Goal: Contribute content: Contribute content

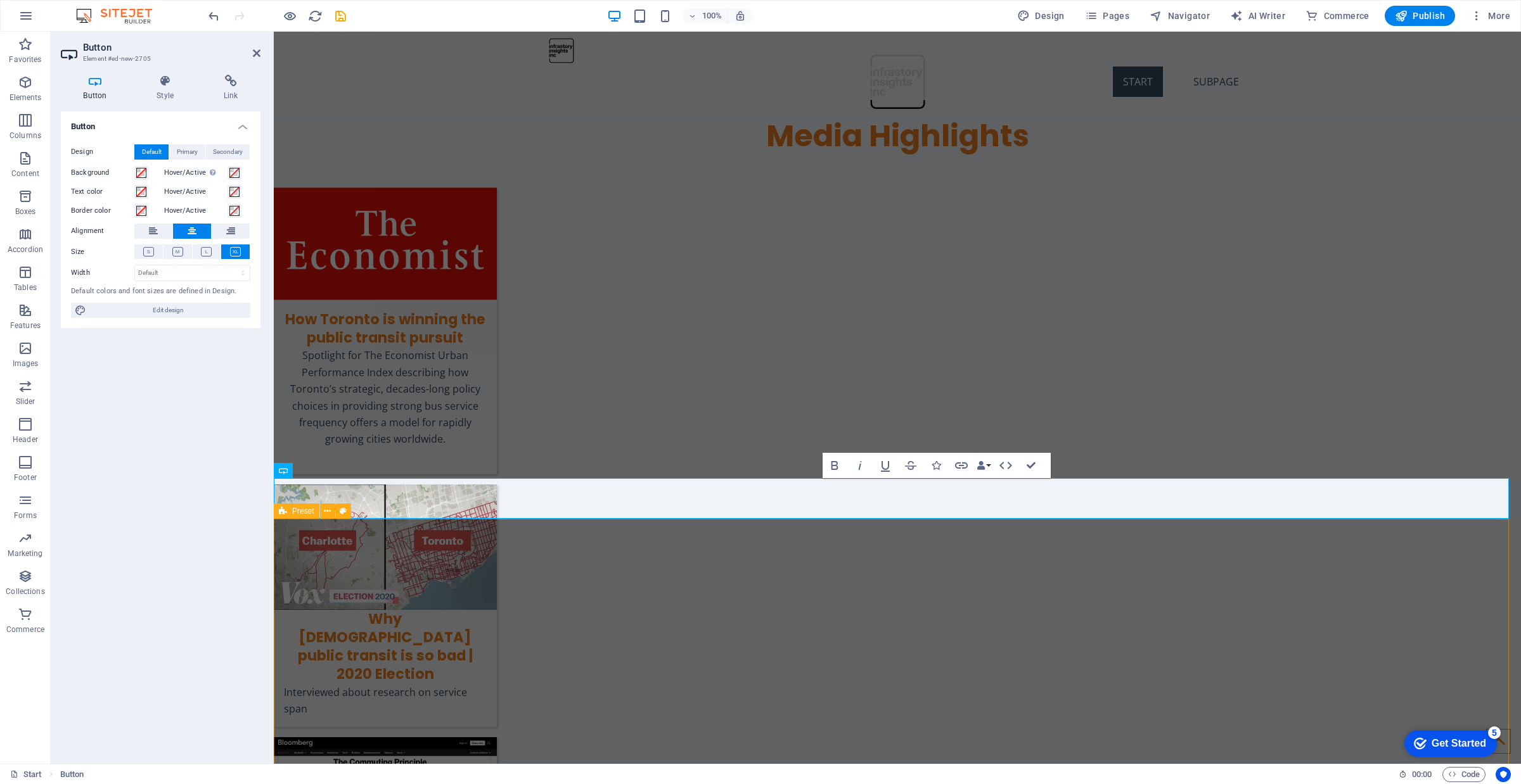
scroll to position [546, 0]
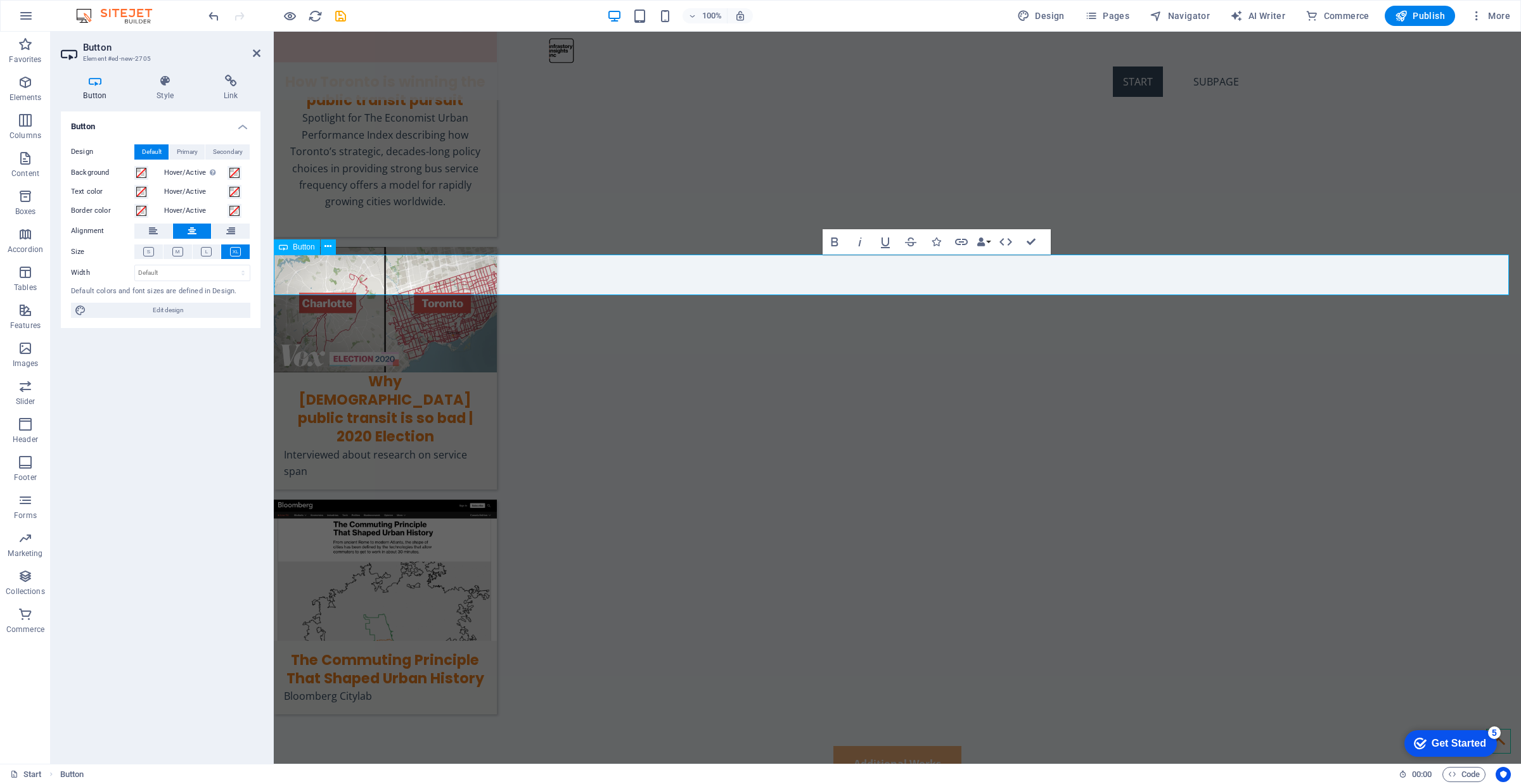
click at [911, 746] on link "Additional Works" at bounding box center [897, 763] width 128 height 35
drag, startPoint x: 935, startPoint y: 273, endPoint x: 834, endPoint y: 278, distance: 101.1
click at [834, 746] on link "Additional Works" at bounding box center [897, 763] width 128 height 35
click at [834, 248] on icon "button" at bounding box center [835, 242] width 16 height 16
click at [895, 757] on strong "Additional Works" at bounding box center [897, 764] width 87 height 14
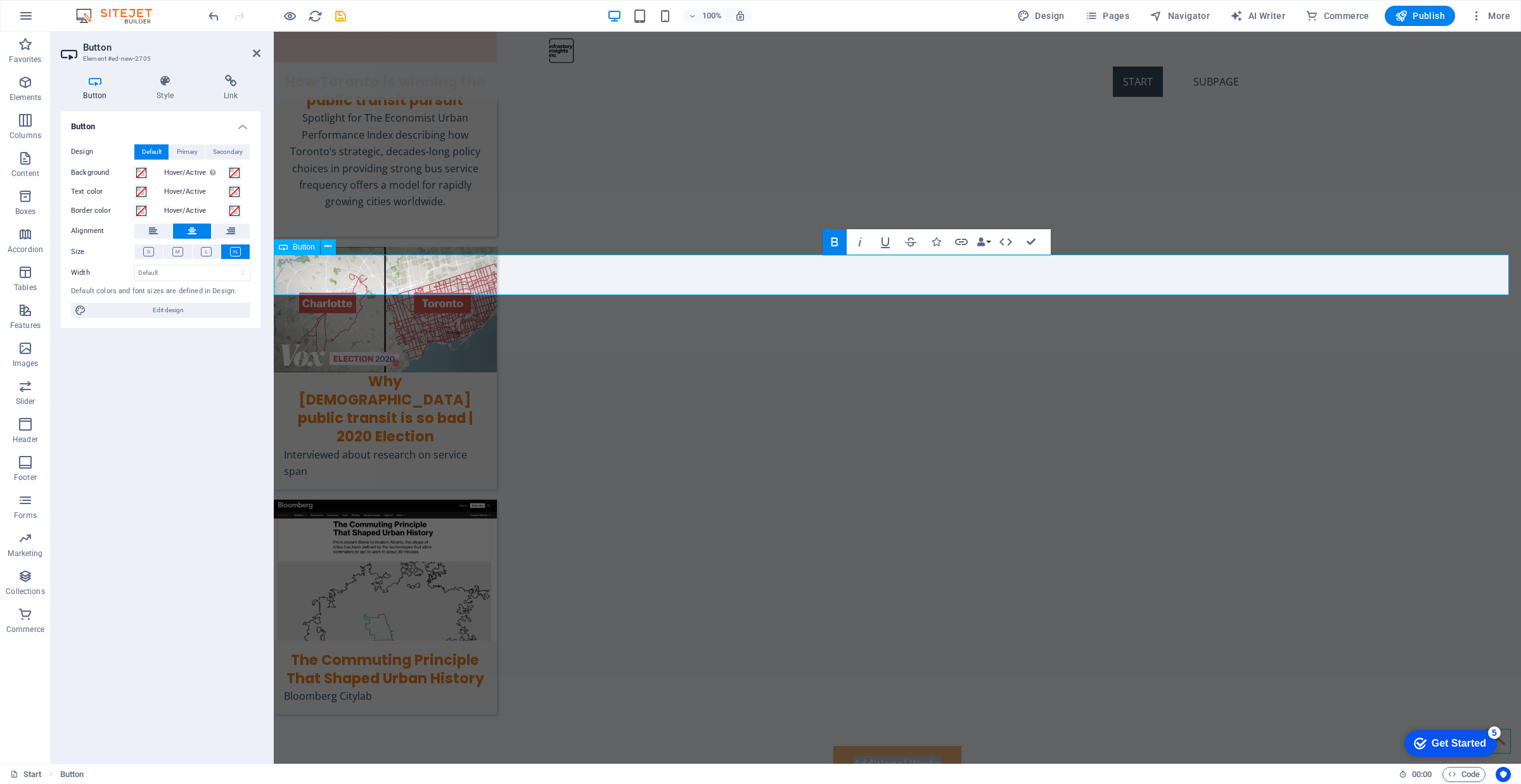
drag, startPoint x: 940, startPoint y: 273, endPoint x: 843, endPoint y: 276, distance: 97.0
click at [843, 746] on link "Additional Works" at bounding box center [897, 763] width 128 height 35
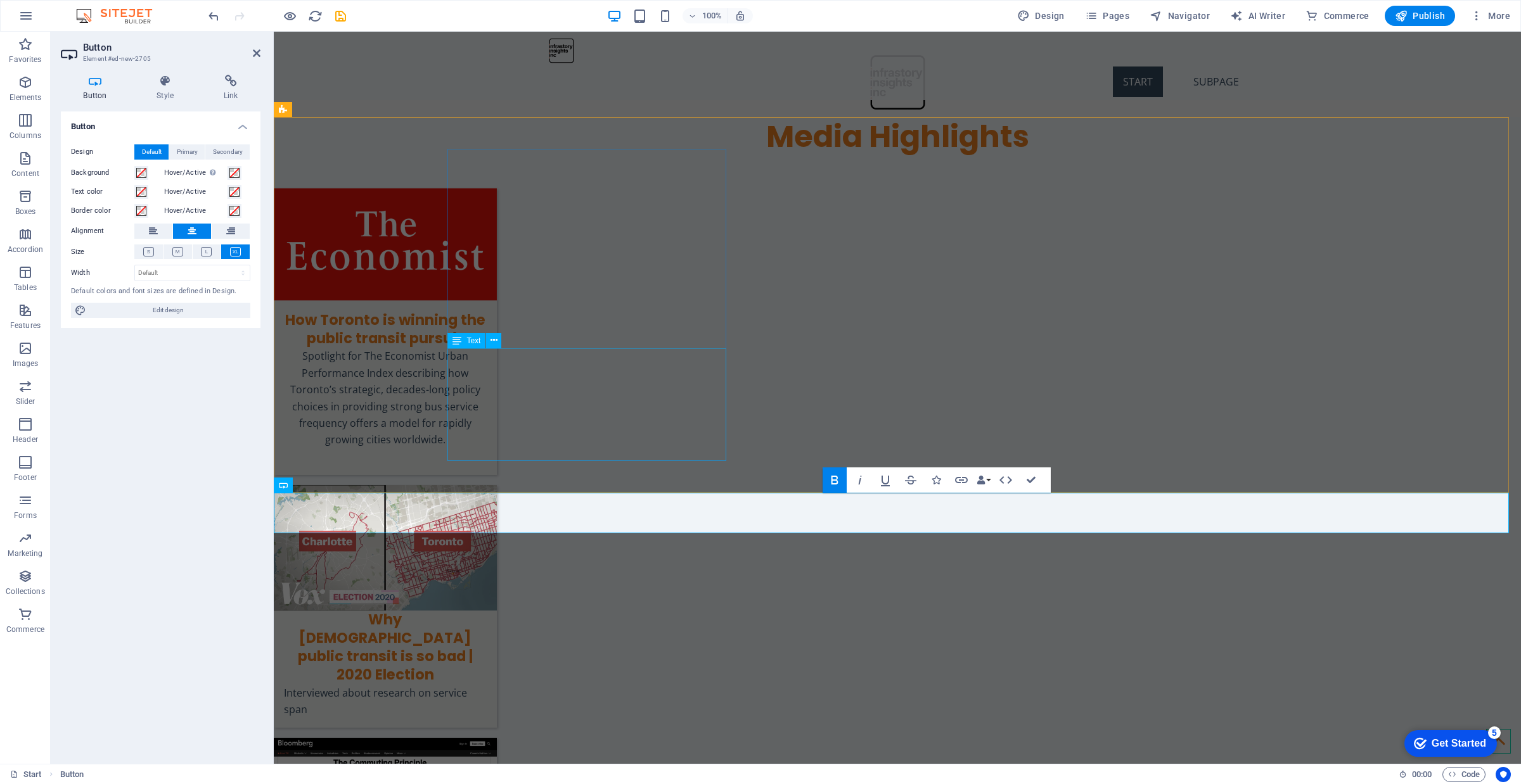
scroll to position [386, 0]
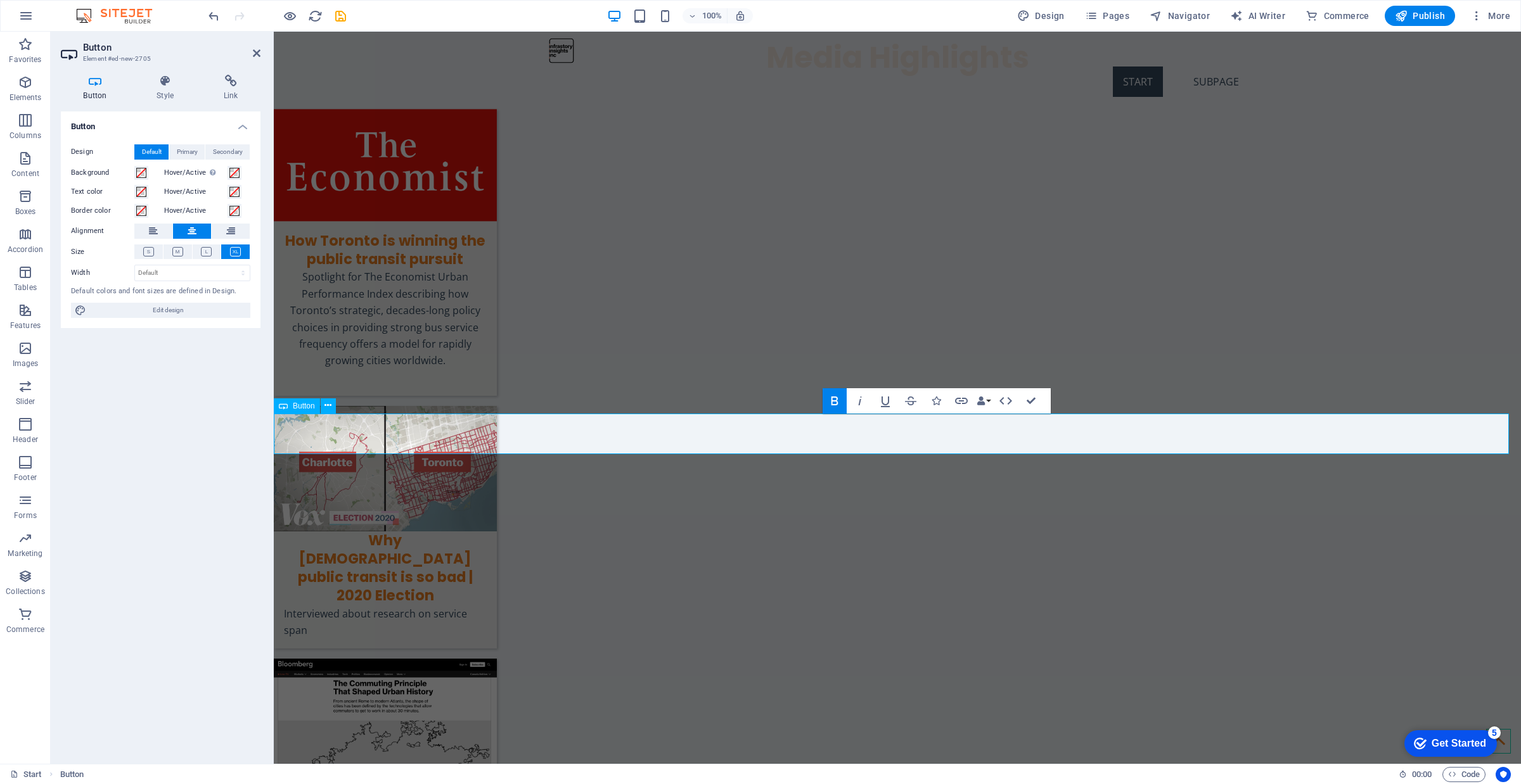
click at [348, 14] on span "save" at bounding box center [341, 16] width 16 height 15
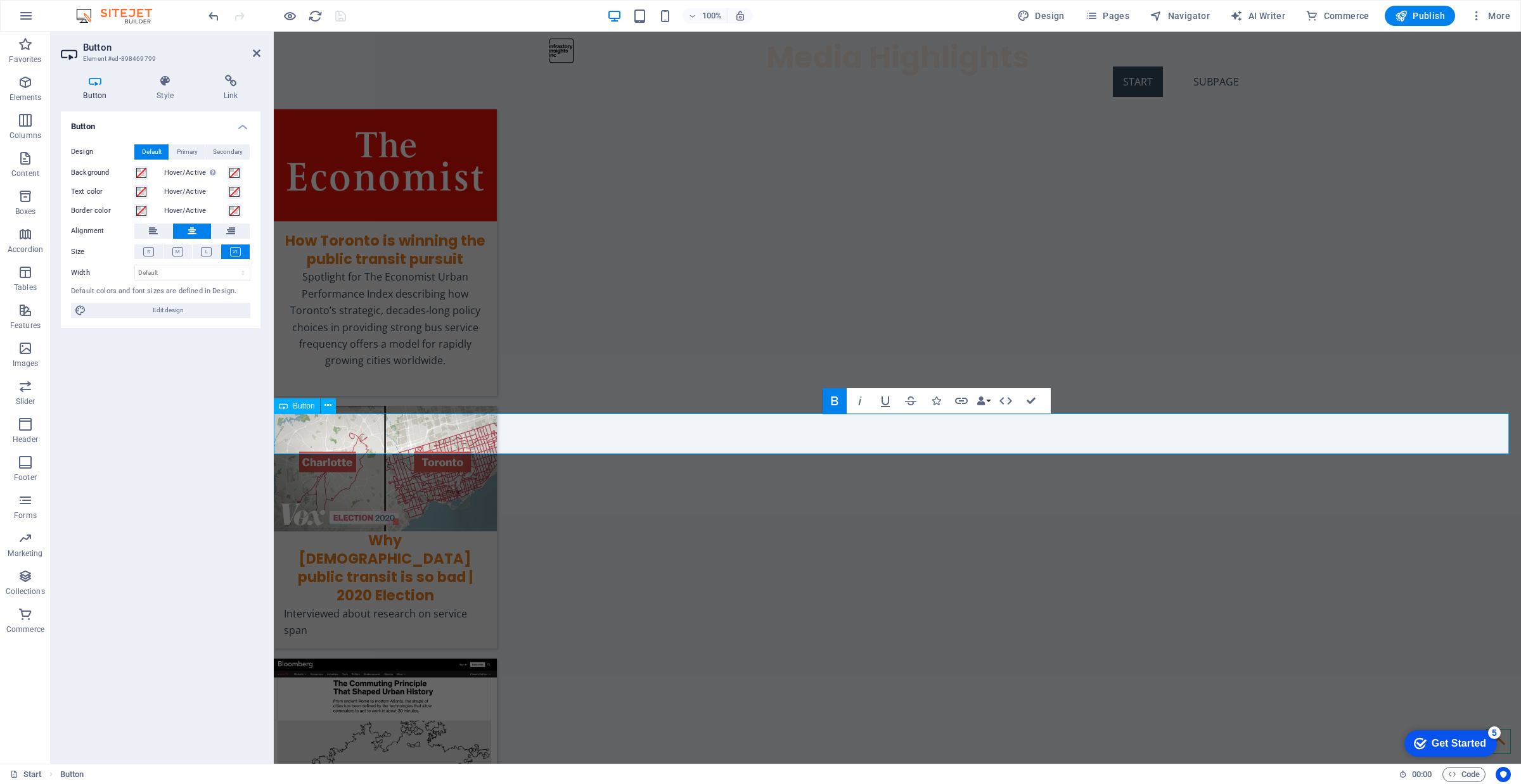
click at [218, 86] on icon at bounding box center [230, 81] width 60 height 13
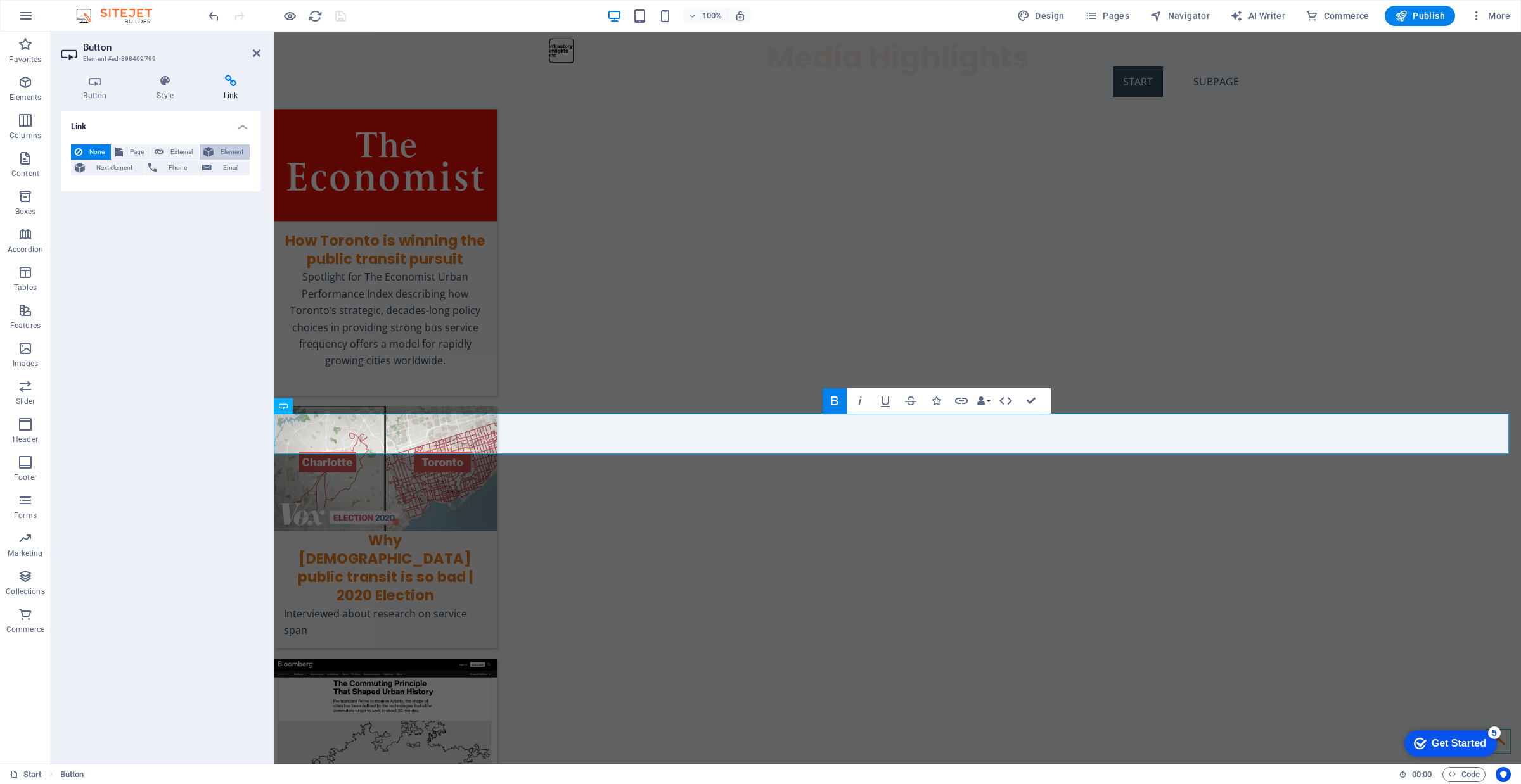
click at [217, 154] on button "Element" at bounding box center [224, 152] width 50 height 16
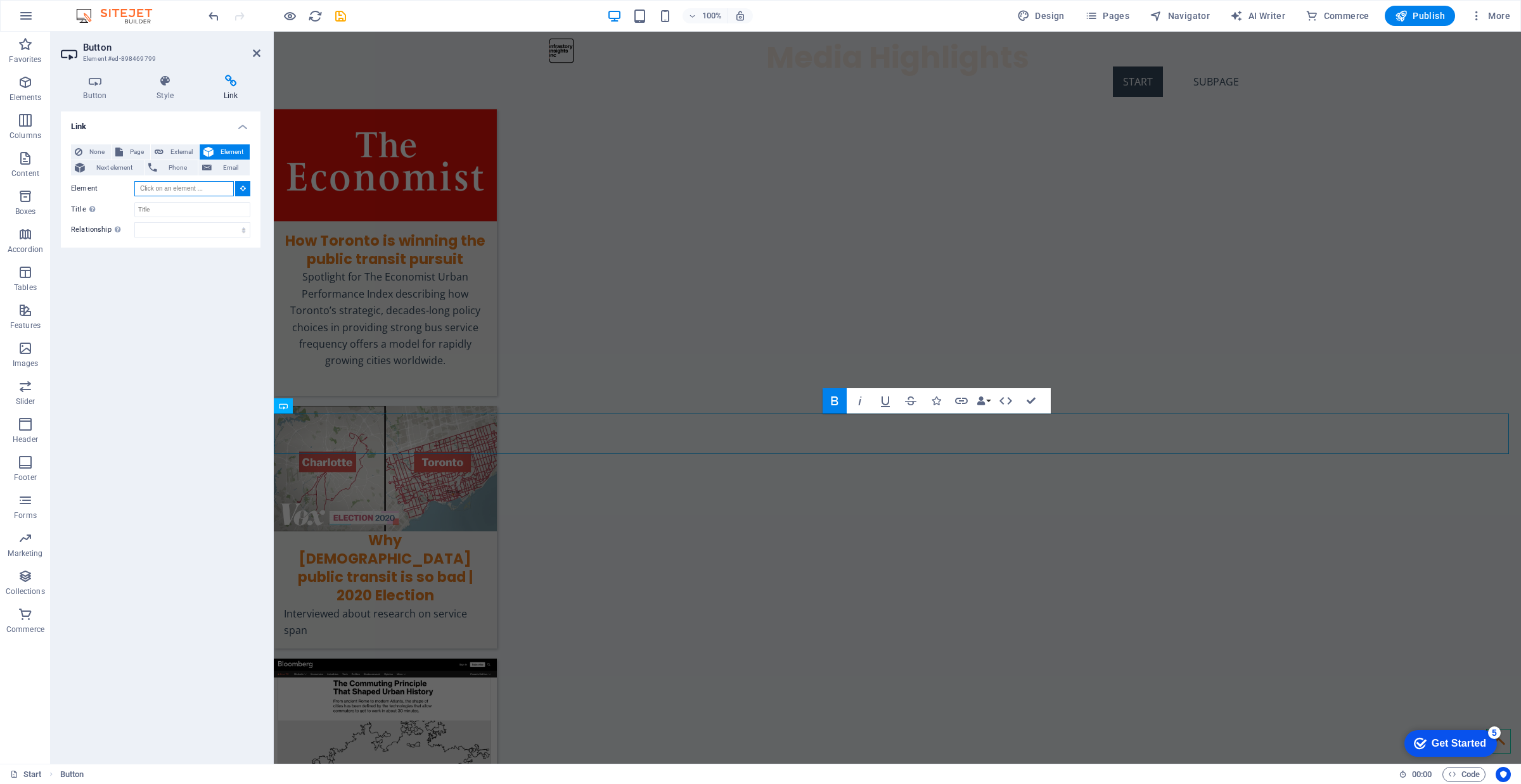
click at [209, 189] on input "Element" at bounding box center [184, 189] width 99 height 16
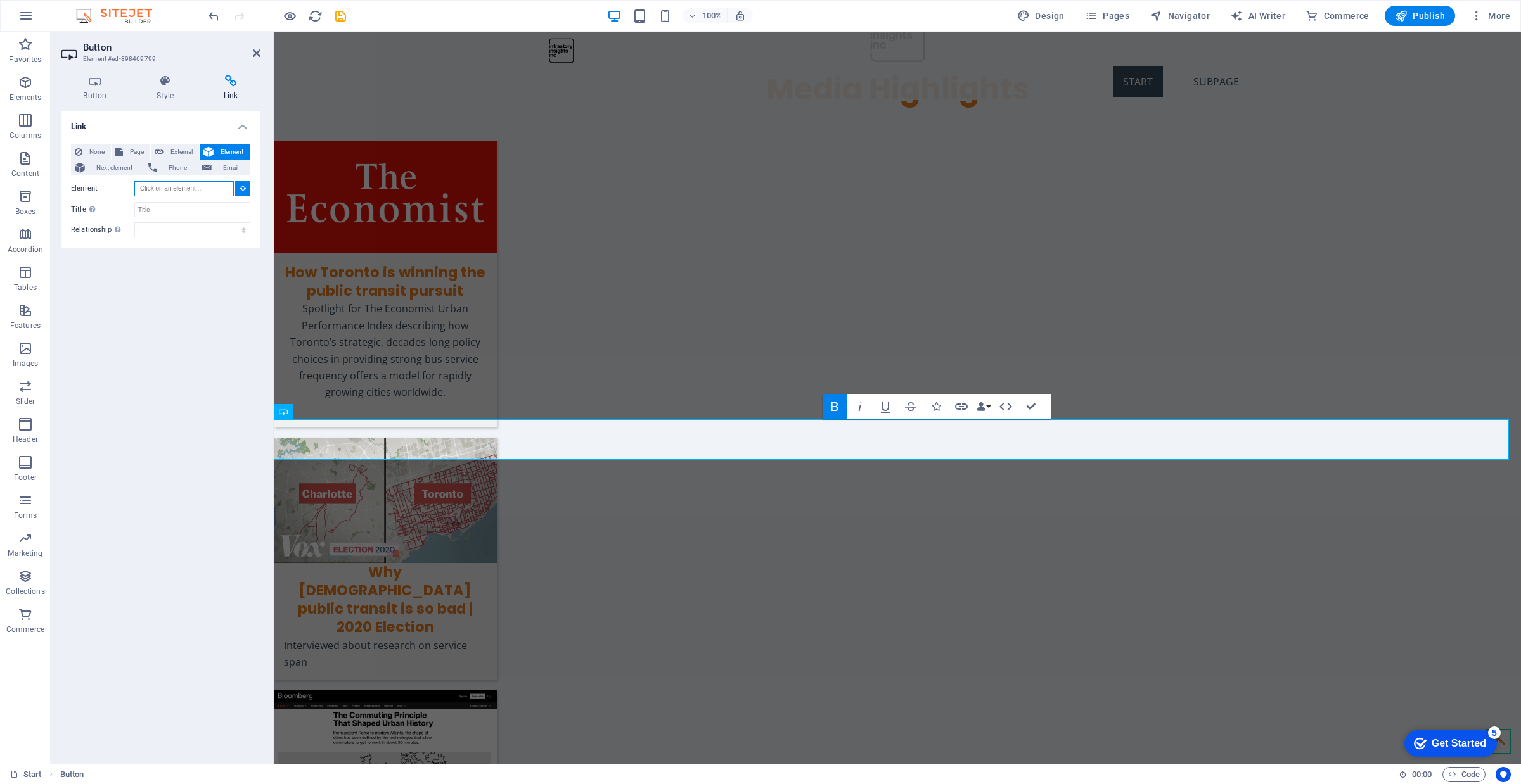
scroll to position [343, 0]
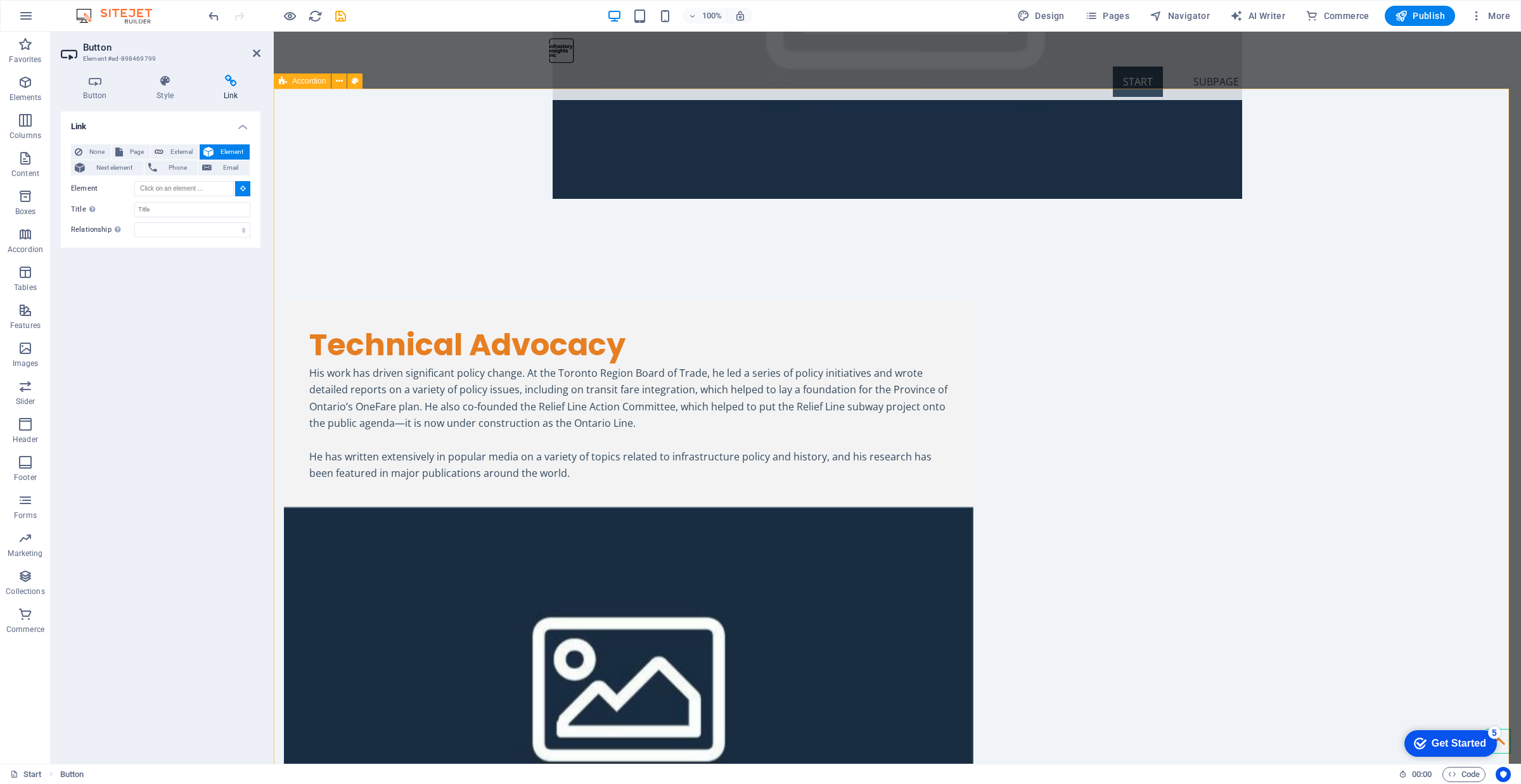
type input "#ed-885521332"
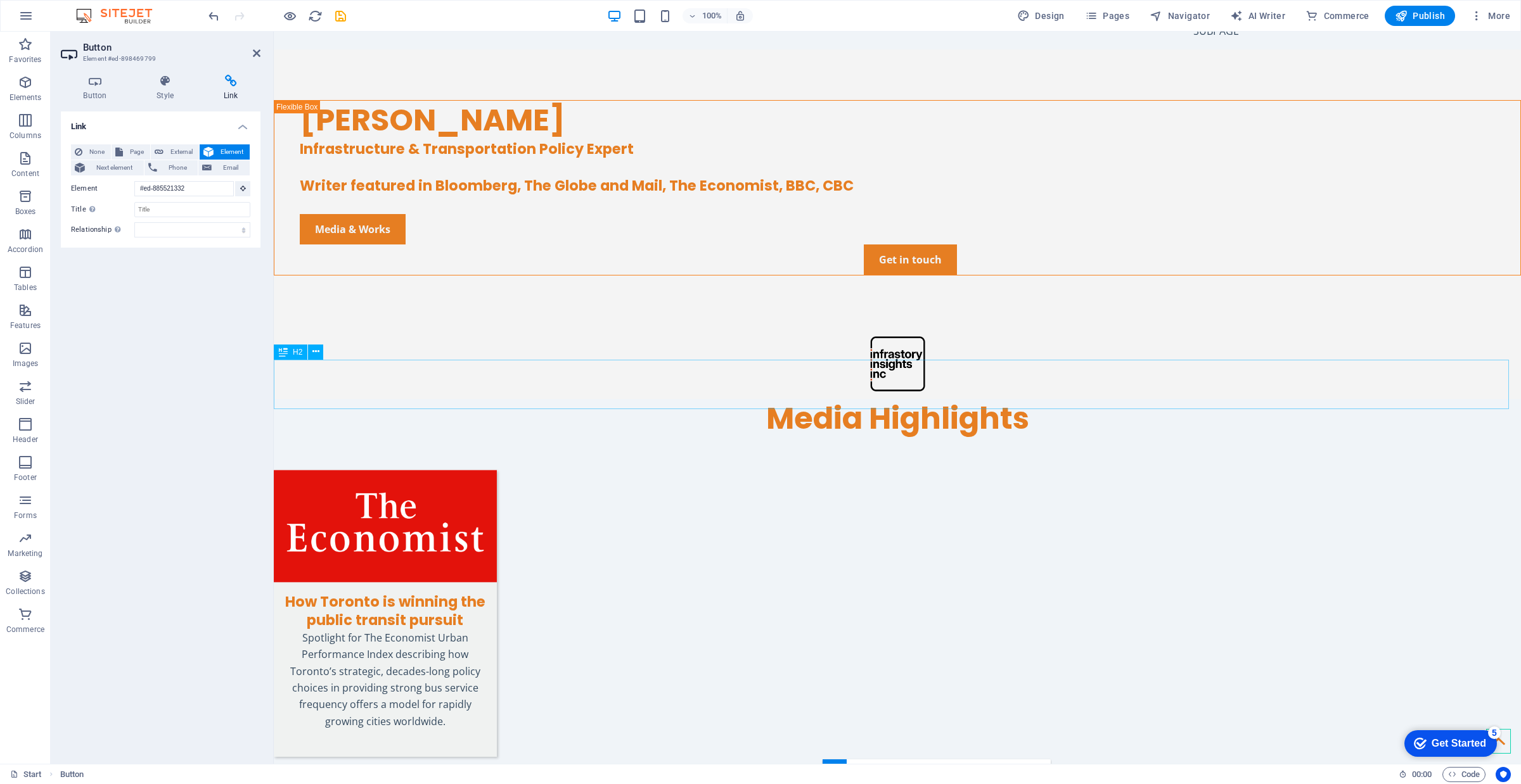
scroll to position [0, 0]
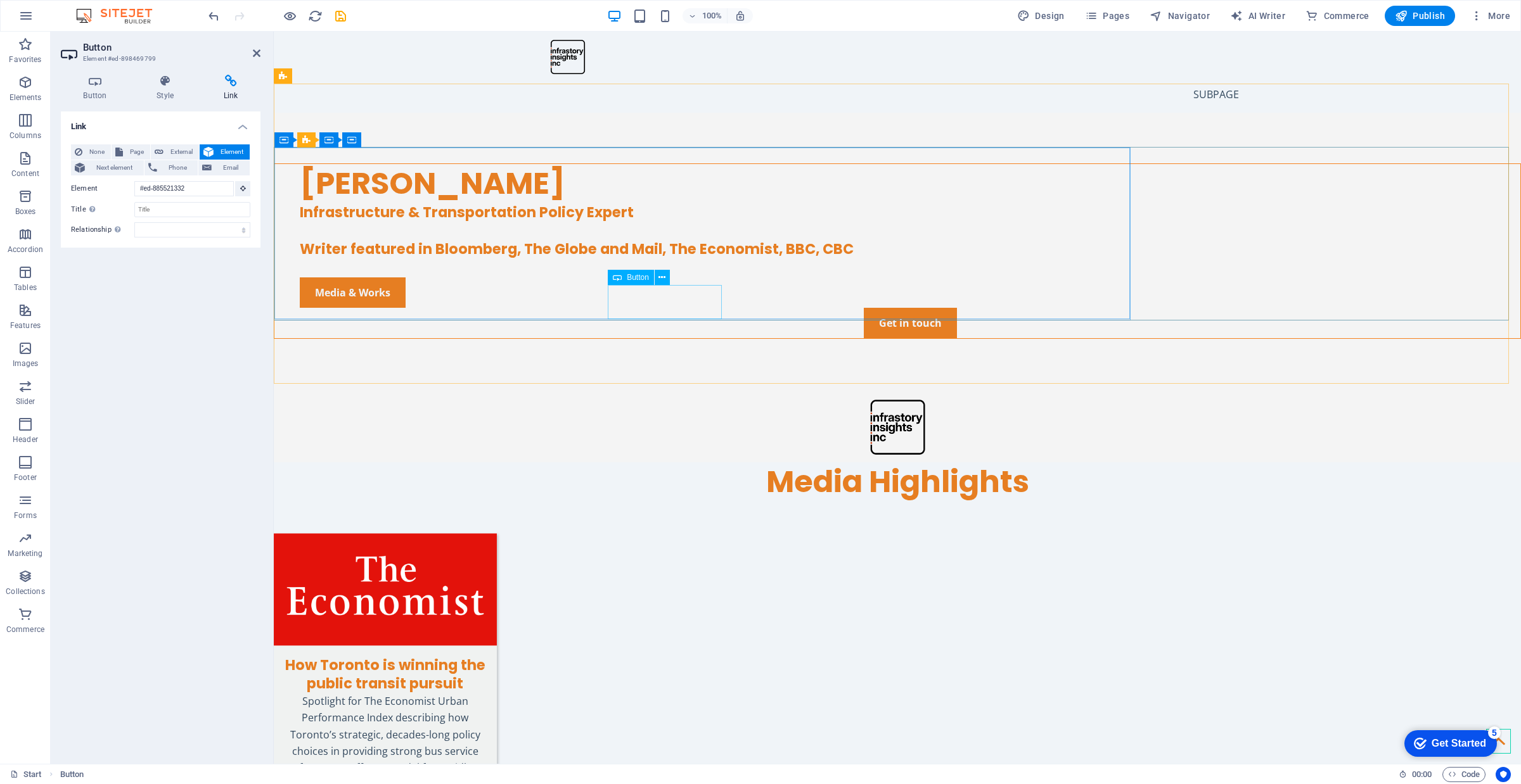
click at [654, 299] on div "Media & Works" at bounding box center [909, 292] width 1221 height 30
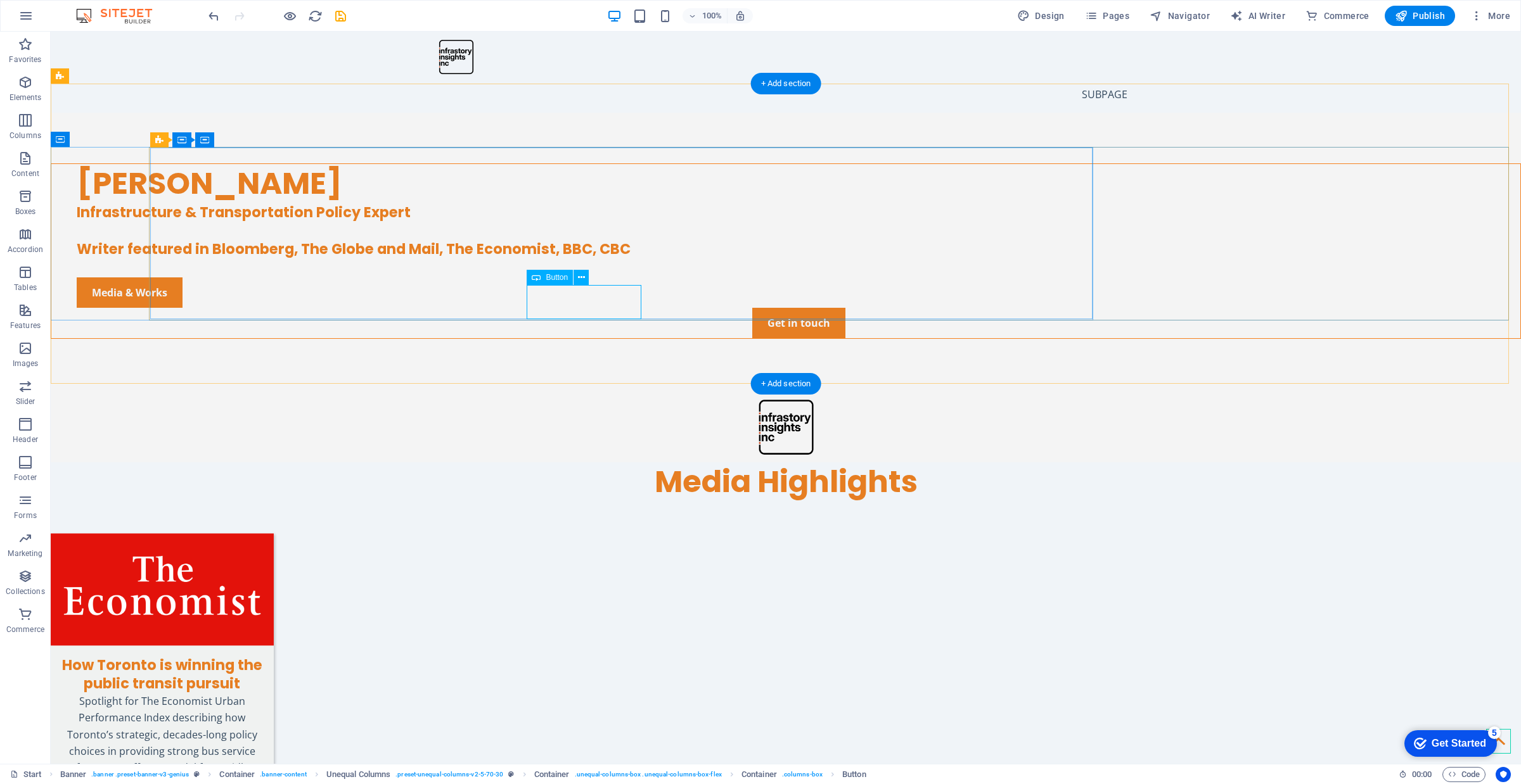
click at [572, 304] on div "Media & Works" at bounding box center [798, 292] width 1443 height 30
select select "px"
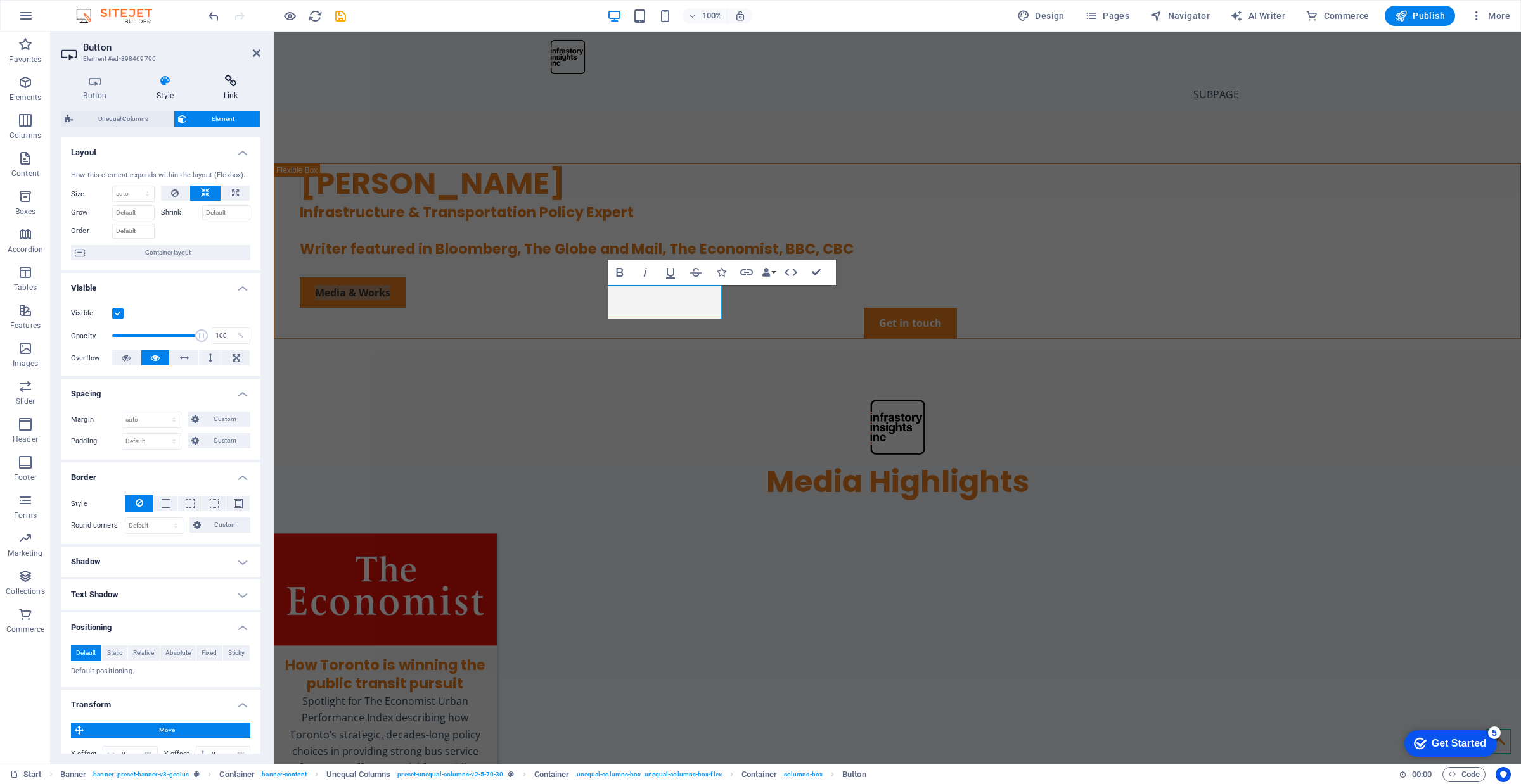
click at [223, 83] on icon at bounding box center [230, 81] width 60 height 13
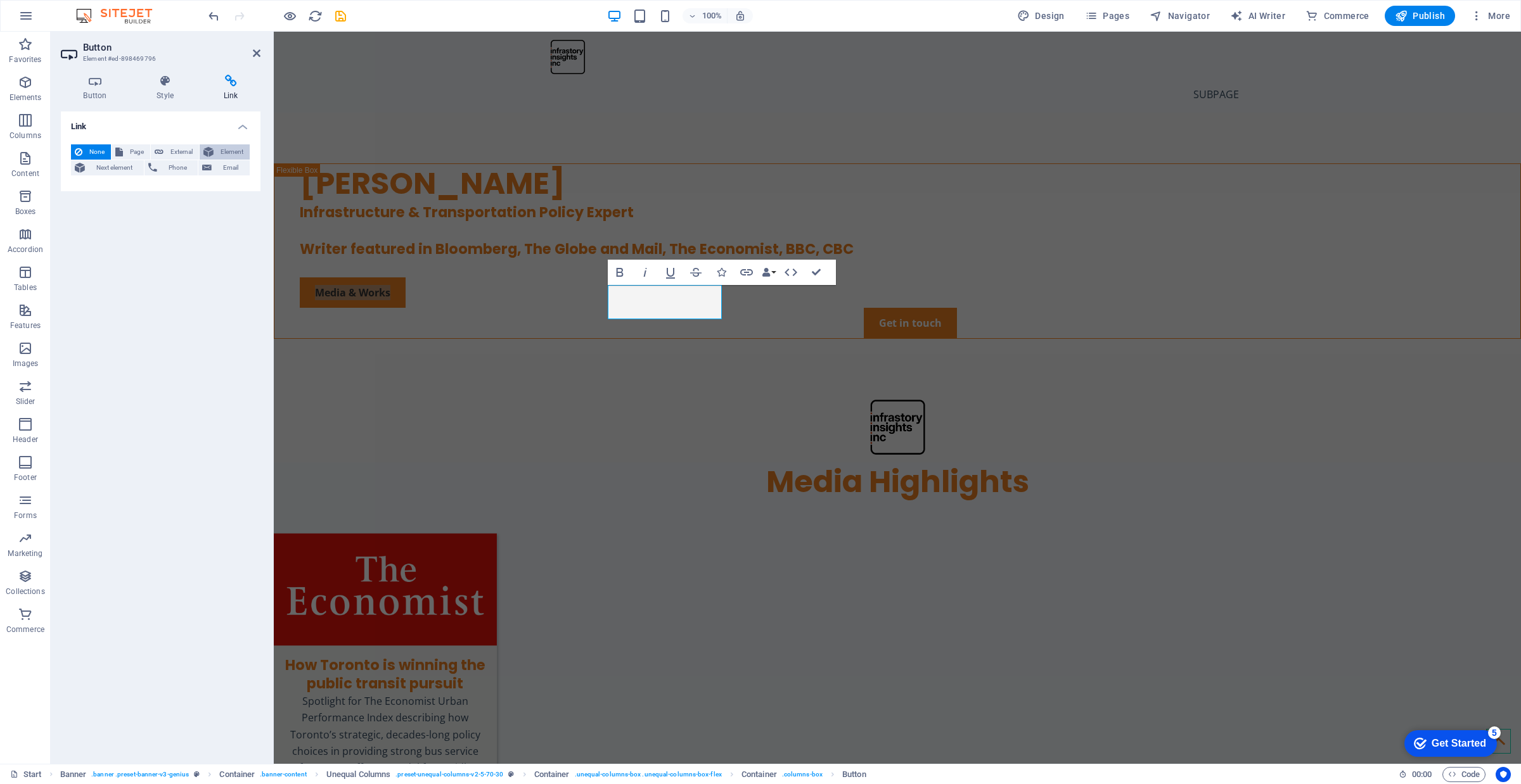
click at [223, 154] on span "Element" at bounding box center [231, 152] width 28 height 16
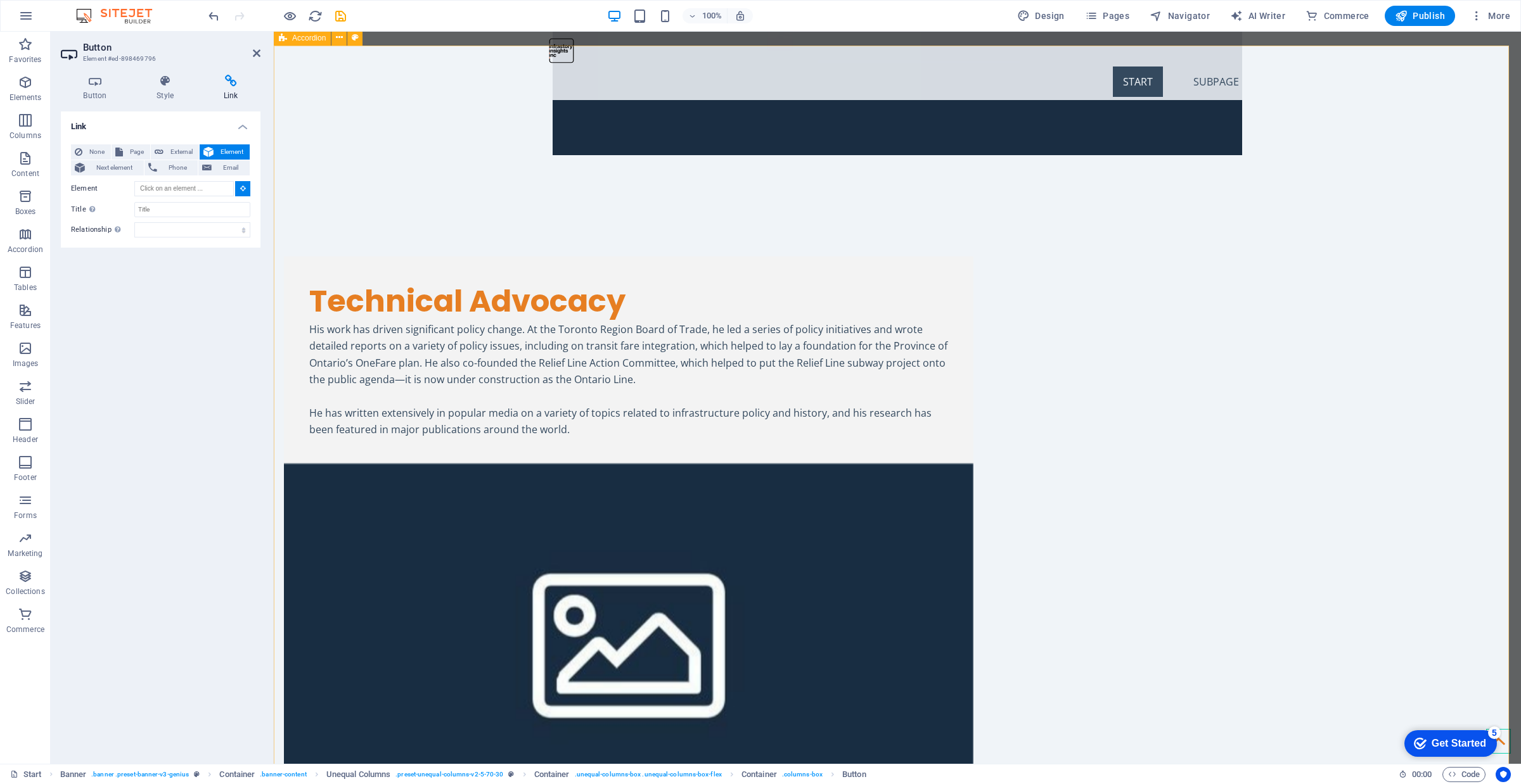
type input "#ed-885521332"
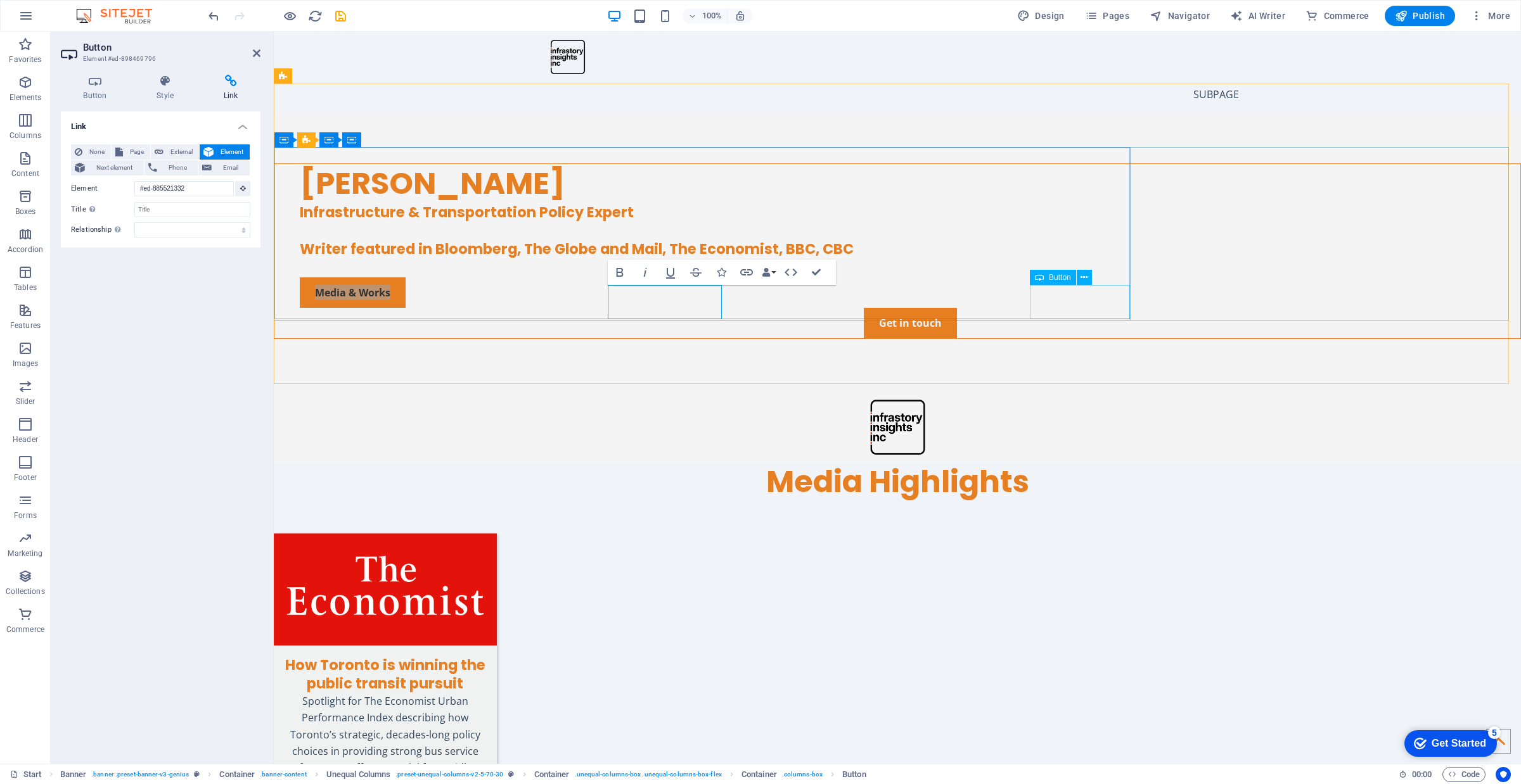
click at [1056, 308] on div "Get in touch" at bounding box center [909, 323] width 1221 height 30
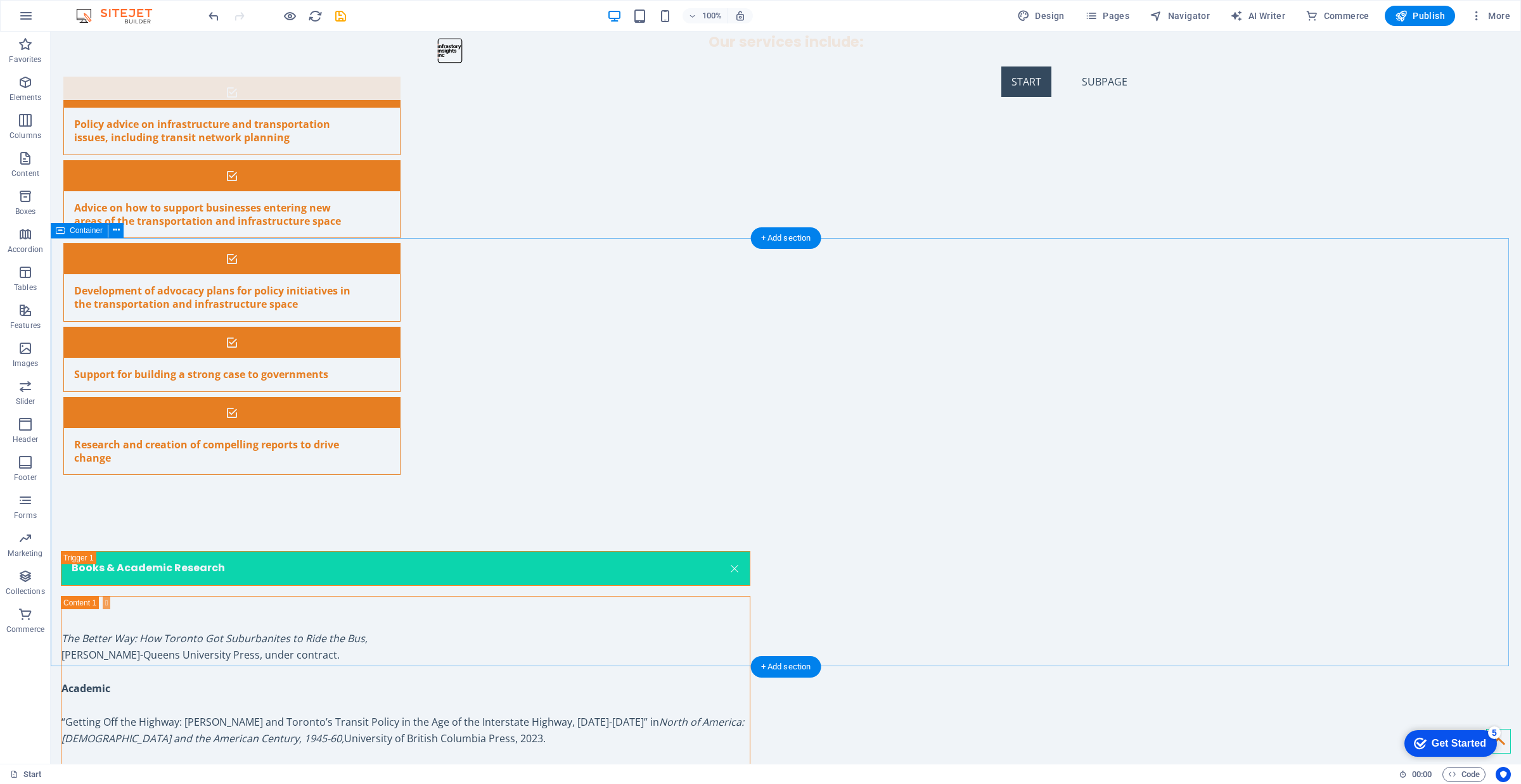
scroll to position [4899, 0]
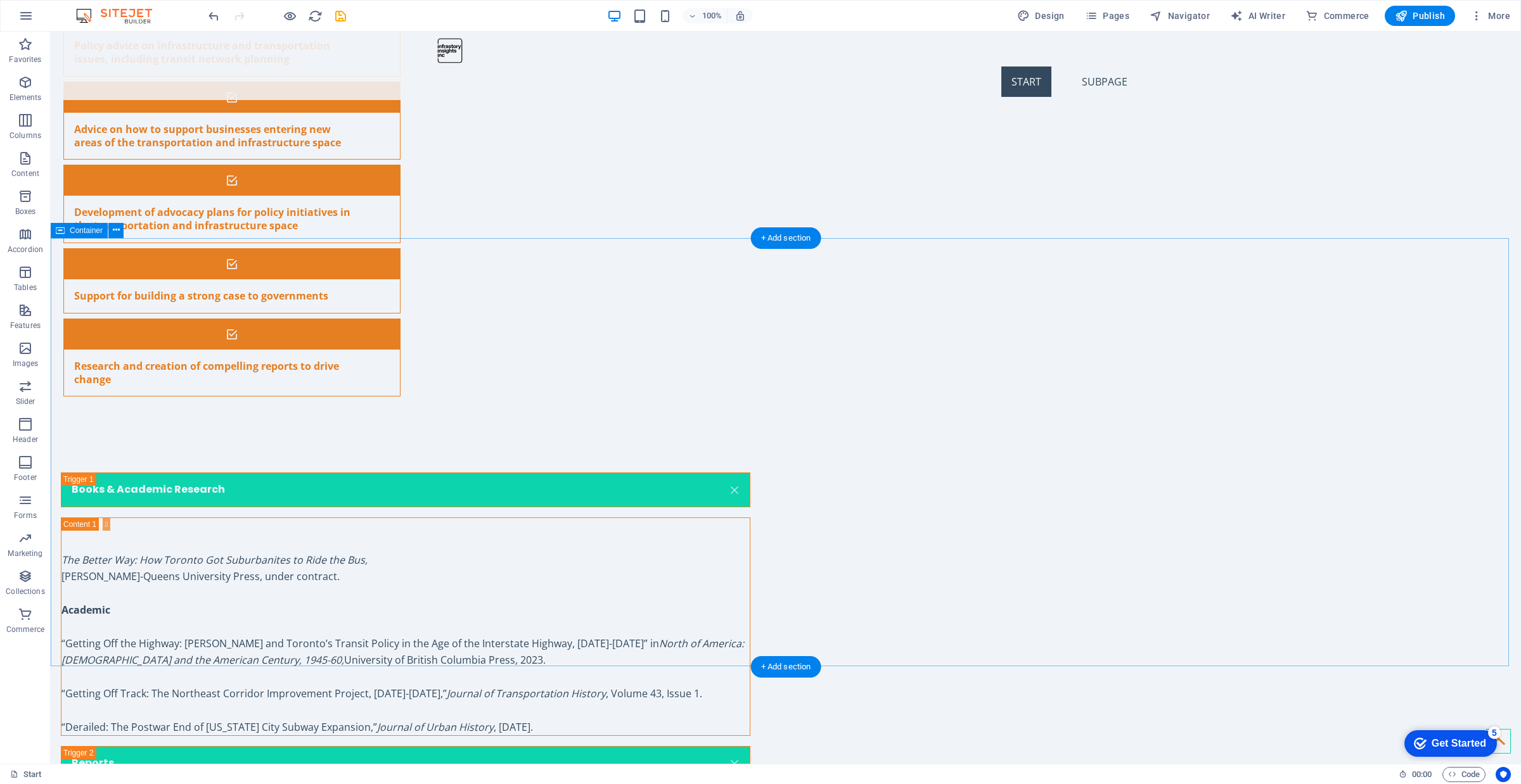
click at [113, 235] on icon at bounding box center [116, 229] width 7 height 13
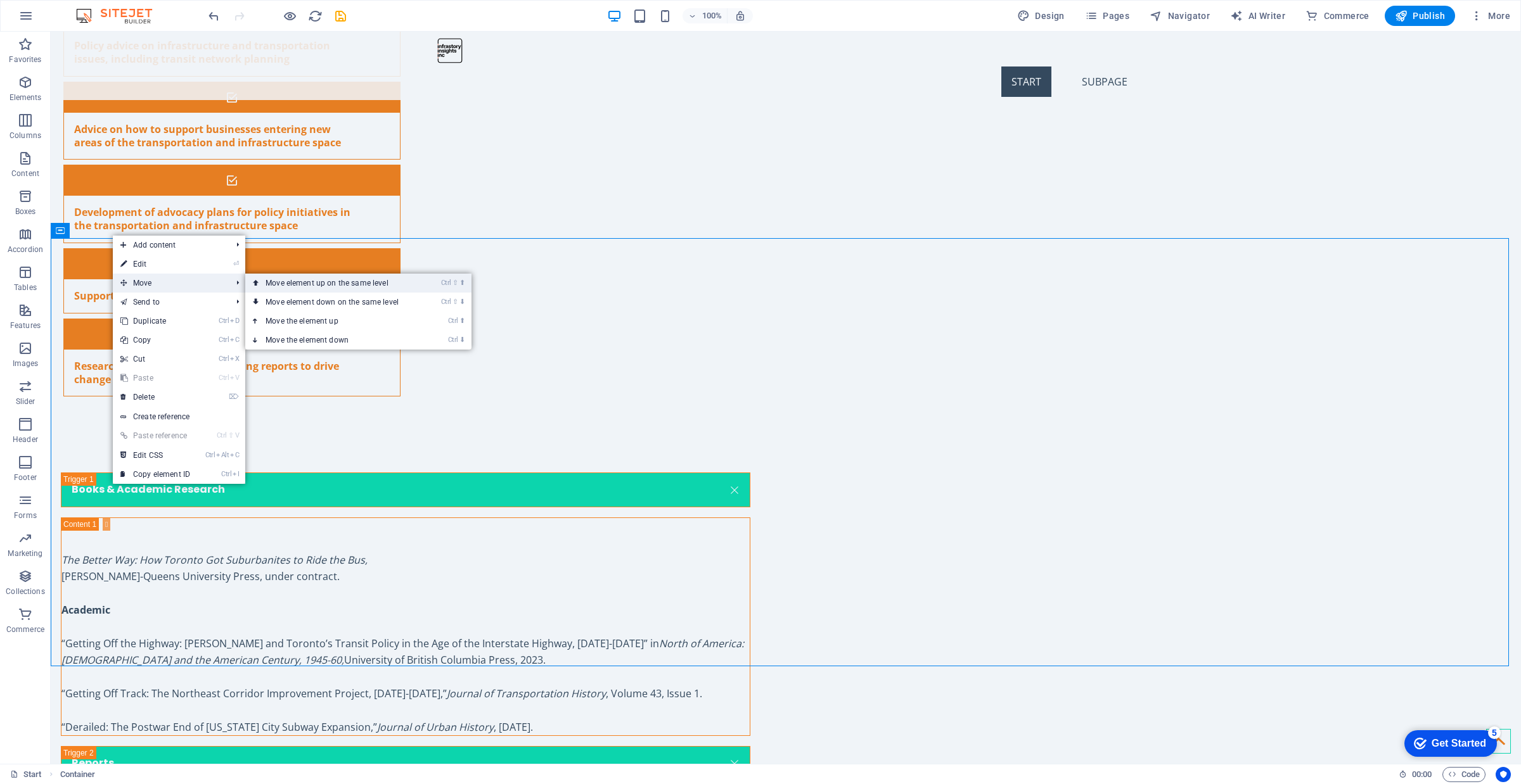
click at [302, 283] on link "Ctrl ⇧ ⬆ Move element up on the same level" at bounding box center [334, 283] width 179 height 19
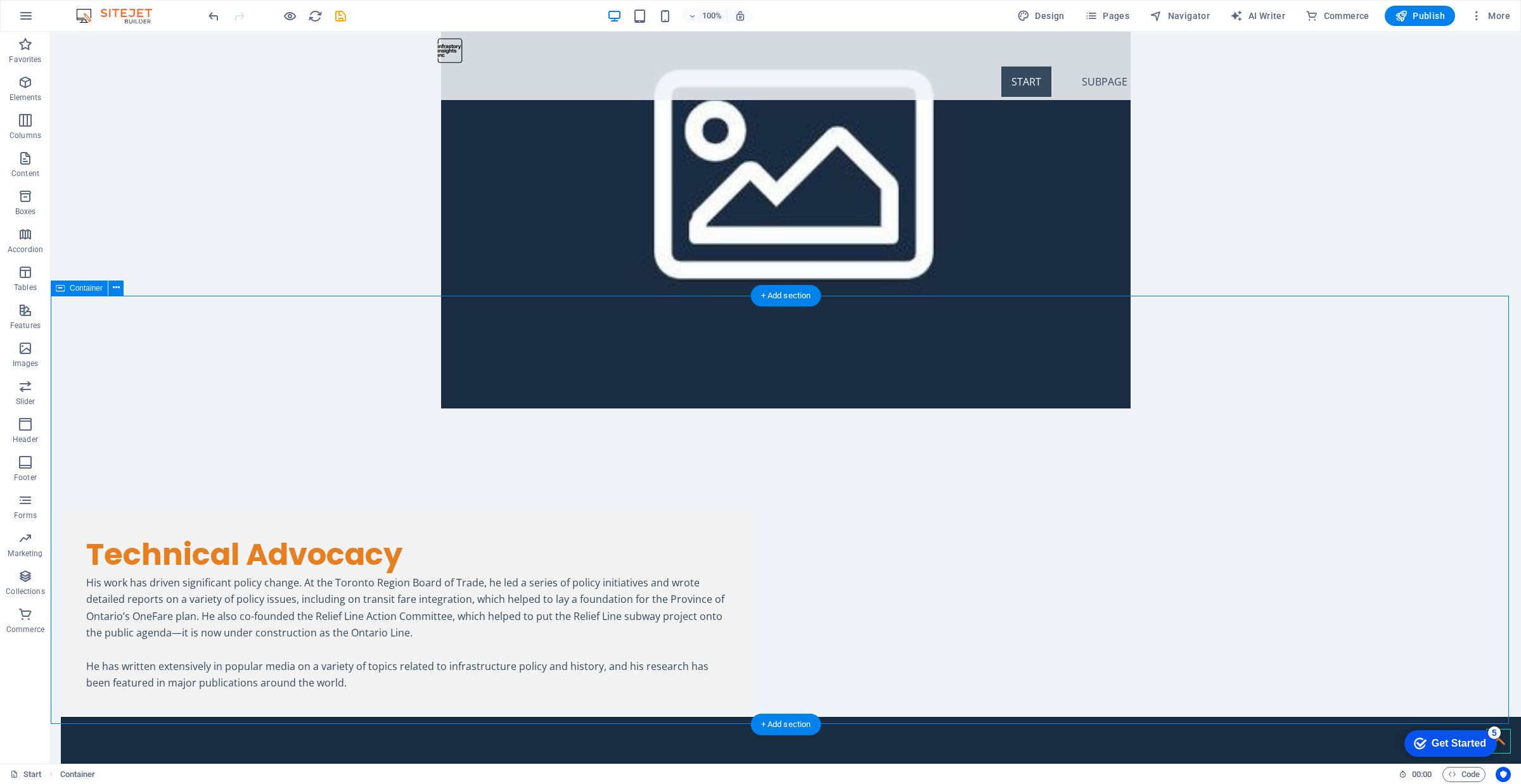
scroll to position [2942, 0]
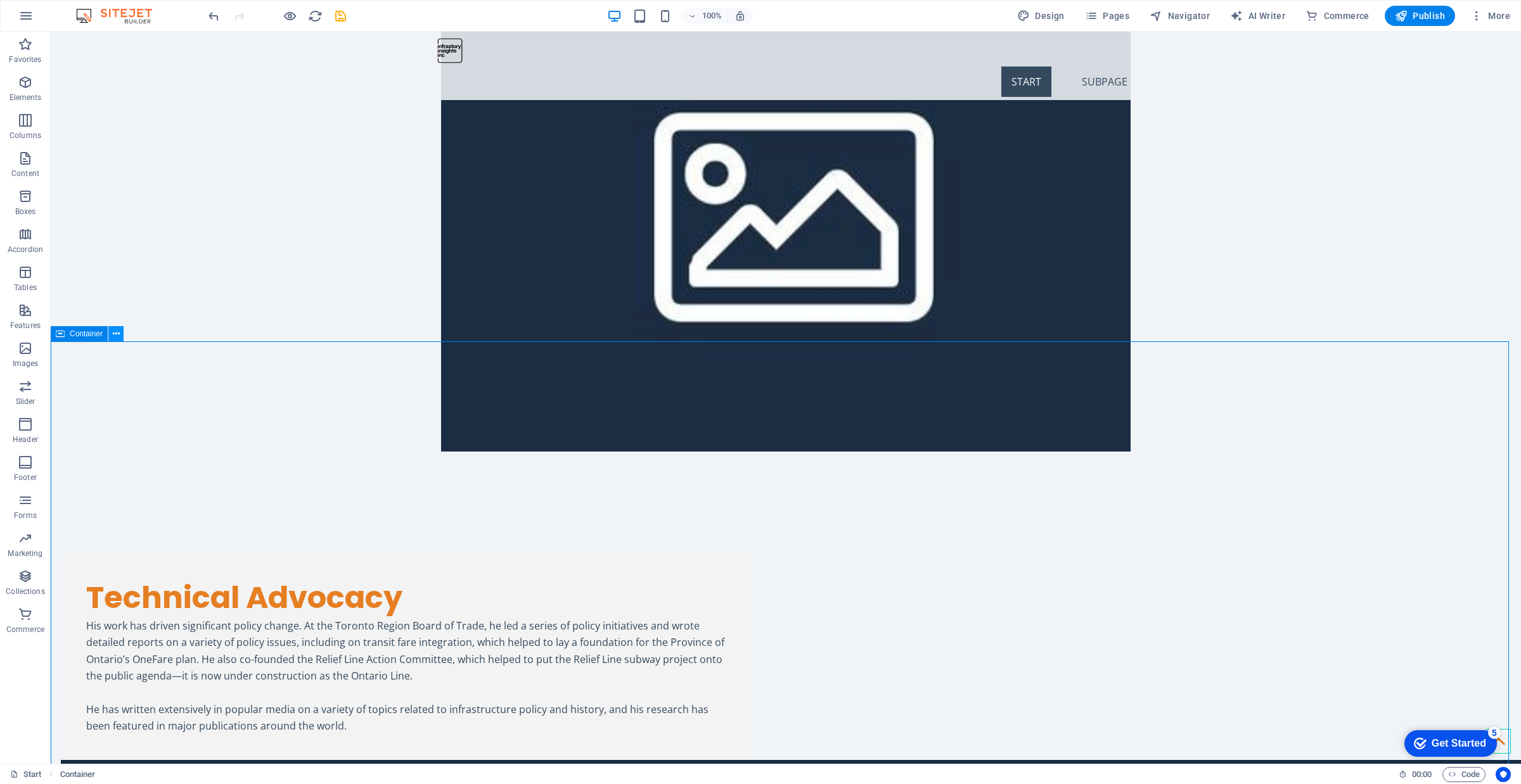
click at [113, 334] on icon at bounding box center [116, 334] width 7 height 13
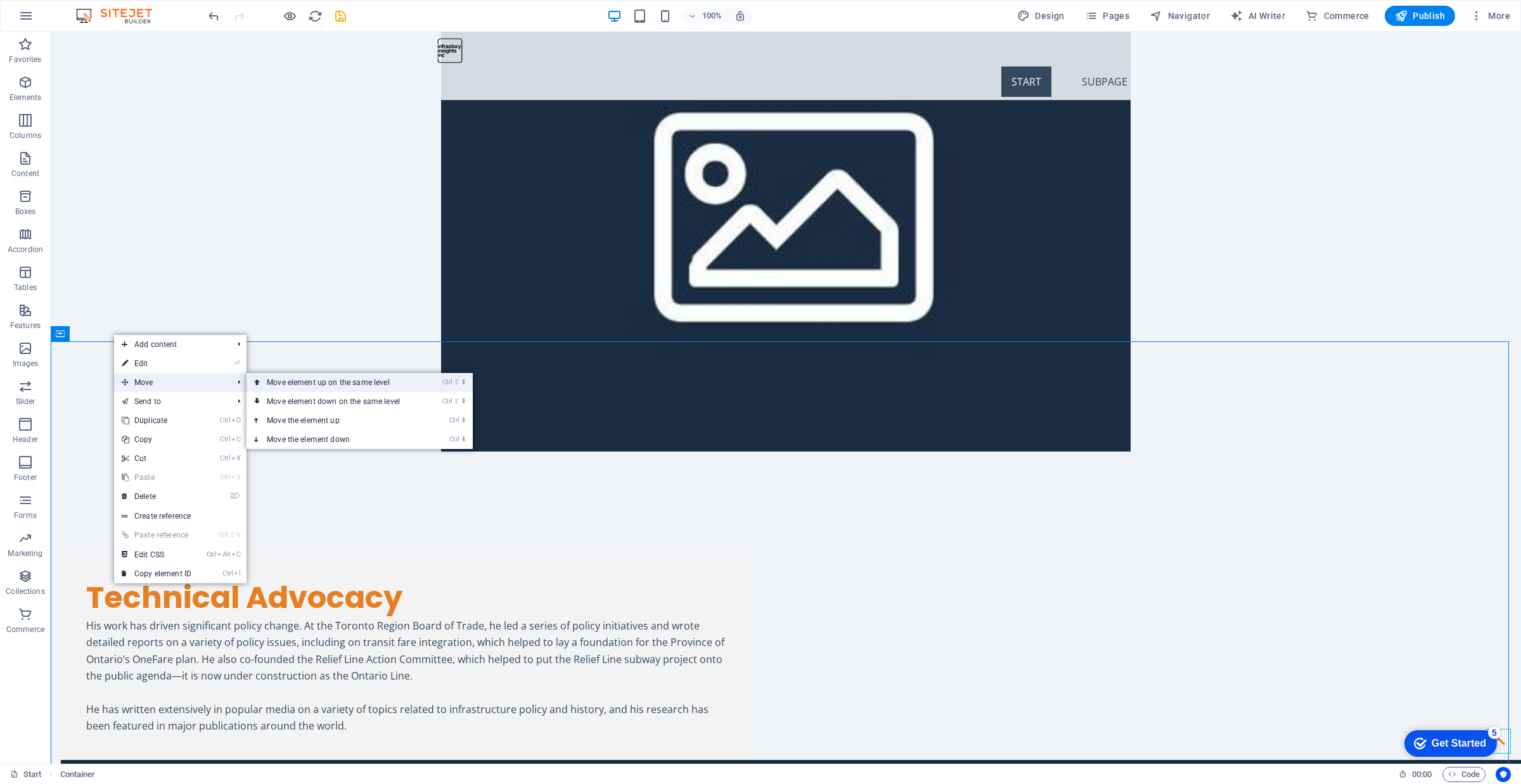
drag, startPoint x: 274, startPoint y: 382, endPoint x: 219, endPoint y: 352, distance: 62.6
click at [274, 382] on link "Ctrl ⇧ ⬆ Move element up on the same level" at bounding box center [336, 383] width 179 height 19
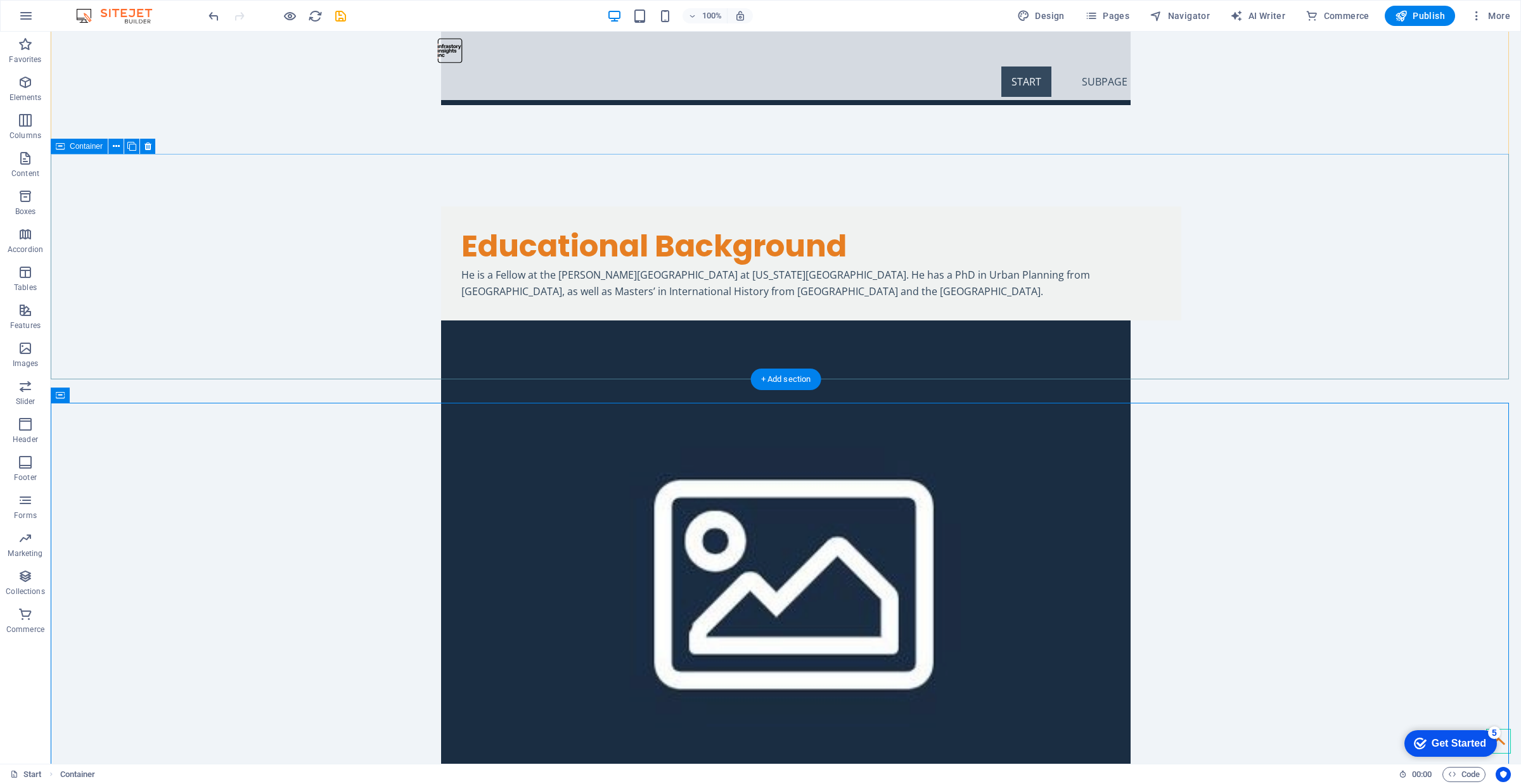
scroll to position [2546, 0]
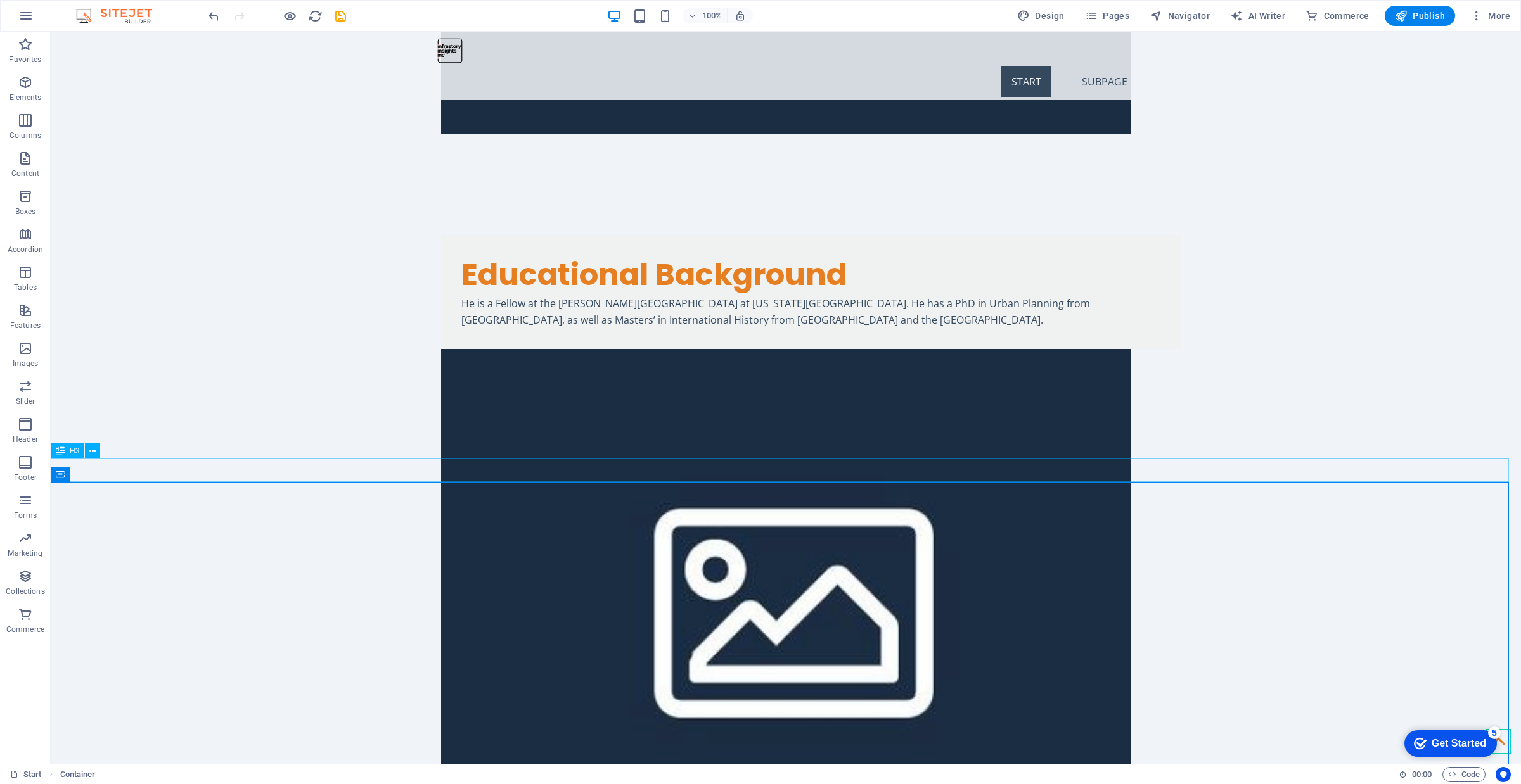
click at [117, 474] on icon at bounding box center [116, 474] width 7 height 13
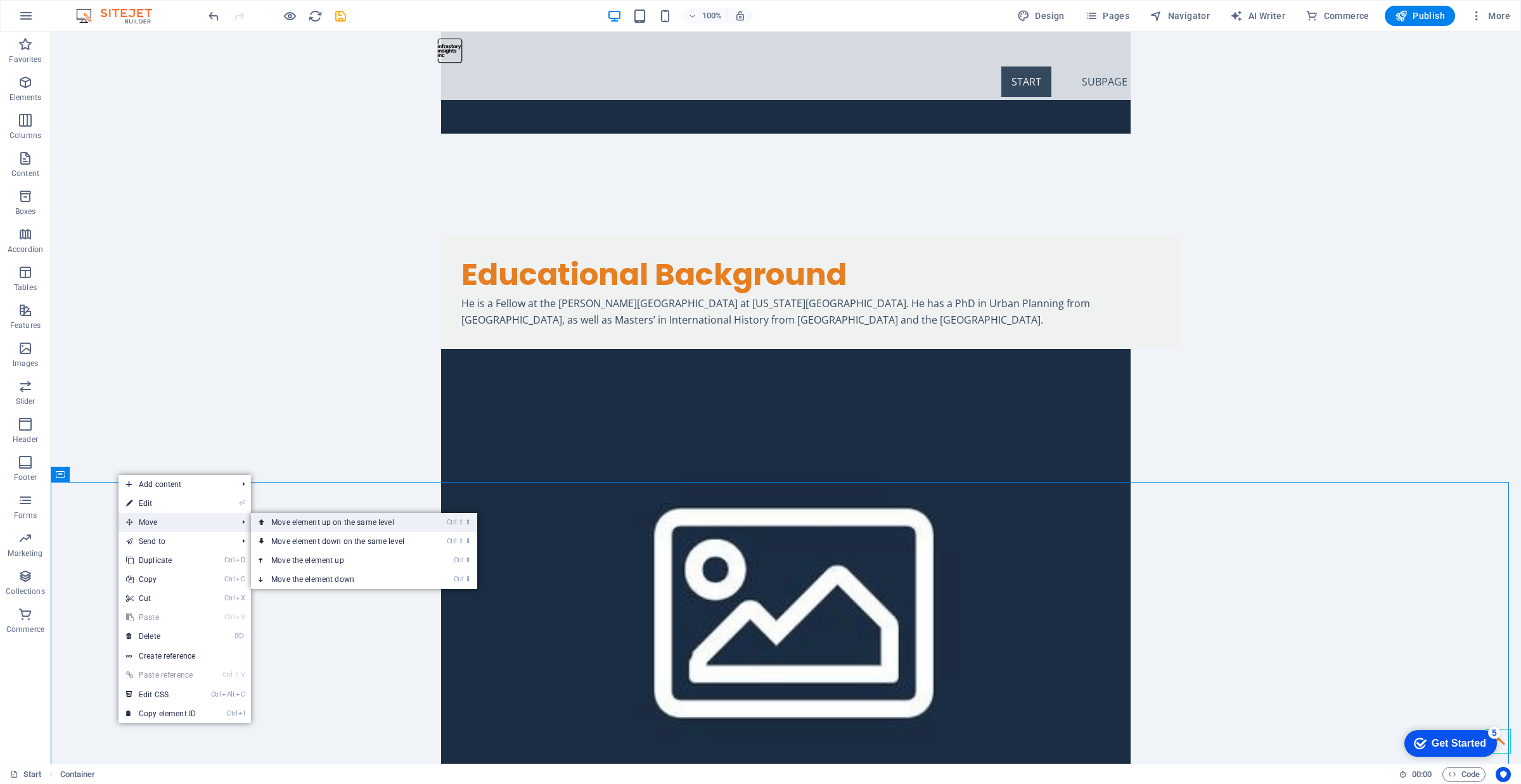
click at [297, 518] on link "Ctrl ⇧ ⬆ Move element up on the same level" at bounding box center [340, 523] width 179 height 19
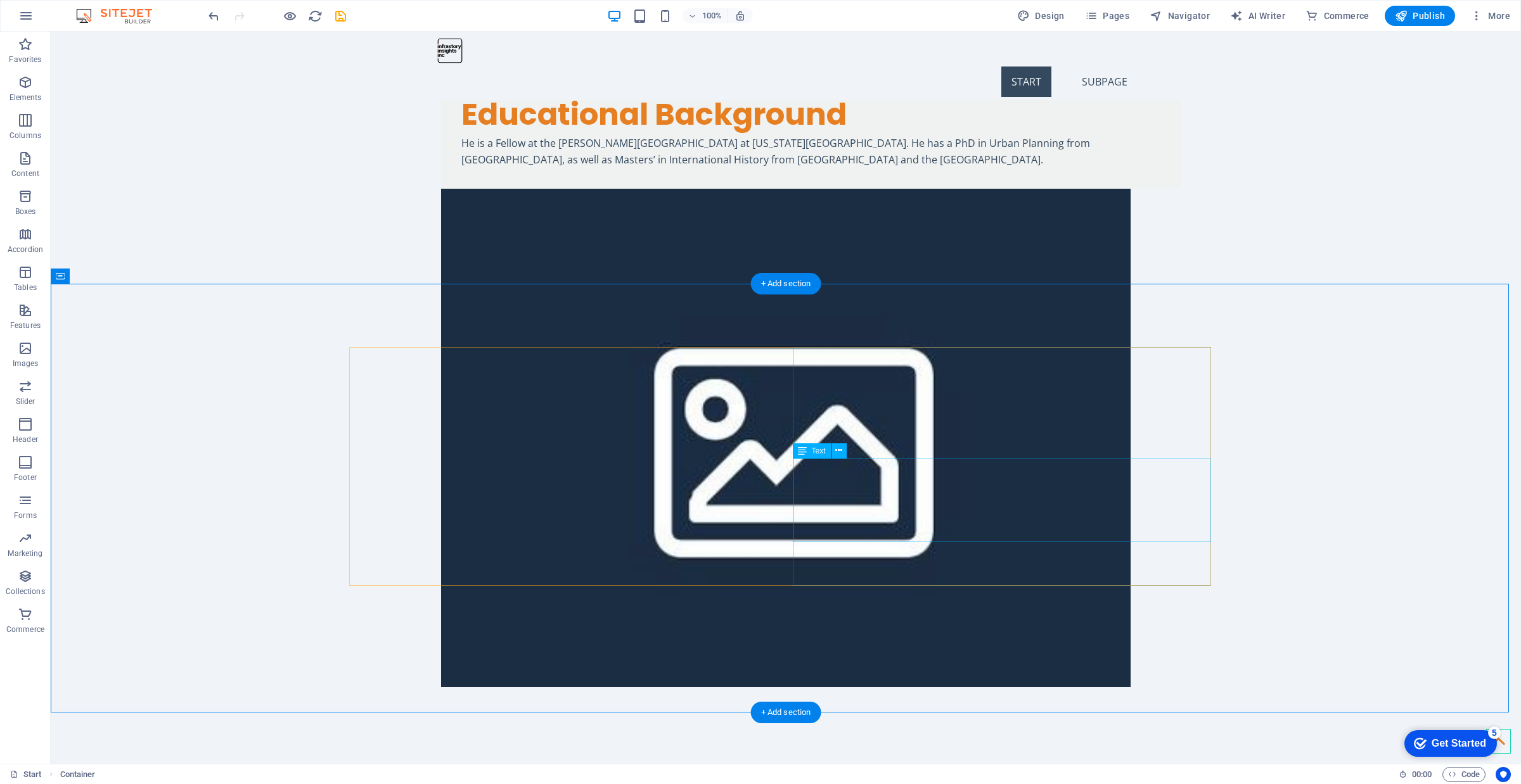
scroll to position [2704, 0]
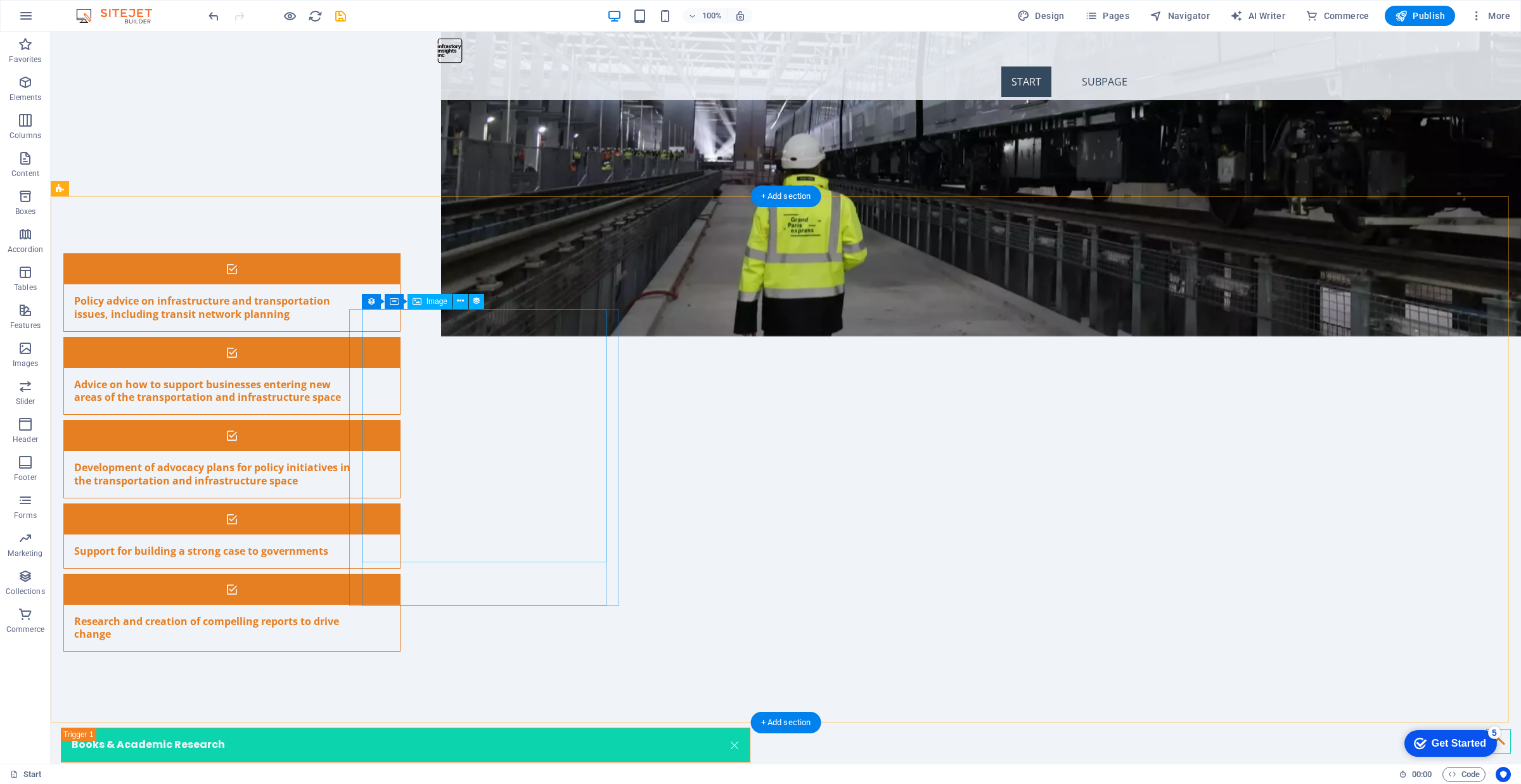
scroll to position [5218, 0]
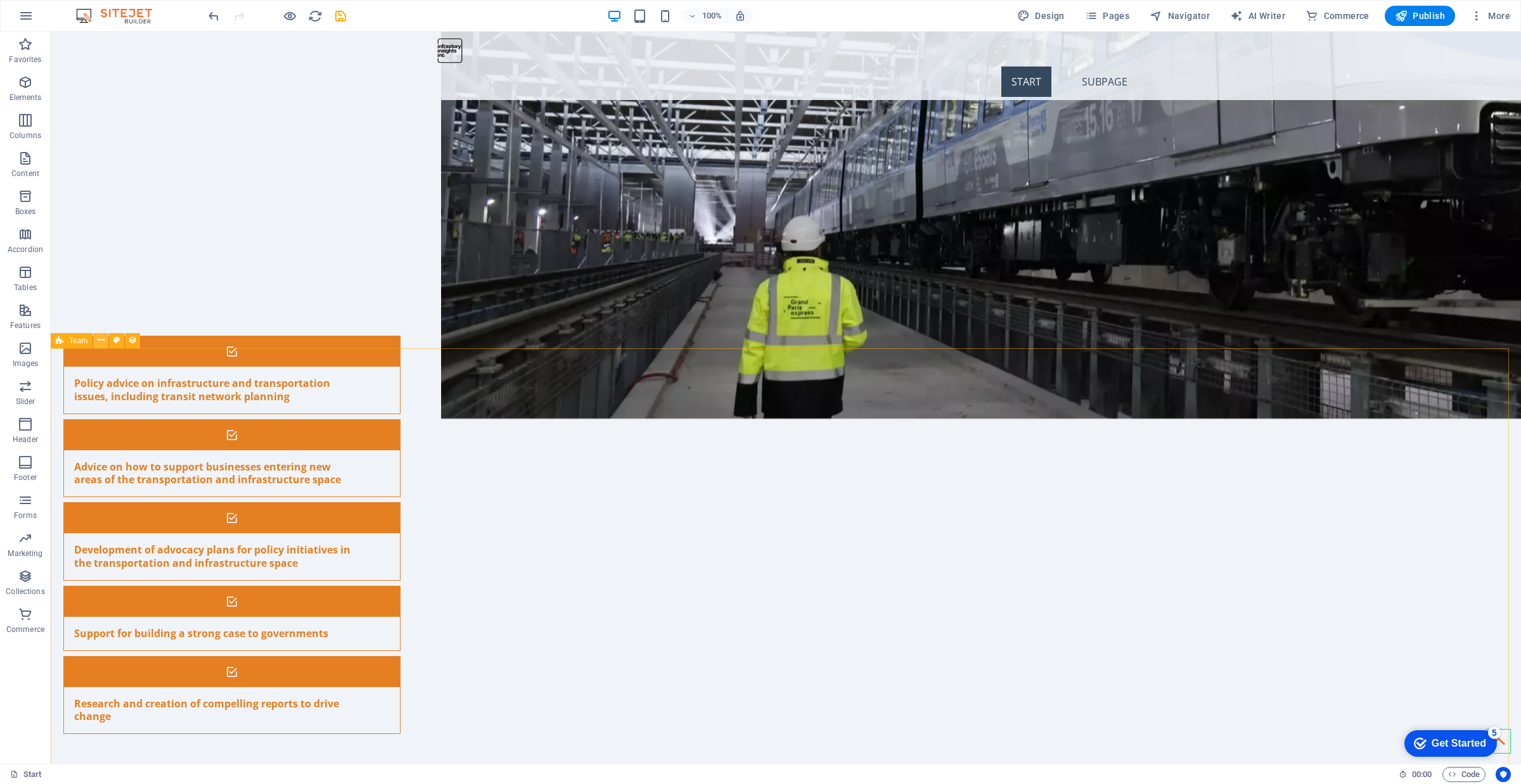
click at [96, 340] on button at bounding box center [101, 341] width 16 height 16
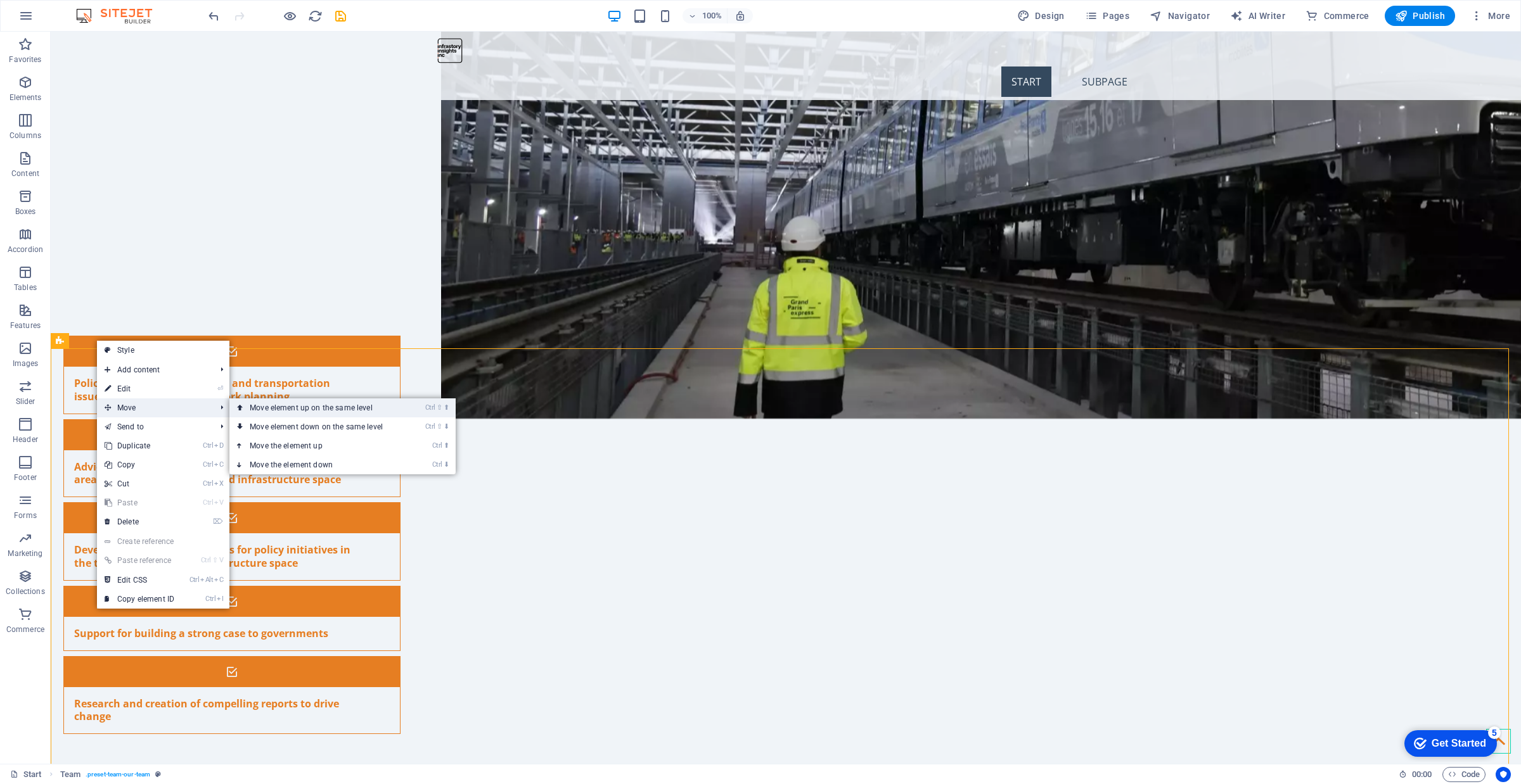
click at [289, 409] on link "Ctrl ⇧ ⬆ Move element up on the same level" at bounding box center [318, 408] width 179 height 19
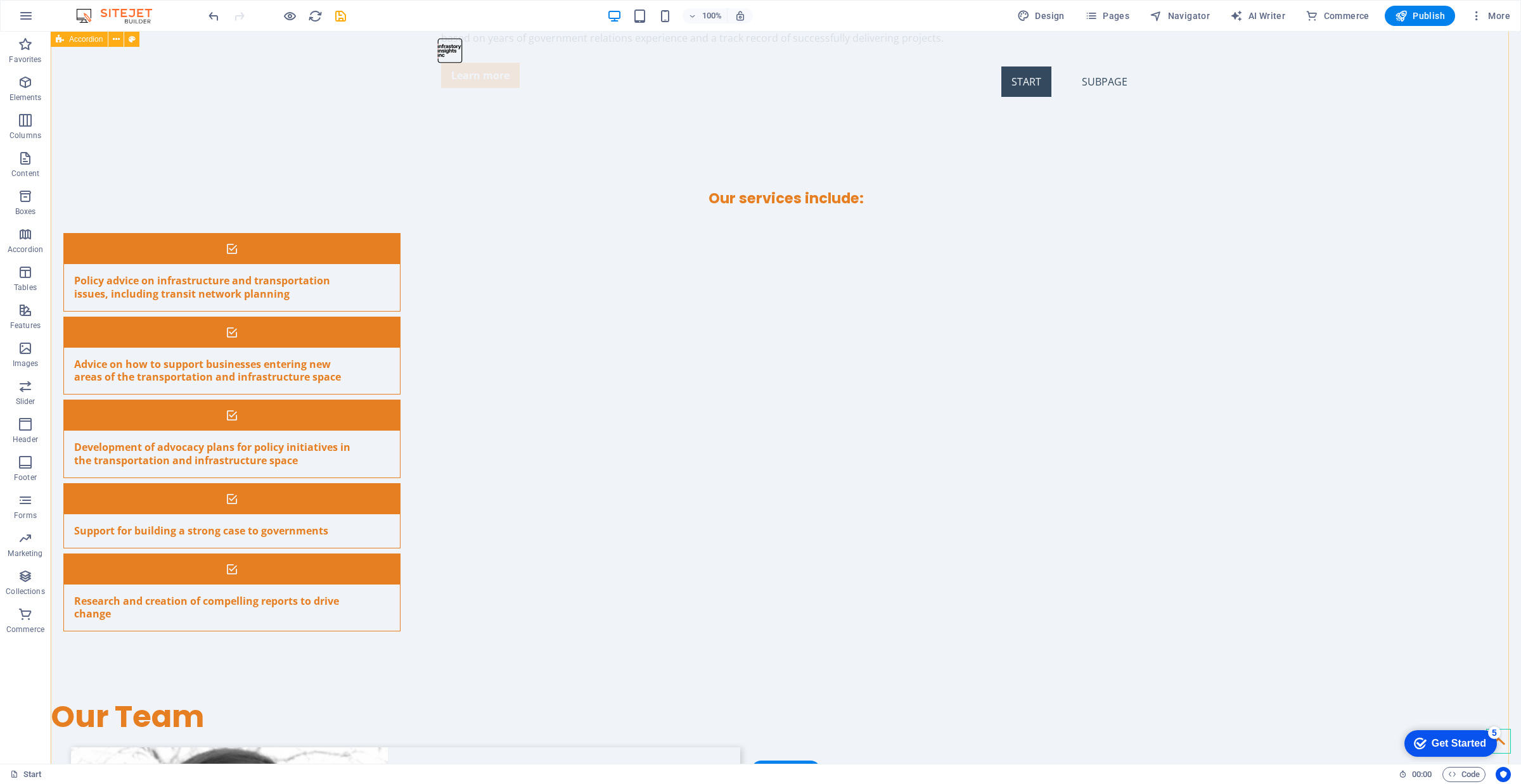
scroll to position [5796, 0]
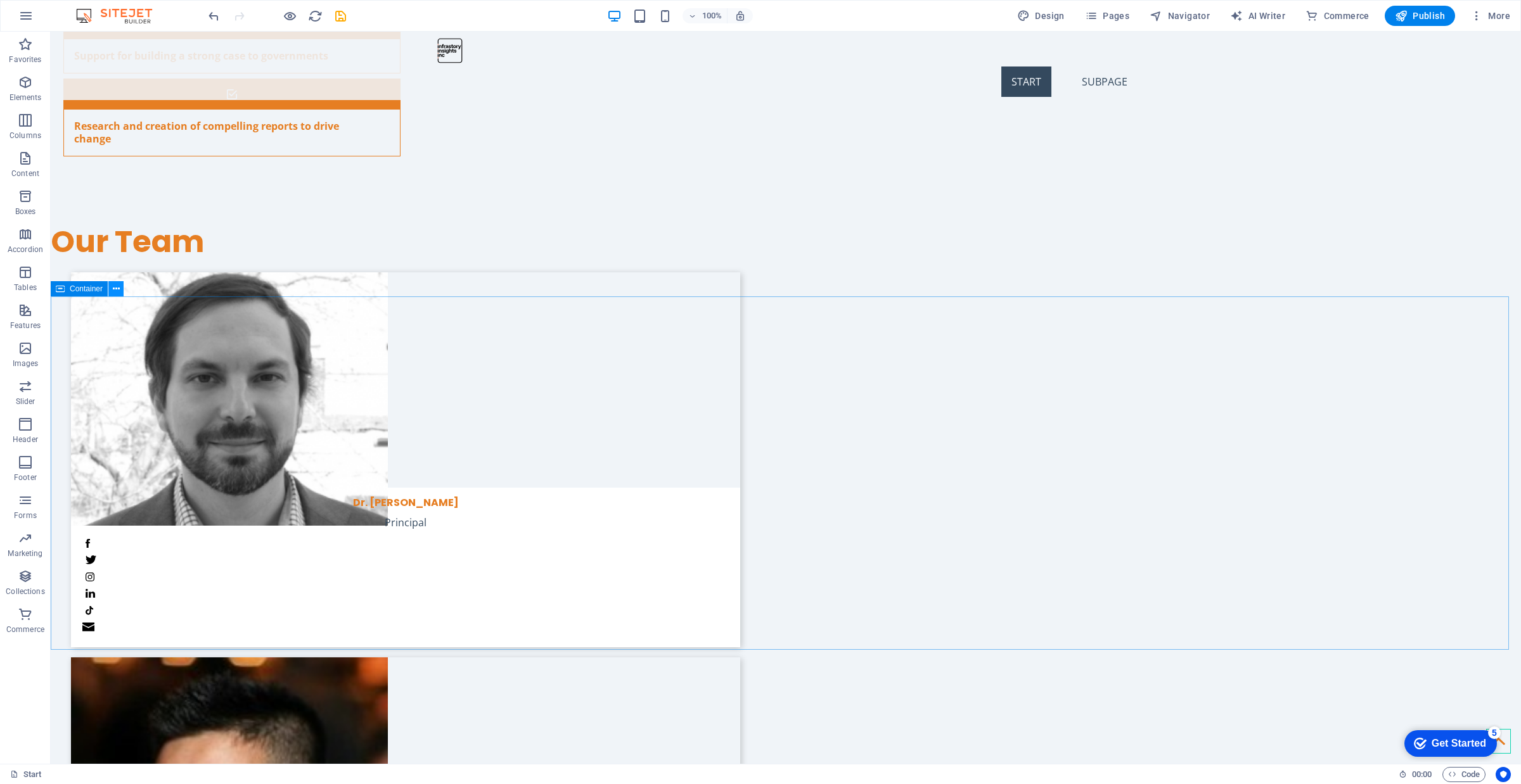
click at [119, 287] on button at bounding box center [116, 289] width 16 height 16
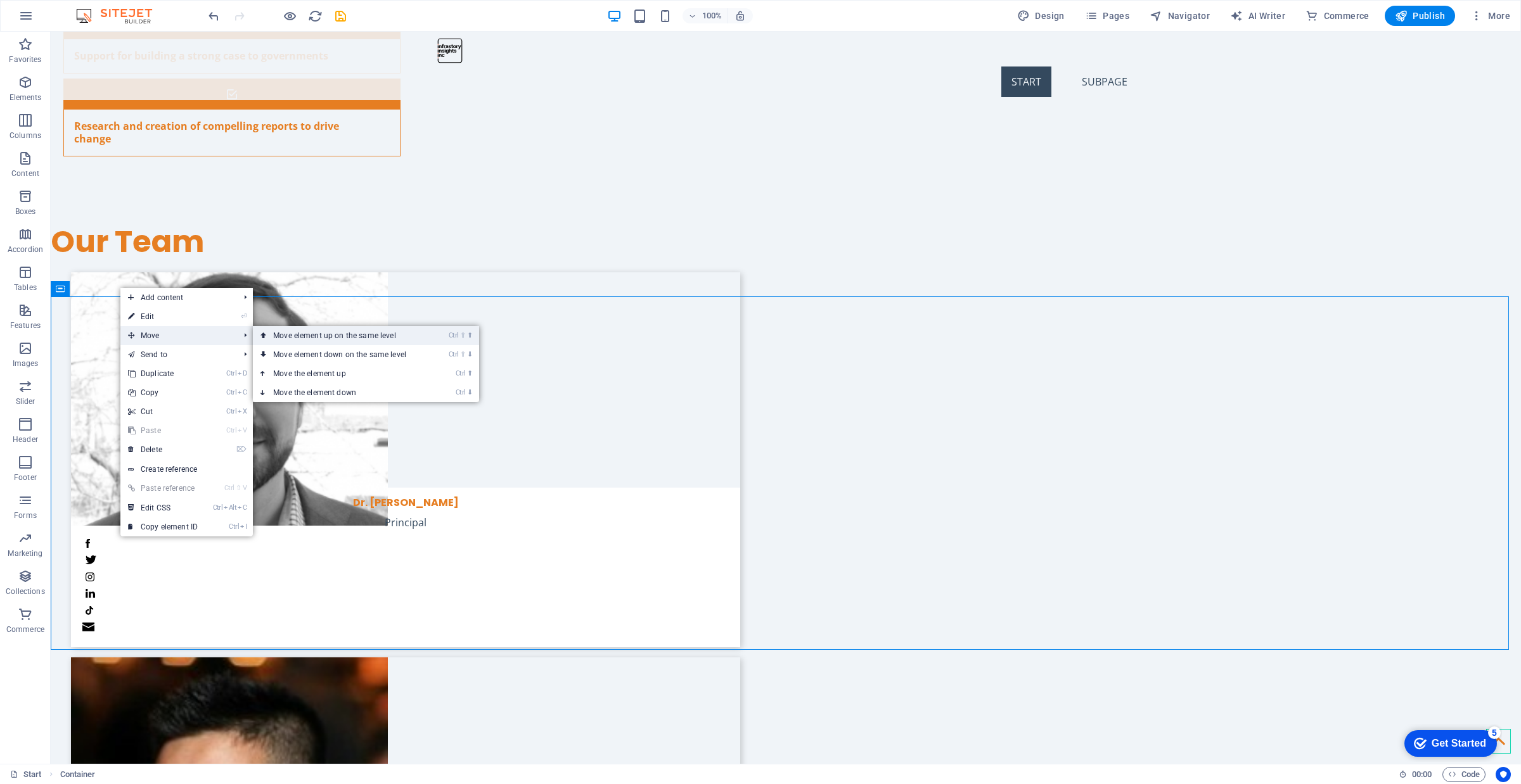
click at [292, 340] on link "Ctrl ⇧ ⬆ Move element up on the same level" at bounding box center [342, 336] width 179 height 19
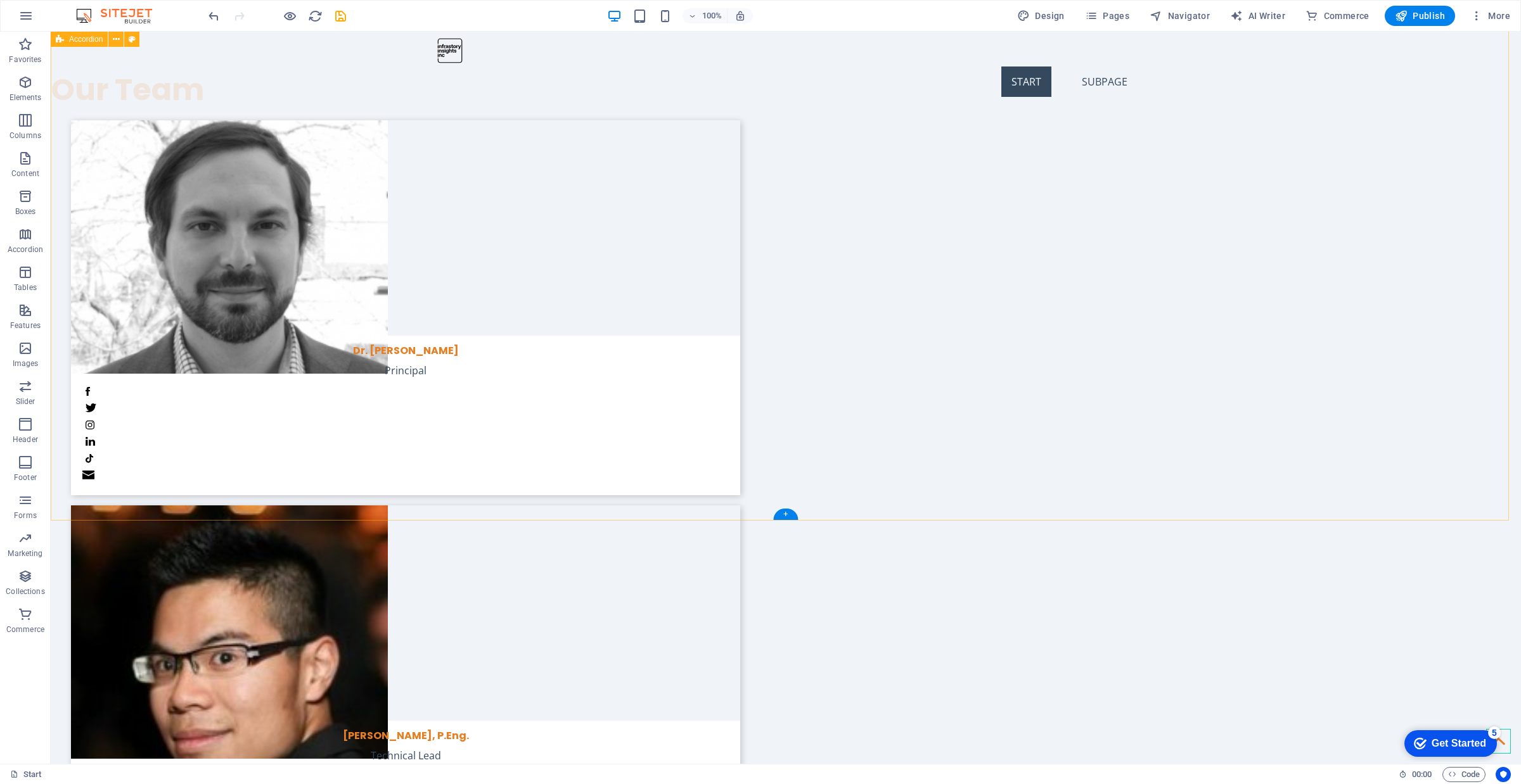
scroll to position [5962, 0]
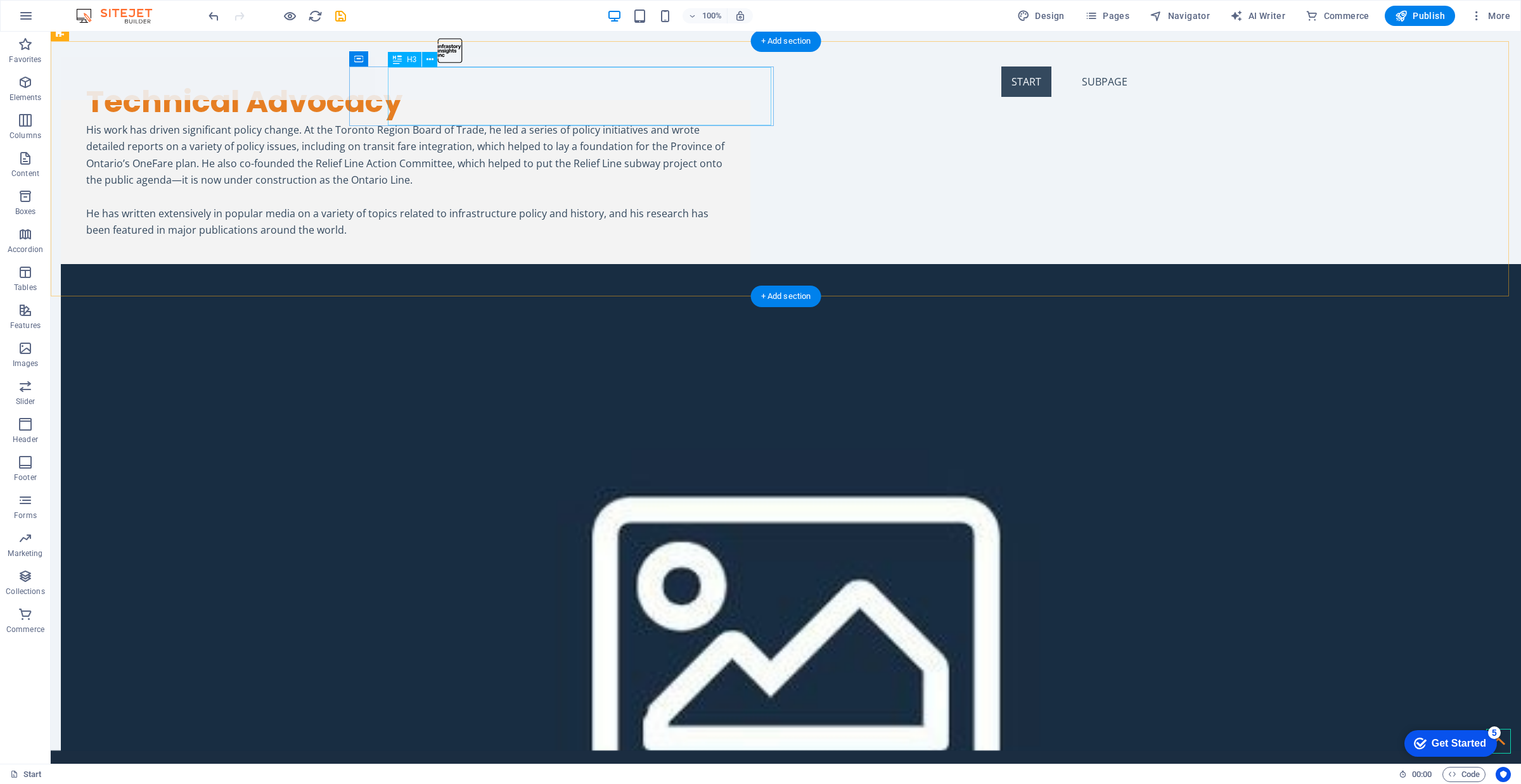
scroll to position [3475, 0]
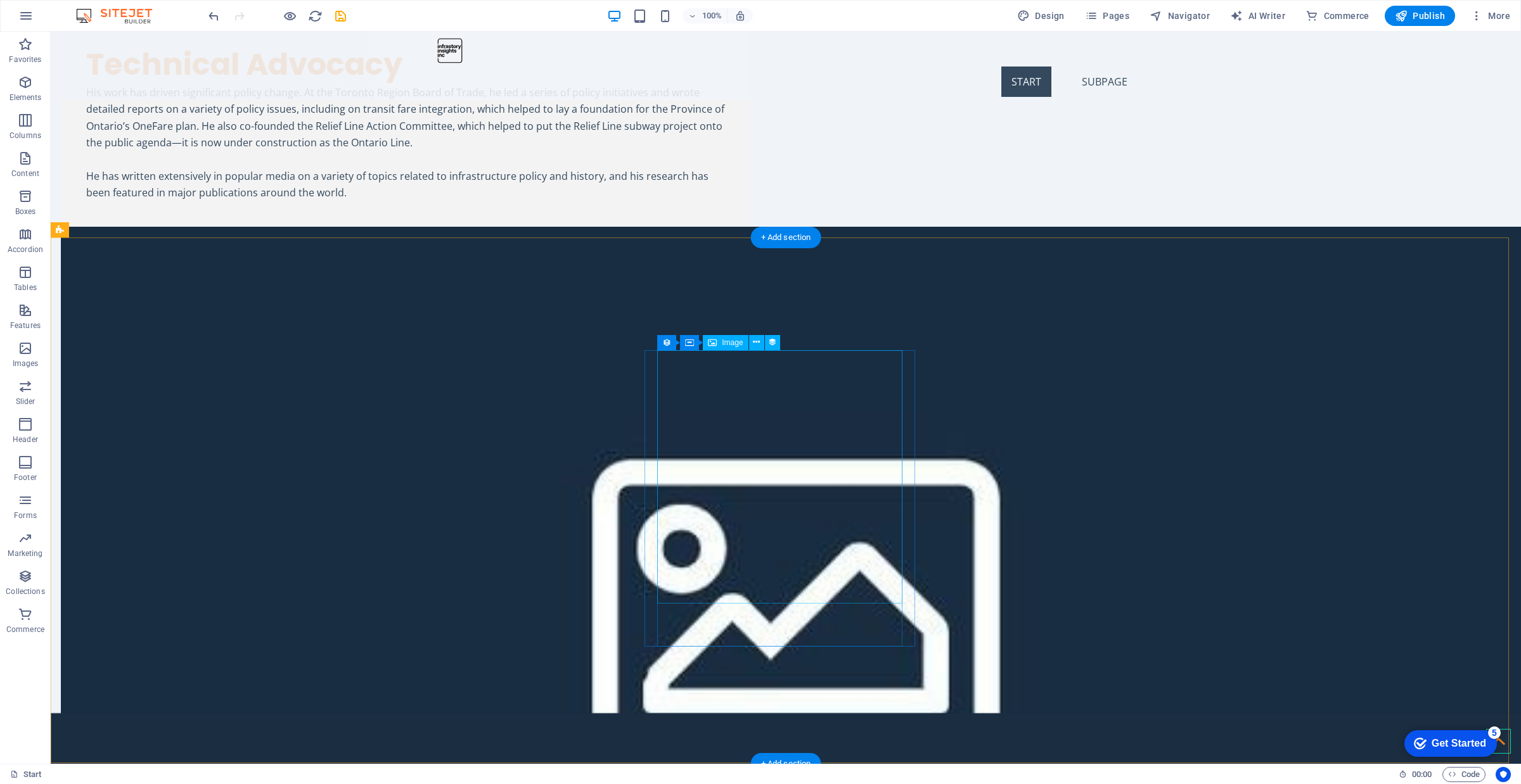
click at [730, 343] on span "Image" at bounding box center [732, 342] width 21 height 8
select select "px"
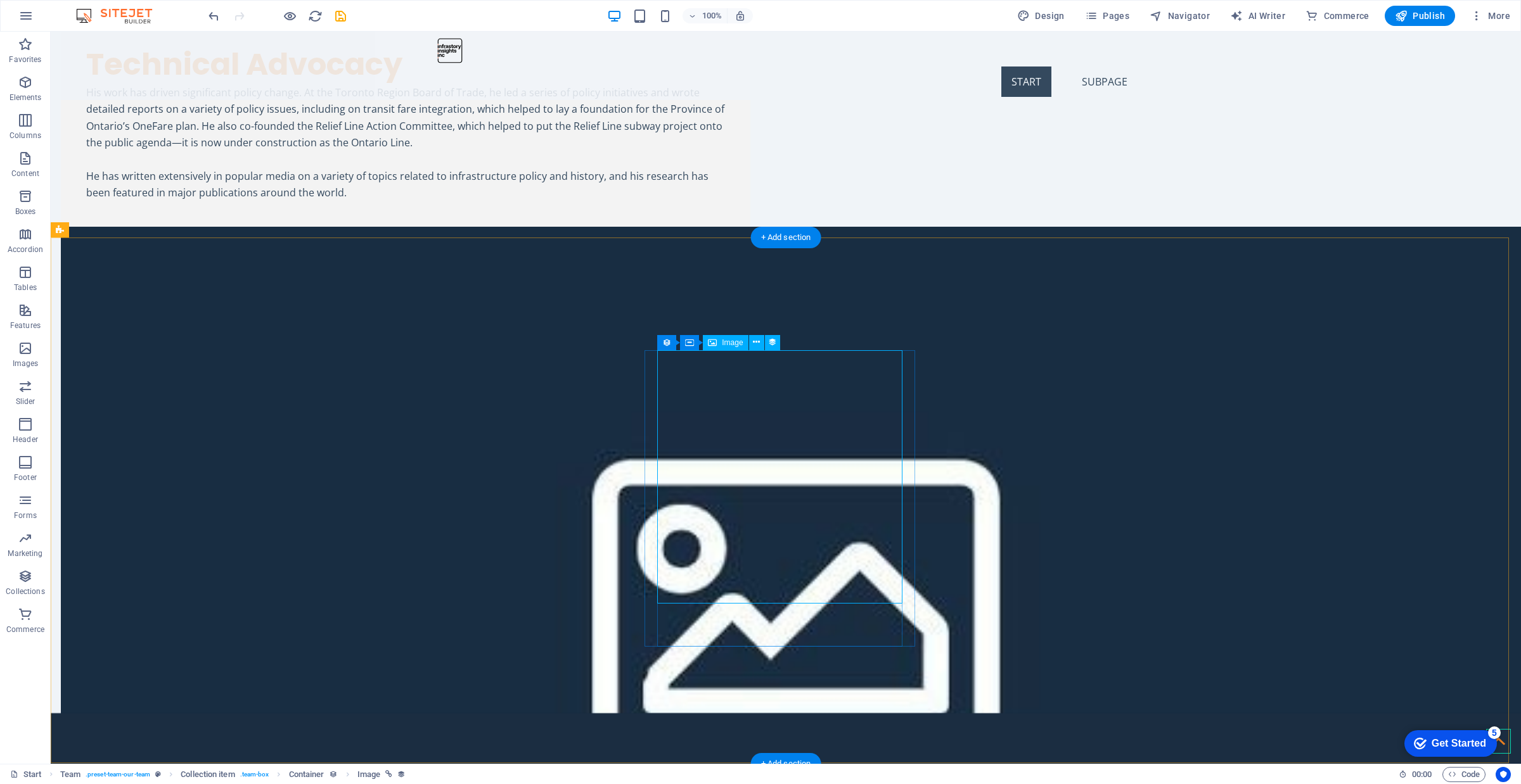
select select "px"
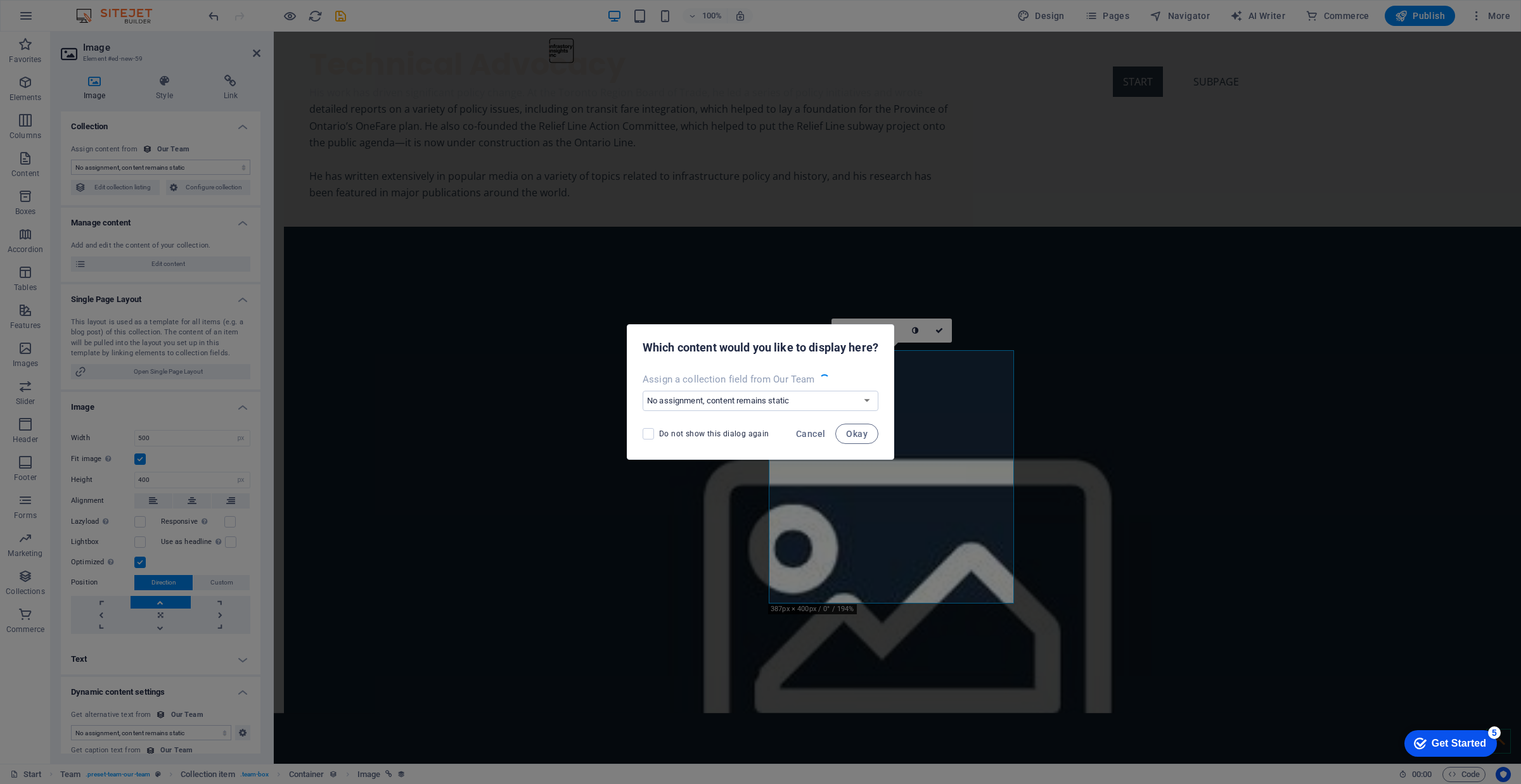
select select "image"
click at [805, 434] on span "Cancel" at bounding box center [811, 434] width 29 height 10
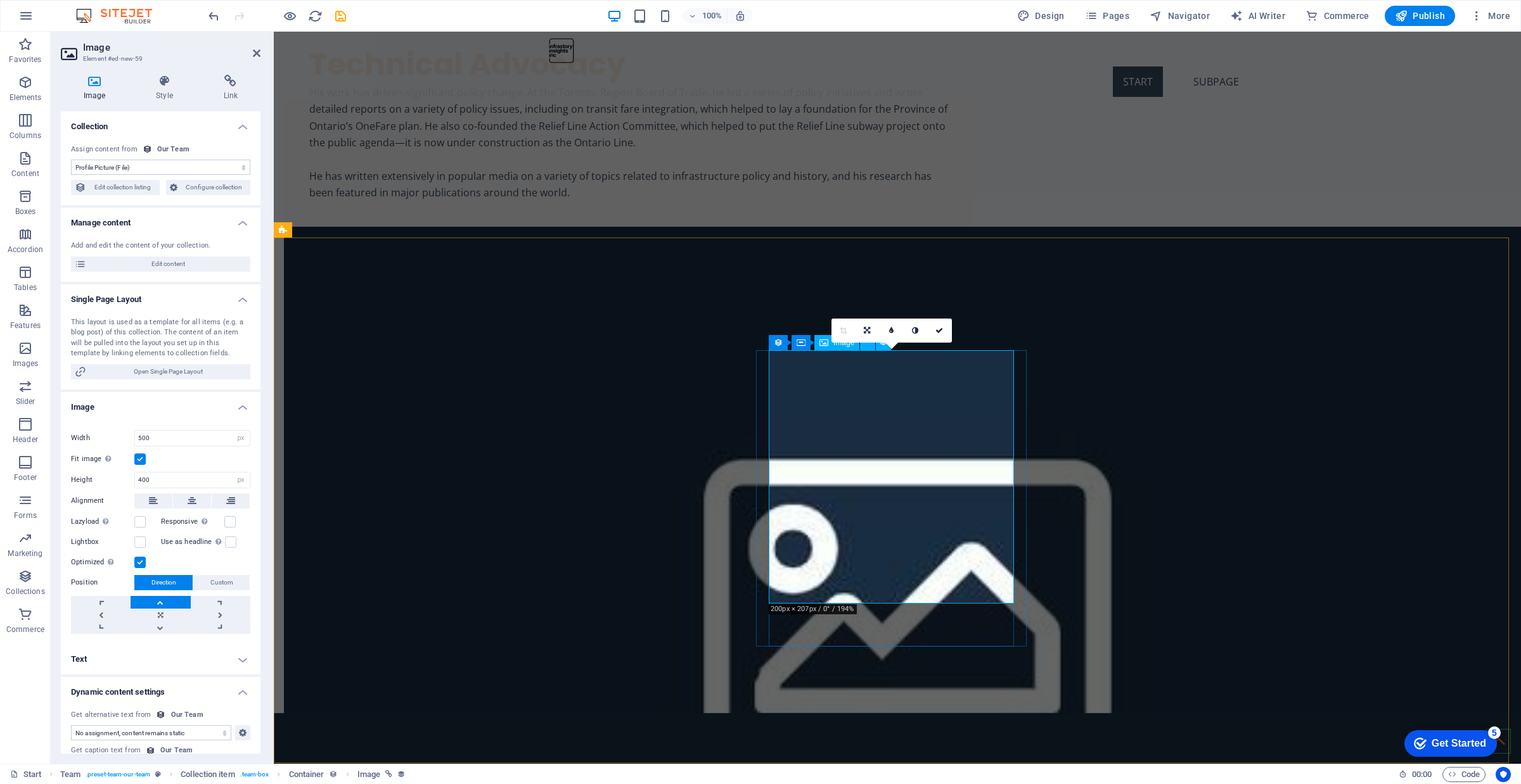
click at [835, 342] on div "16:10 16:9 4:3 1:1 1:2 0" at bounding box center [892, 331] width 121 height 24
click at [824, 349] on icon at bounding box center [824, 343] width 9 height 16
click at [823, 346] on icon at bounding box center [824, 343] width 9 height 16
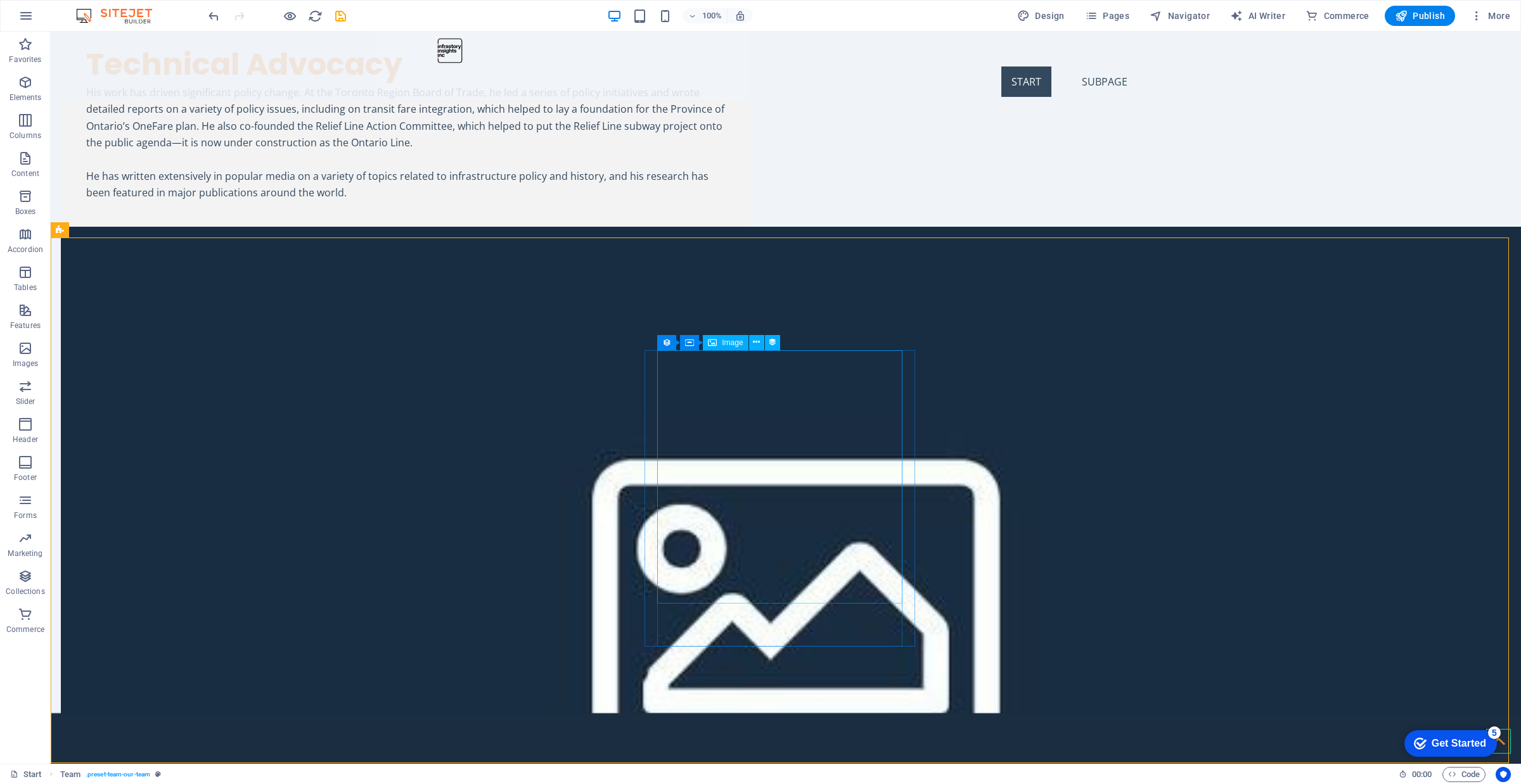
select select "image"
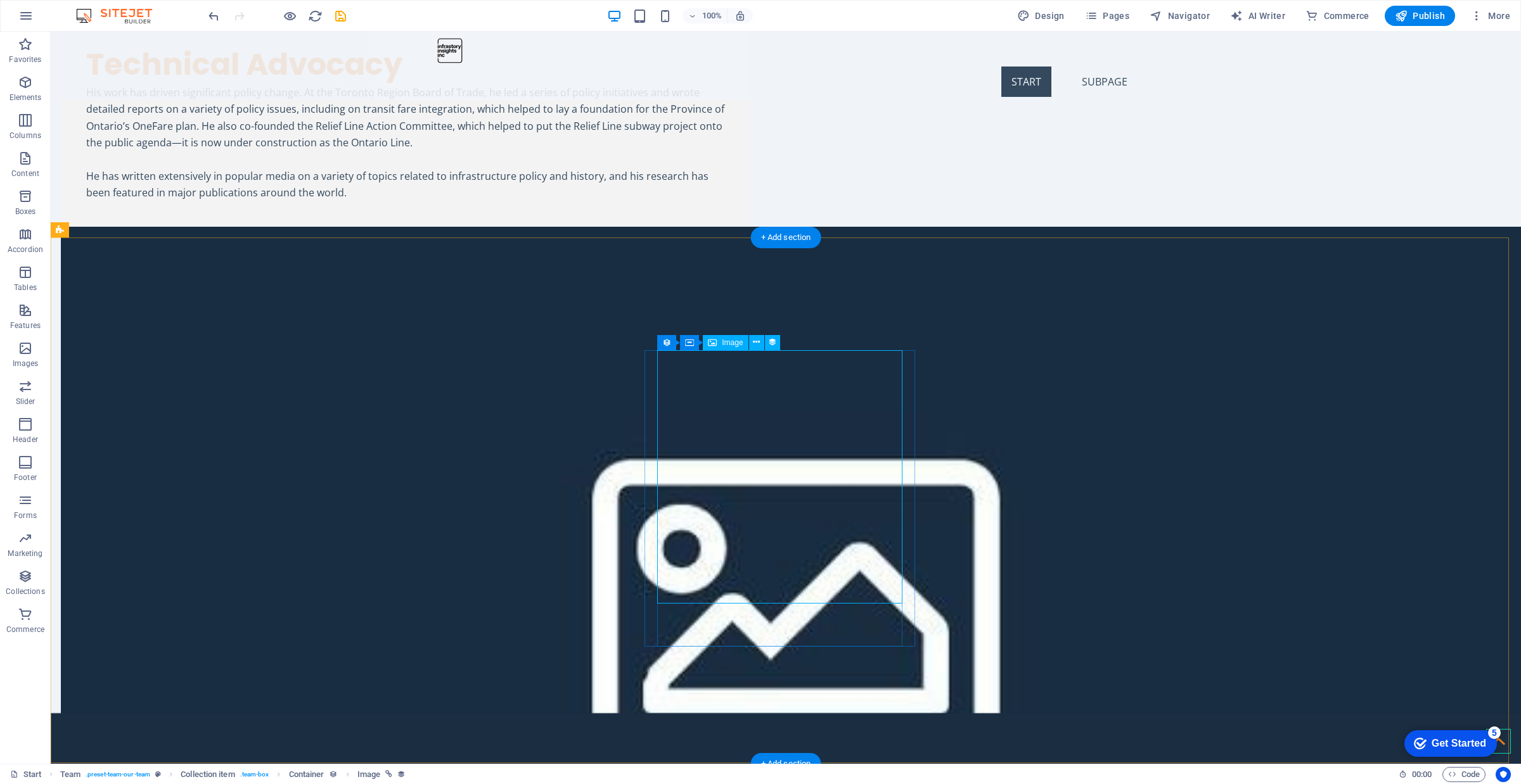
select select "px"
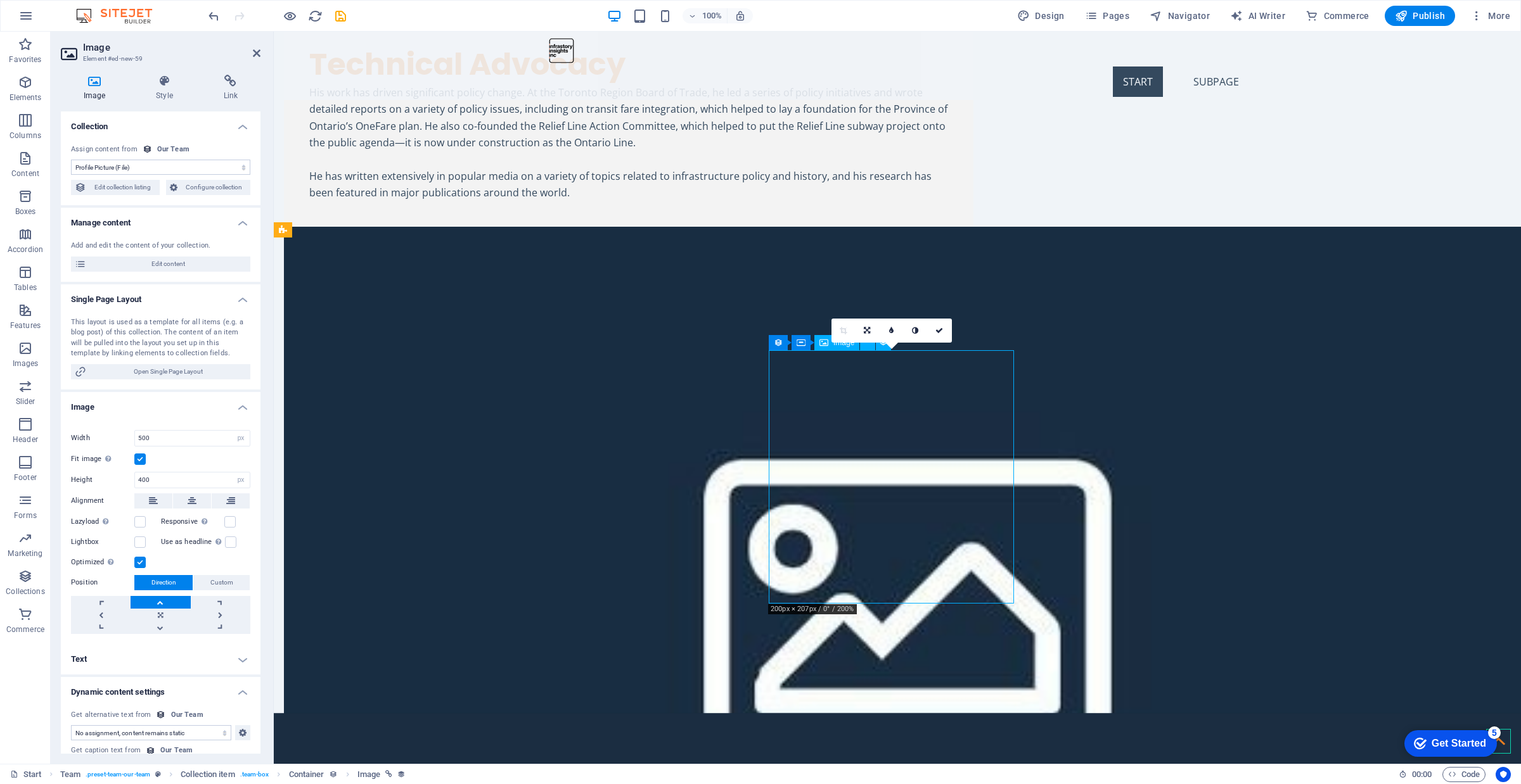
click at [230, 100] on h4 "Link" at bounding box center [230, 88] width 60 height 27
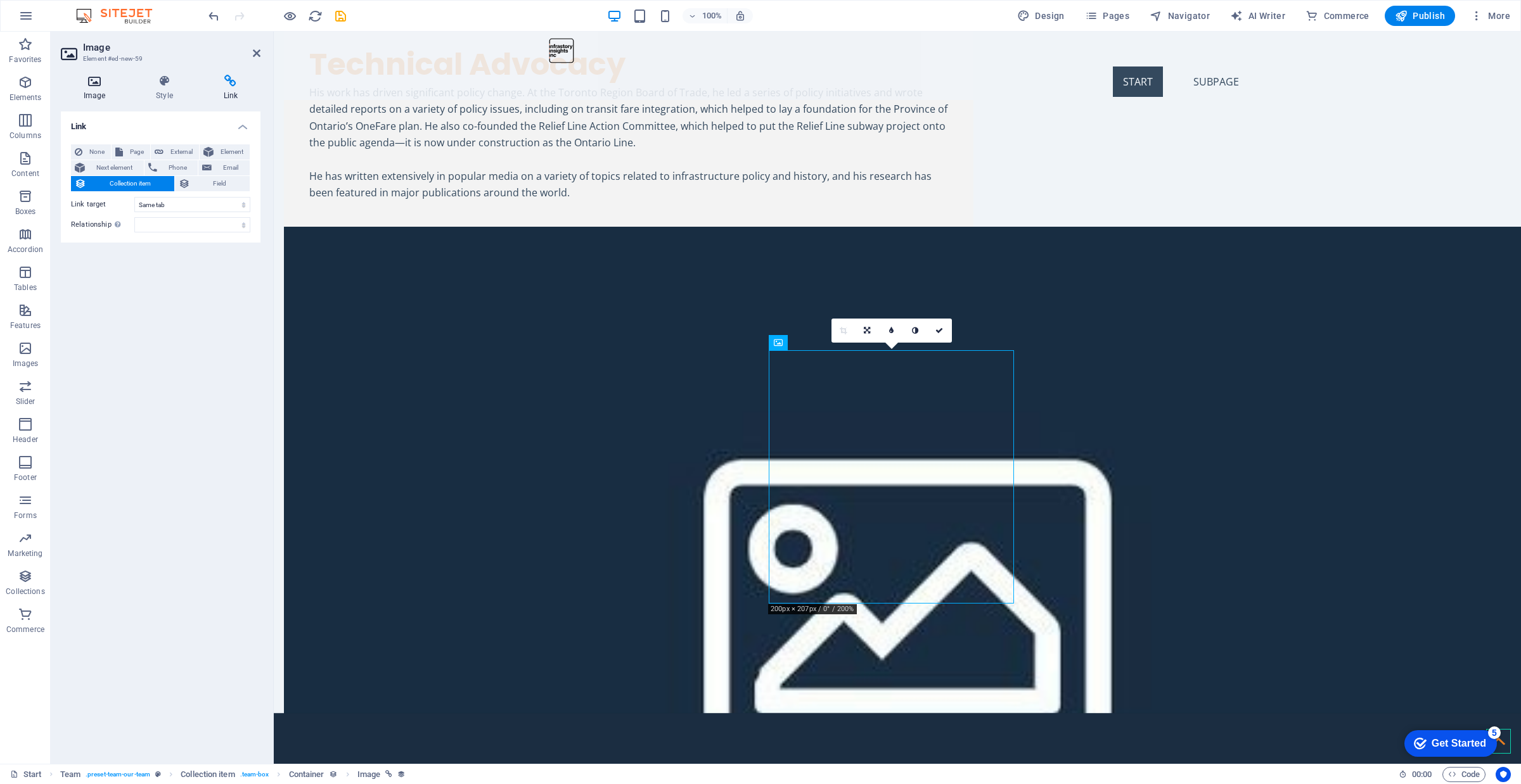
click at [76, 93] on h4 "Image" at bounding box center [97, 88] width 72 height 27
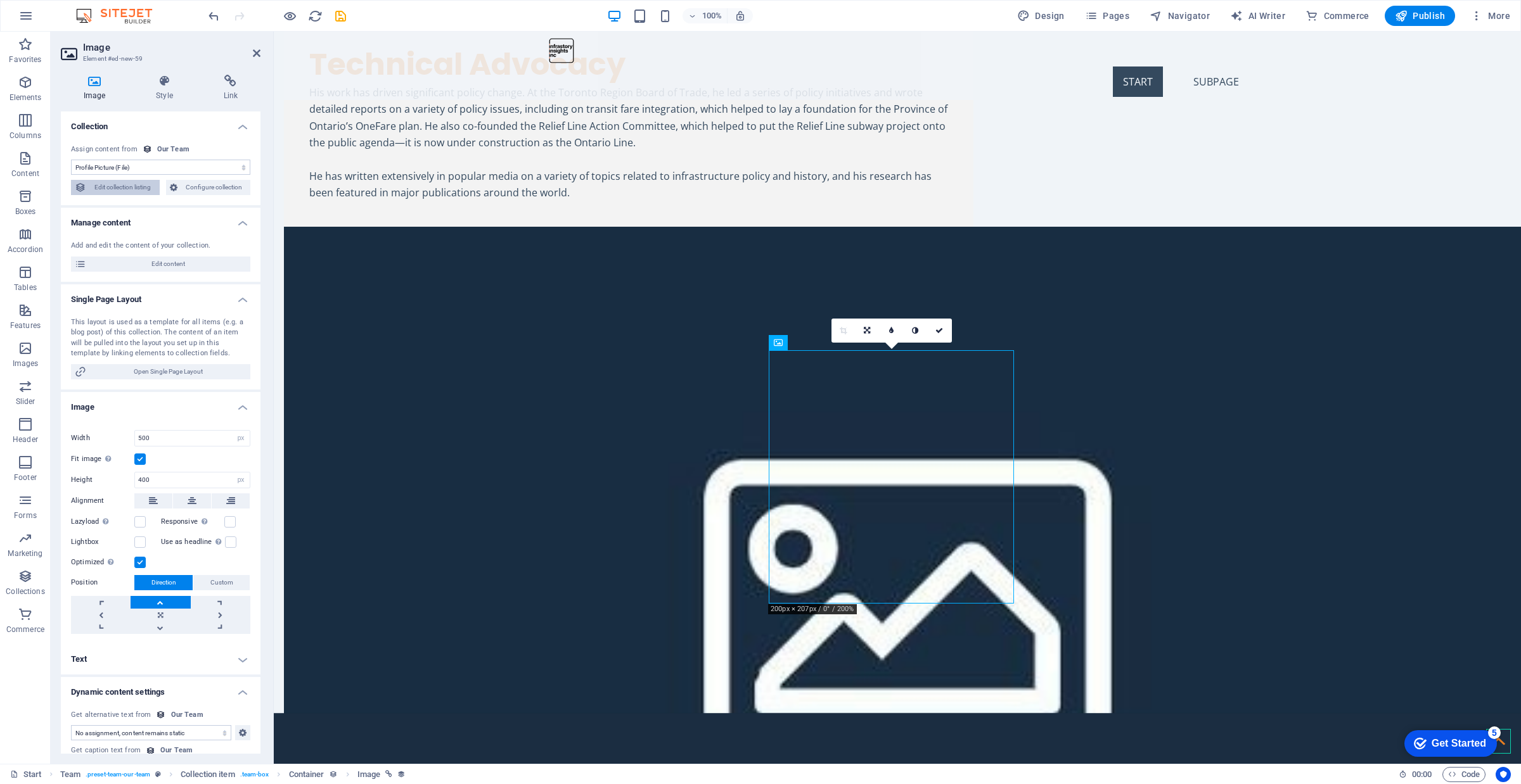
drag, startPoint x: 142, startPoint y: 191, endPoint x: 135, endPoint y: 162, distance: 29.8
click at [142, 191] on span "Edit collection listing" at bounding box center [123, 188] width 66 height 16
select select "684e46cb056907998e07075e"
select select "createdAt_DESC"
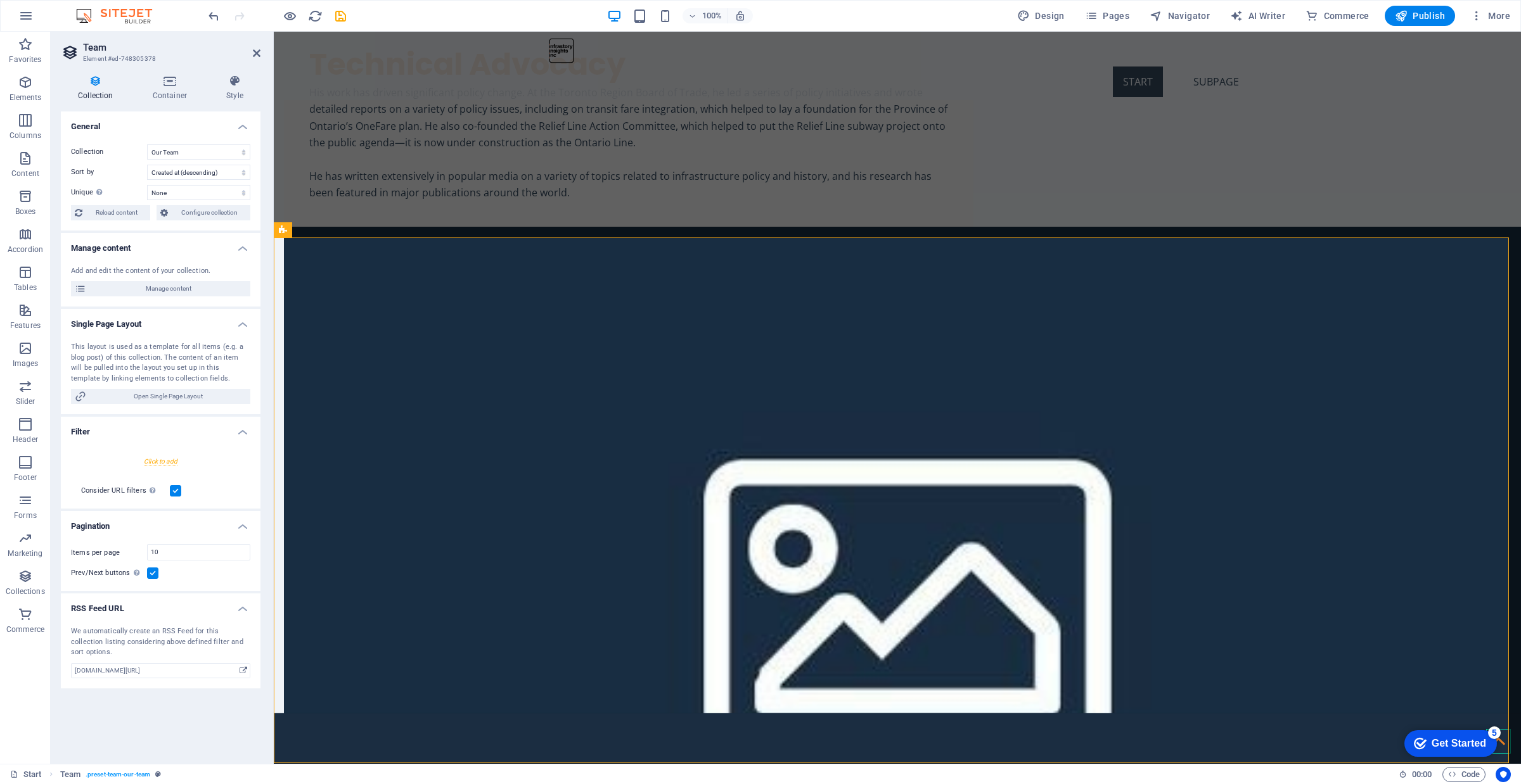
click at [97, 72] on div "Collection Container Style General Collection Advisors Our Team Portfolio Team …" at bounding box center [160, 414] width 220 height 699
click at [187, 87] on icon at bounding box center [169, 81] width 68 height 13
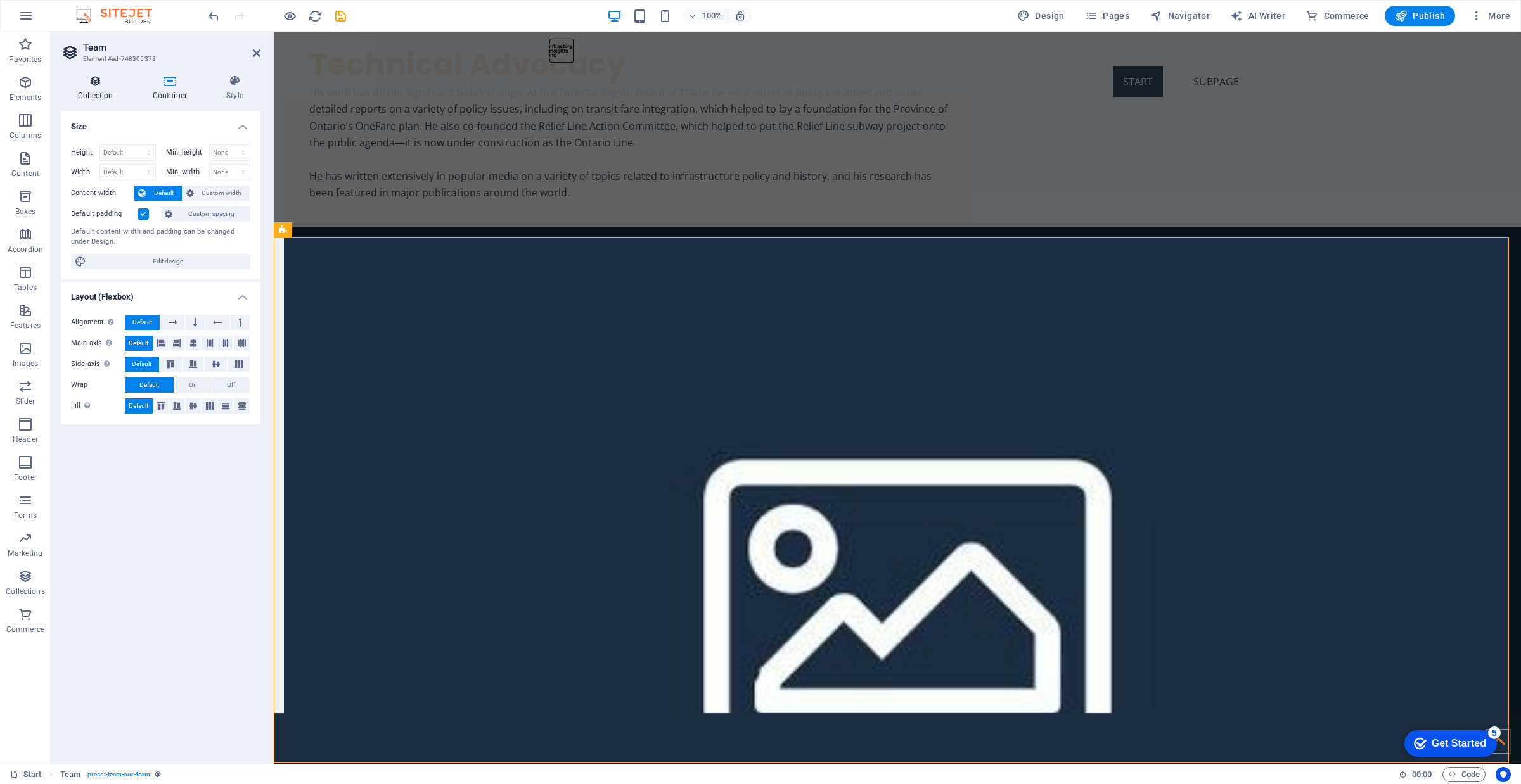
click at [109, 93] on h4 "Collection" at bounding box center [98, 88] width 75 height 27
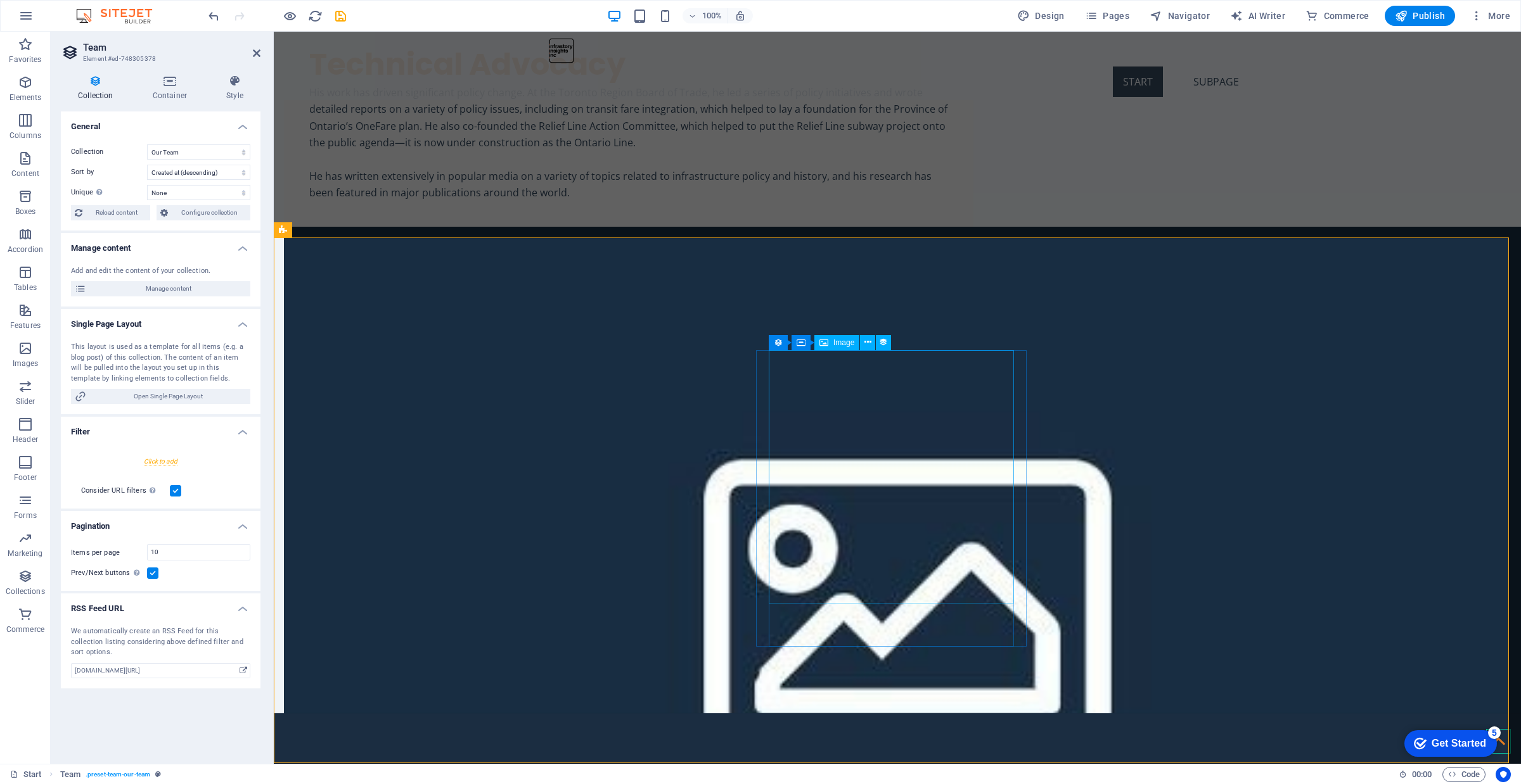
select select "image"
select select "px"
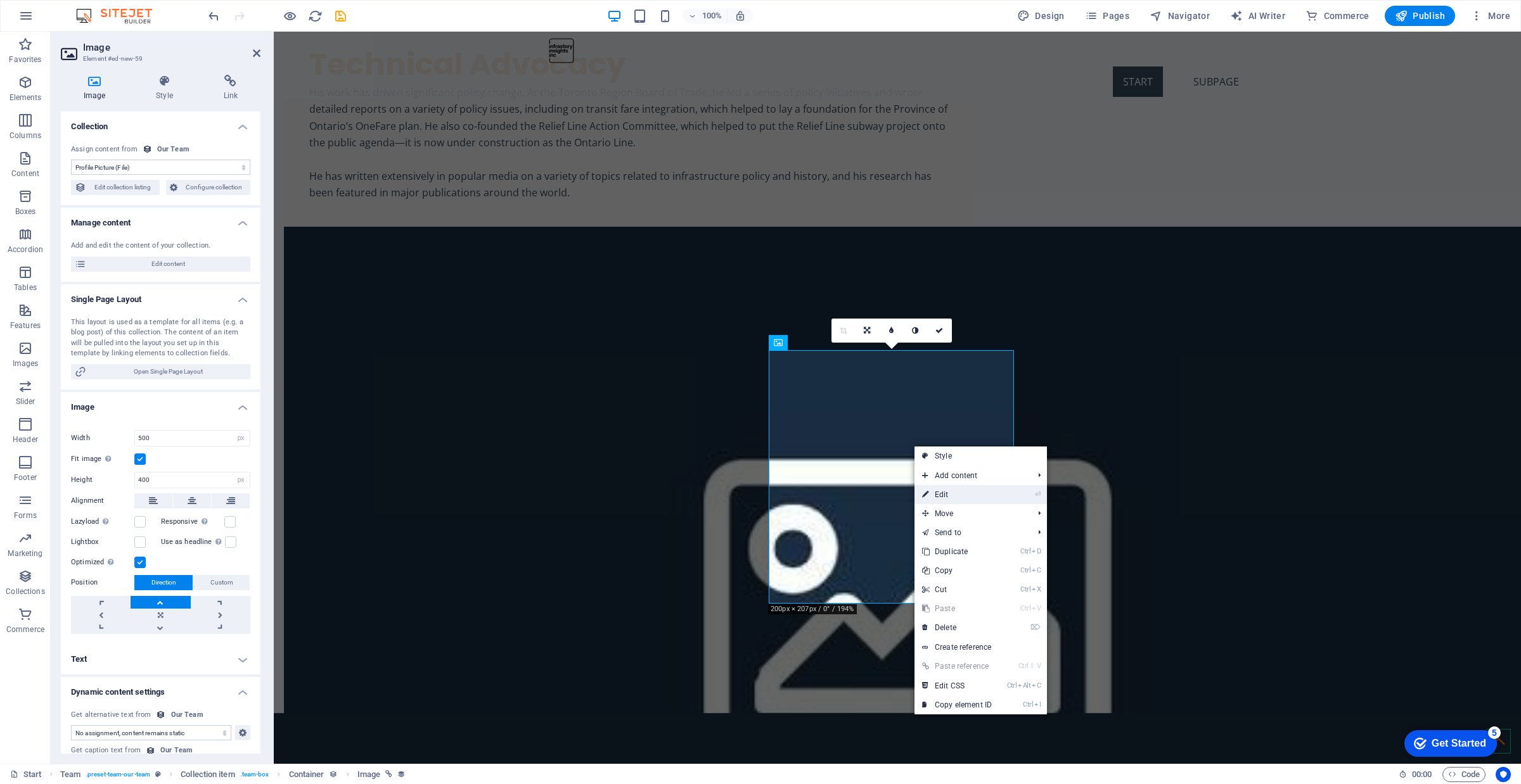
click at [970, 499] on link "⏎ Edit" at bounding box center [957, 495] width 85 height 19
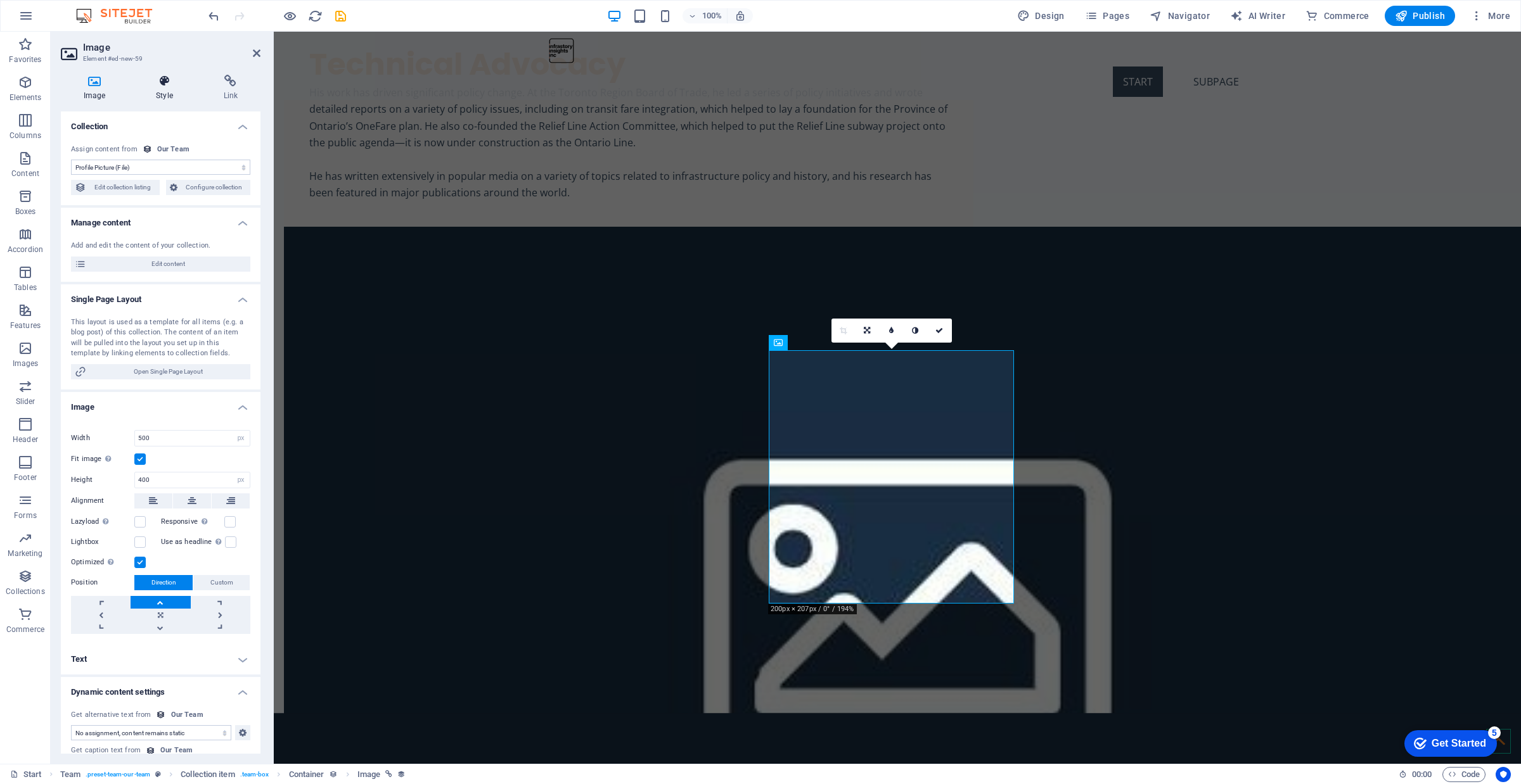
click at [165, 78] on icon at bounding box center [164, 81] width 62 height 13
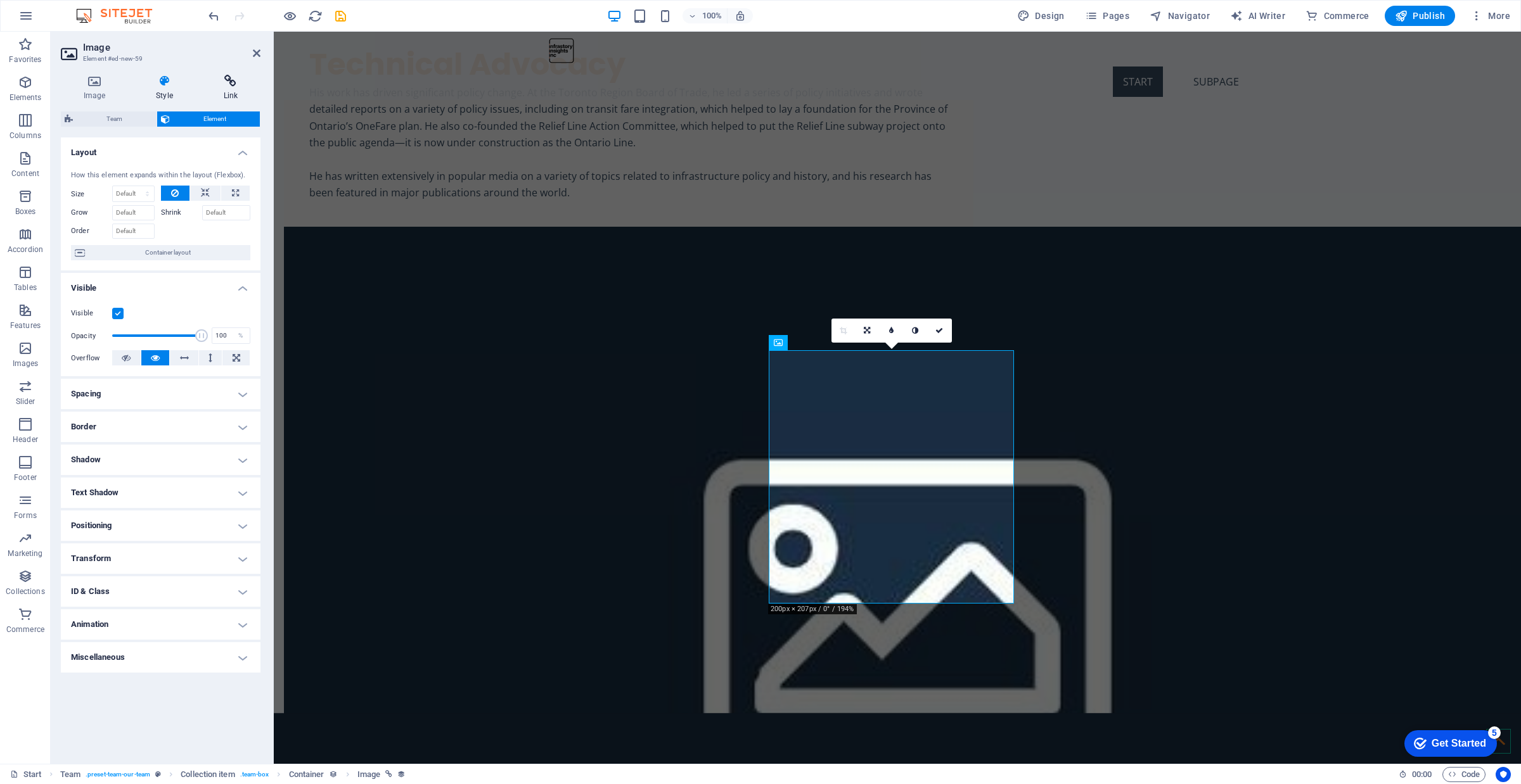
click at [226, 86] on icon at bounding box center [230, 81] width 60 height 13
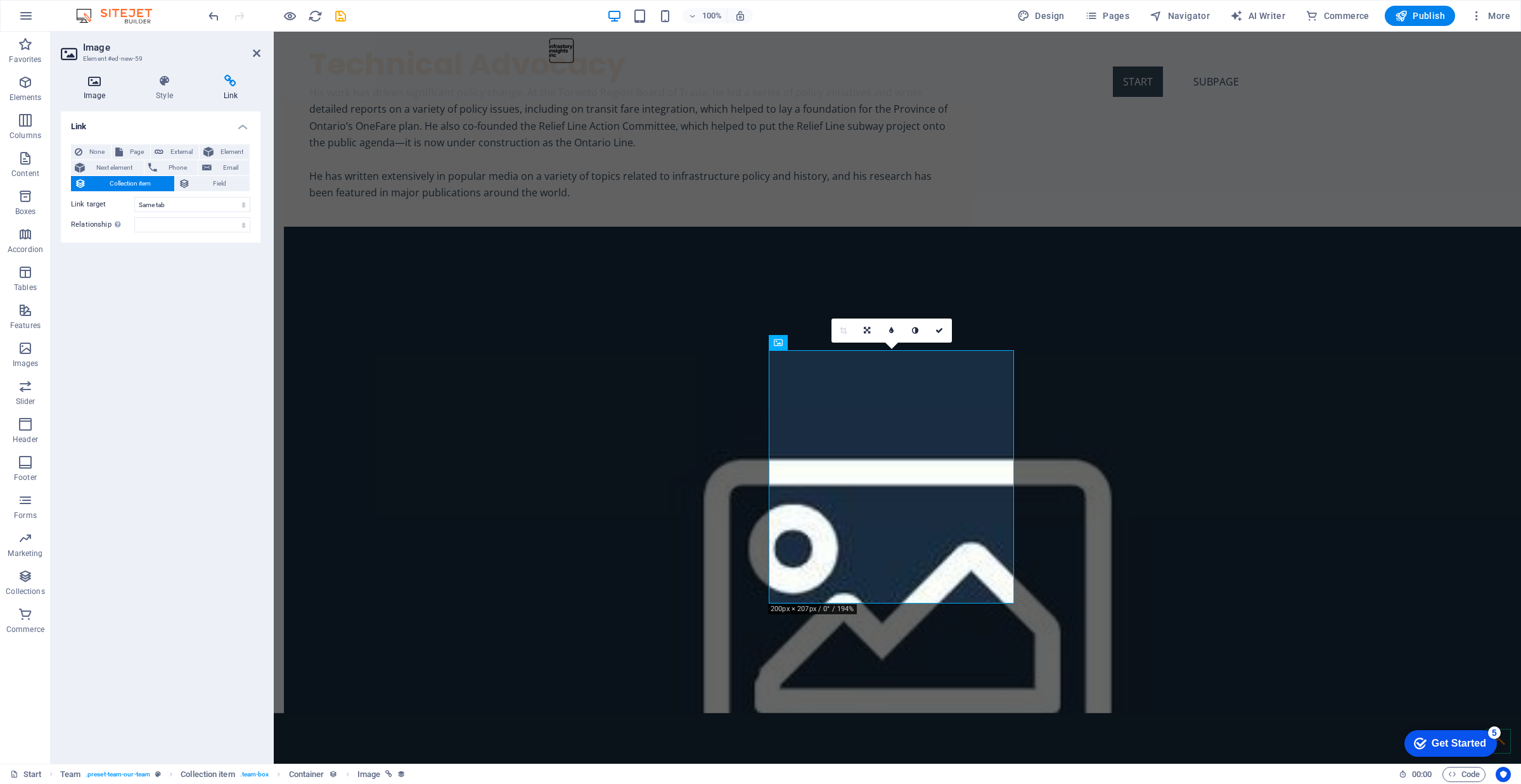
click at [98, 81] on icon at bounding box center [95, 81] width 67 height 13
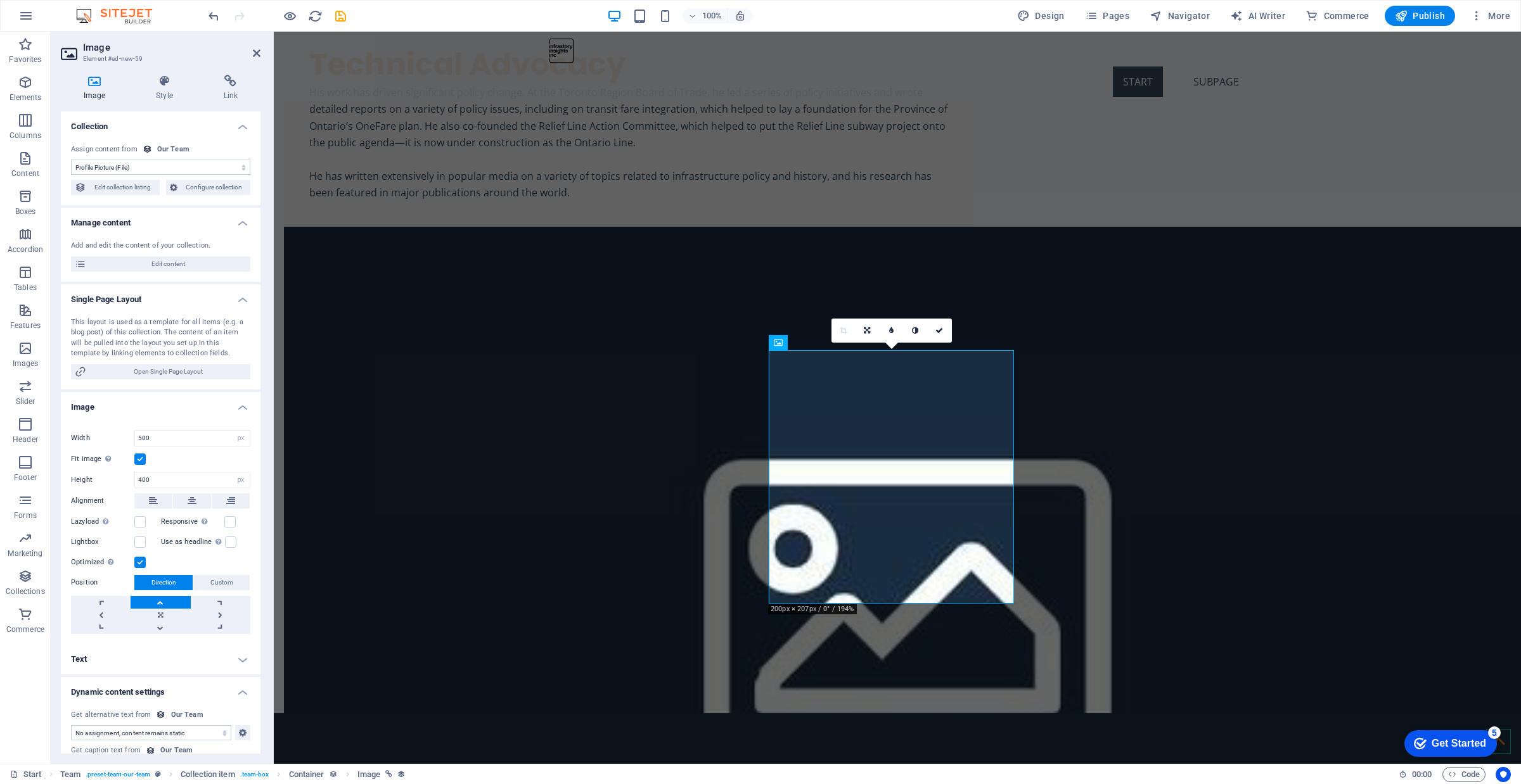
click at [239, 166] on select "No assignment, content remains static Created at (Date) Updated at (Date) Name …" at bounding box center [160, 167] width 179 height 16
click at [239, 164] on select "No assignment, content remains static Created at (Date) Updated at (Date) Name …" at bounding box center [160, 167] width 179 height 16
click at [216, 190] on span "Configure collection" at bounding box center [214, 188] width 66 height 16
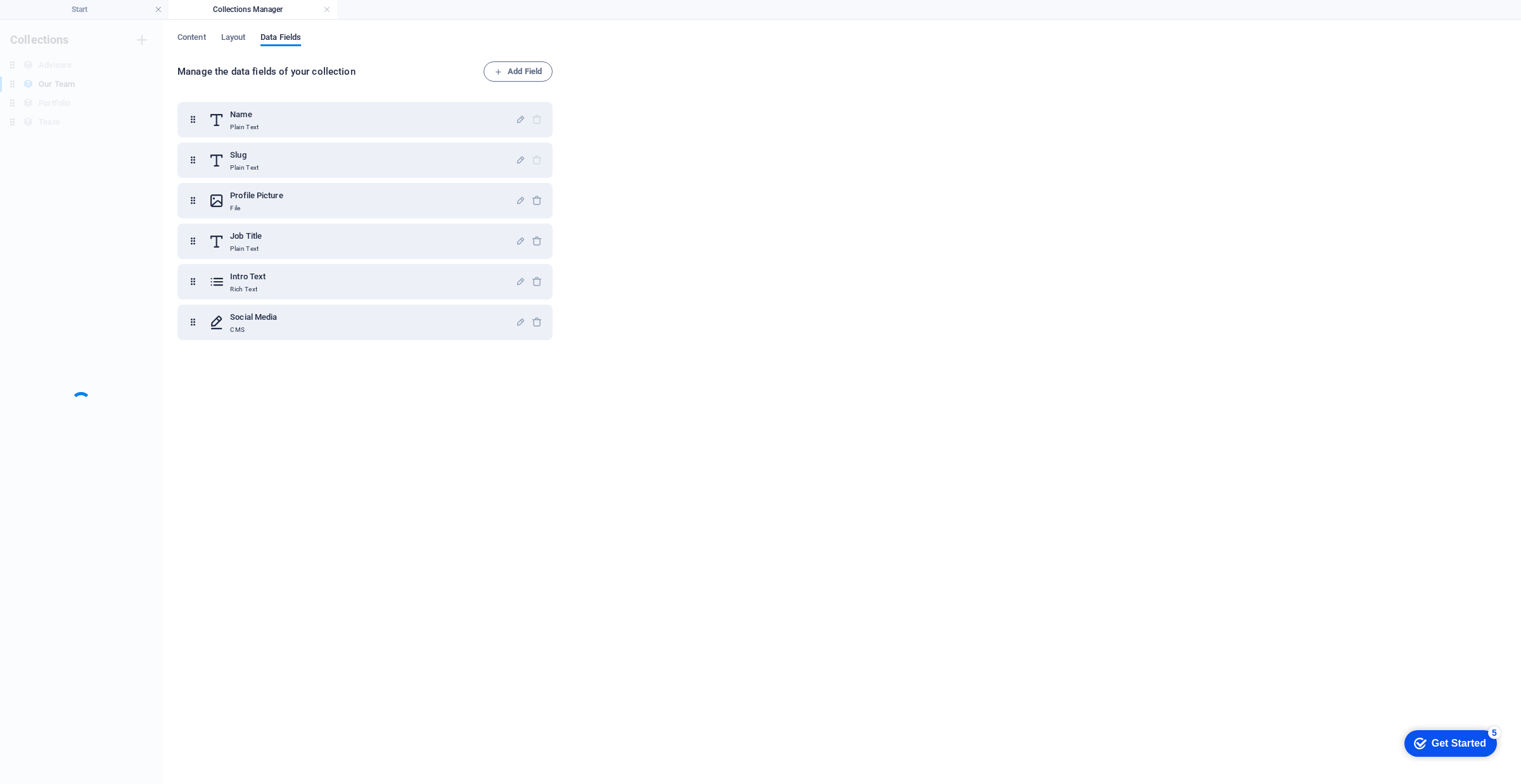
scroll to position [0, 0]
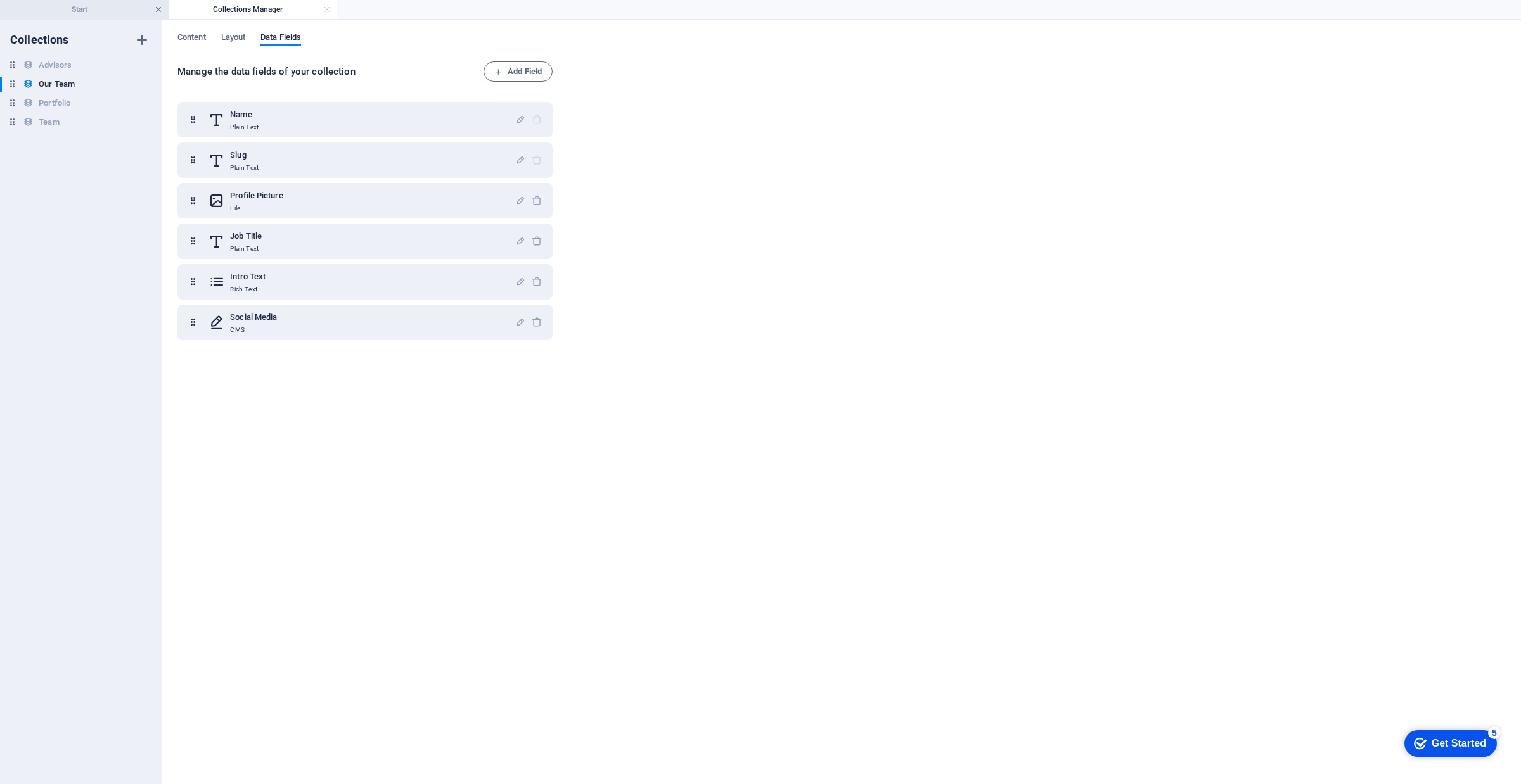
click at [159, 10] on link at bounding box center [158, 9] width 8 height 12
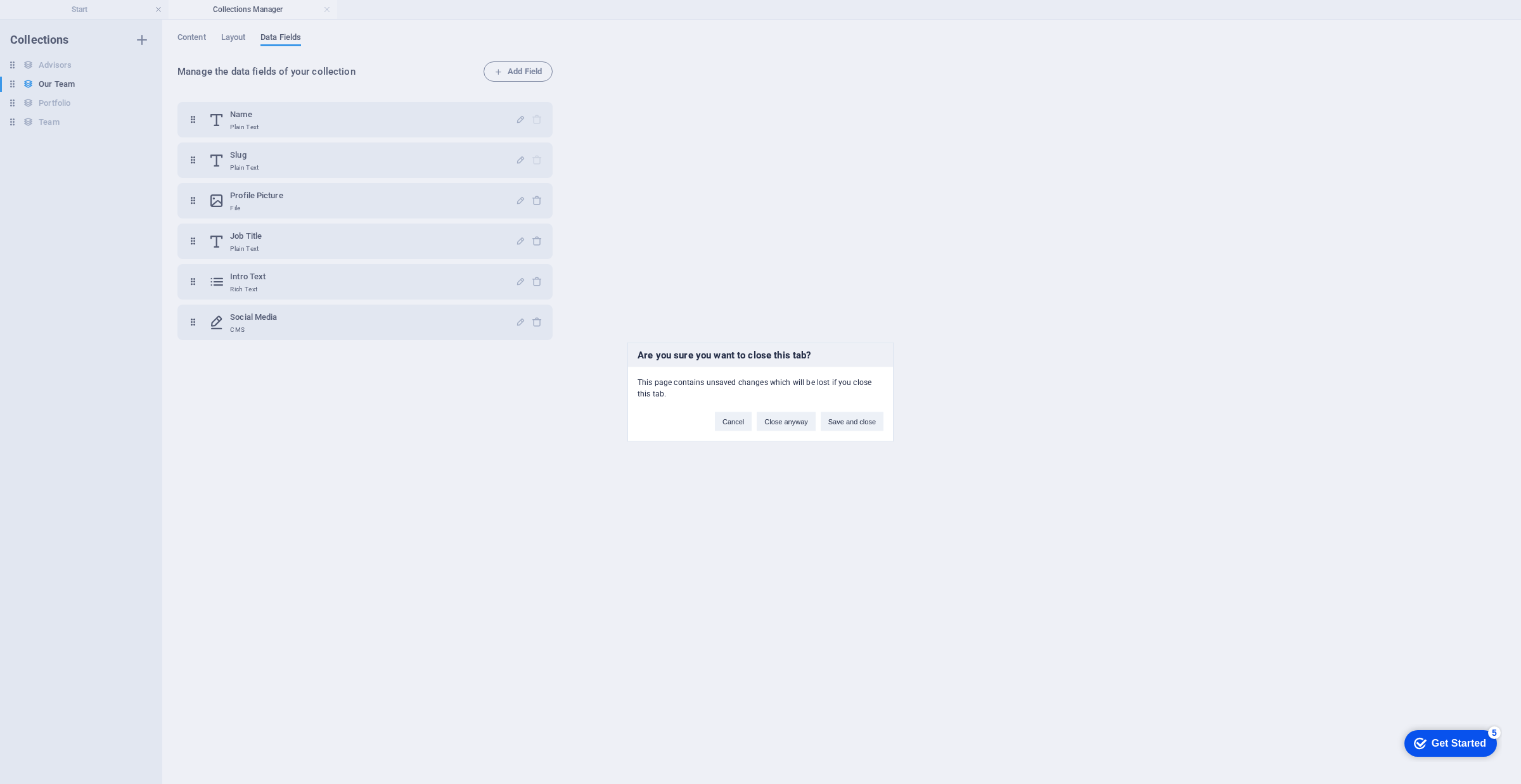
click at [870, 326] on div "Are you sure you want to close this tab? This page contains unsaved changes whi…" at bounding box center [760, 392] width 1521 height 784
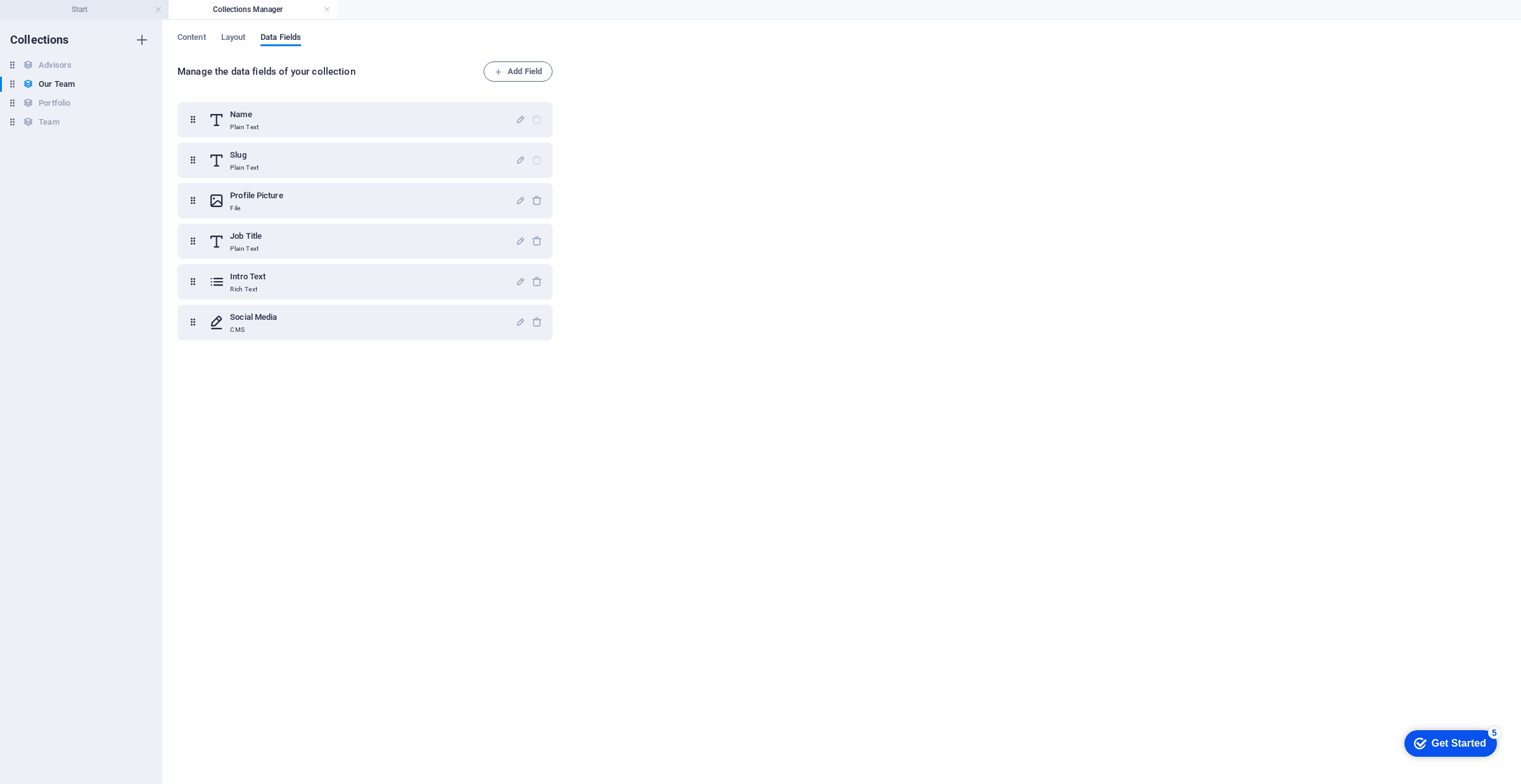
click at [95, 9] on h4 "Start" at bounding box center [84, 9] width 168 height 14
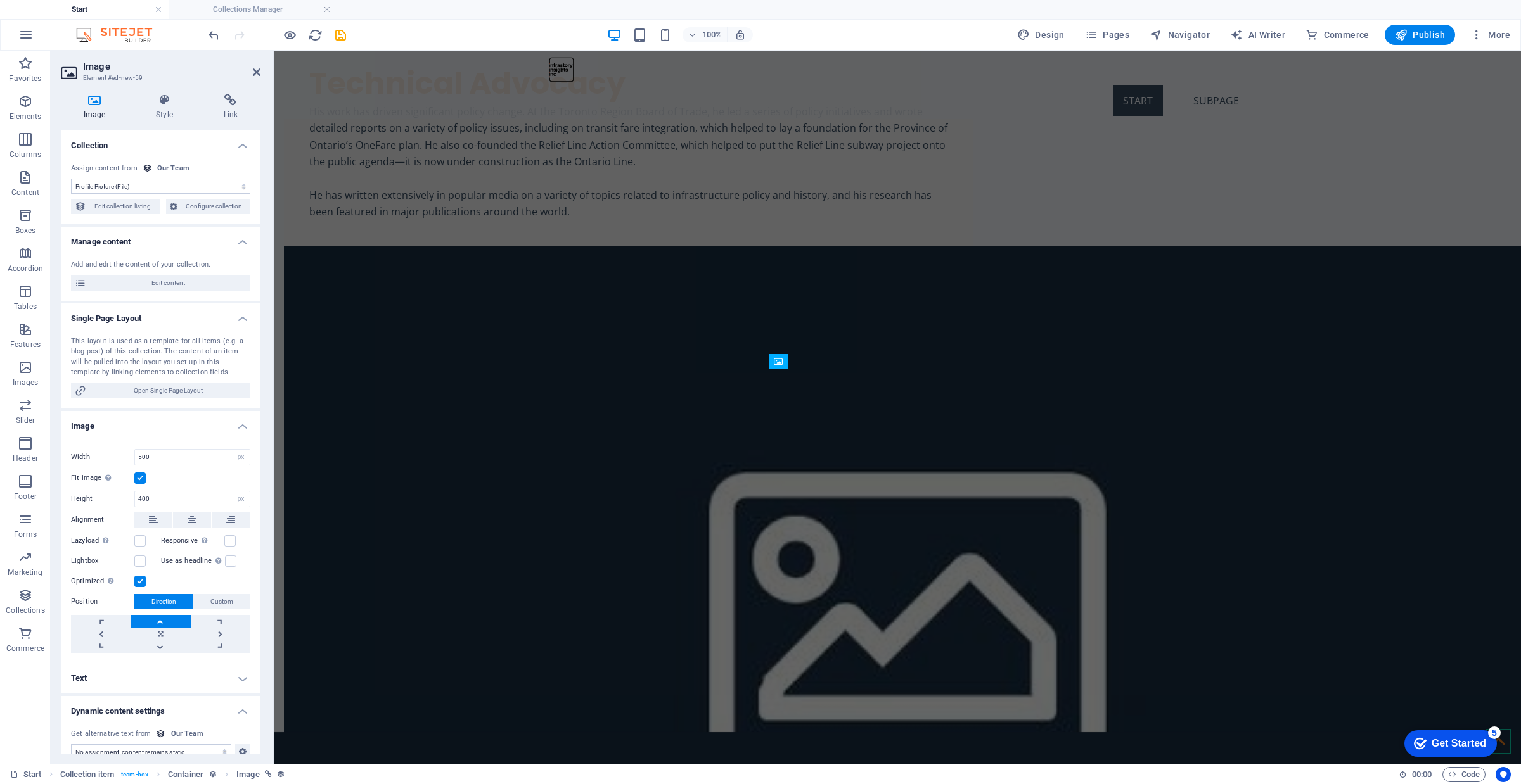
select select "DISABLED_OPTION_VALUE"
click at [255, 10] on h4 "Collections Manager" at bounding box center [252, 9] width 168 height 14
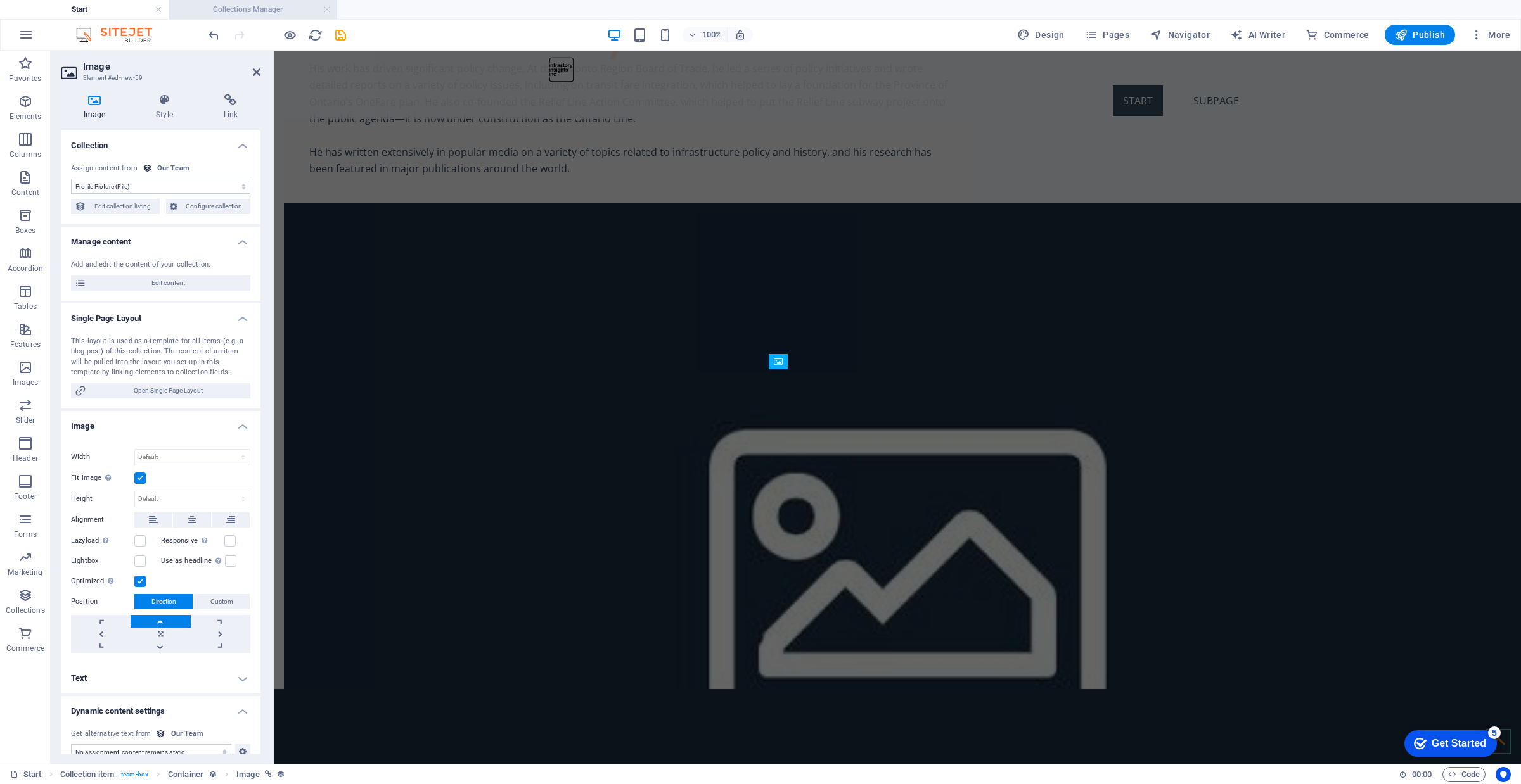
scroll to position [0, 0]
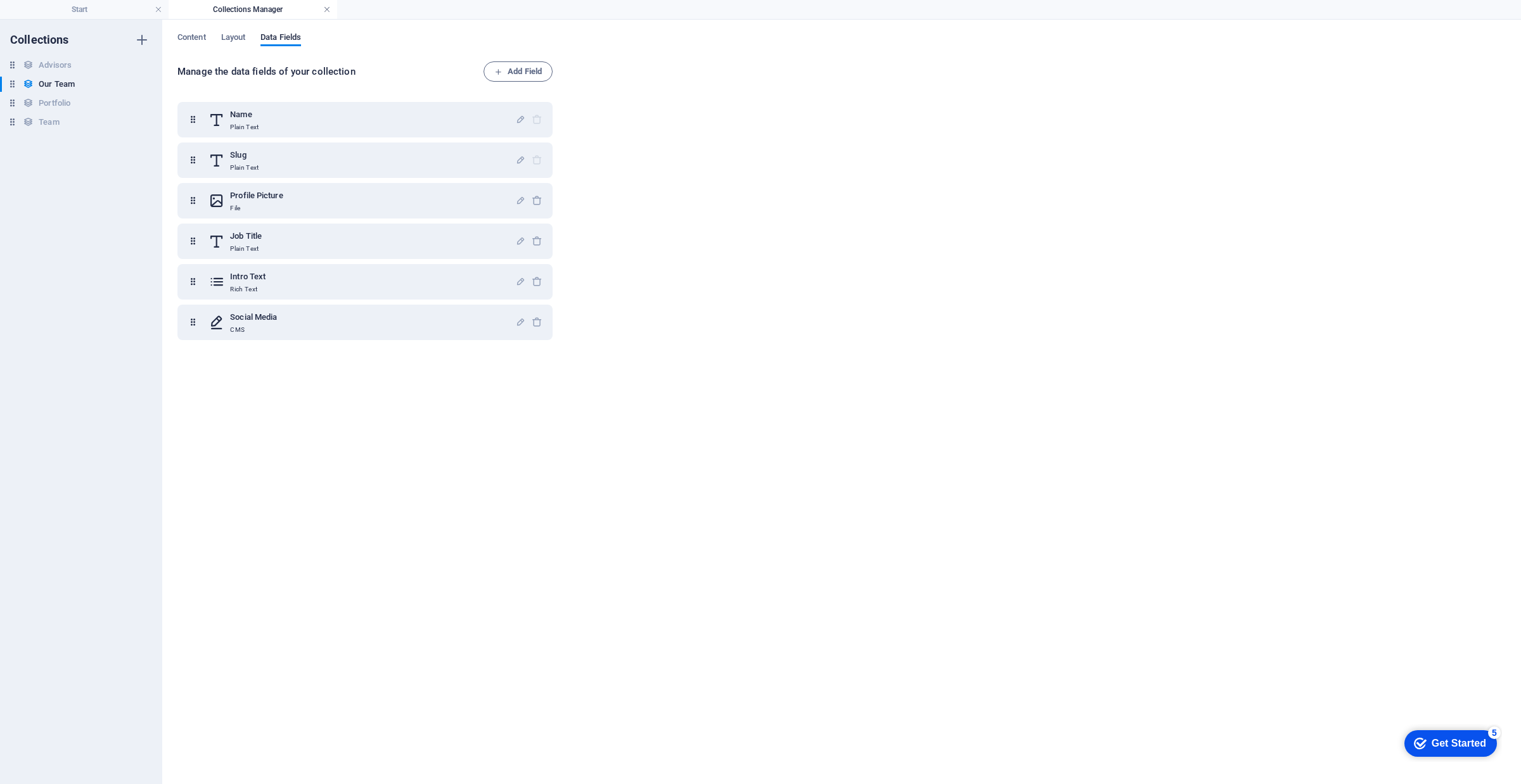
click at [327, 9] on link at bounding box center [327, 9] width 8 height 12
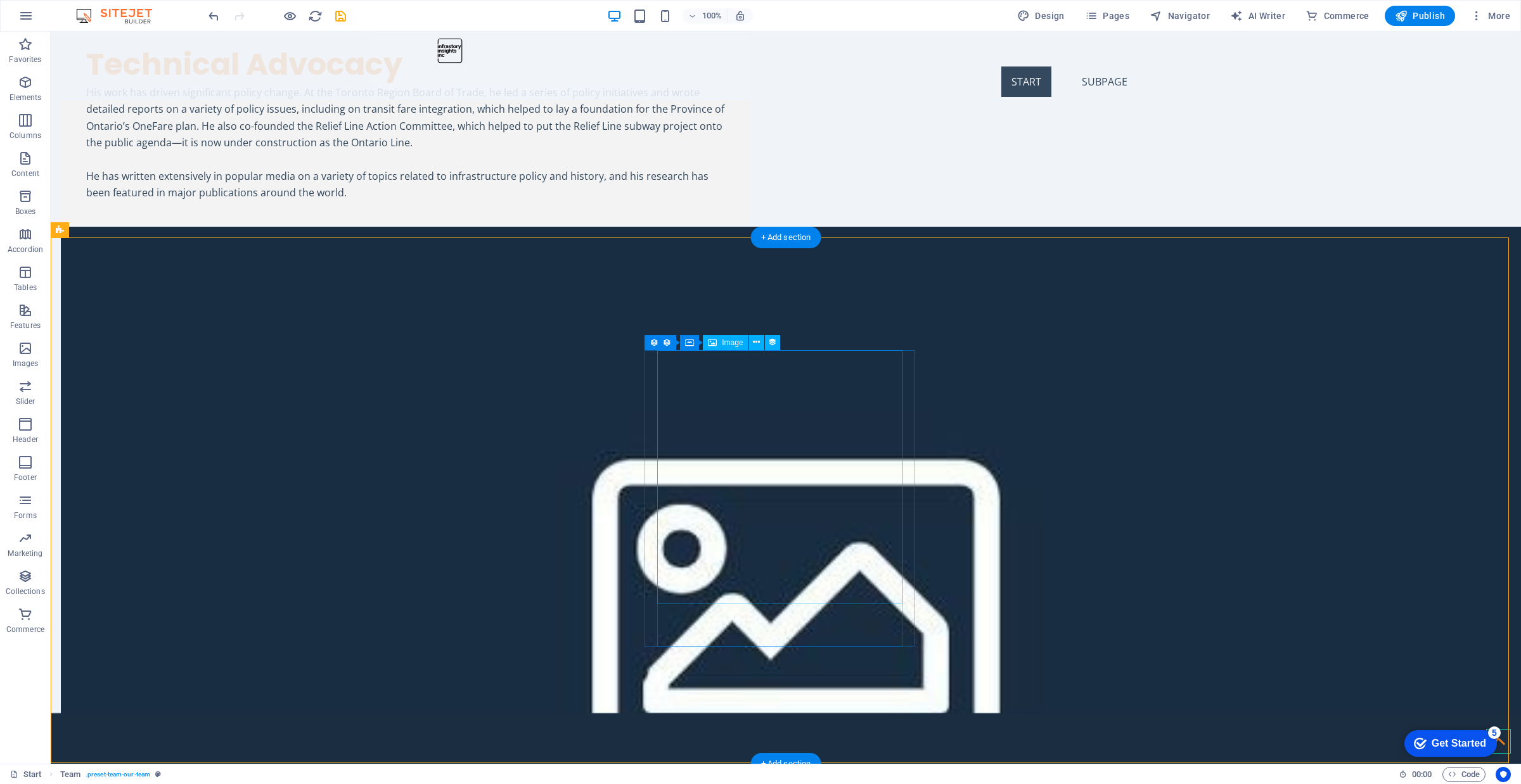
click at [761, 342] on button at bounding box center [757, 343] width 16 height 16
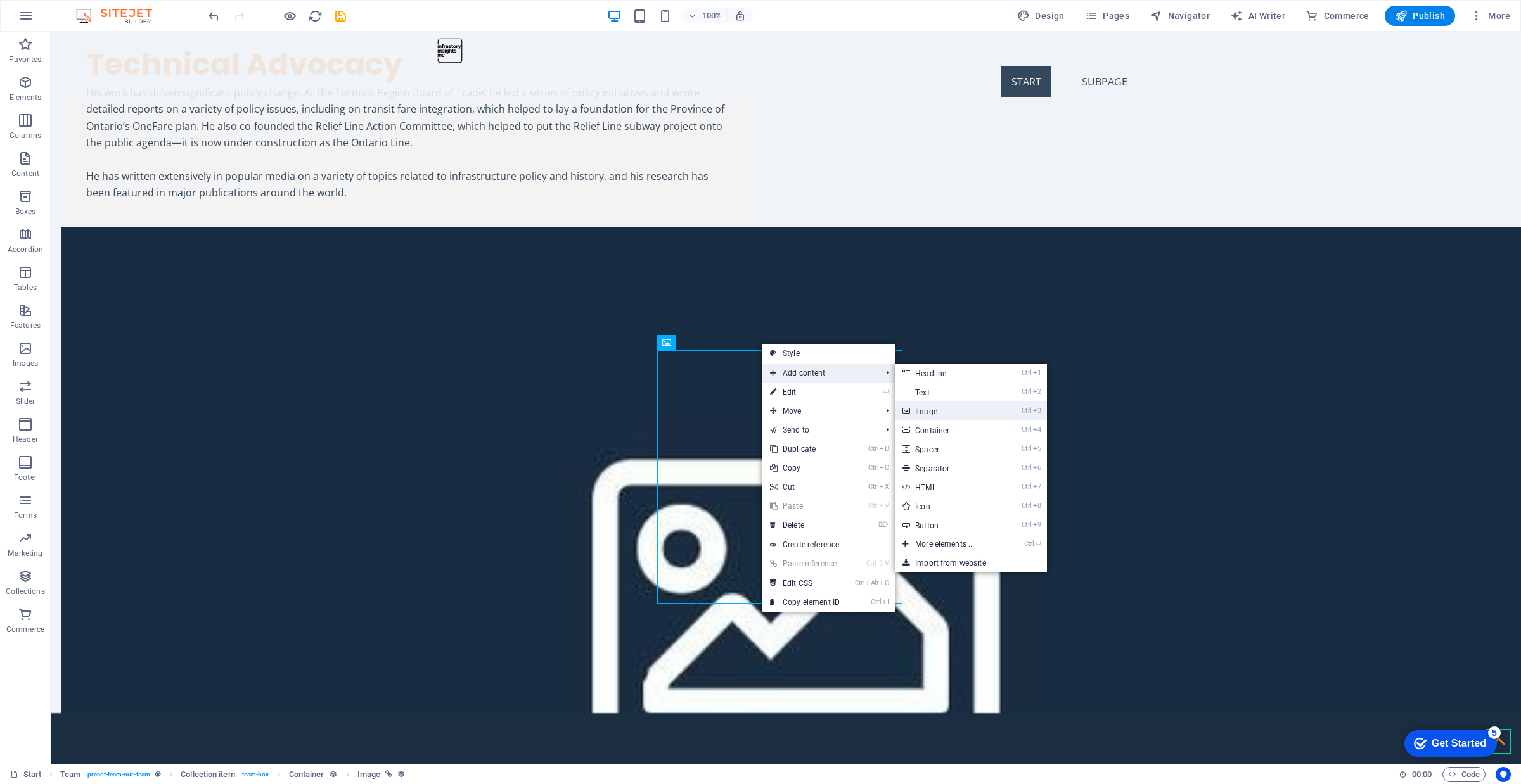
click at [946, 412] on link "Ctrl 3 Image" at bounding box center [946, 411] width 104 height 19
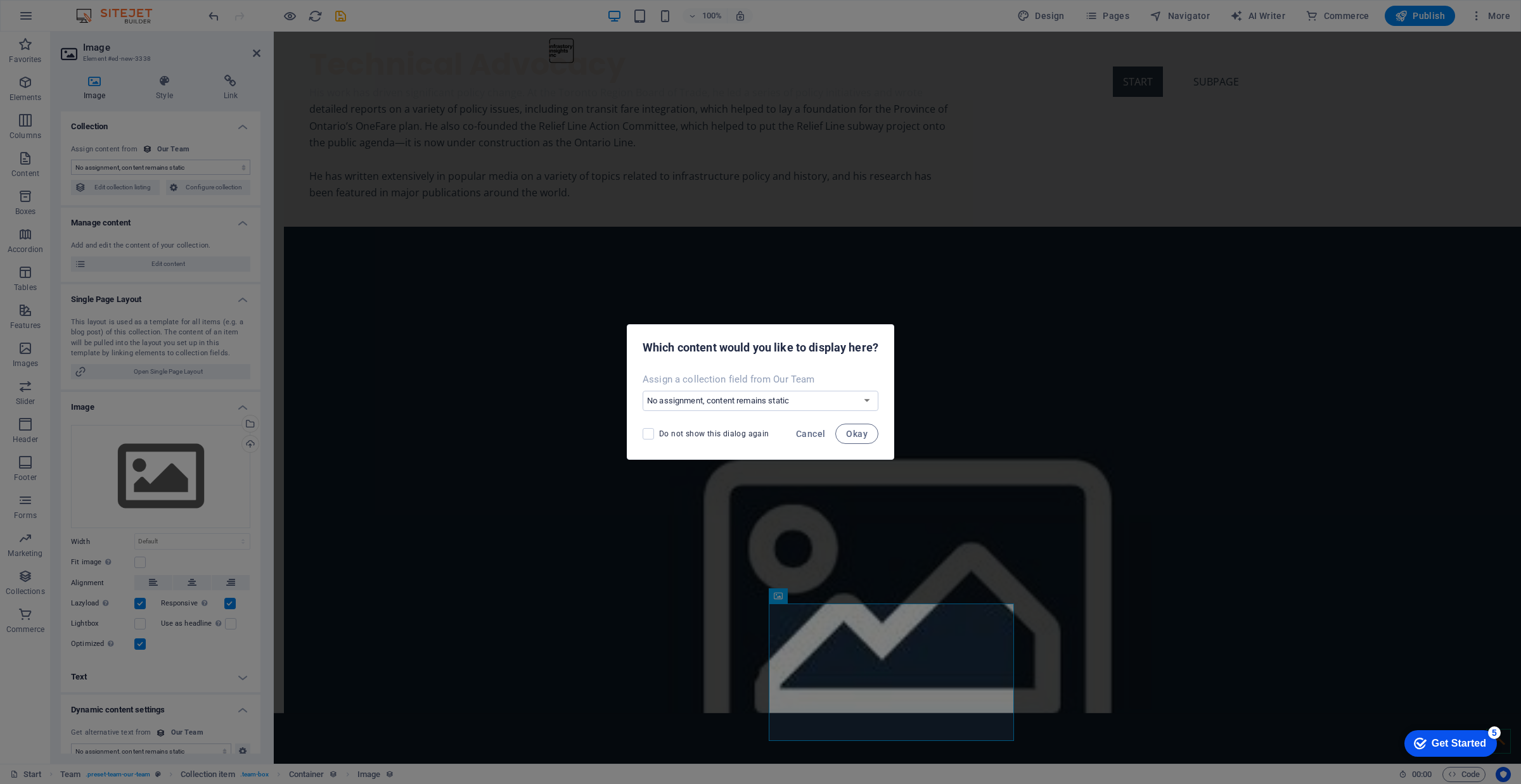
drag, startPoint x: 859, startPoint y: 434, endPoint x: 795, endPoint y: 448, distance: 65.5
click at [794, 451] on div "Do not show this dialog again Cancel Okay" at bounding box center [760, 438] width 267 height 43
click at [808, 434] on span "Cancel" at bounding box center [811, 434] width 29 height 10
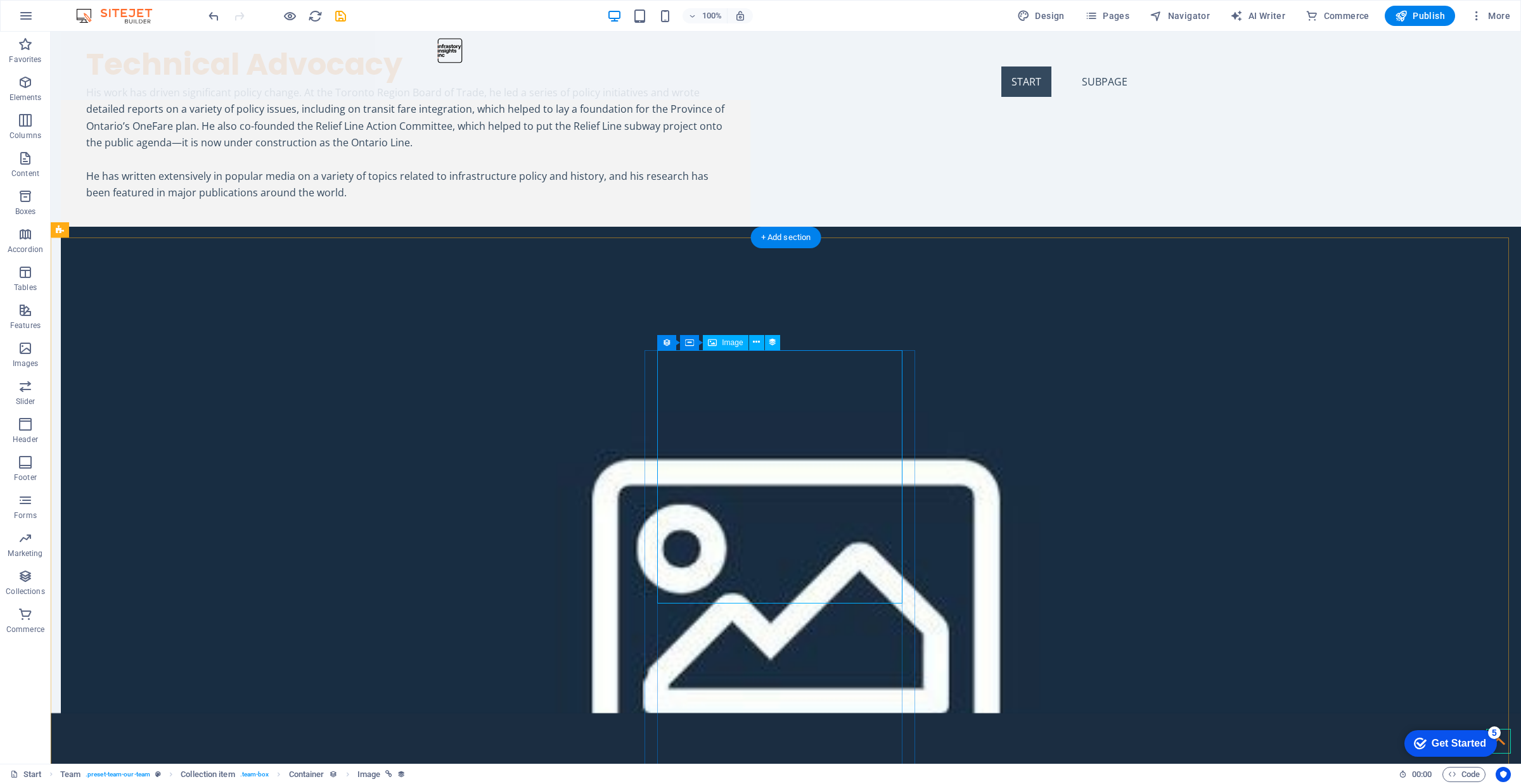
click at [732, 339] on div "Image" at bounding box center [726, 343] width 45 height 16
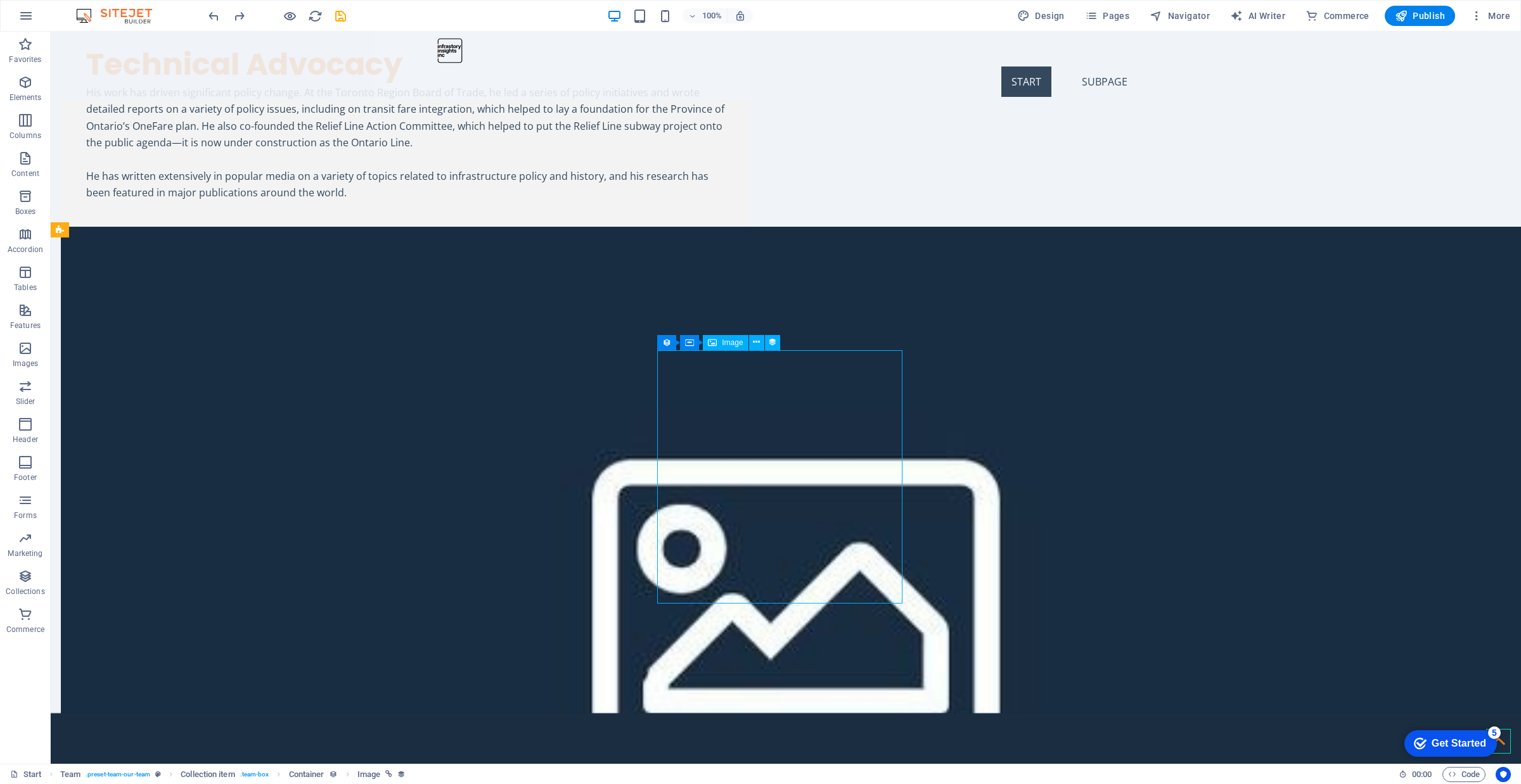
click at [732, 348] on div "Image" at bounding box center [726, 343] width 45 height 16
click at [770, 346] on icon at bounding box center [772, 342] width 9 height 13
select select "image"
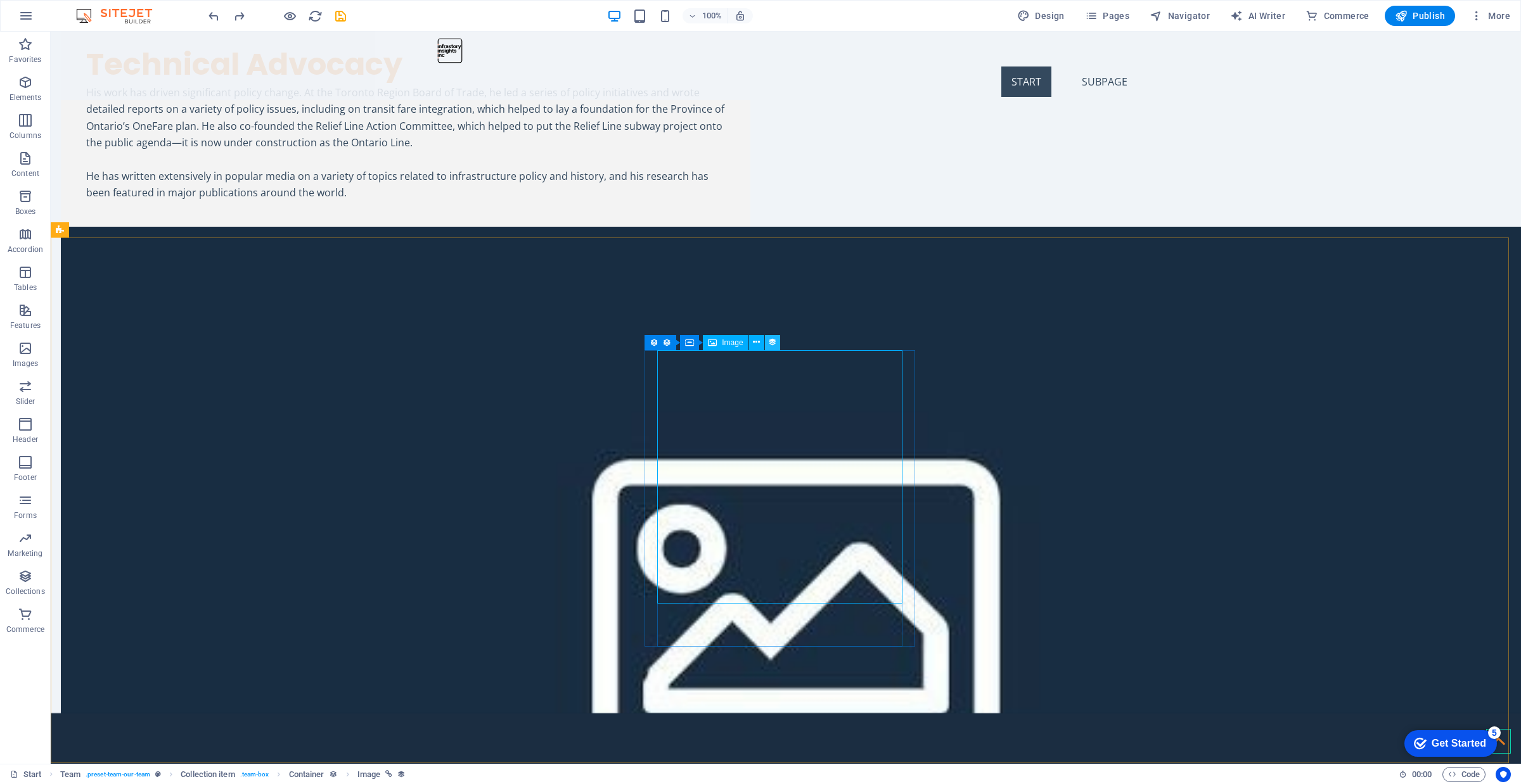
select select "px"
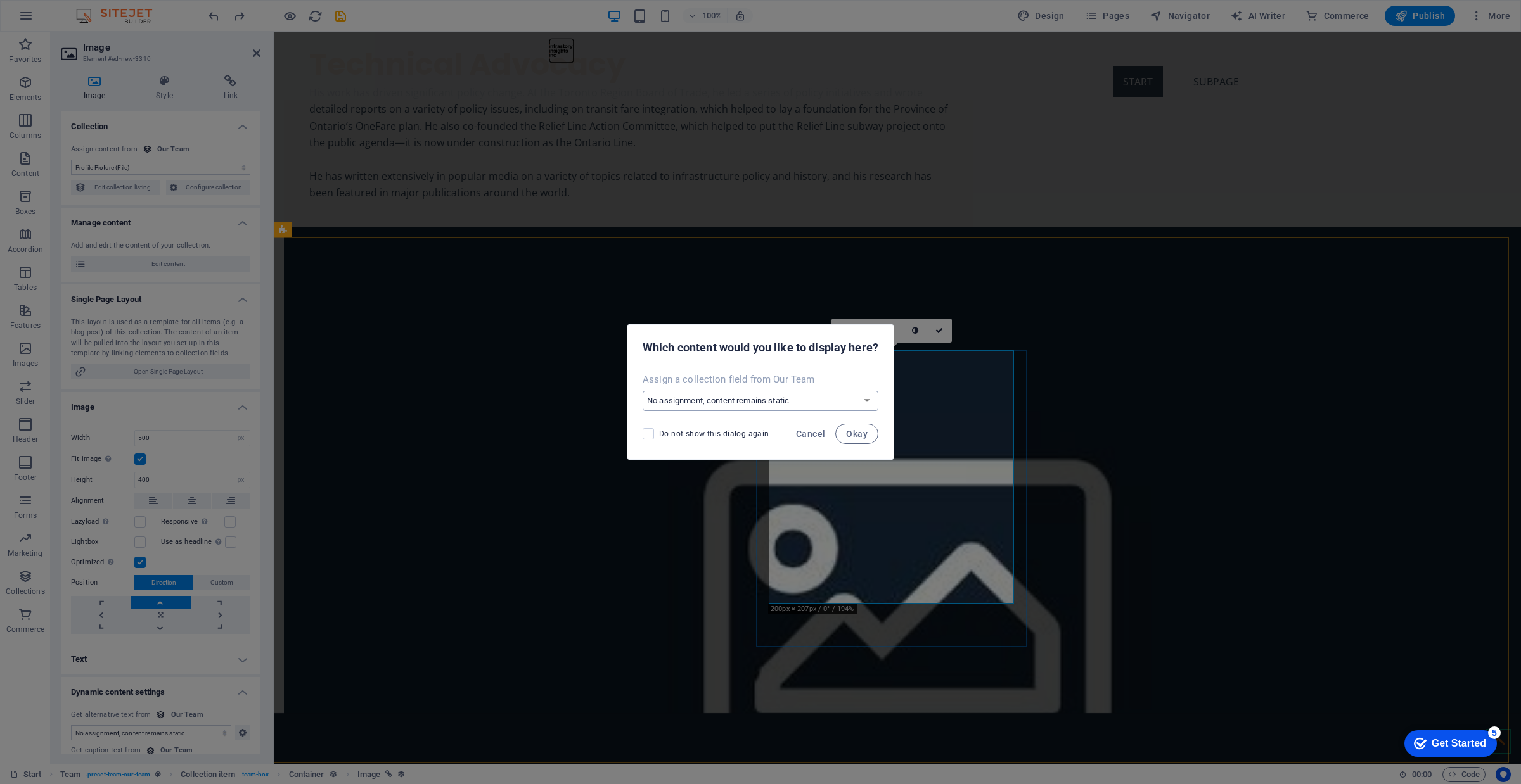
click at [875, 400] on select "No assignment, content remains static Create a new field Created at (Date) Upda…" at bounding box center [760, 401] width 236 height 21
click at [811, 436] on span "Cancel" at bounding box center [811, 434] width 29 height 10
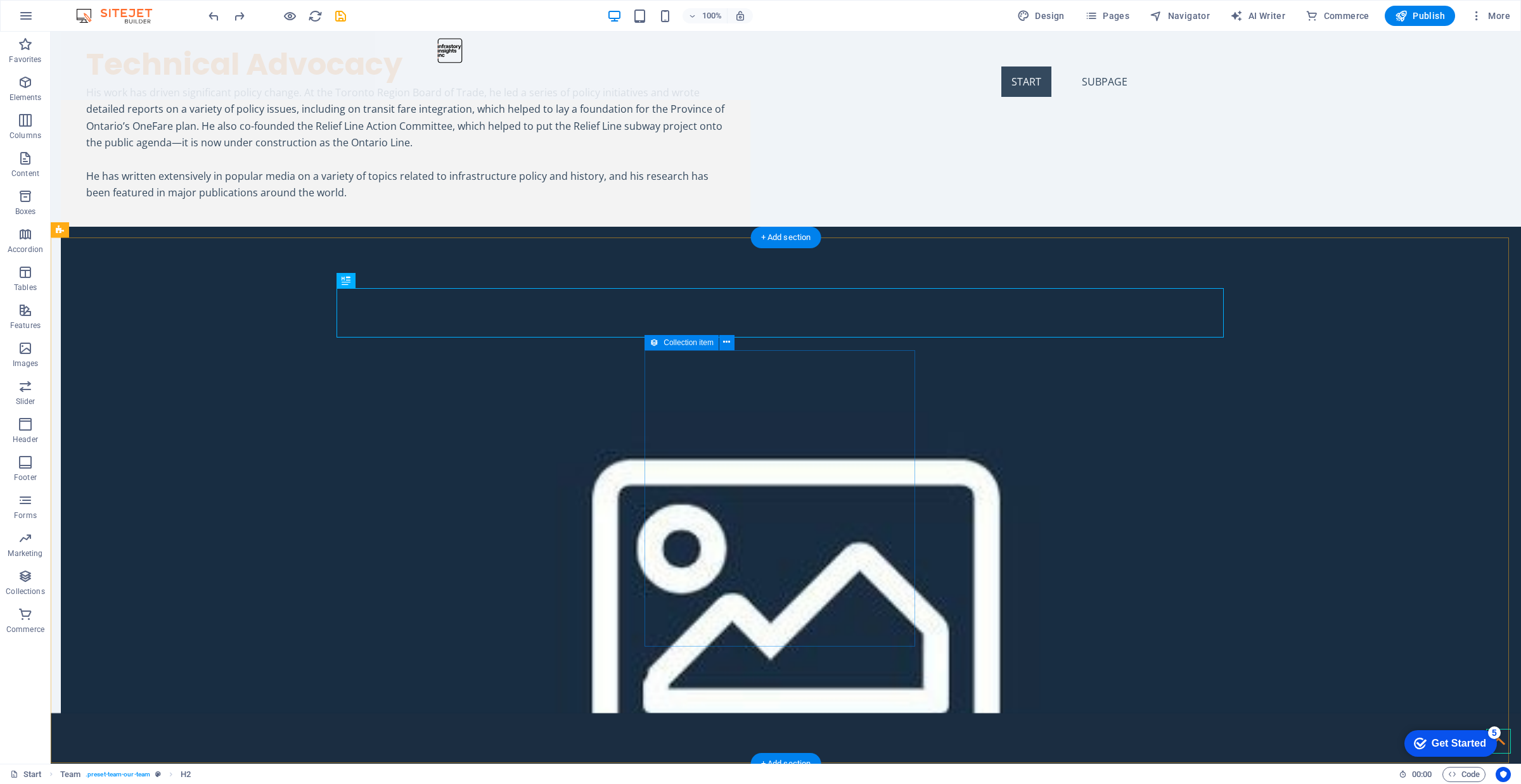
click at [759, 340] on icon at bounding box center [757, 342] width 7 height 13
click at [751, 342] on button at bounding box center [757, 343] width 16 height 16
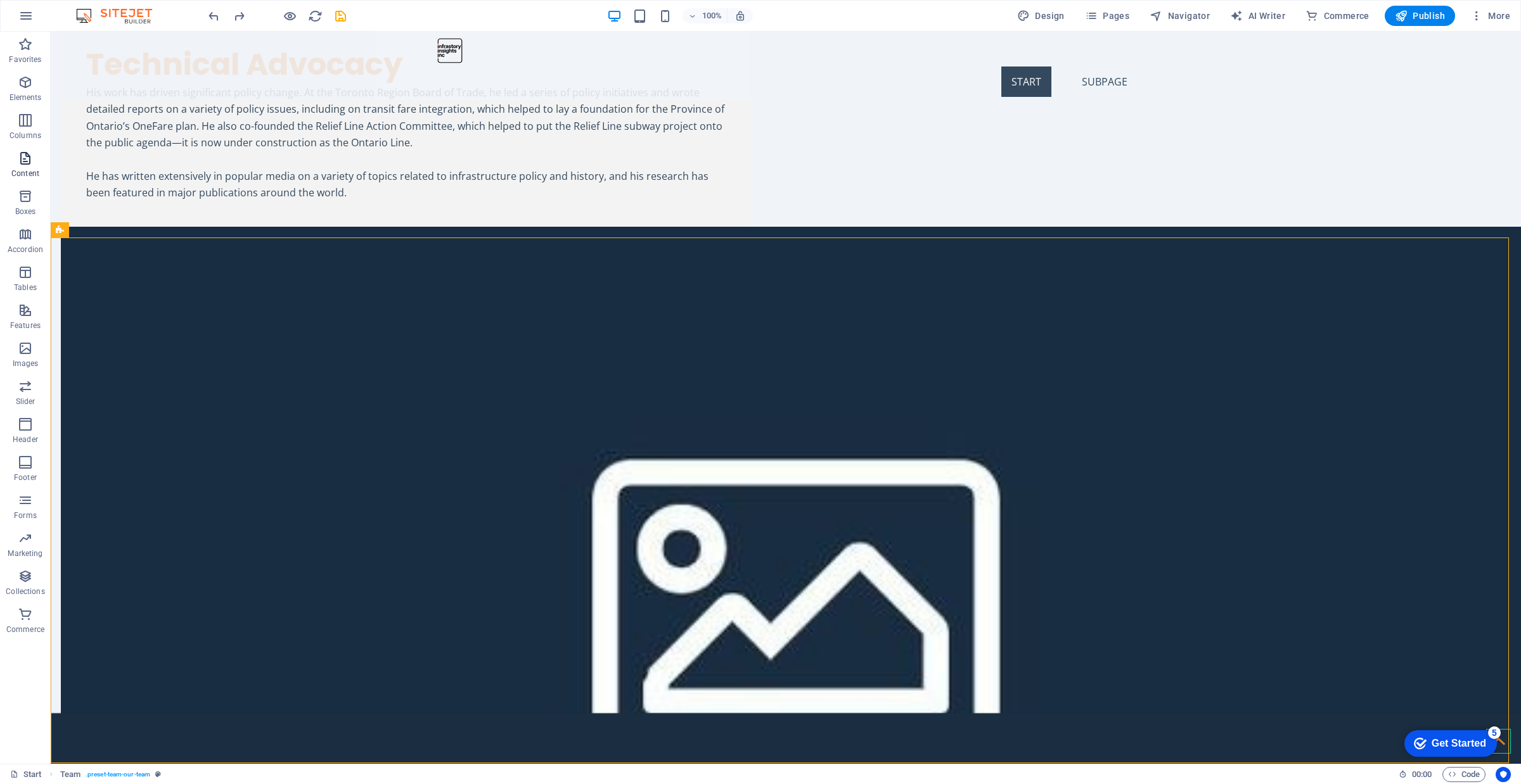
click at [22, 161] on icon "button" at bounding box center [26, 159] width 16 height 16
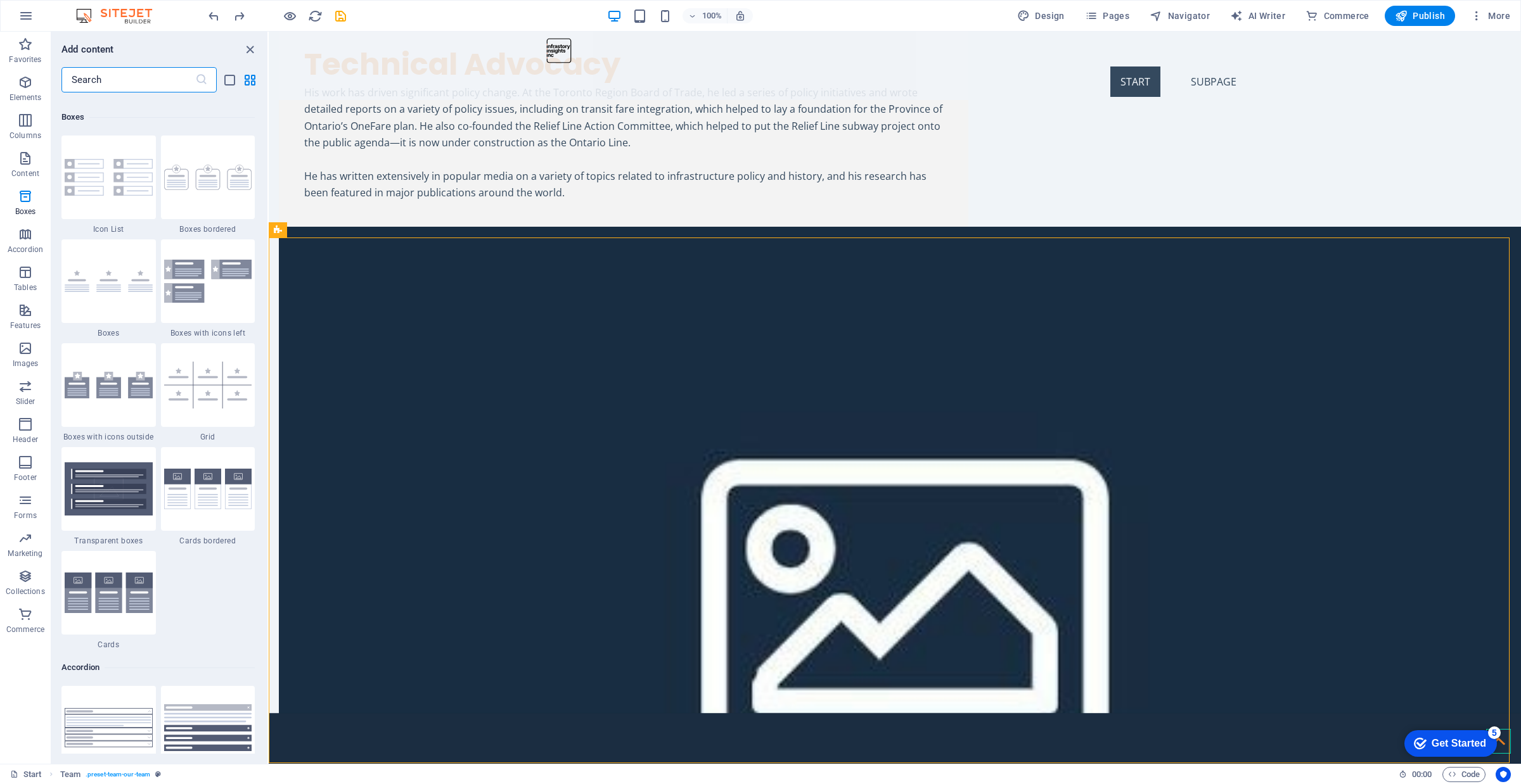
scroll to position [3562, 0]
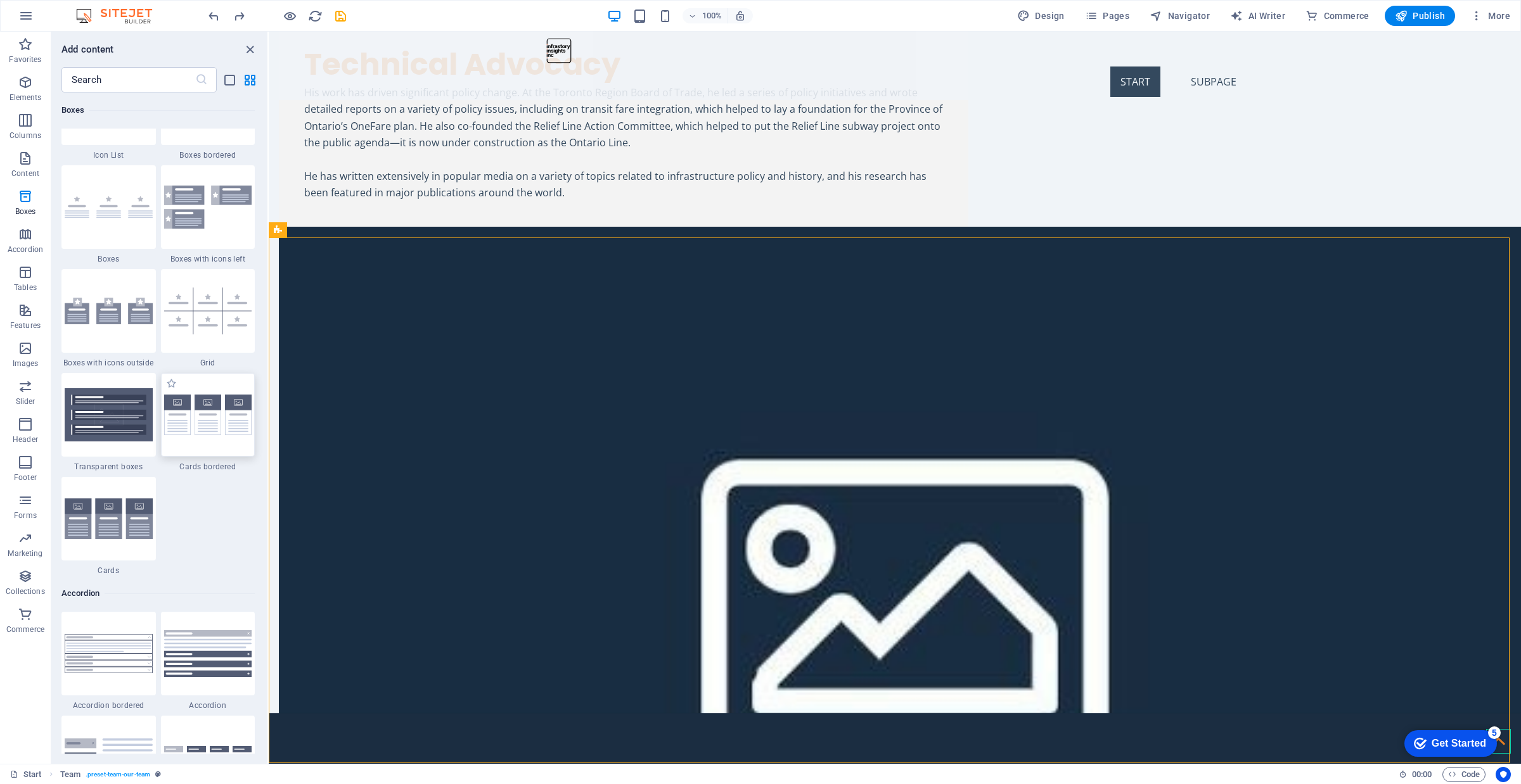
drag, startPoint x: 220, startPoint y: 397, endPoint x: 360, endPoint y: 461, distance: 153.9
click at [220, 397] on img at bounding box center [208, 416] width 88 height 41
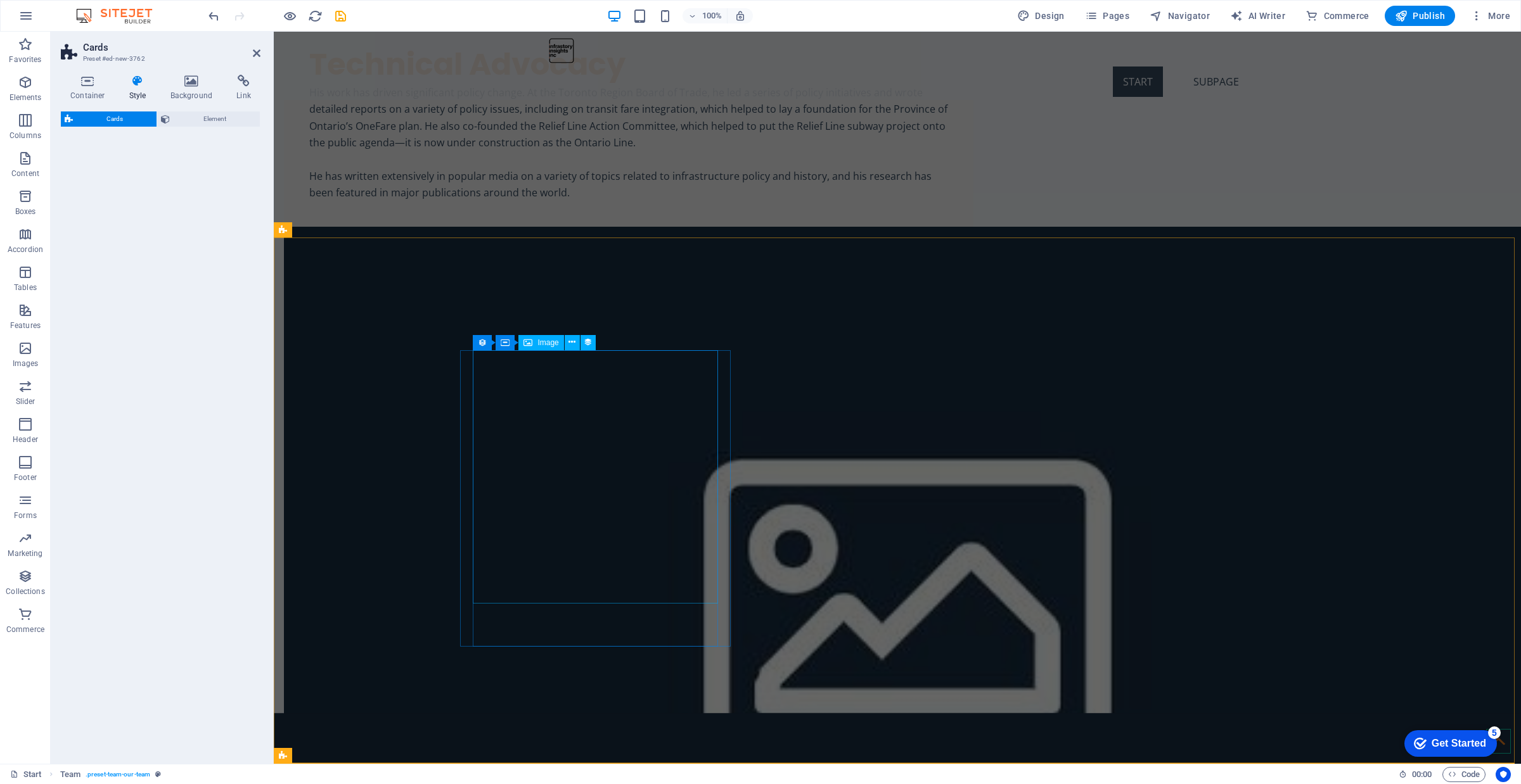
select select "rem"
select select "preset-image-boxes-v3-border"
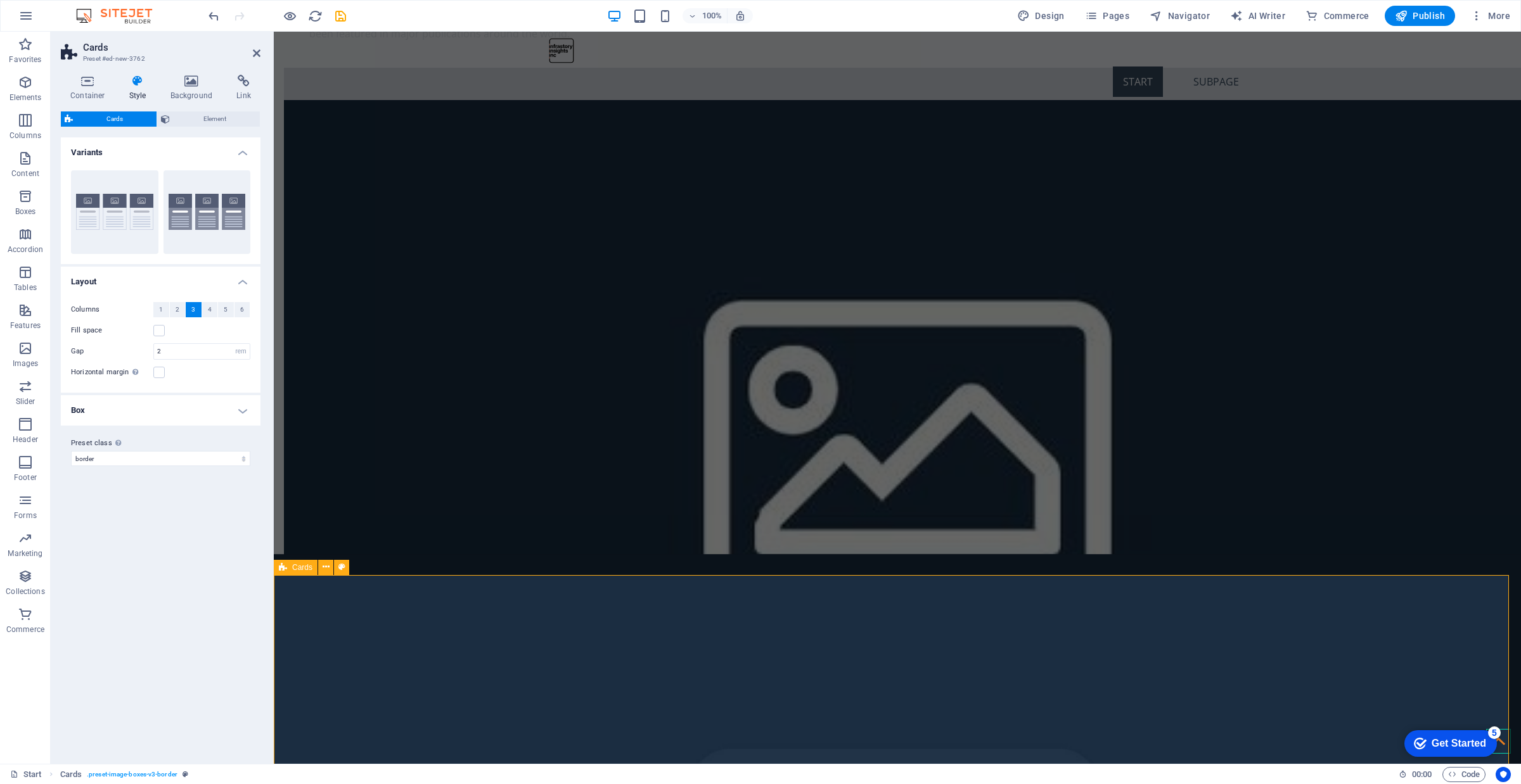
scroll to position [3713, 0]
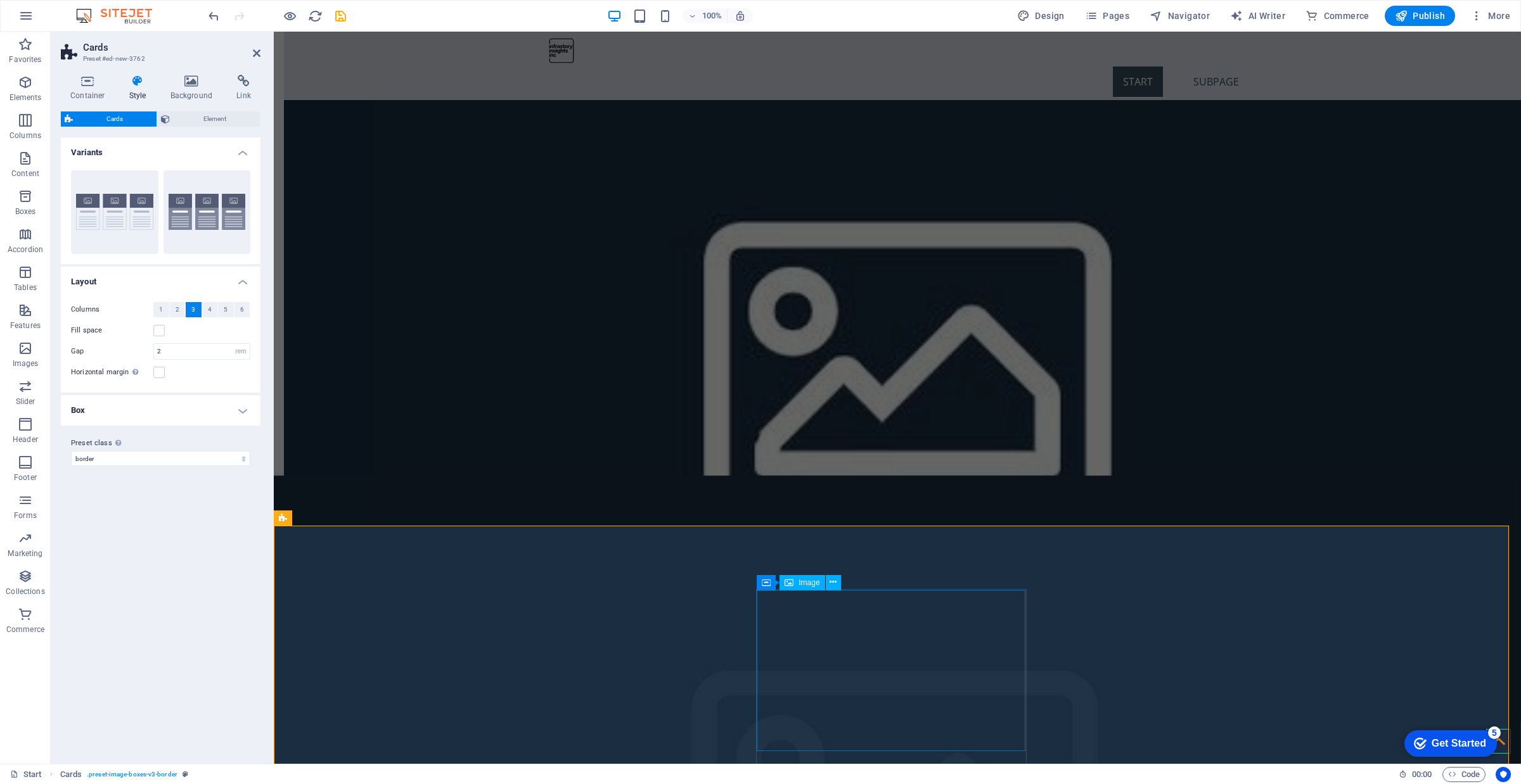
click at [799, 580] on span "Image" at bounding box center [809, 582] width 21 height 8
click at [827, 581] on button at bounding box center [833, 583] width 16 height 16
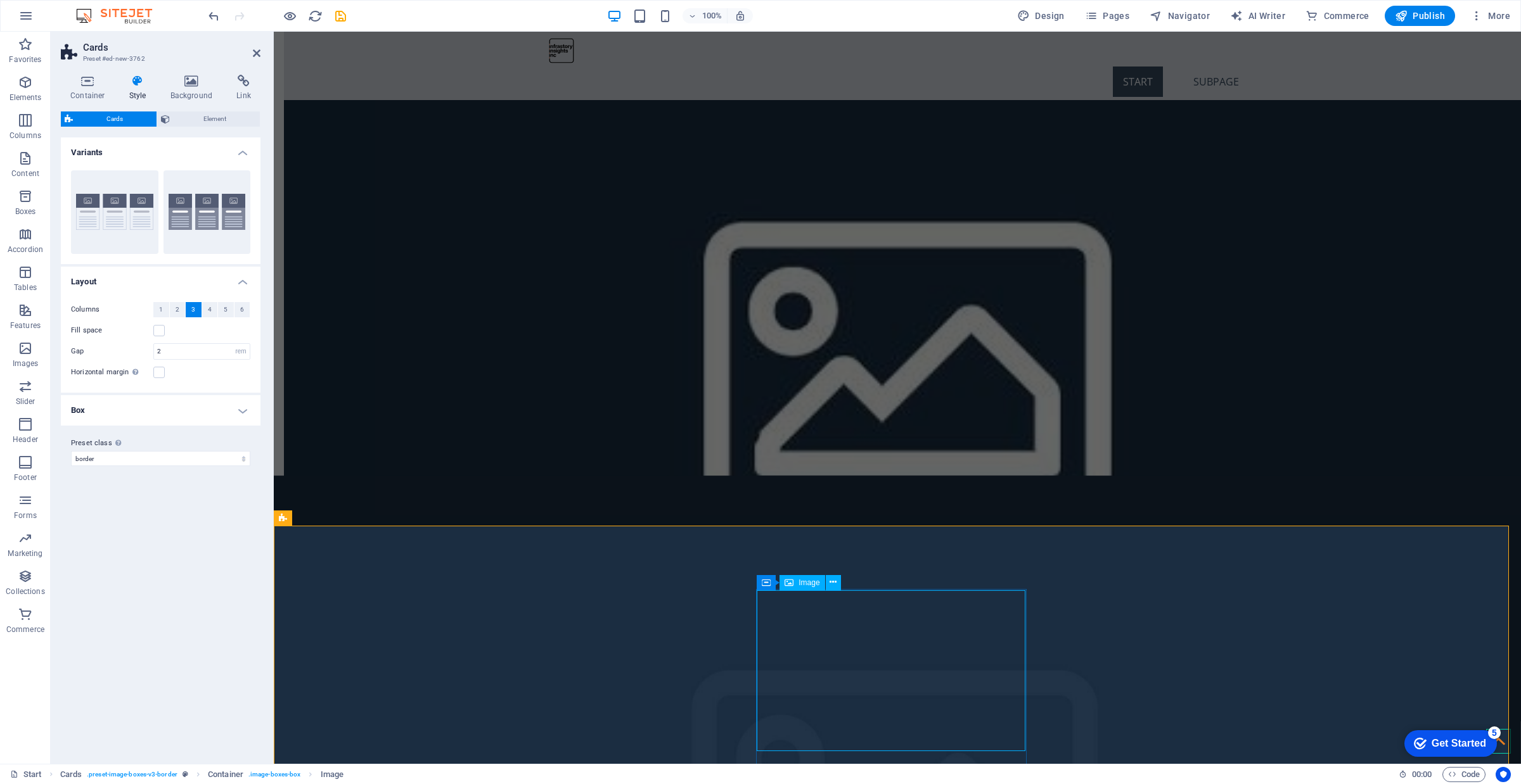
select select "%"
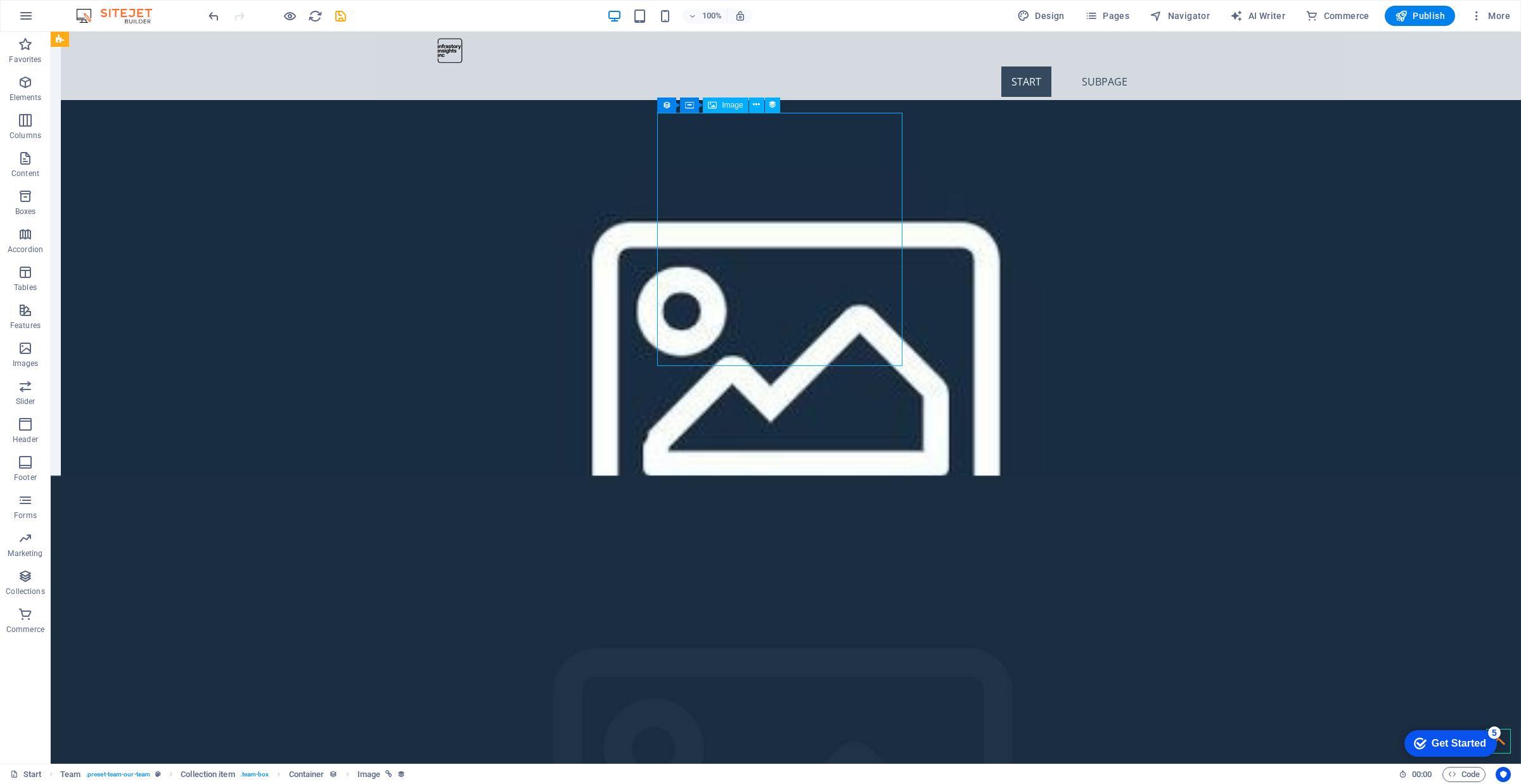
select select "image"
select select "px"
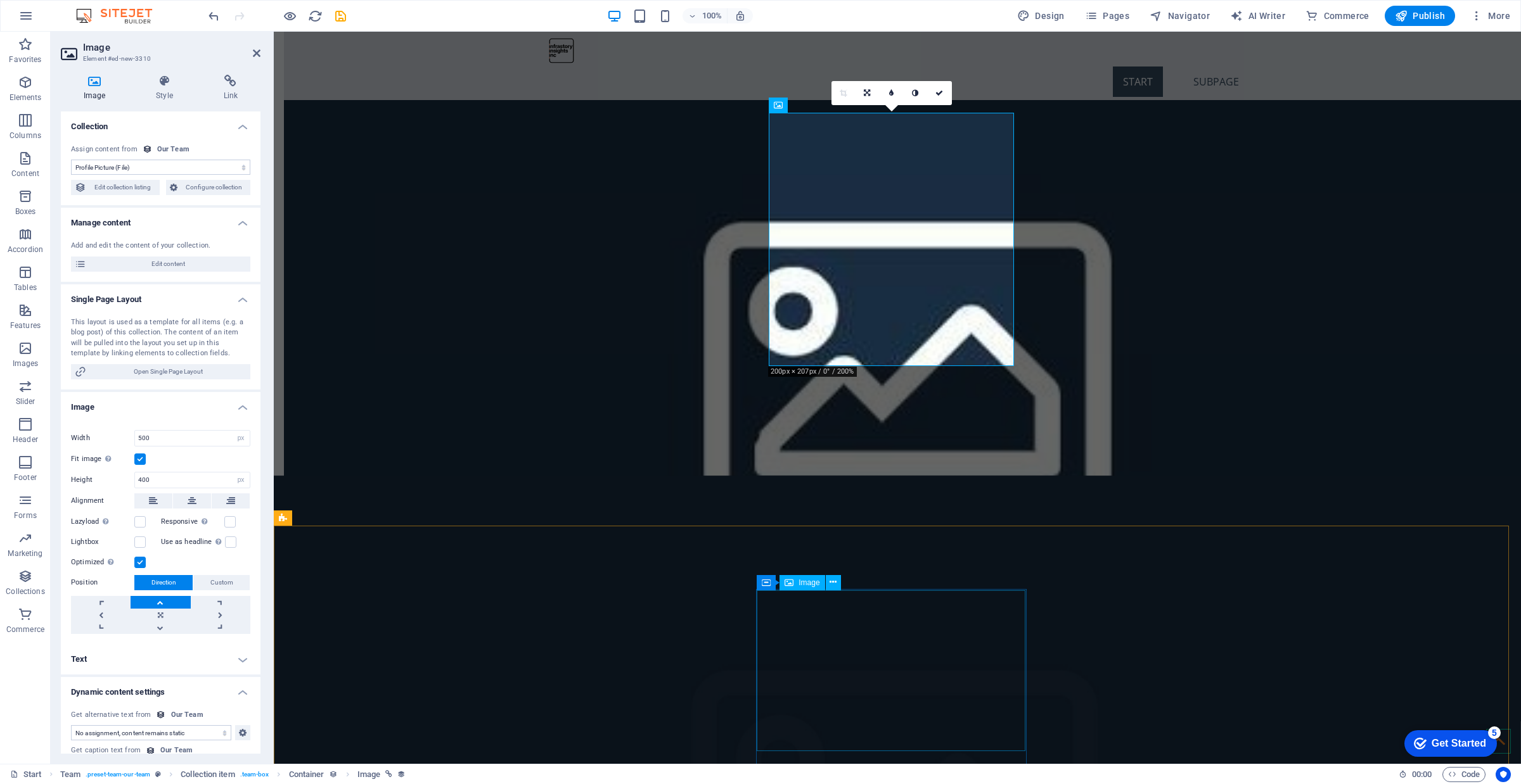
select select "%"
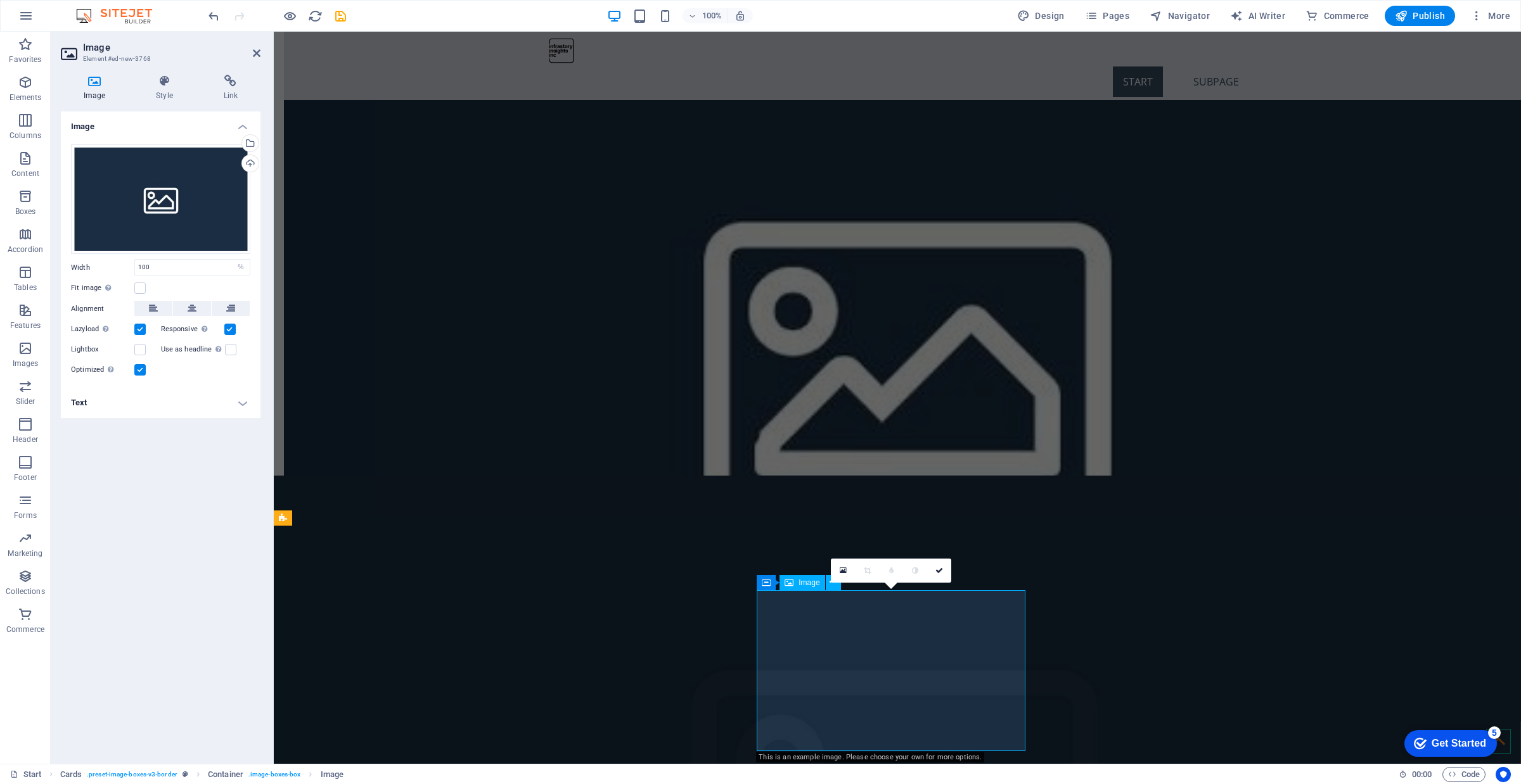
select select "image"
select select "px"
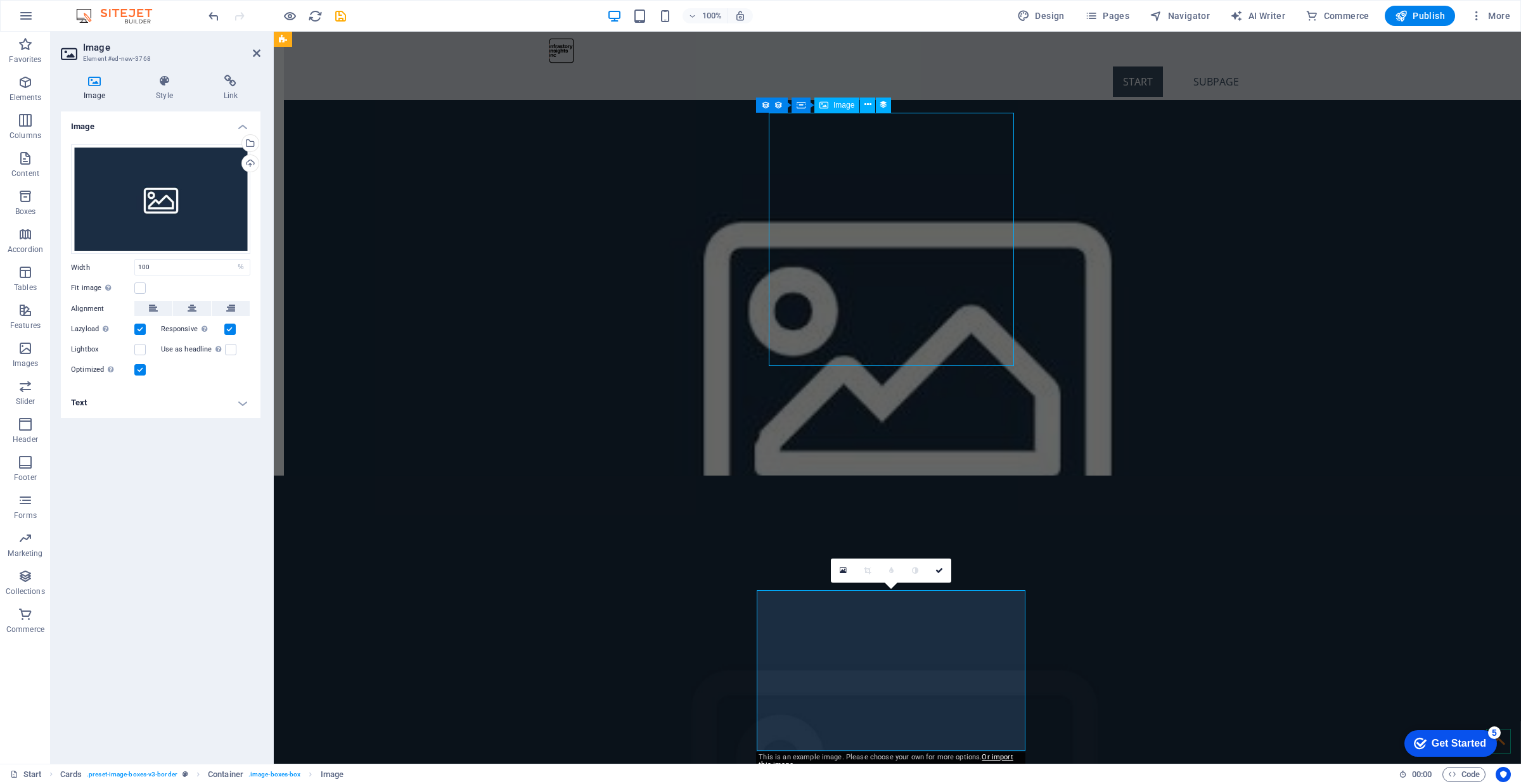
select select "px"
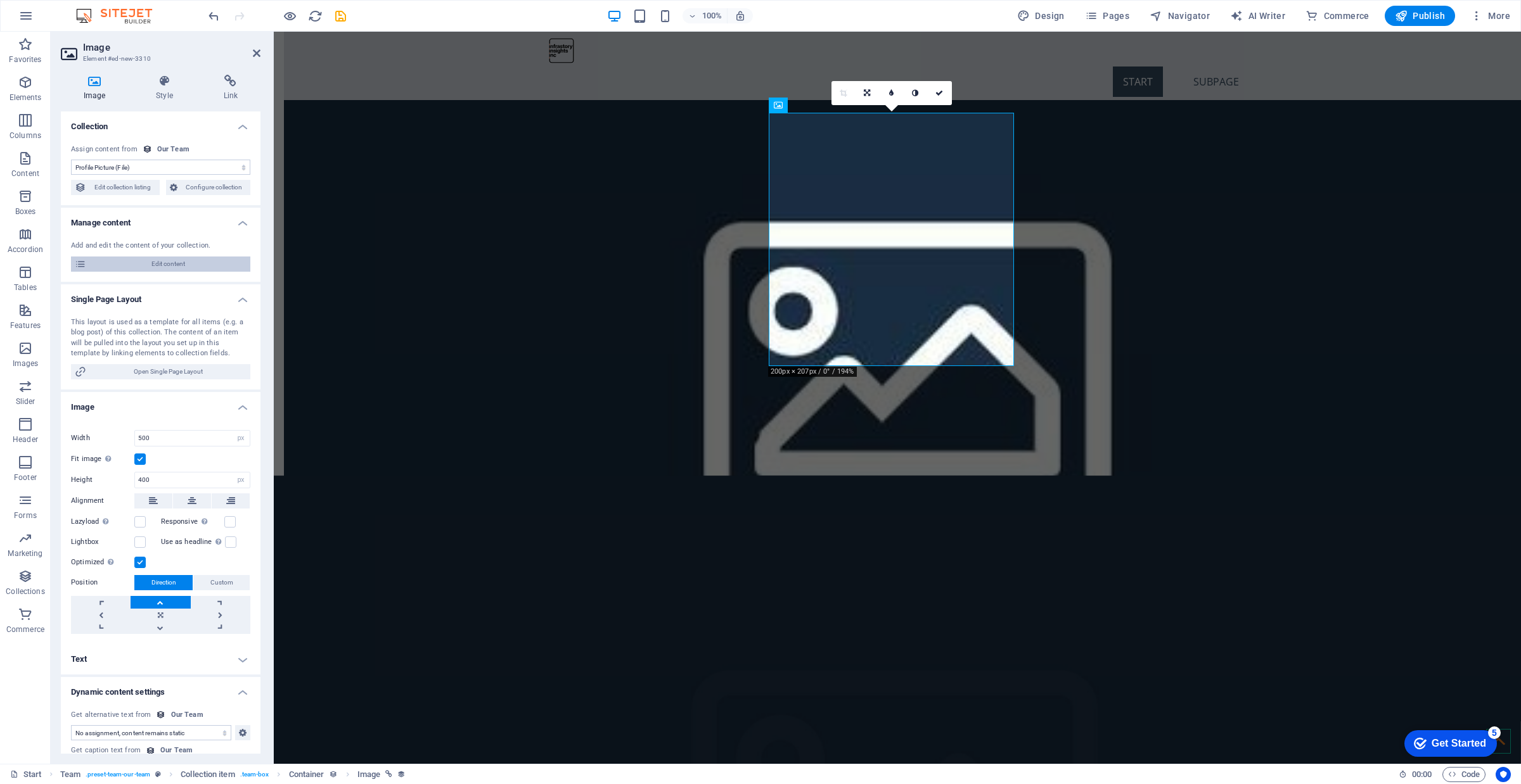
click at [154, 267] on span "Edit content" at bounding box center [167, 265] width 156 height 16
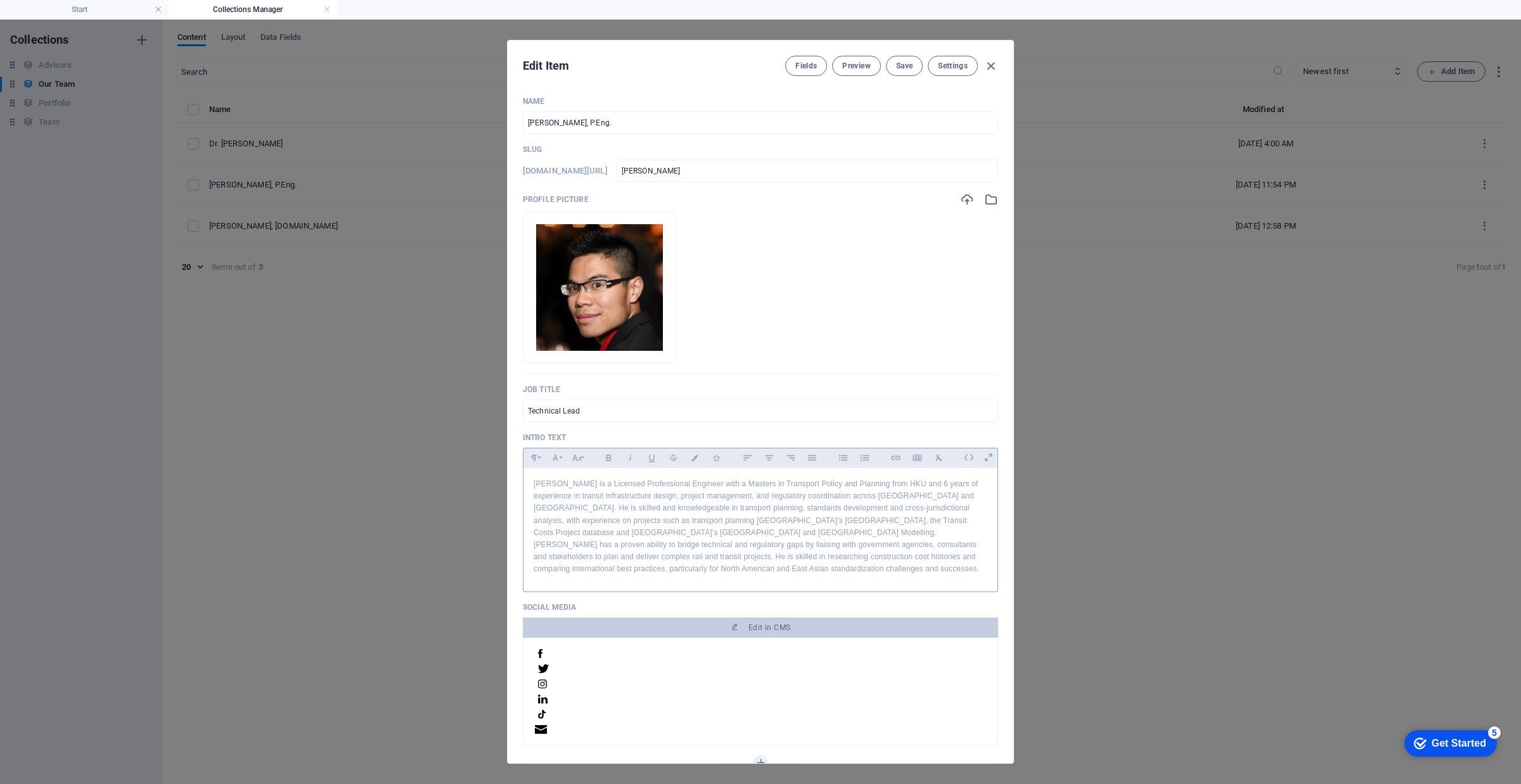
click at [645, 517] on p "[PERSON_NAME] is a Licensed Professional Engineer with a Masters in Transport P…" at bounding box center [761, 527] width 454 height 97
click at [701, 521] on p "[PERSON_NAME] is a Licensed Professional Engineer with a Masters in Transport P…" at bounding box center [761, 527] width 454 height 97
click at [748, 523] on p "[PERSON_NAME] is a Licensed Professional Engineer with a Masters in Transport P…" at bounding box center [761, 527] width 454 height 97
click at [790, 513] on p "[PERSON_NAME] is a Licensed Professional Engineer with a Masters in Transport P…" at bounding box center [761, 527] width 454 height 97
click at [739, 503] on p "[PERSON_NAME] is a Licensed Professional Engineer with a Masters in Transport P…" at bounding box center [761, 527] width 454 height 97
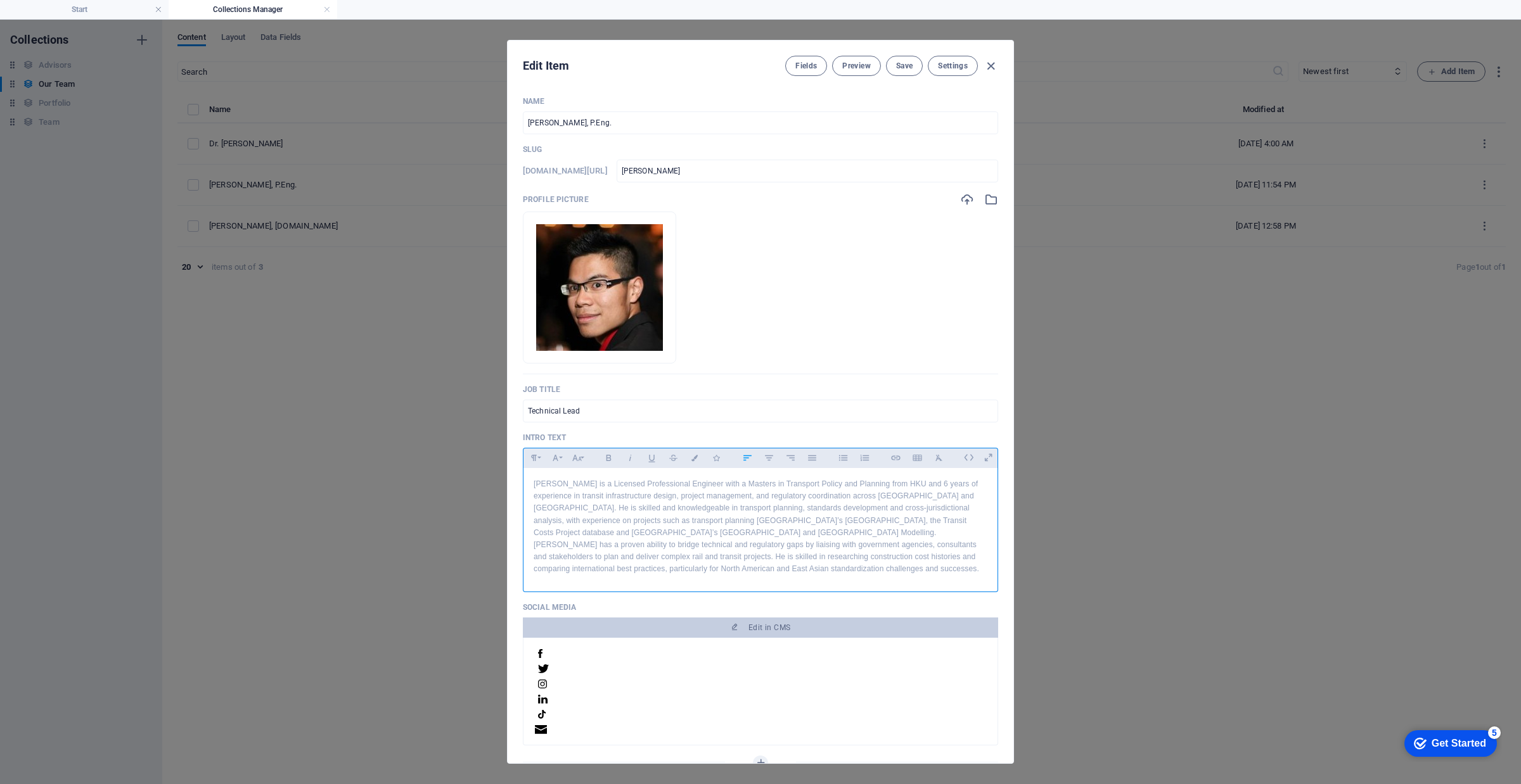
click at [688, 511] on p "[PERSON_NAME] is a Licensed Professional Engineer with a Masters in Transport P…" at bounding box center [761, 527] width 454 height 97
click at [660, 536] on p "[PERSON_NAME] is a Licensed Professional Engineer with a Masters in Transport P…" at bounding box center [761, 527] width 454 height 97
click at [705, 546] on p "[PERSON_NAME] is a Licensed Professional Engineer with a Masters in Transport P…" at bounding box center [761, 527] width 454 height 97
click at [750, 552] on p "[PERSON_NAME] is a Licensed Professional Engineer with a Masters in Transport P…" at bounding box center [761, 527] width 454 height 97
click at [638, 345] on icon "button" at bounding box center [632, 344] width 10 height 10
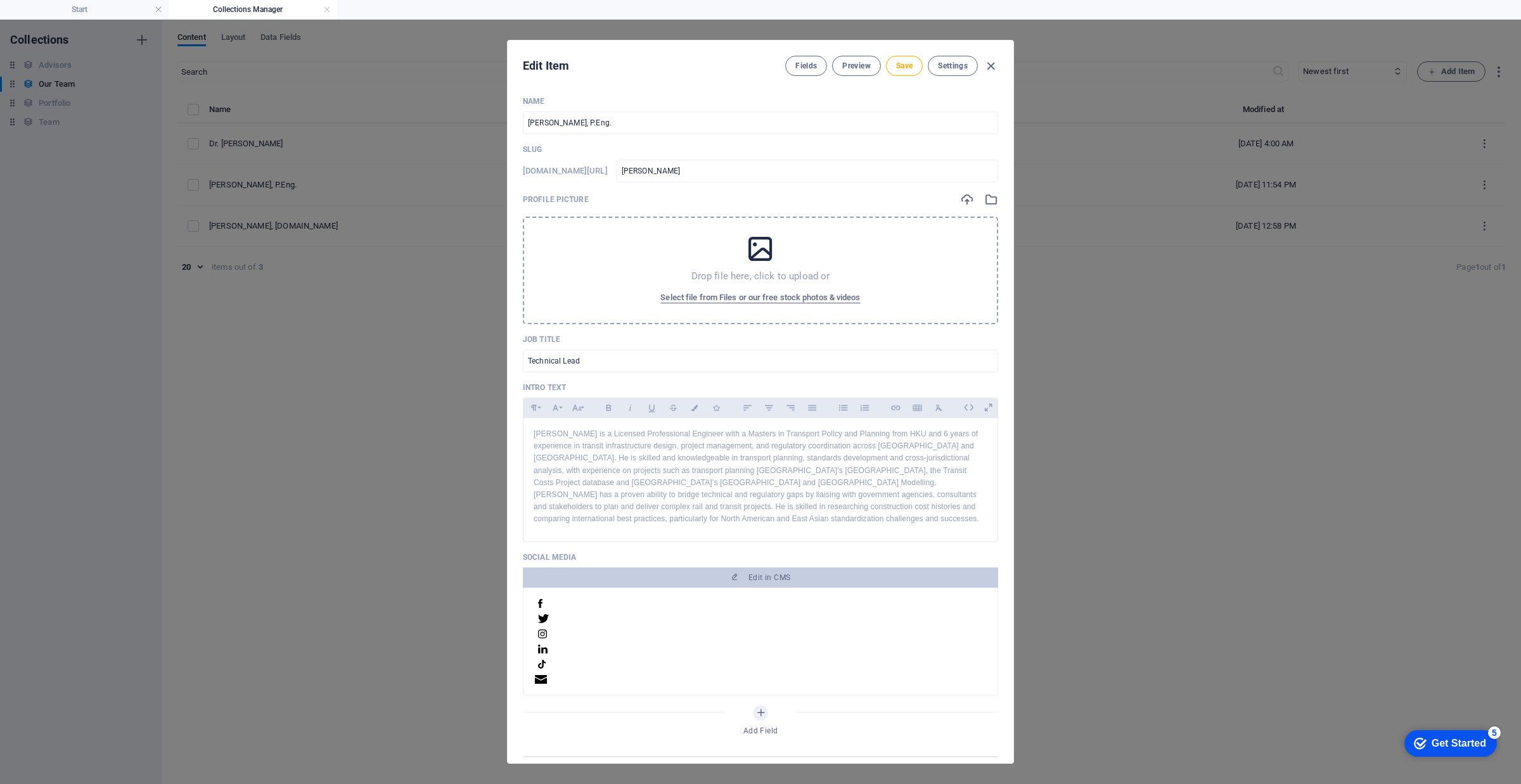
click at [758, 269] on div "Drop file here, click to upload or Select file from Files or our free stock pho…" at bounding box center [760, 270] width 475 height 108
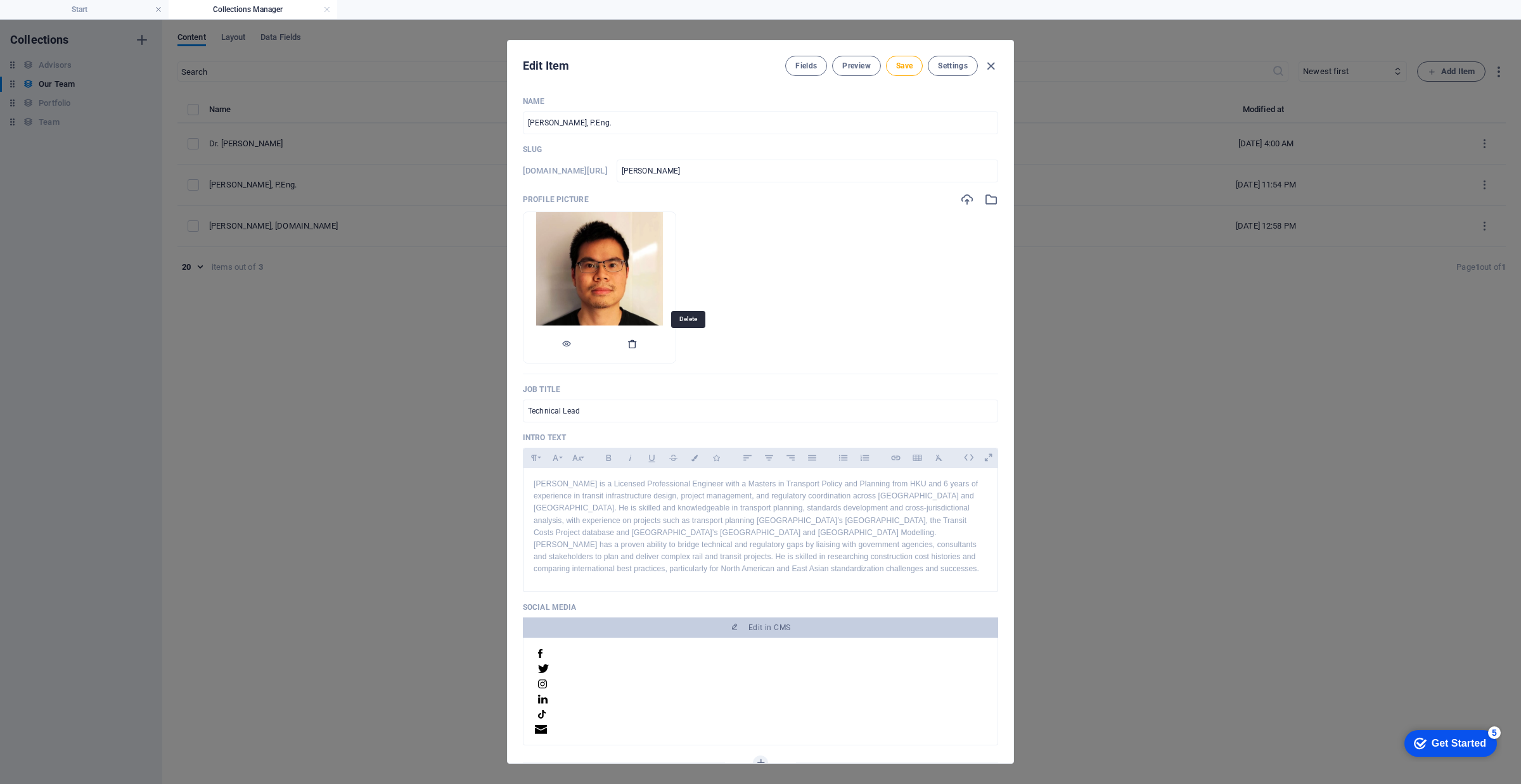
click at [638, 342] on icon "button" at bounding box center [632, 344] width 10 height 10
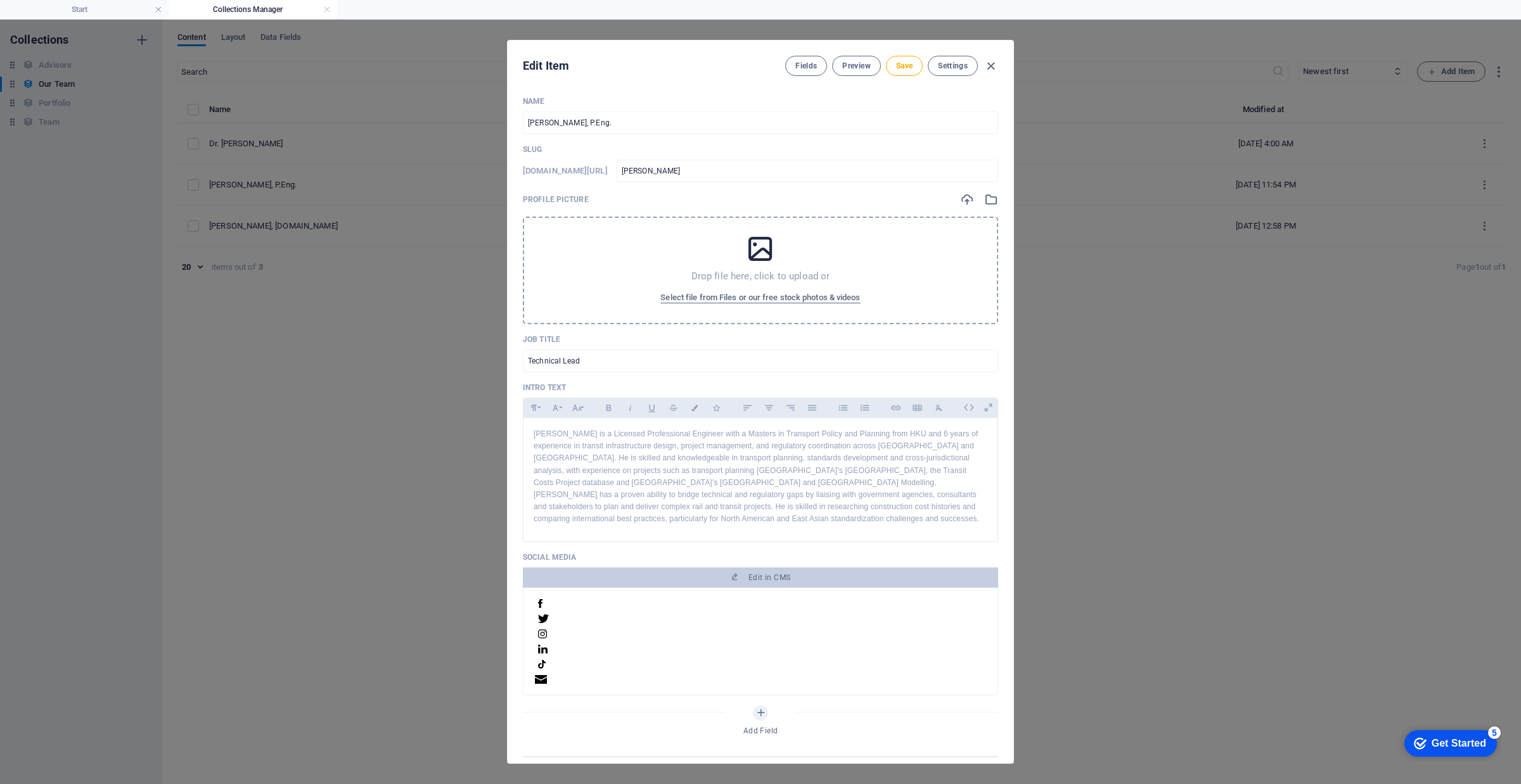
click at [756, 265] on div "Drop file here, click to upload or Select file from Files or our free stock pho…" at bounding box center [760, 270] width 475 height 108
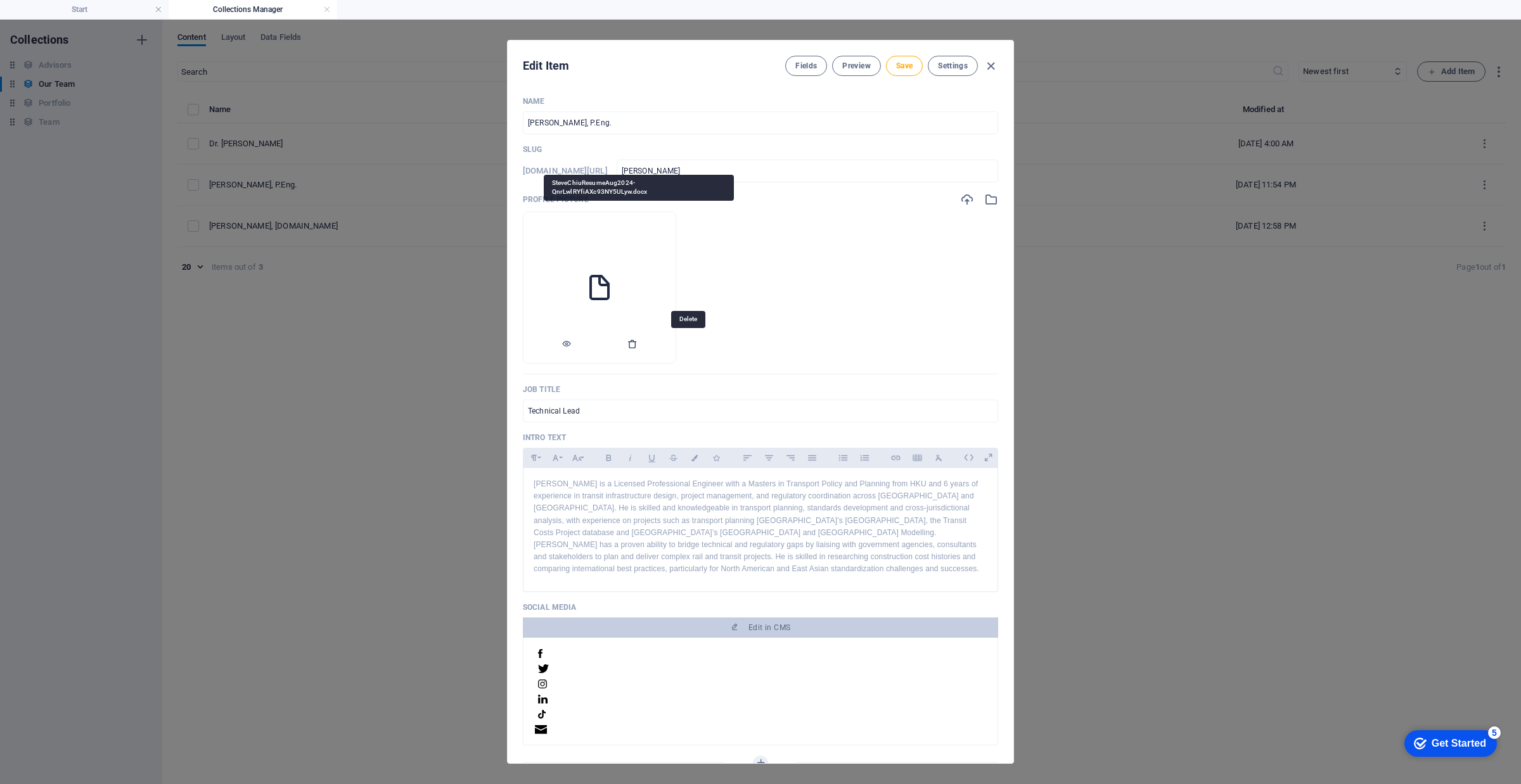
click at [638, 340] on icon "button" at bounding box center [632, 344] width 10 height 10
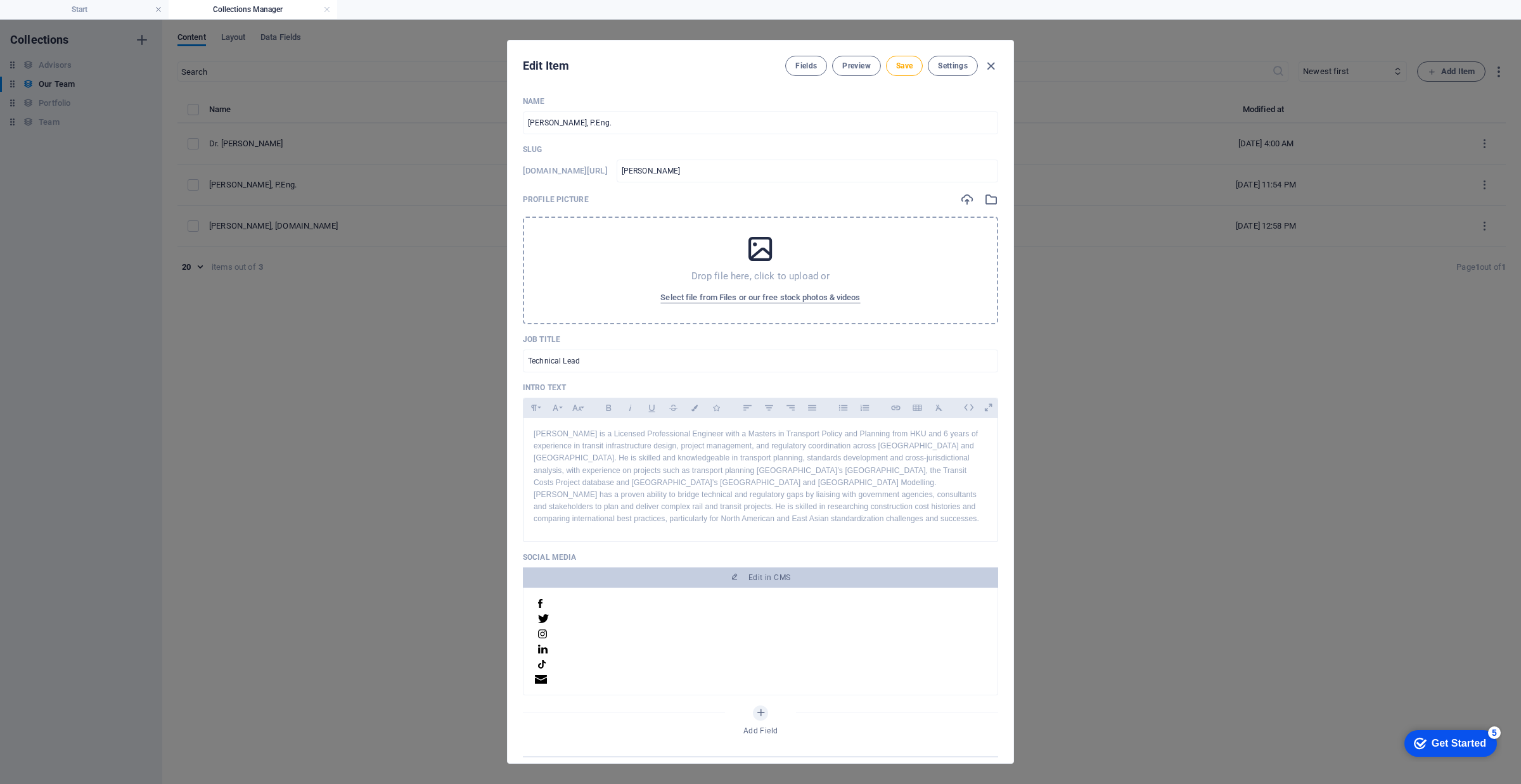
click at [756, 273] on p "Drop file here, click to upload or" at bounding box center [760, 276] width 139 height 13
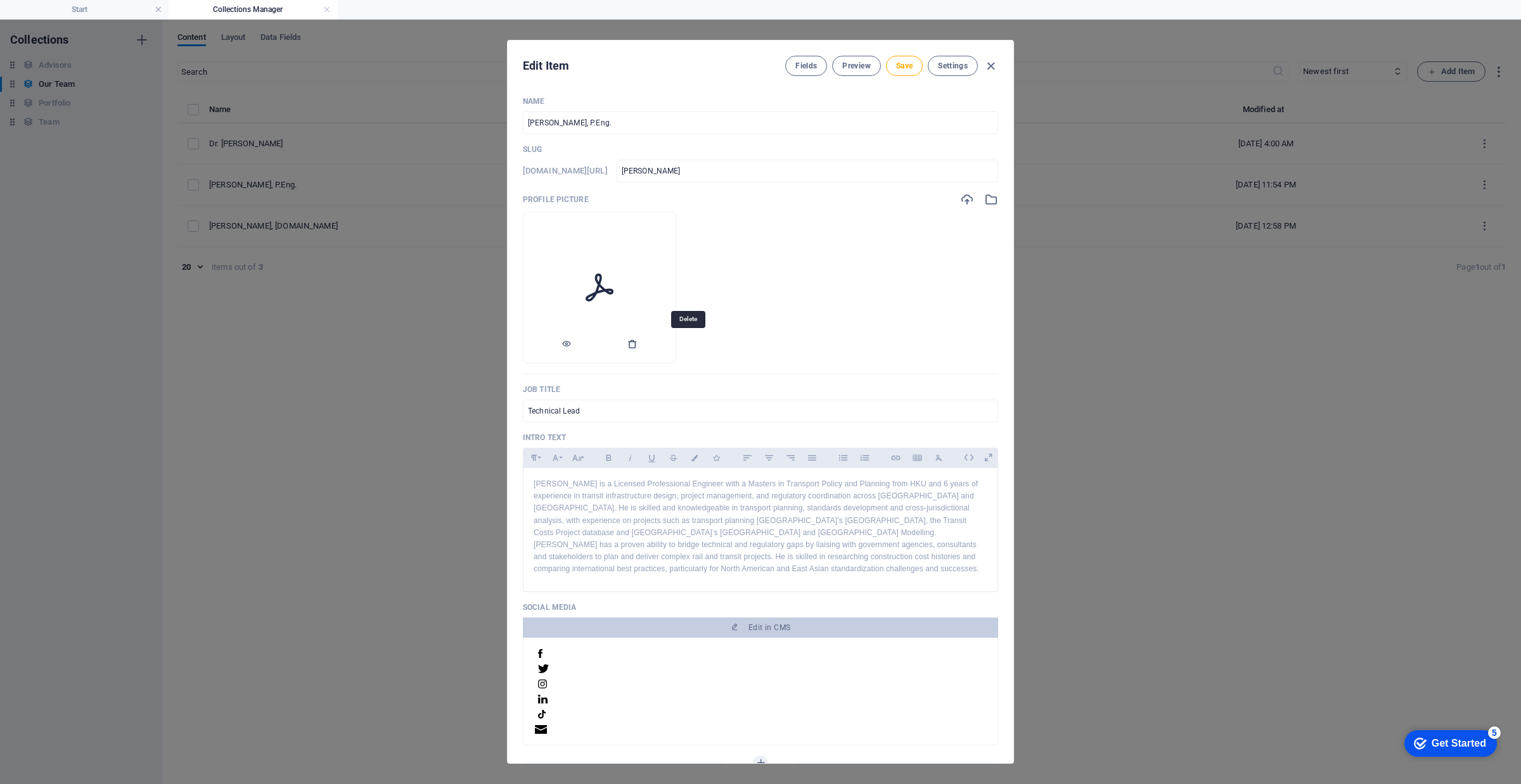
click at [638, 342] on icon "button" at bounding box center [632, 344] width 10 height 10
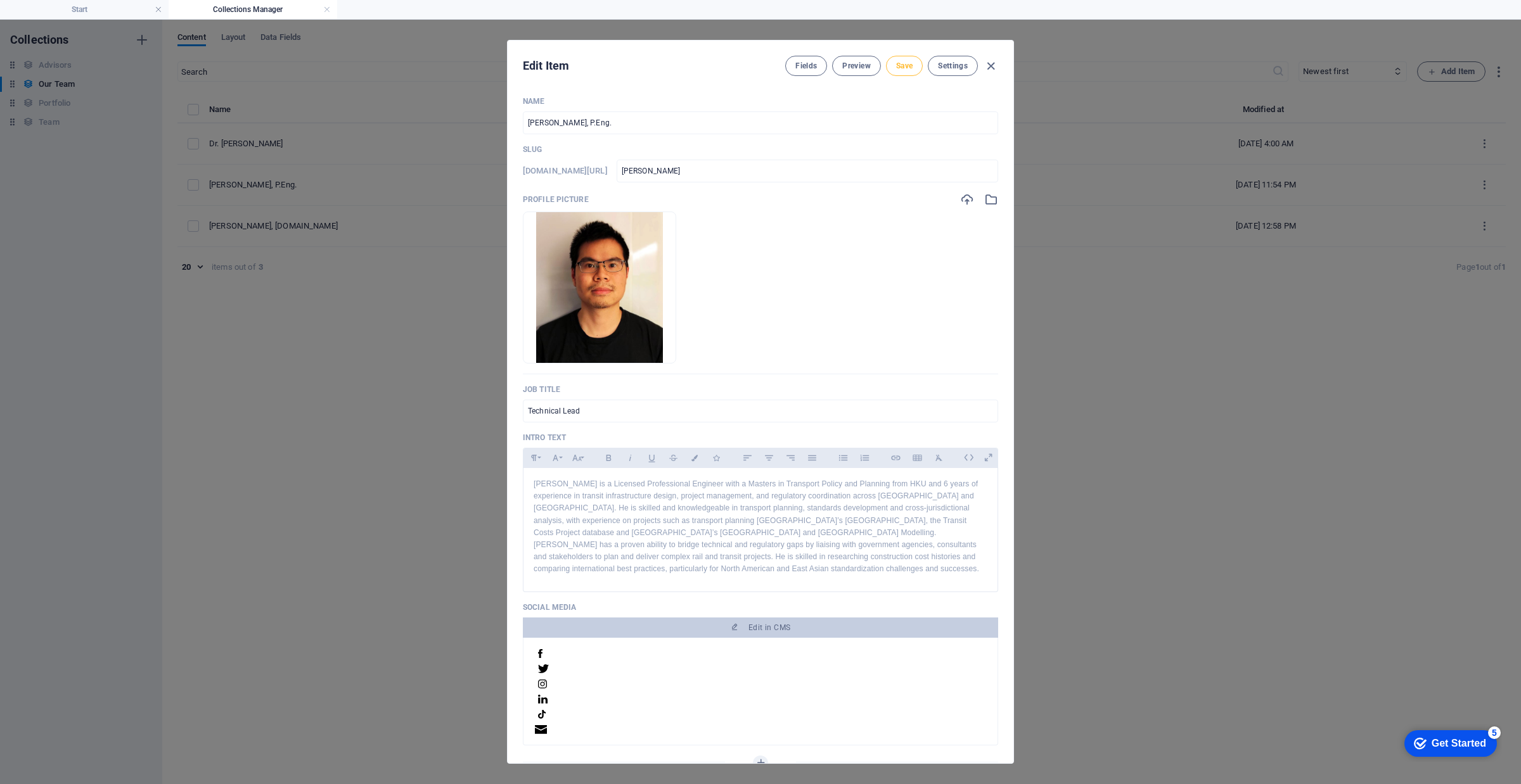
click at [905, 62] on span "Save" at bounding box center [904, 66] width 16 height 10
click at [900, 67] on span "Save" at bounding box center [904, 66] width 16 height 10
click at [230, 391] on div "Edit Item Fields Preview Save Settings Name [PERSON_NAME]Eng. ​ Slug [DOMAIN_NA…" at bounding box center [760, 402] width 1521 height 765
type input "[PERSON_NAME]"
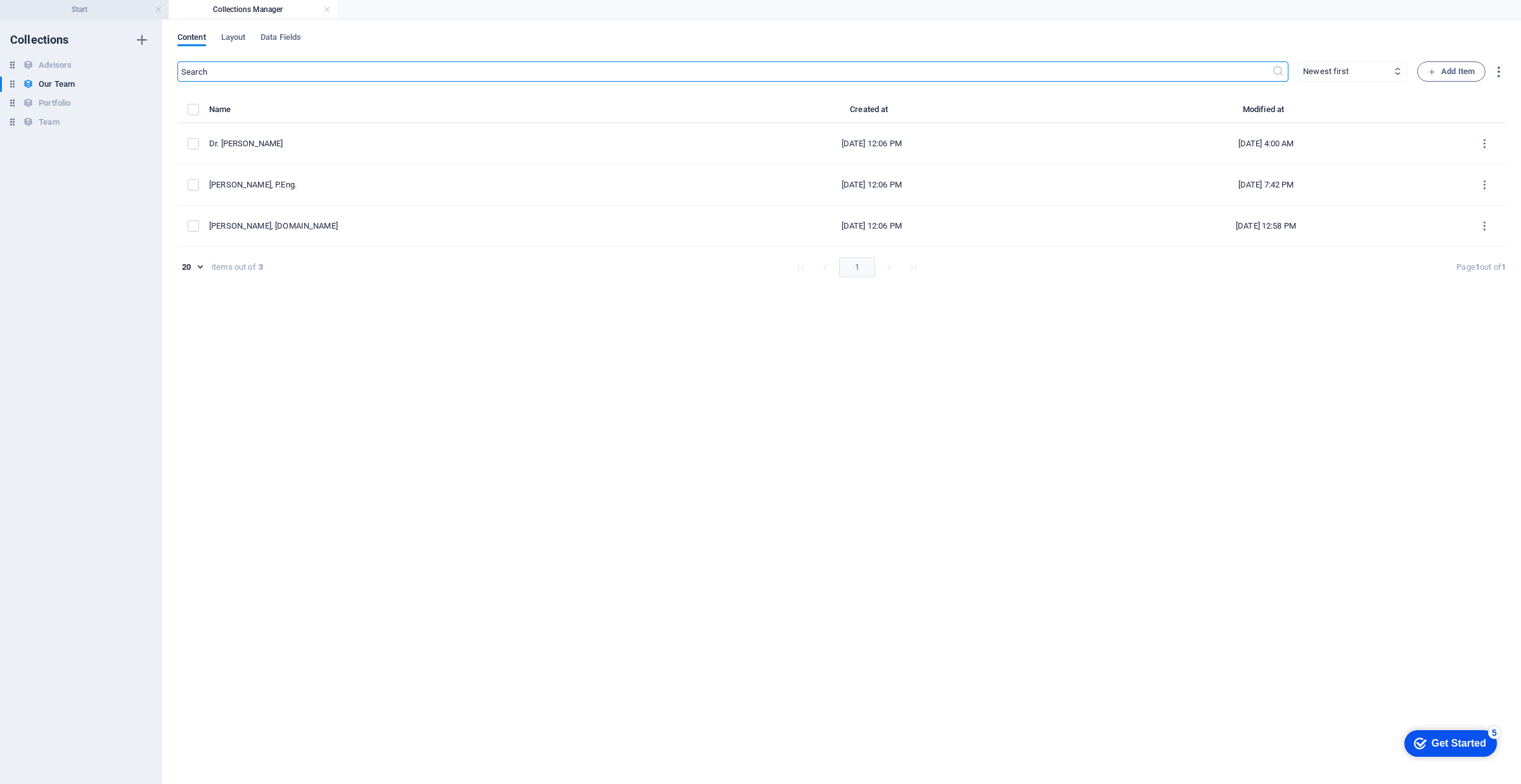
click at [109, 17] on li "Start" at bounding box center [84, 9] width 168 height 19
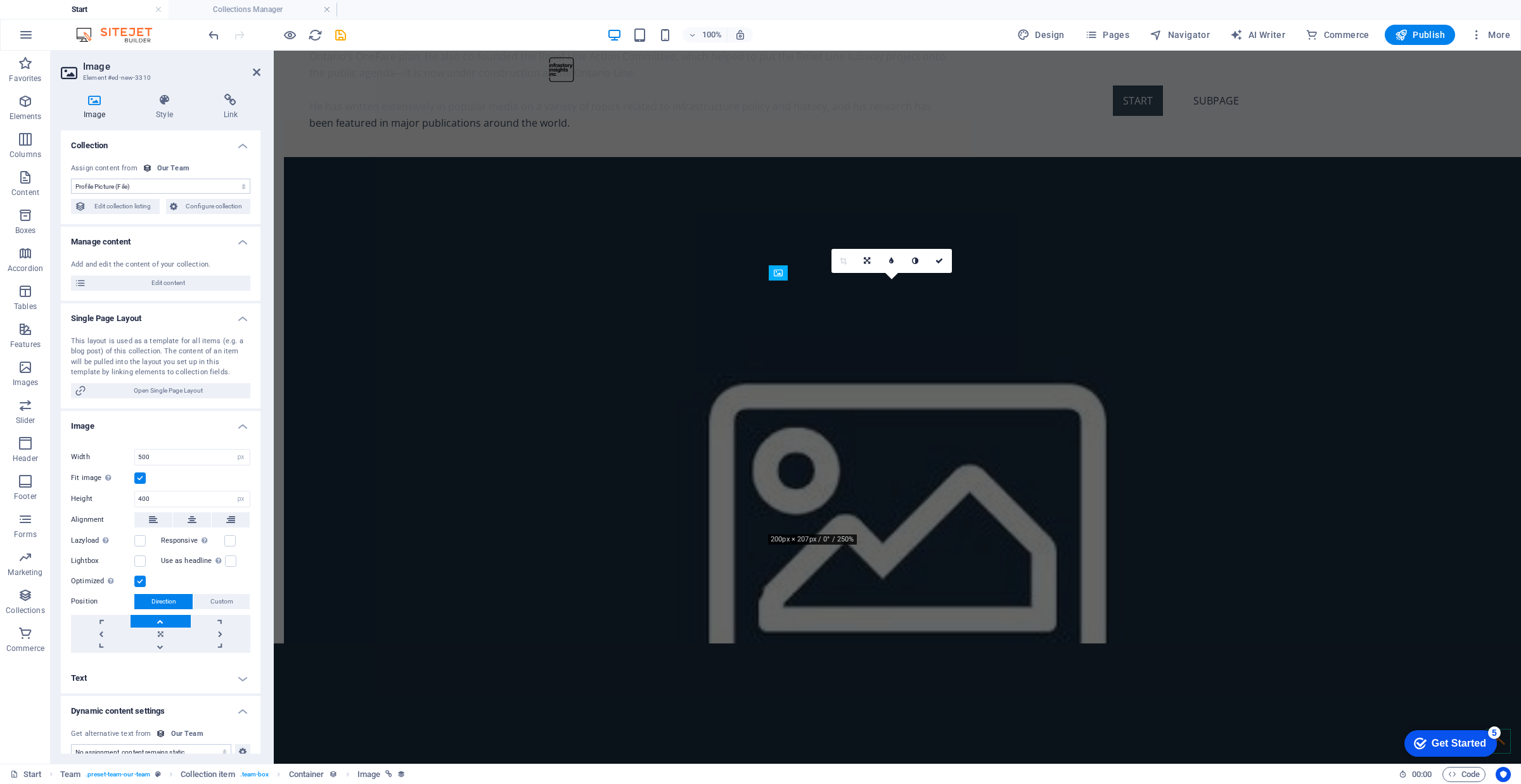
scroll to position [3713, 0]
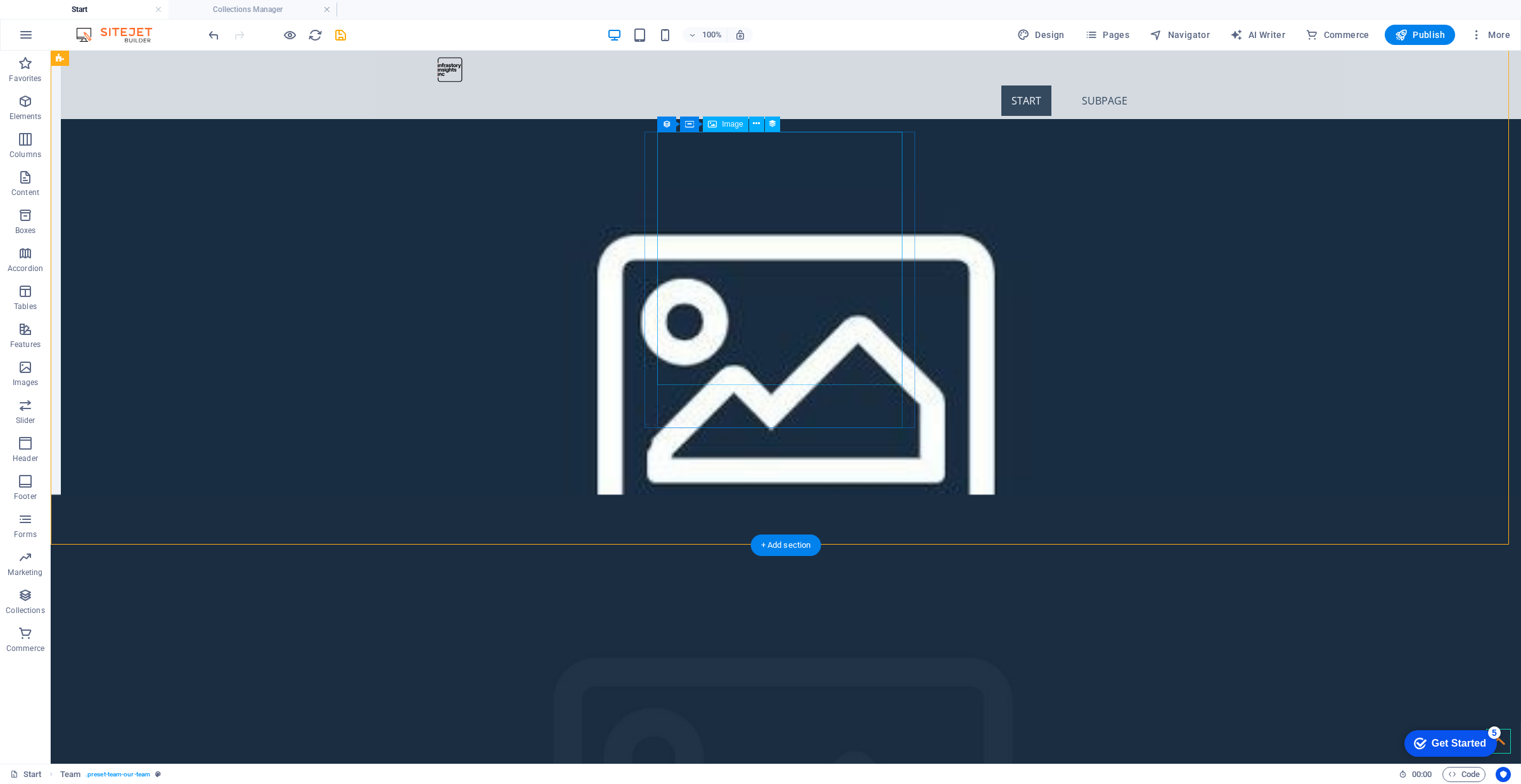
click at [345, 38] on icon "save" at bounding box center [340, 34] width 15 height 15
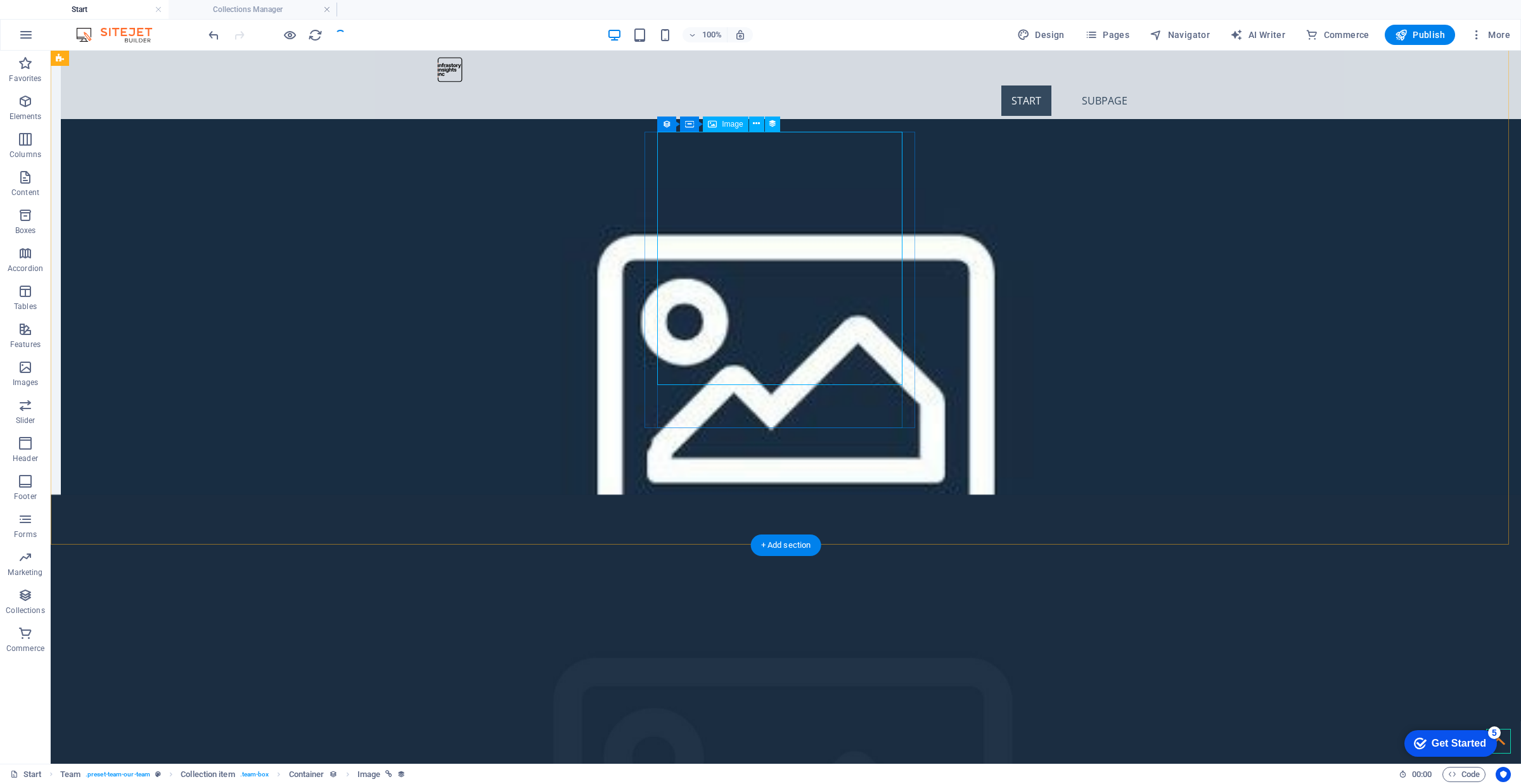
select select "image"
select select "px"
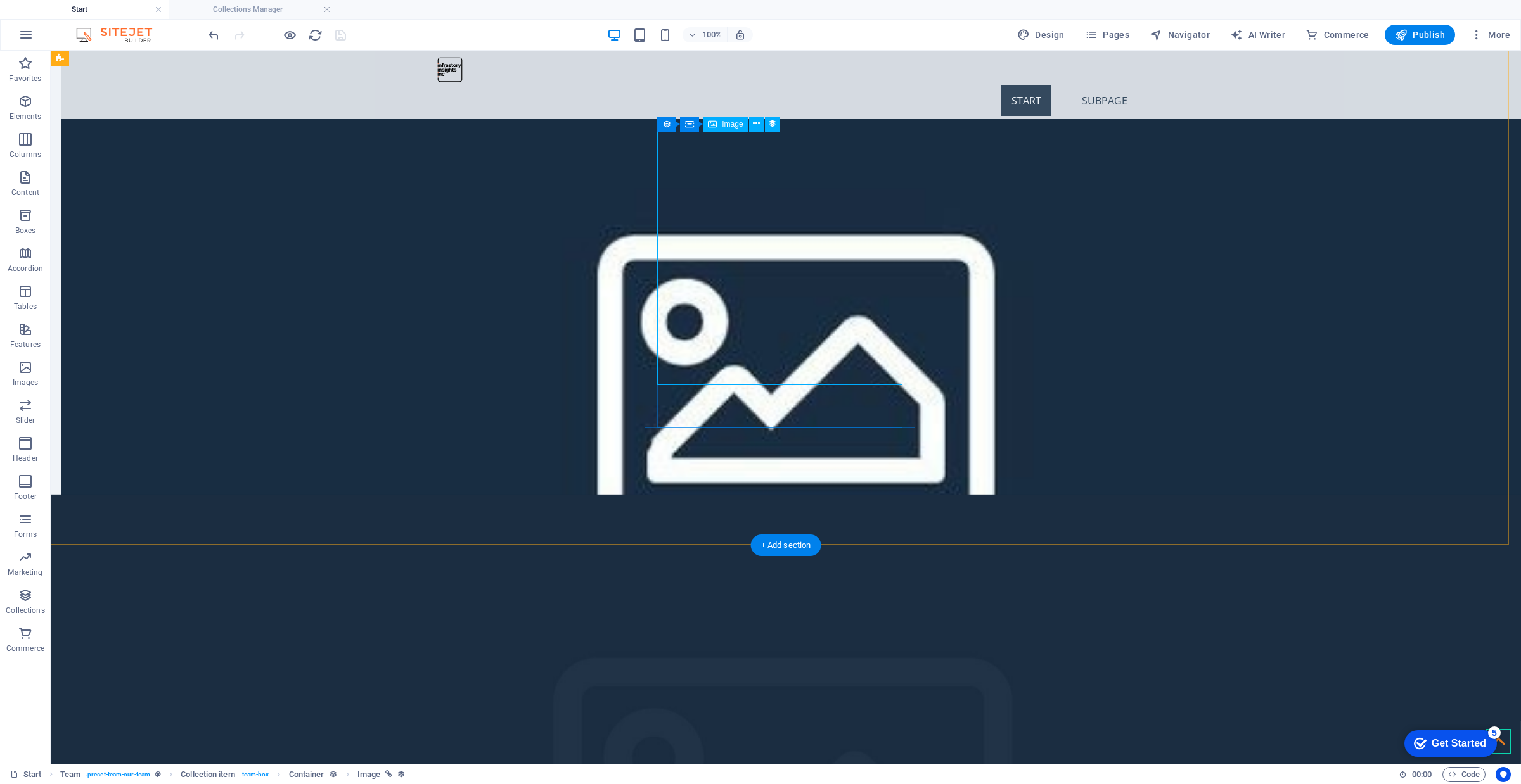
select select "px"
select select "image"
select select "px"
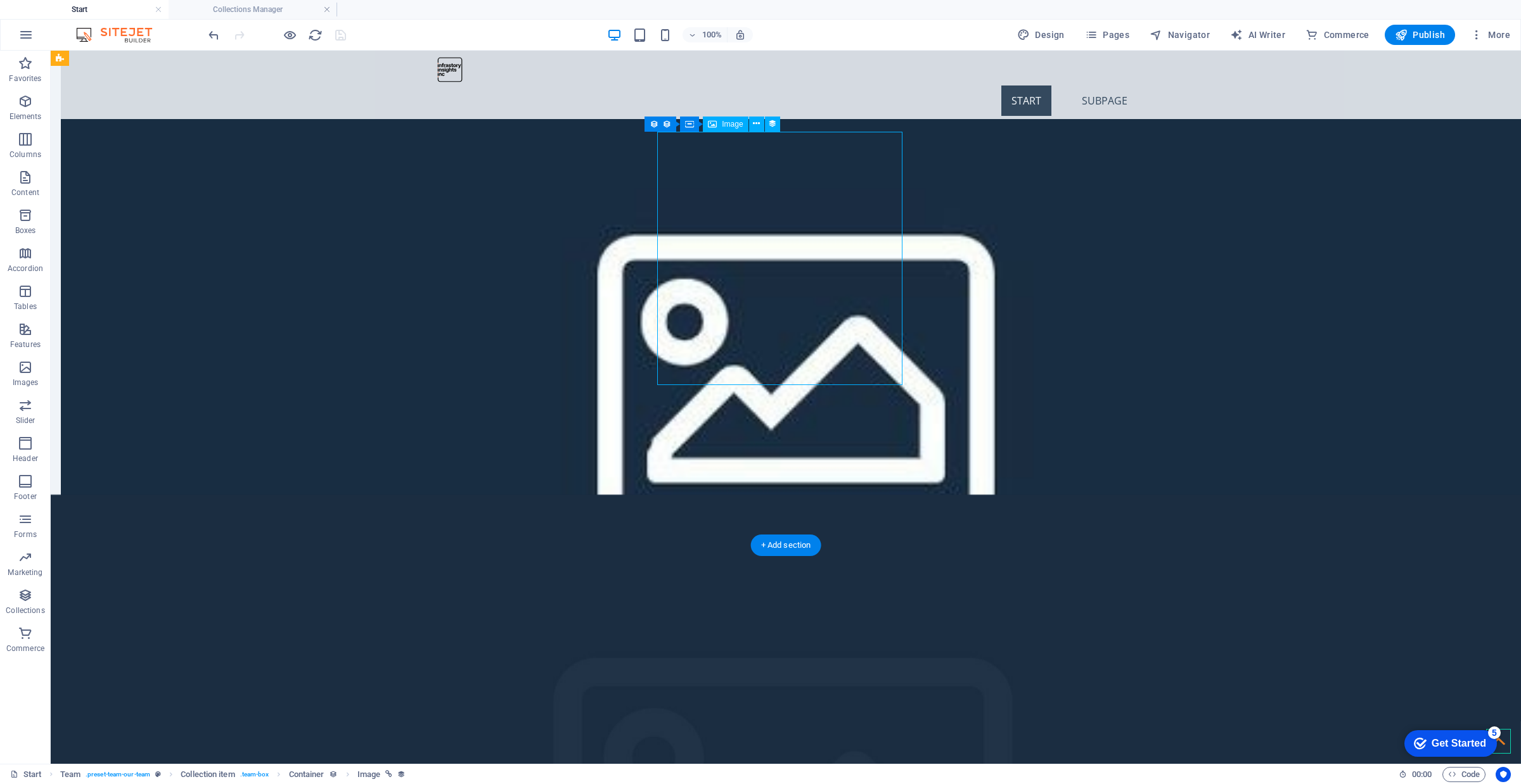
select select "px"
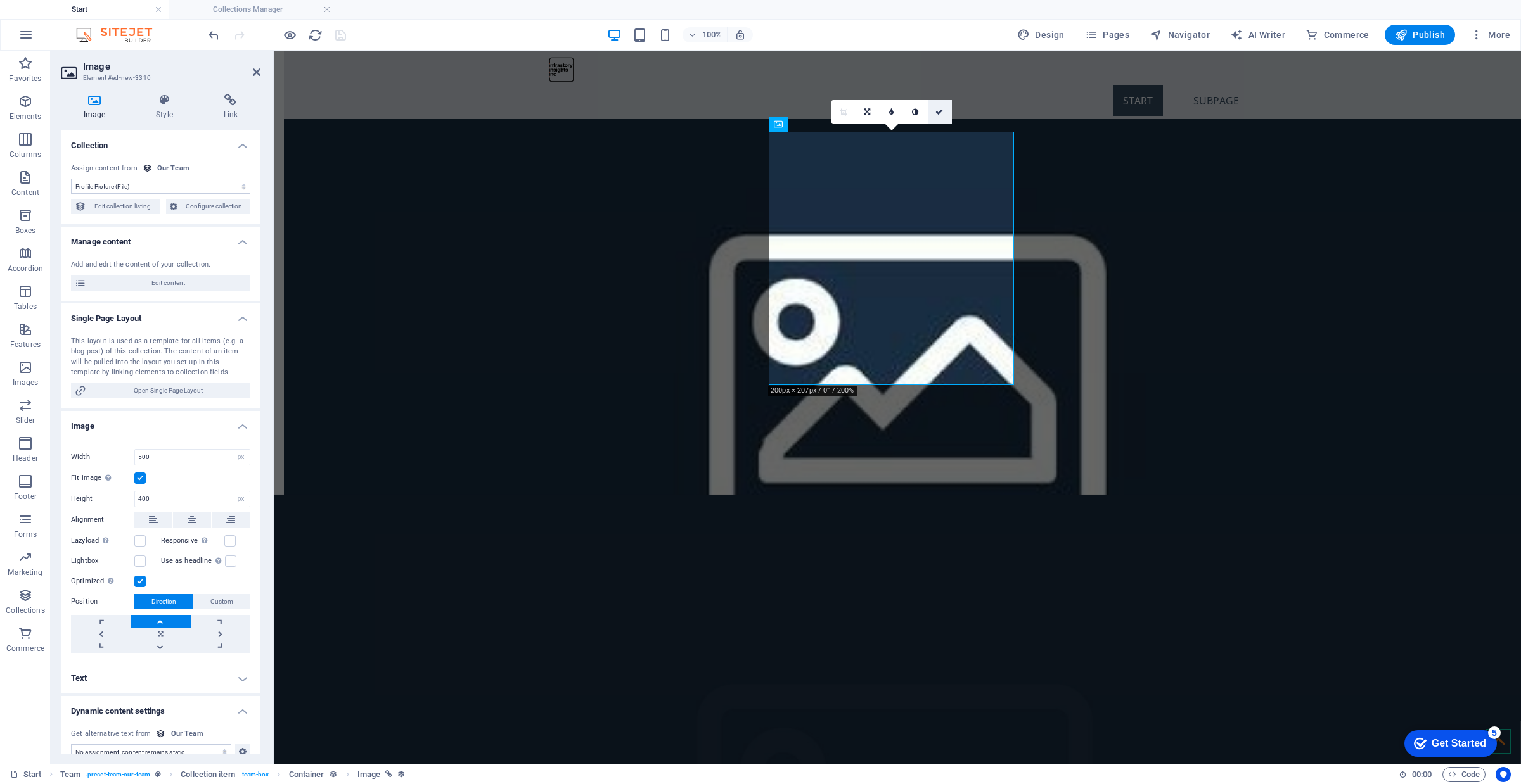
click at [942, 112] on icon at bounding box center [939, 112] width 8 height 8
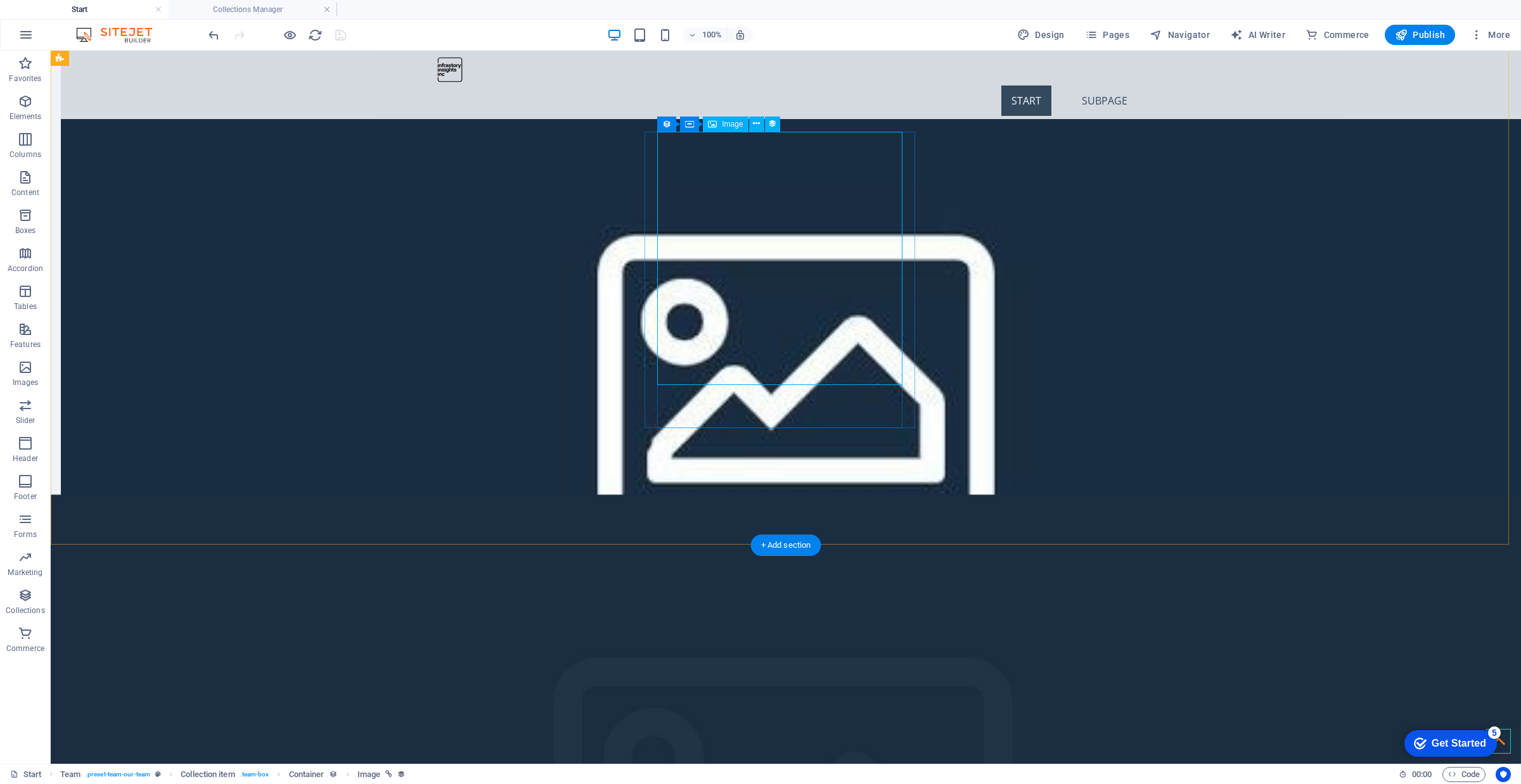
click at [762, 121] on button at bounding box center [757, 124] width 16 height 16
select select "image"
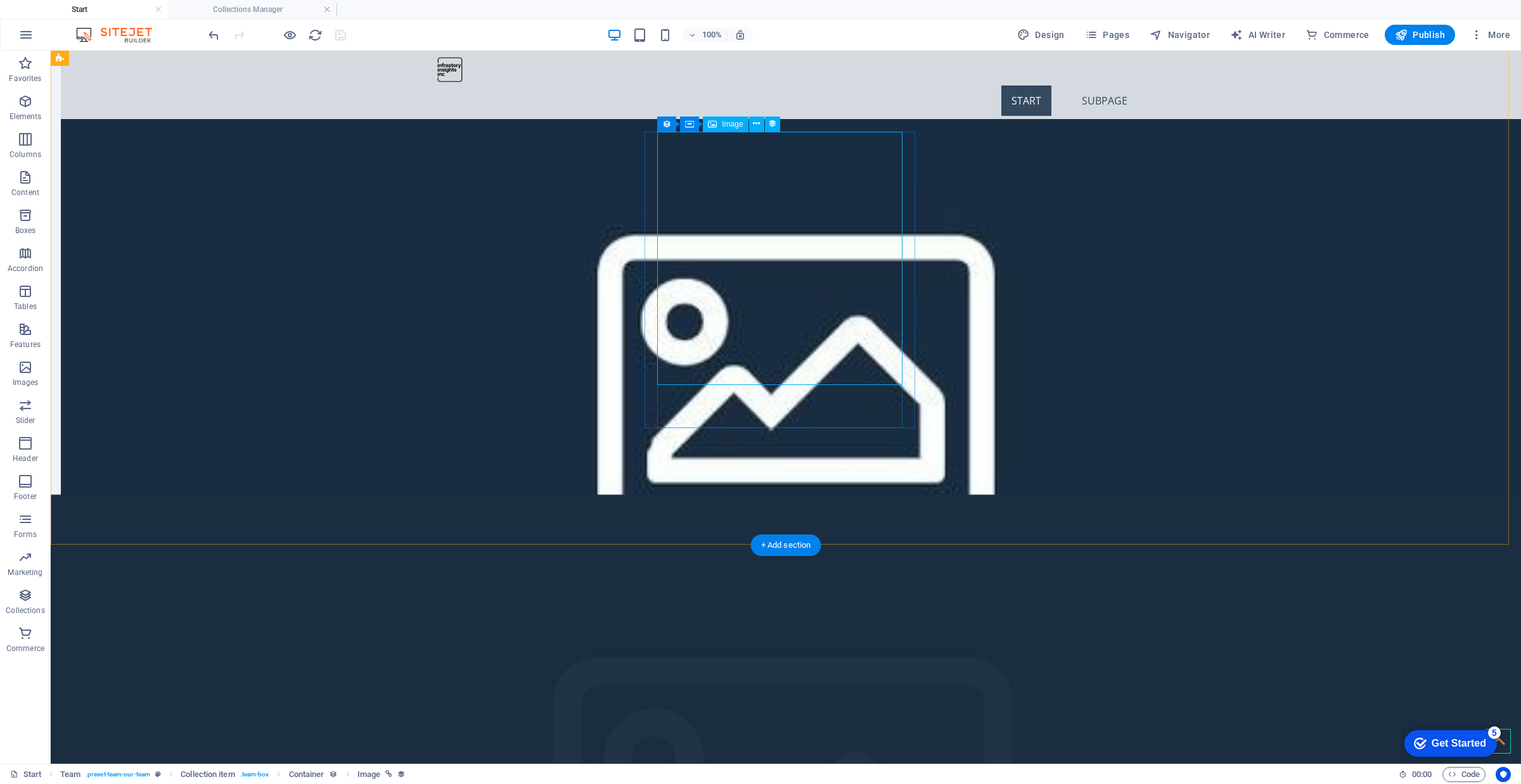
select select "px"
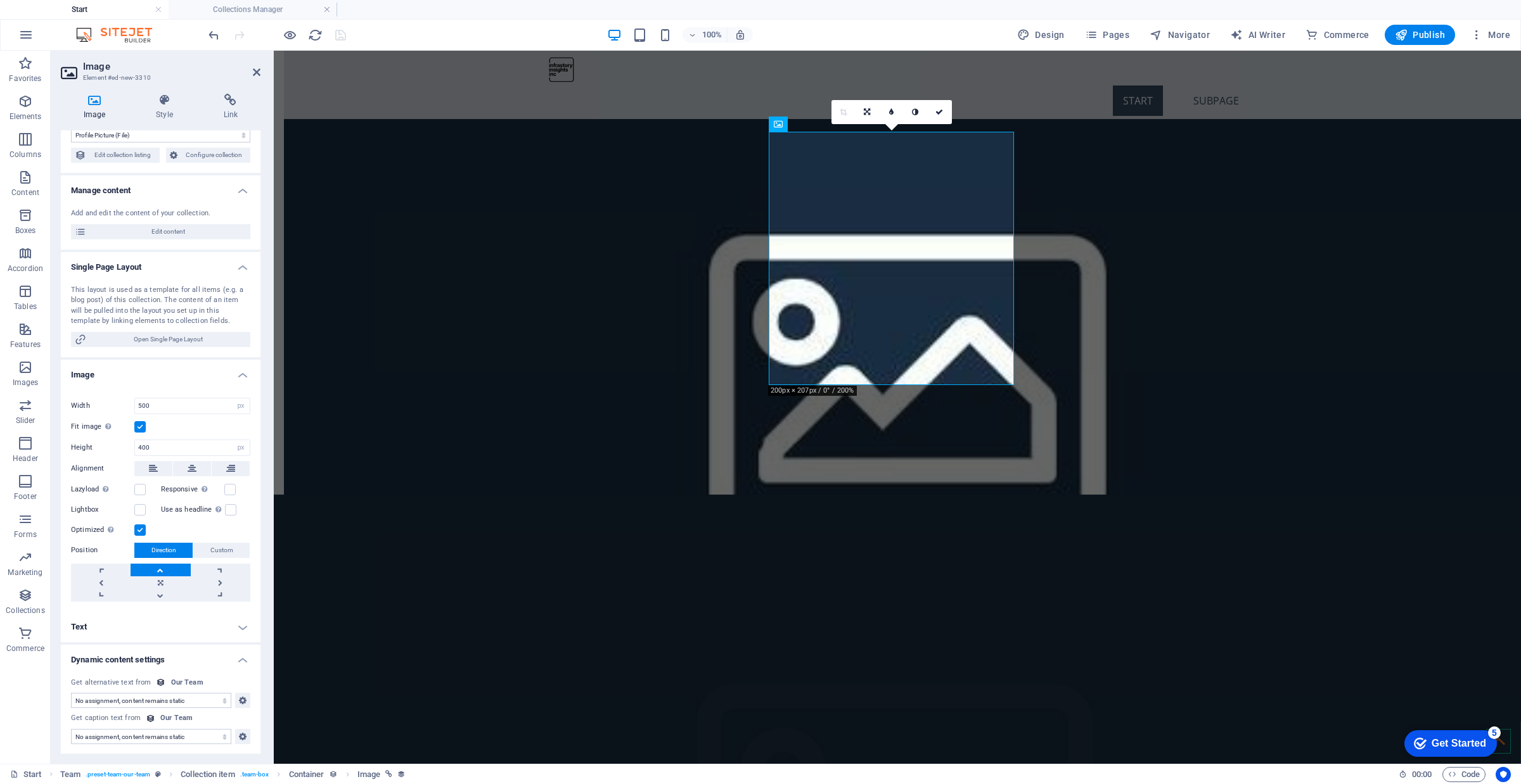
scroll to position [0, 0]
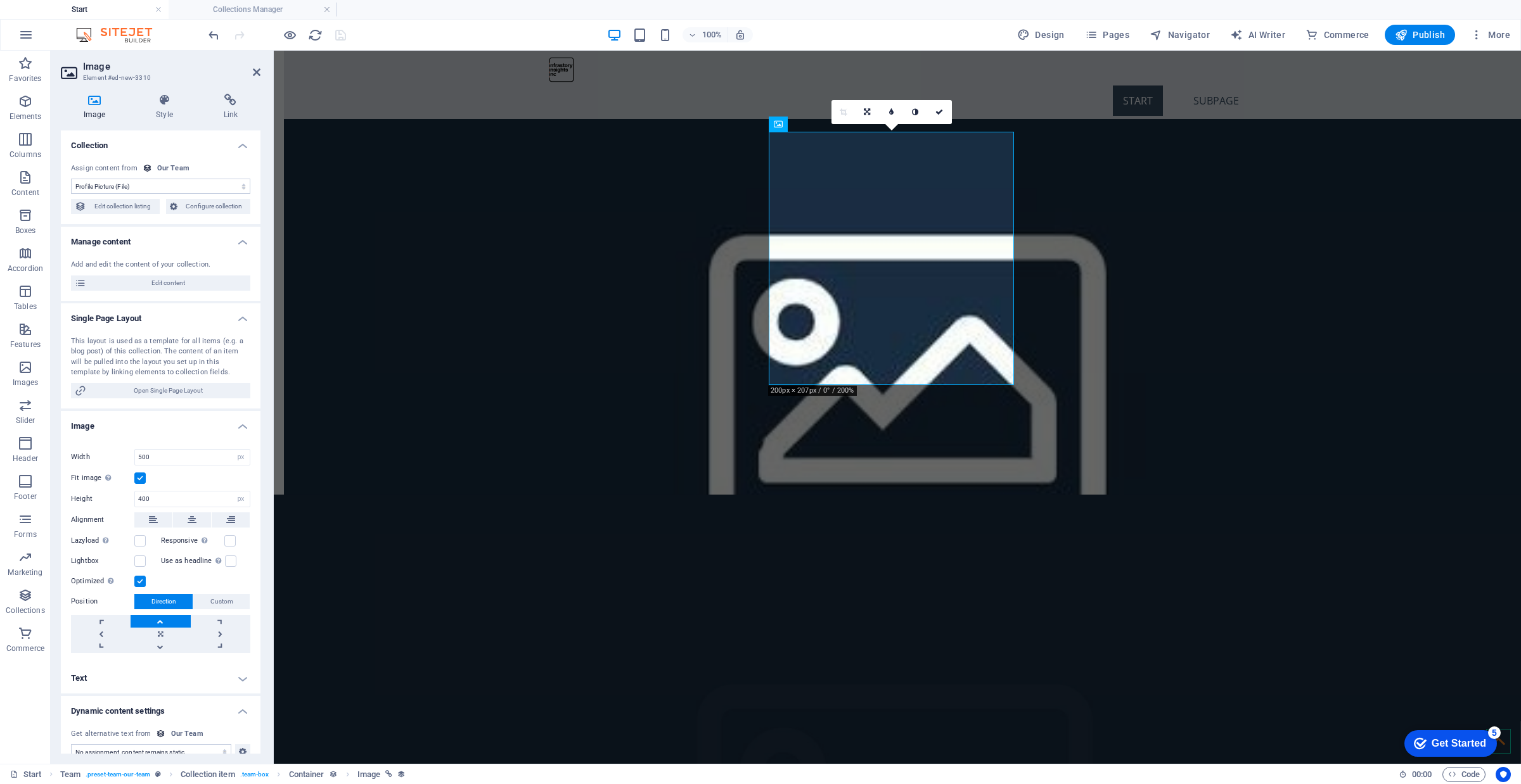
click at [214, 190] on select "No assignment, content remains static Created at (Date) Updated at (Date) Name …" at bounding box center [160, 186] width 179 height 16
click at [137, 206] on span "Edit collection listing" at bounding box center [123, 207] width 66 height 16
select select "684e46cb056907998e07075e"
select select "createdAt_DESC"
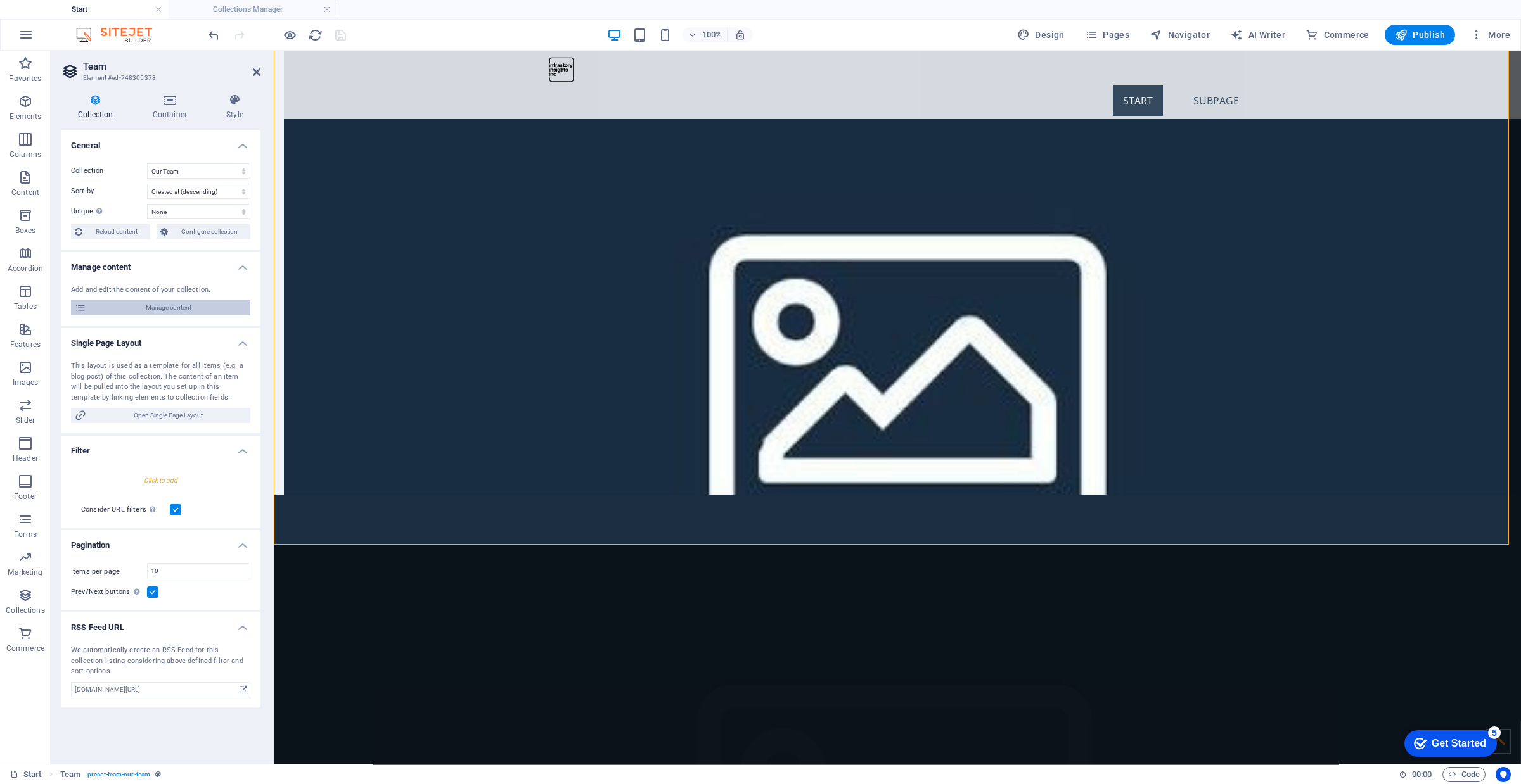
click at [185, 309] on span "Manage content" at bounding box center [167, 308] width 156 height 16
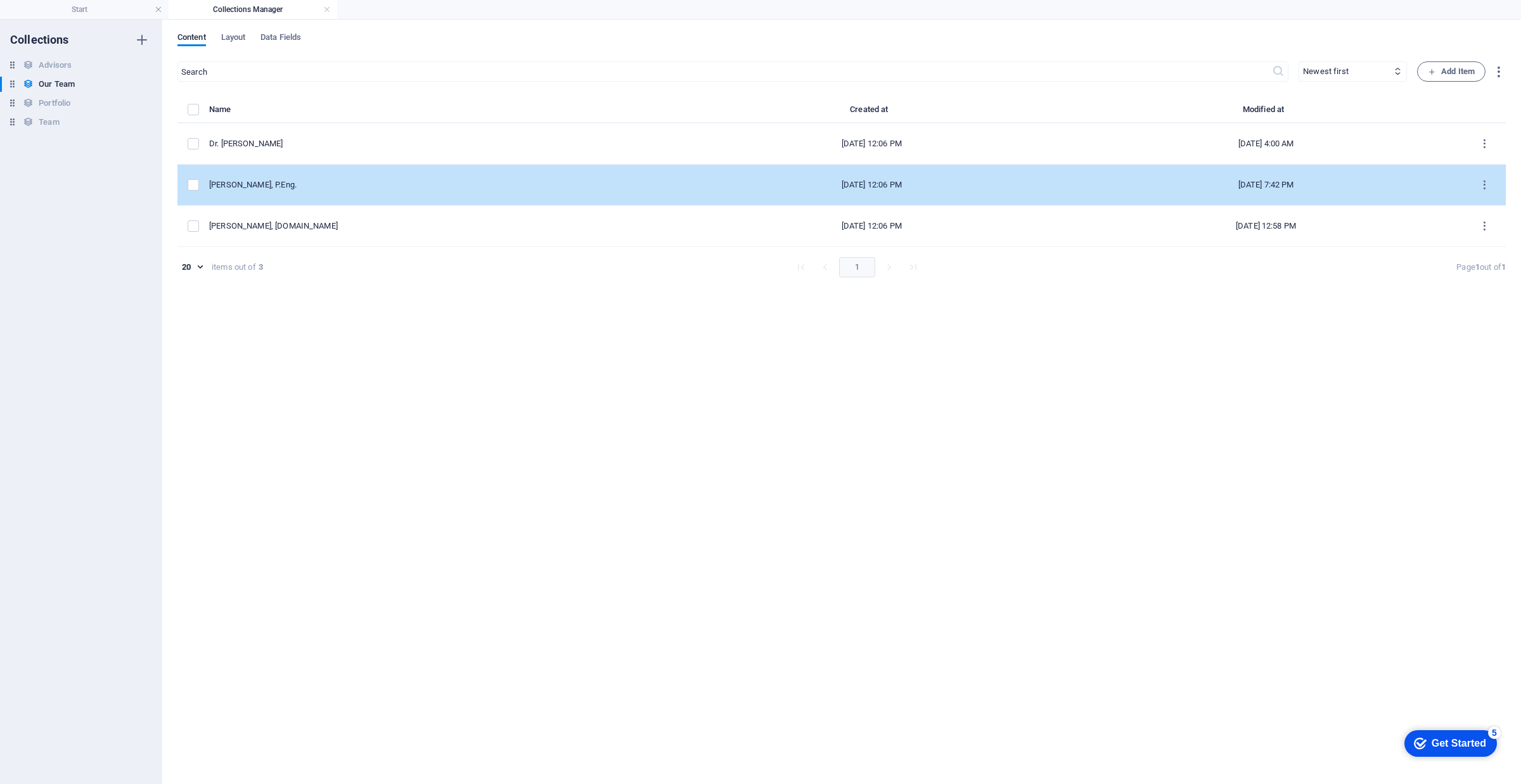
click at [947, 197] on td "[DATE] 12:06 PM" at bounding box center [871, 185] width 394 height 41
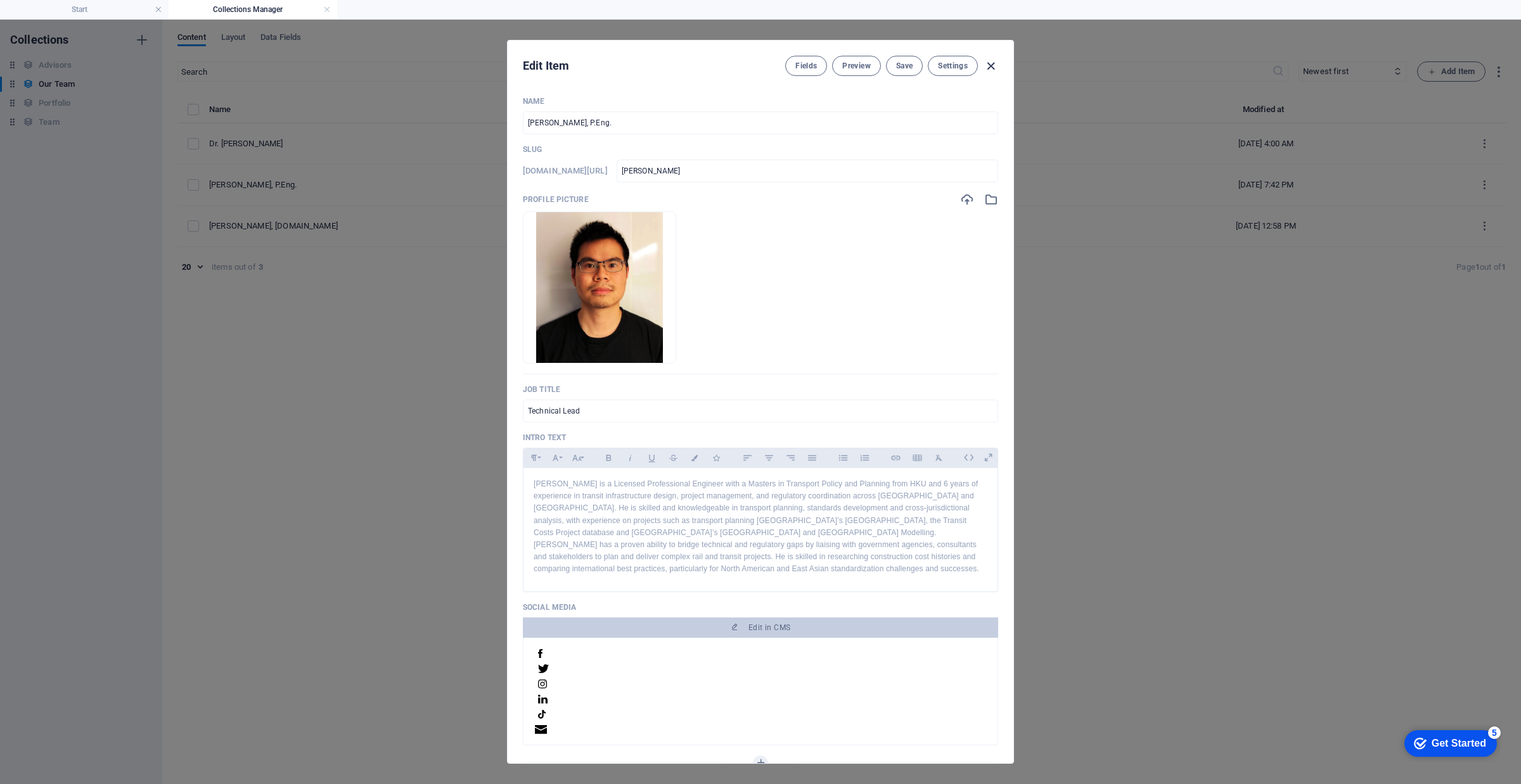
click at [990, 71] on icon "button" at bounding box center [990, 66] width 15 height 15
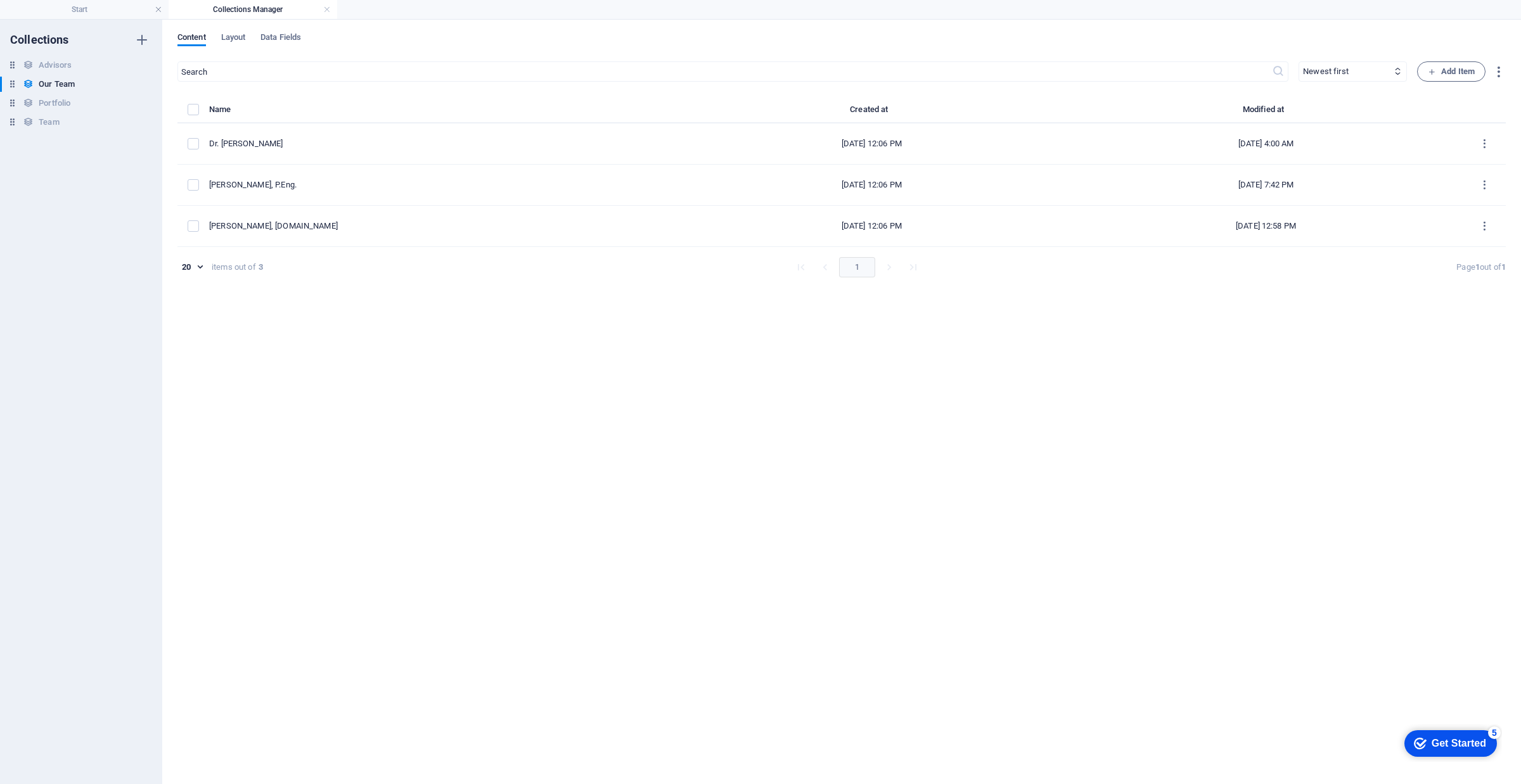
type input "[PERSON_NAME]"
click at [95, 9] on h4 "Start" at bounding box center [84, 9] width 168 height 14
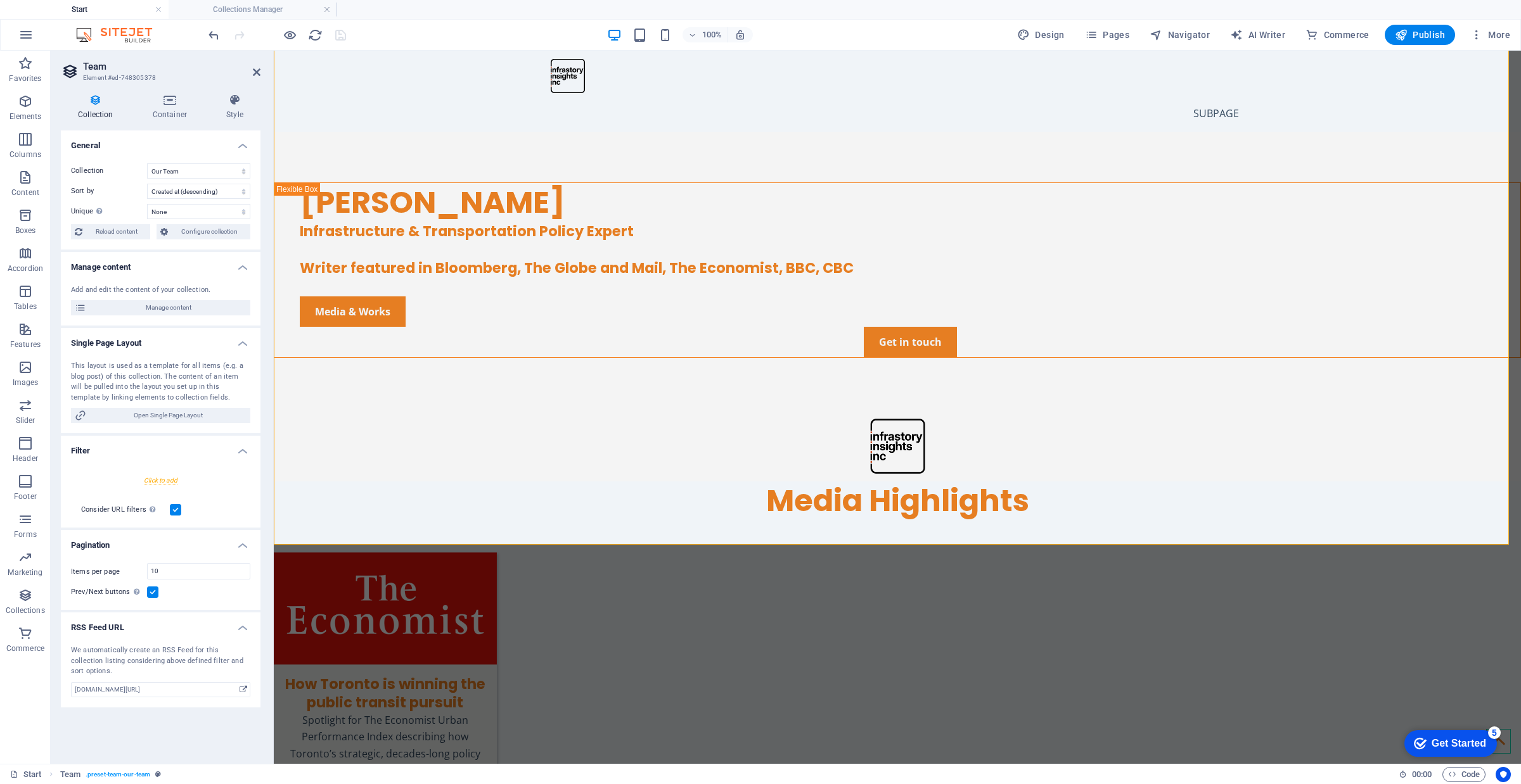
scroll to position [3713, 0]
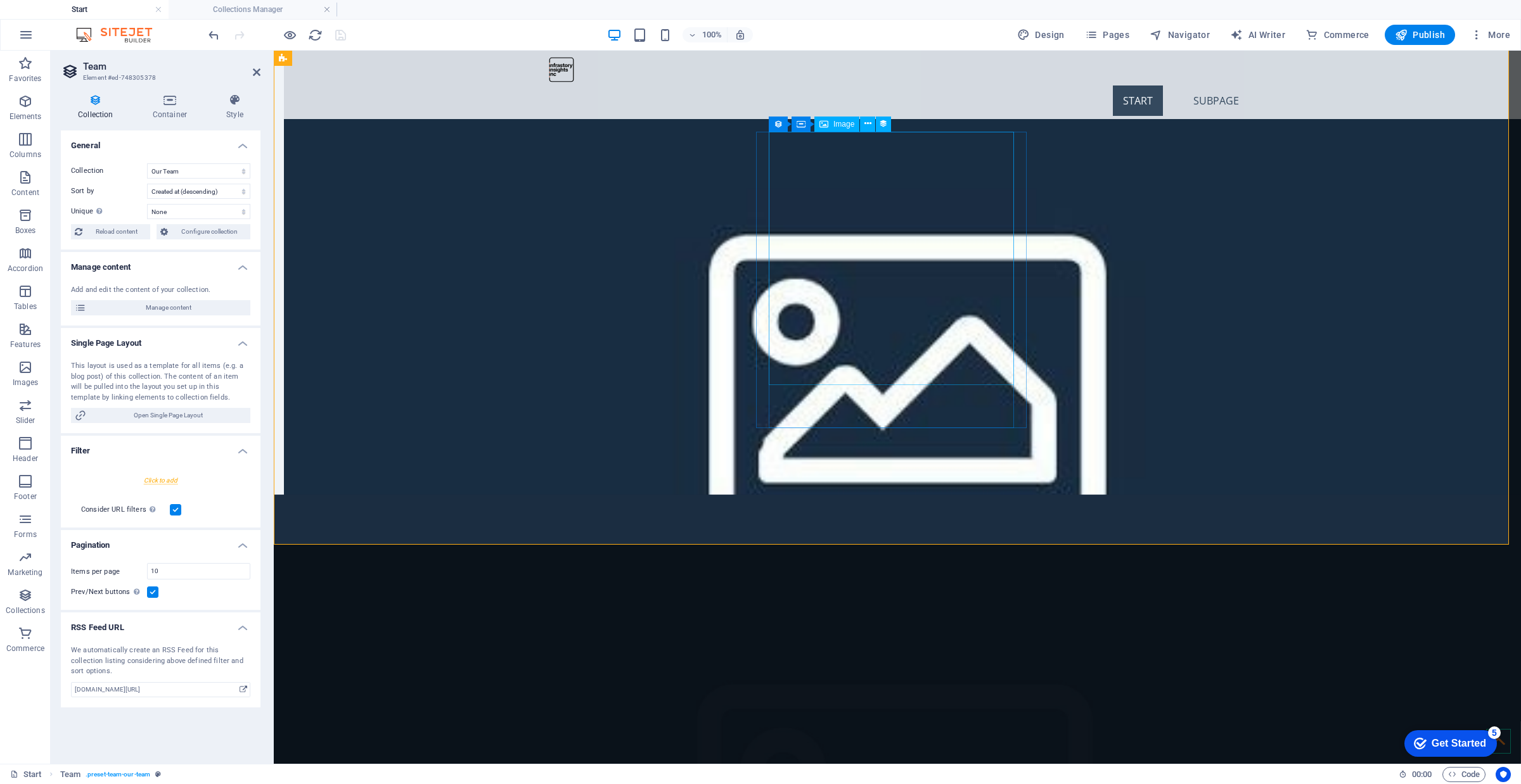
click at [864, 118] on button at bounding box center [868, 124] width 16 height 16
click at [868, 121] on icon at bounding box center [868, 123] width 7 height 13
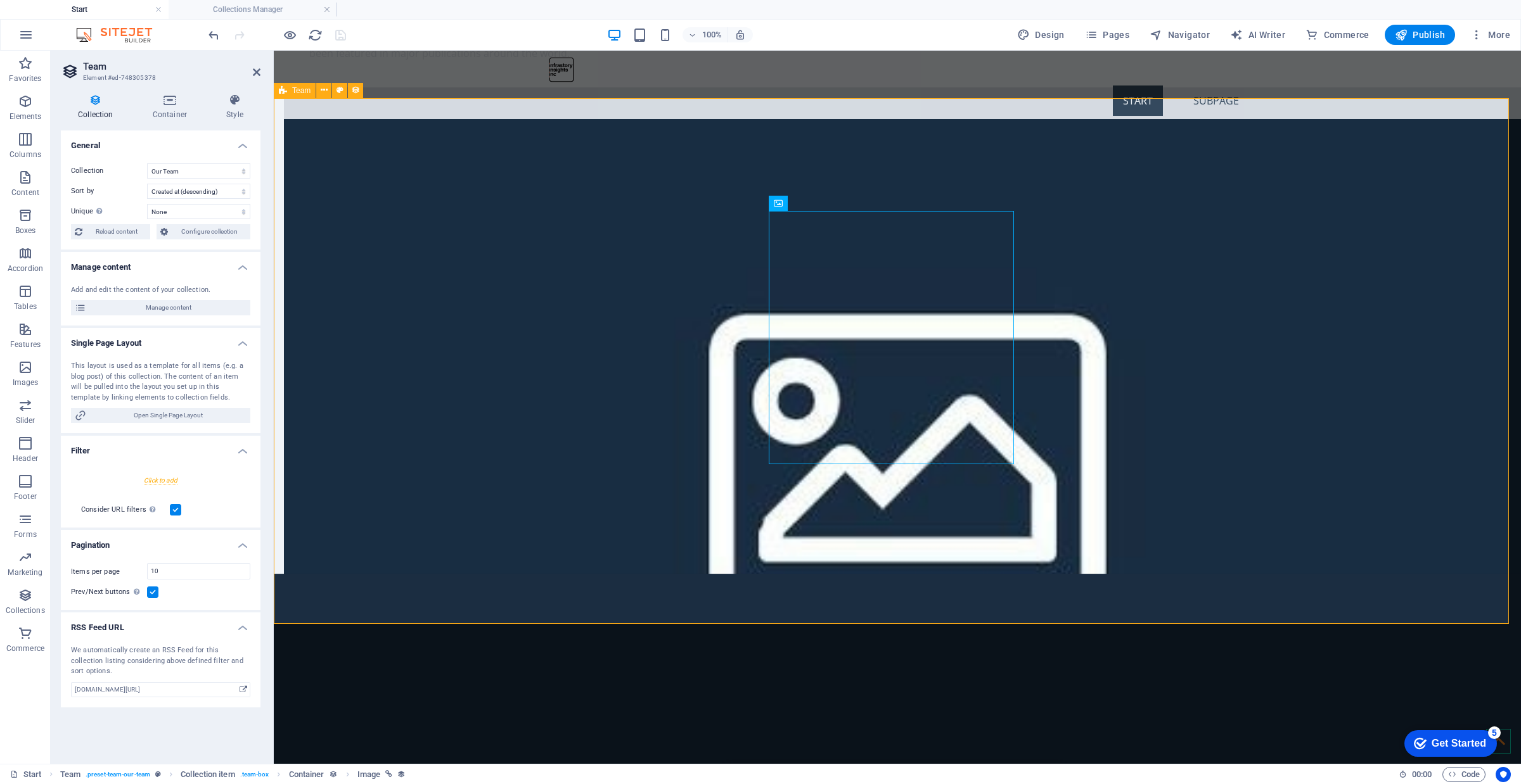
click at [340, 94] on icon at bounding box center [340, 90] width 7 height 13
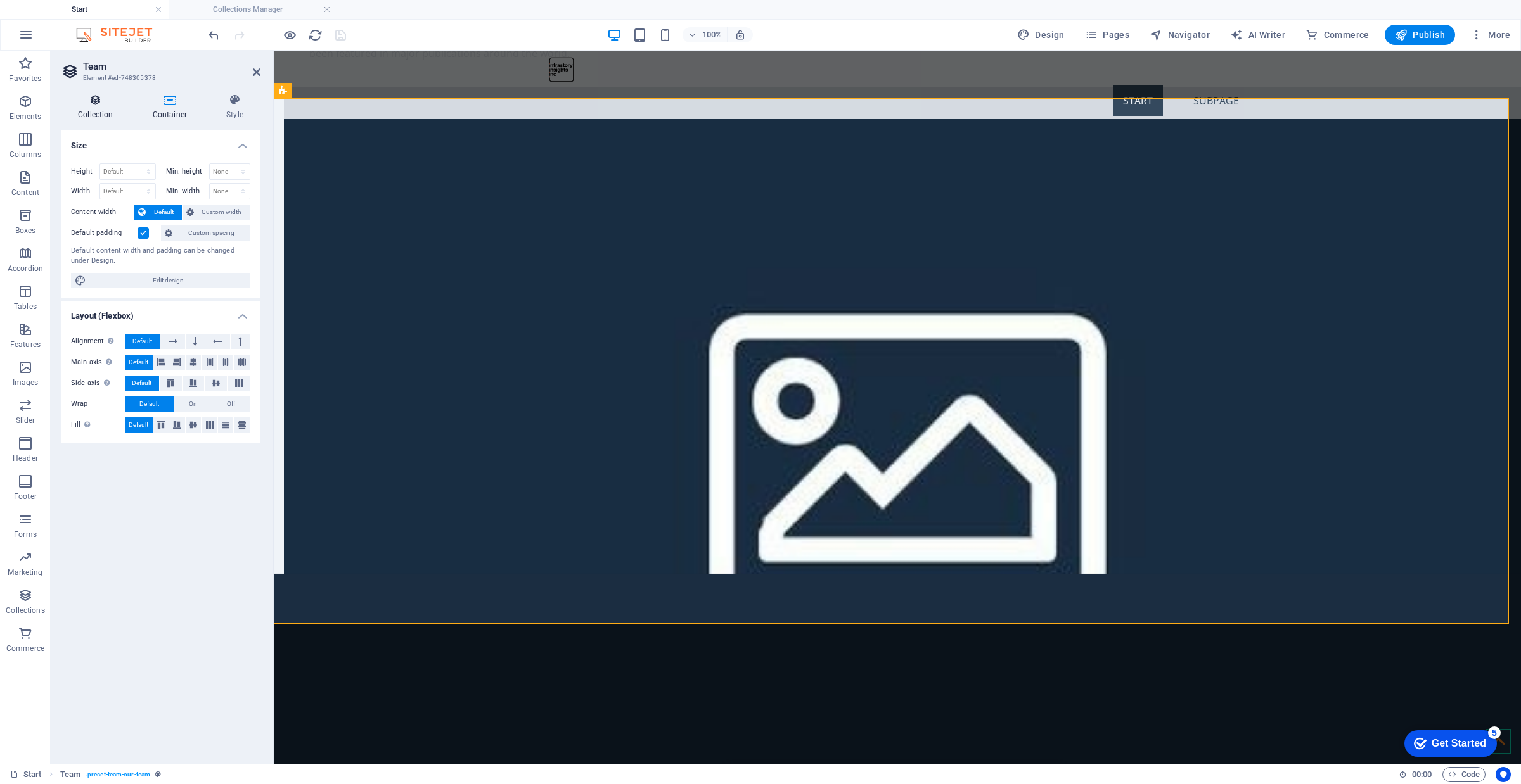
click at [97, 115] on h4 "Collection" at bounding box center [98, 107] width 75 height 27
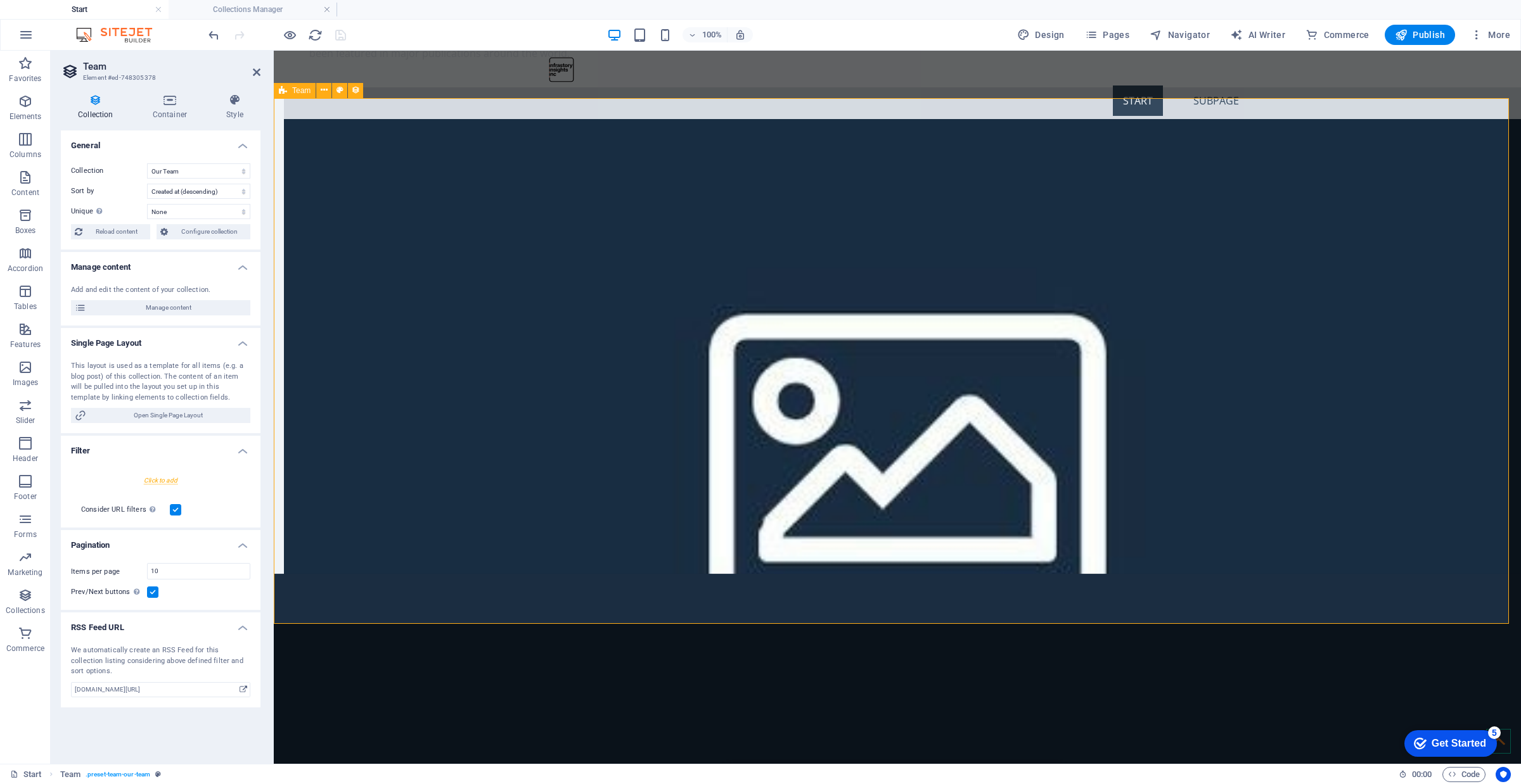
click at [864, 199] on icon at bounding box center [868, 203] width 7 height 13
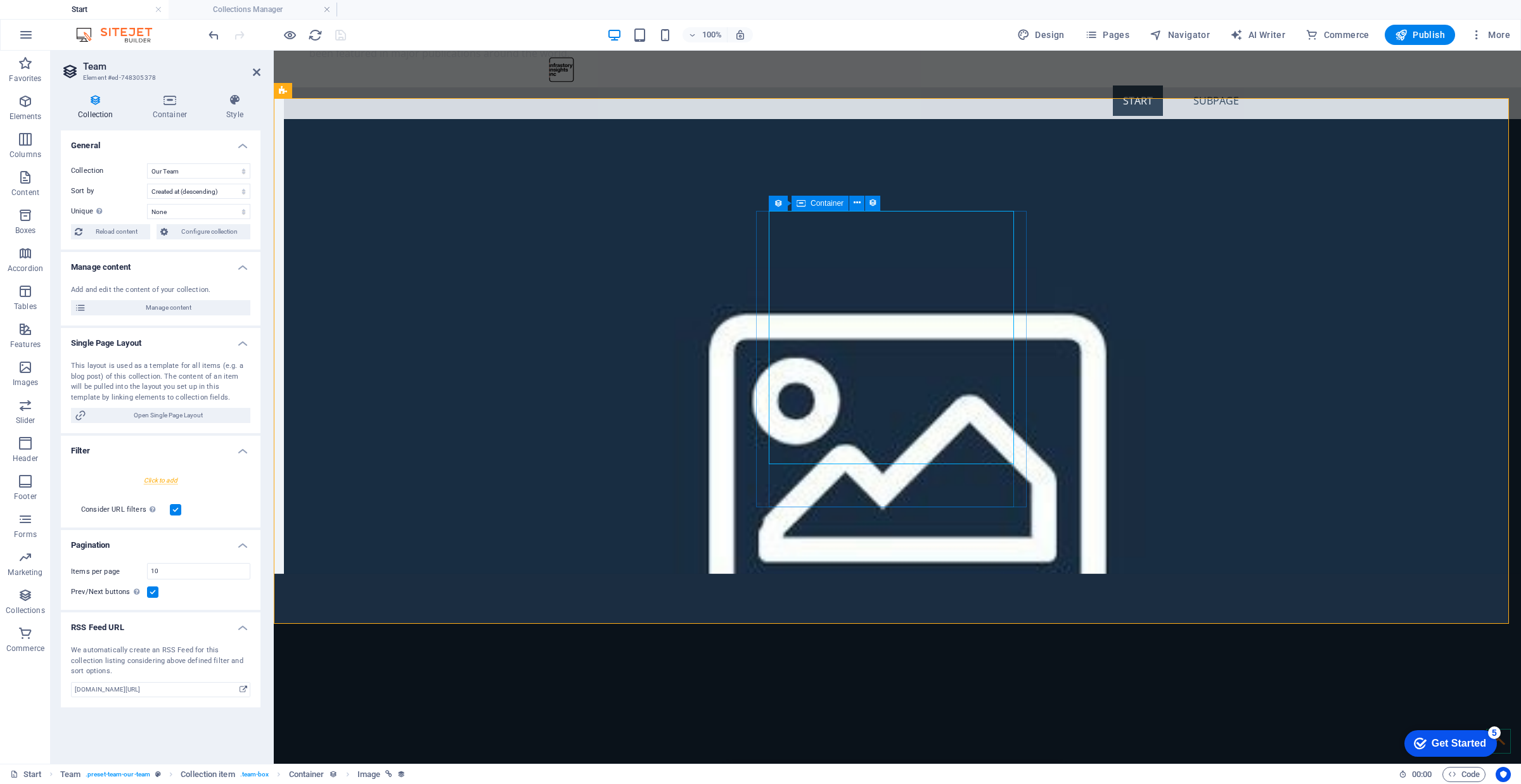
click at [800, 204] on icon at bounding box center [801, 204] width 9 height 16
click at [851, 200] on button at bounding box center [857, 204] width 16 height 16
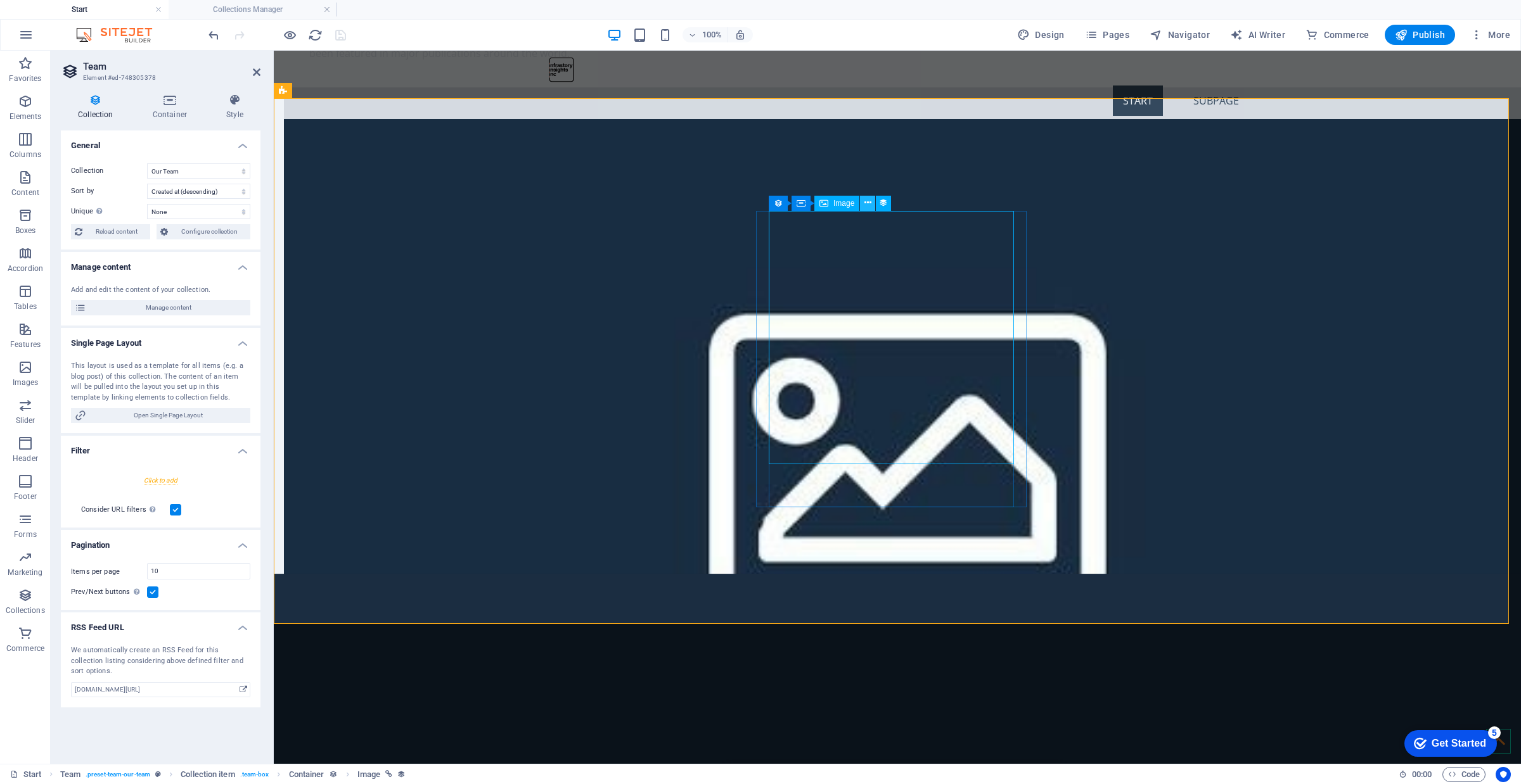
click at [867, 204] on icon at bounding box center [868, 203] width 7 height 13
click at [865, 199] on icon at bounding box center [868, 203] width 7 height 13
drag, startPoint x: 895, startPoint y: 360, endPoint x: 1115, endPoint y: 360, distance: 220.0
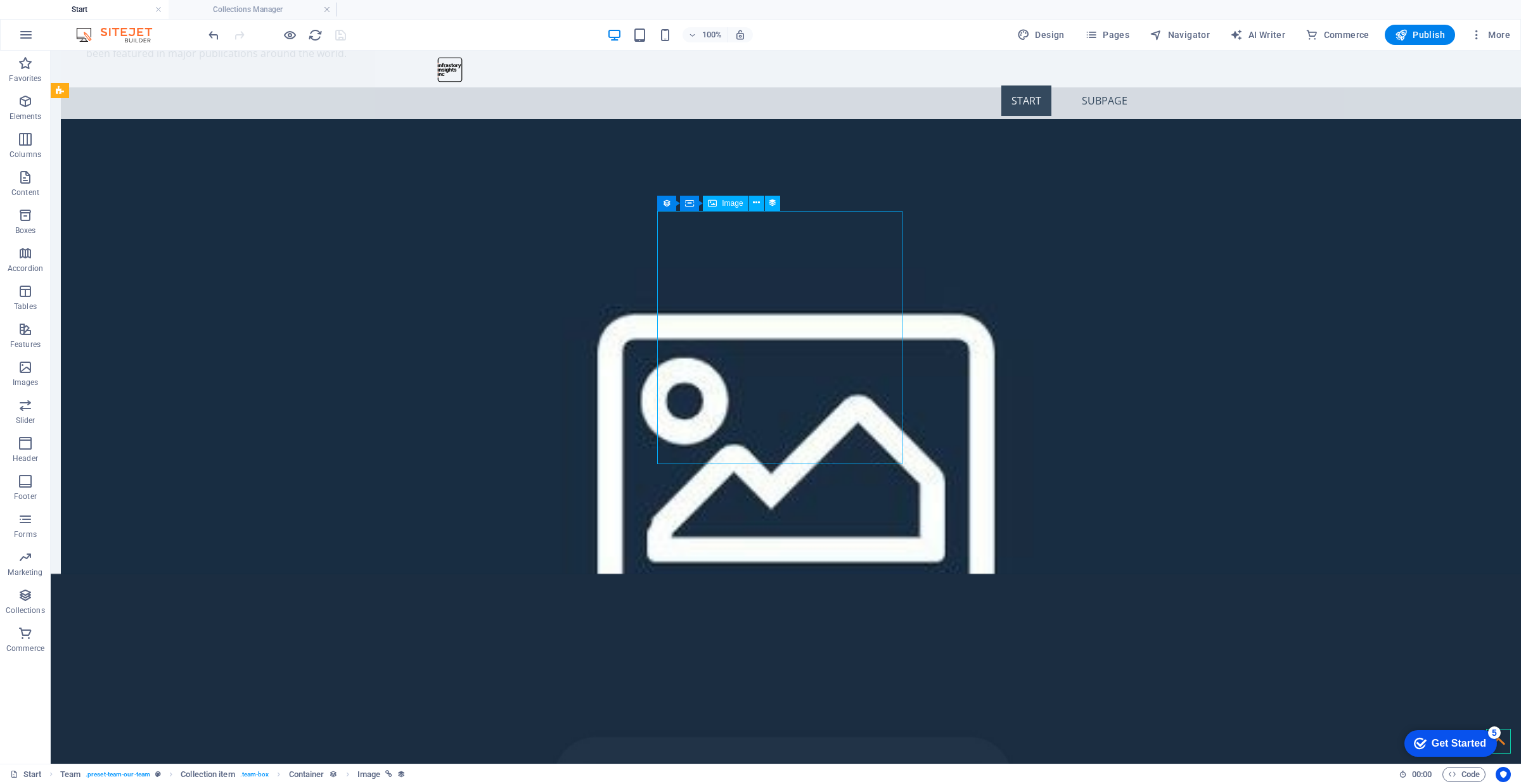
click at [756, 201] on icon at bounding box center [757, 203] width 7 height 13
click at [727, 206] on span "Image" at bounding box center [732, 203] width 21 height 8
click at [762, 201] on button at bounding box center [757, 204] width 16 height 16
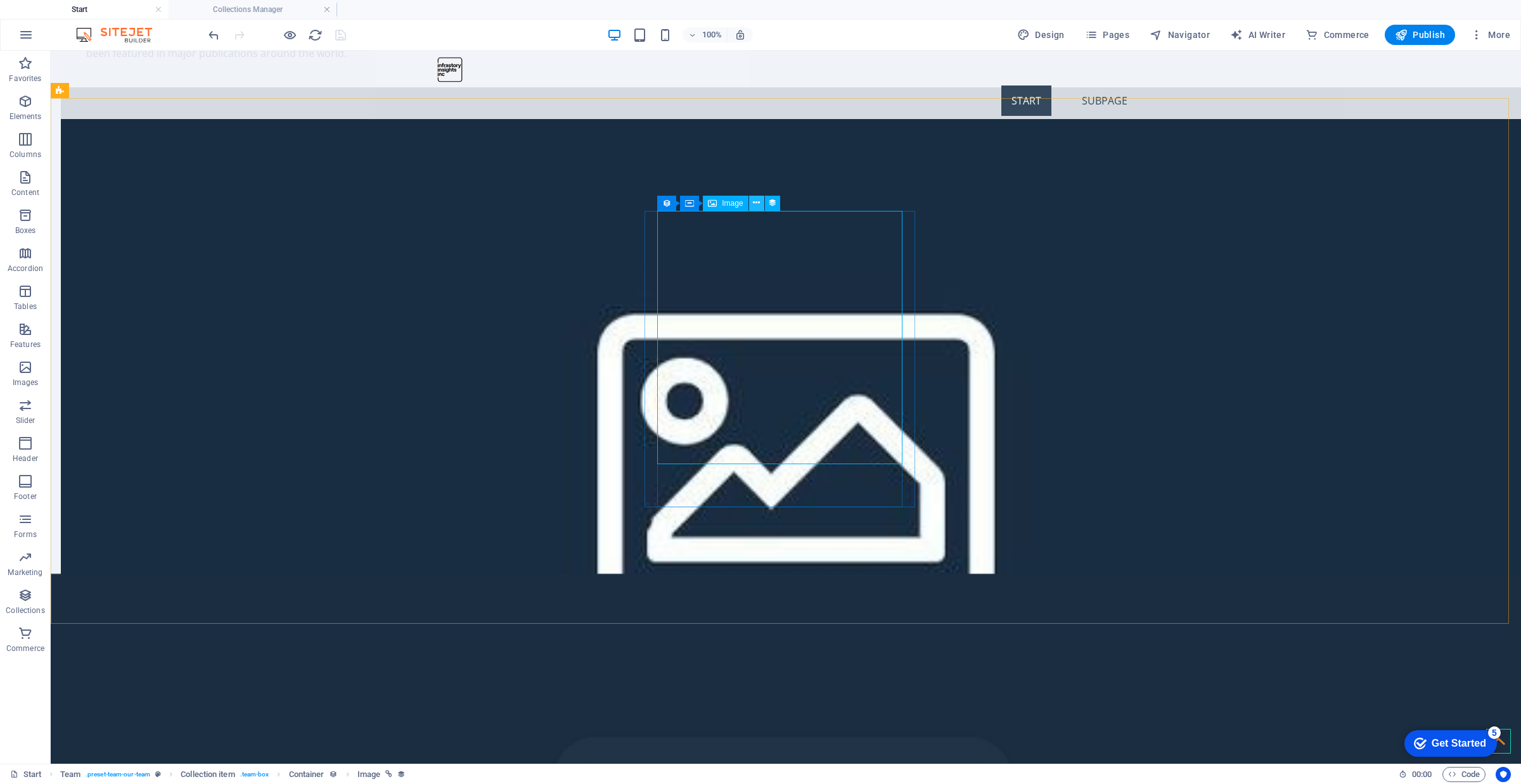
click at [754, 204] on icon at bounding box center [757, 203] width 7 height 13
select select "image"
select select "px"
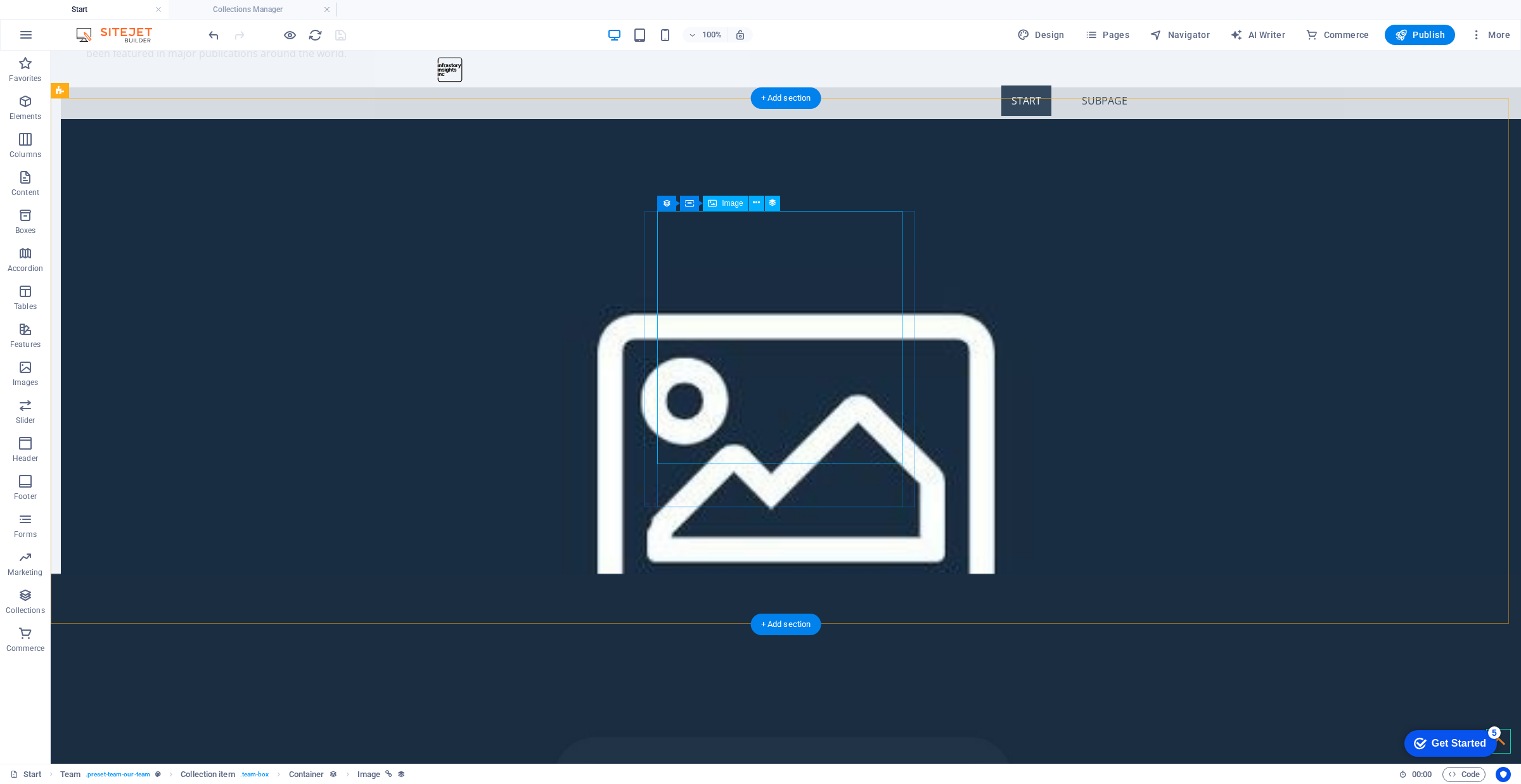
select select "px"
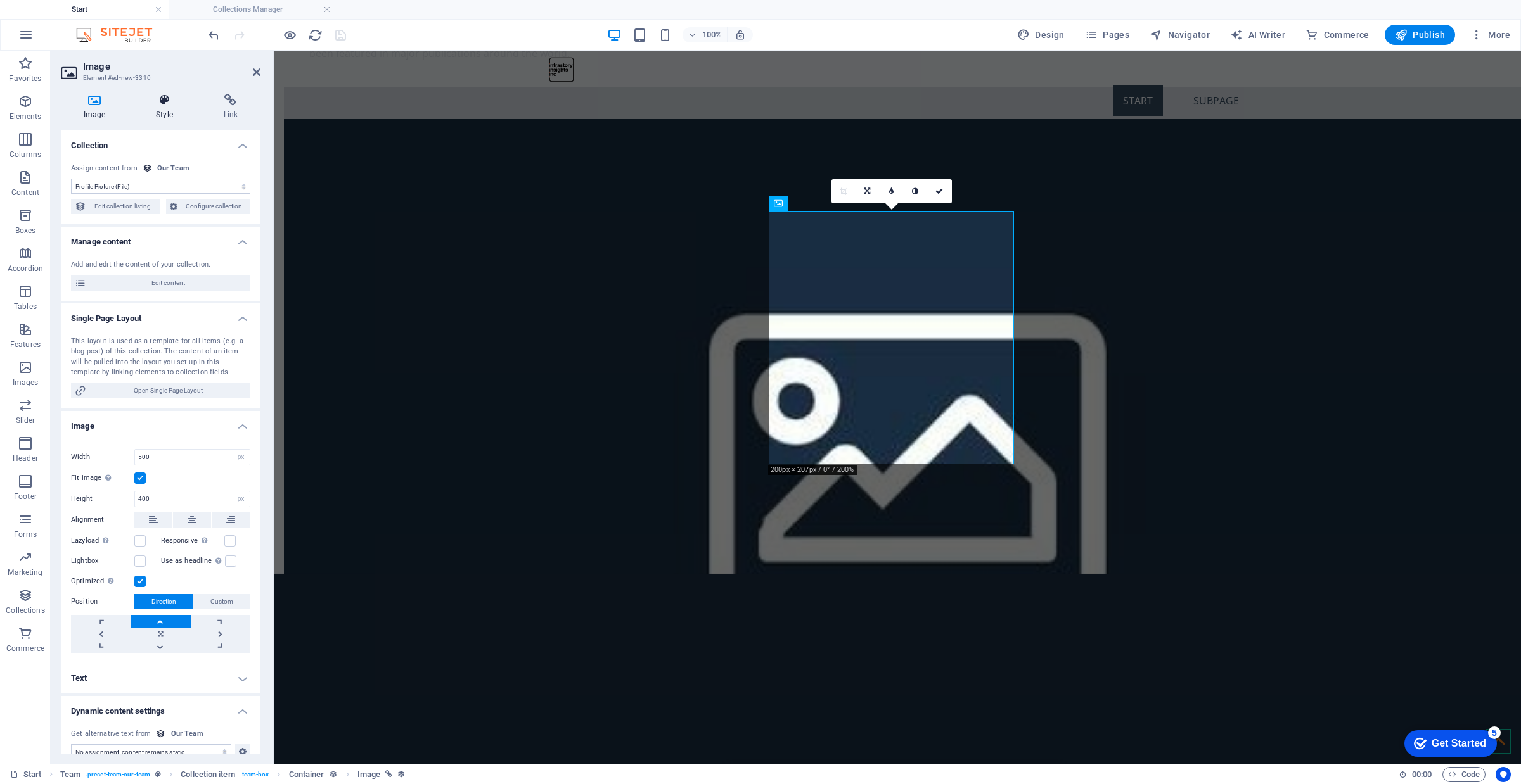
click at [146, 102] on icon at bounding box center [164, 100] width 62 height 13
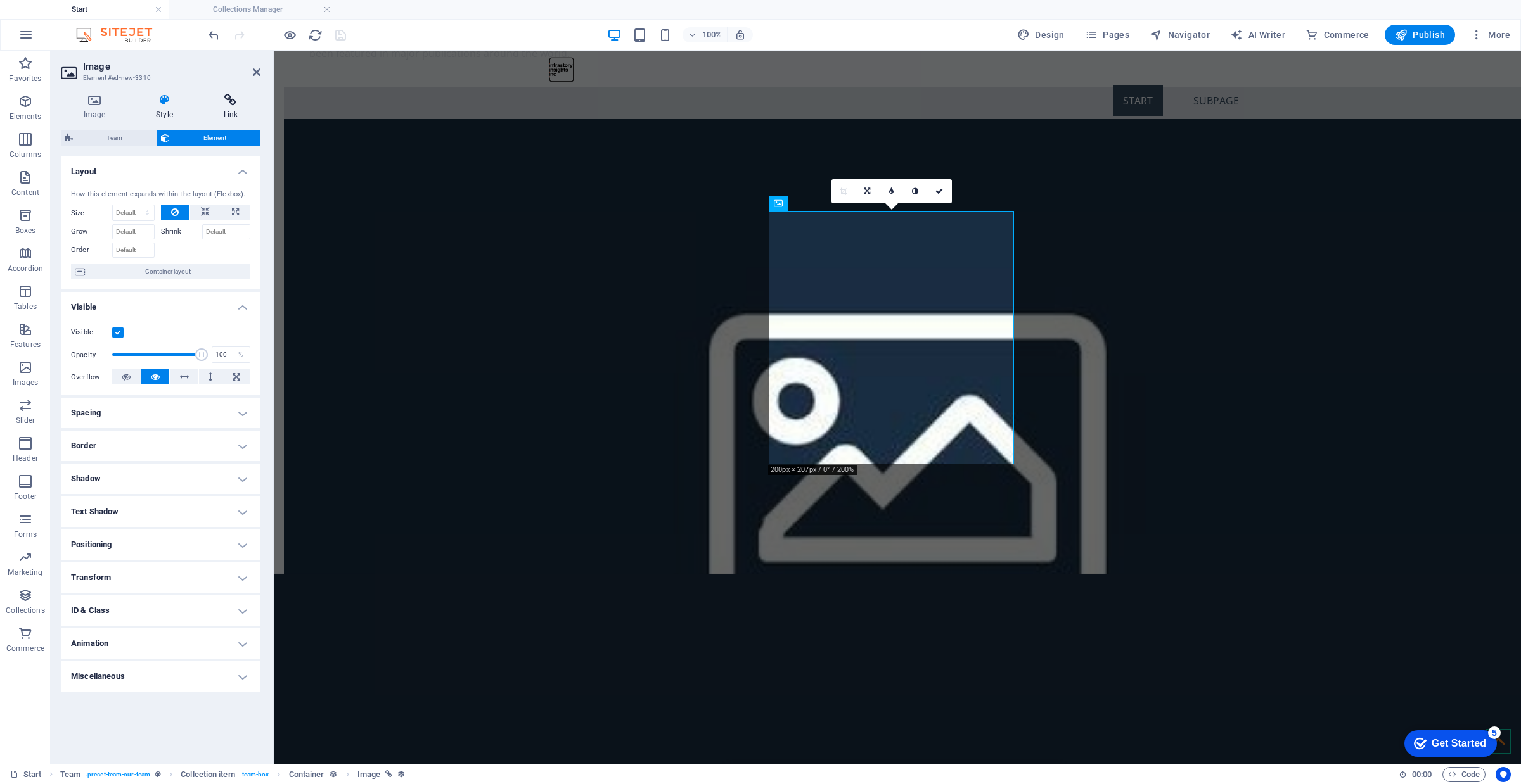
click at [223, 106] on icon at bounding box center [230, 100] width 60 height 13
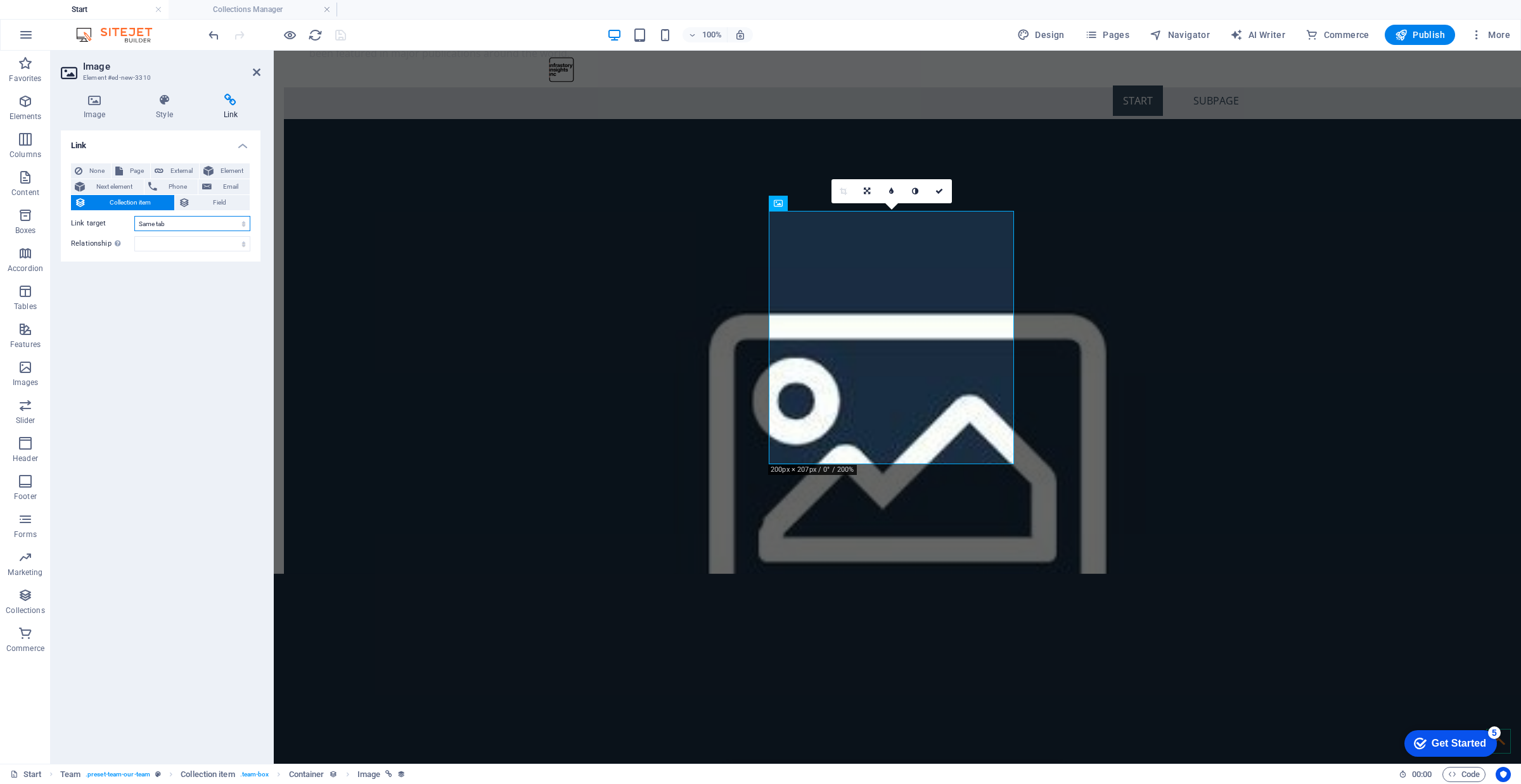
click at [202, 223] on select "New tab Same tab Overlay" at bounding box center [192, 224] width 116 height 16
click at [169, 111] on h4 "Style" at bounding box center [167, 107] width 67 height 27
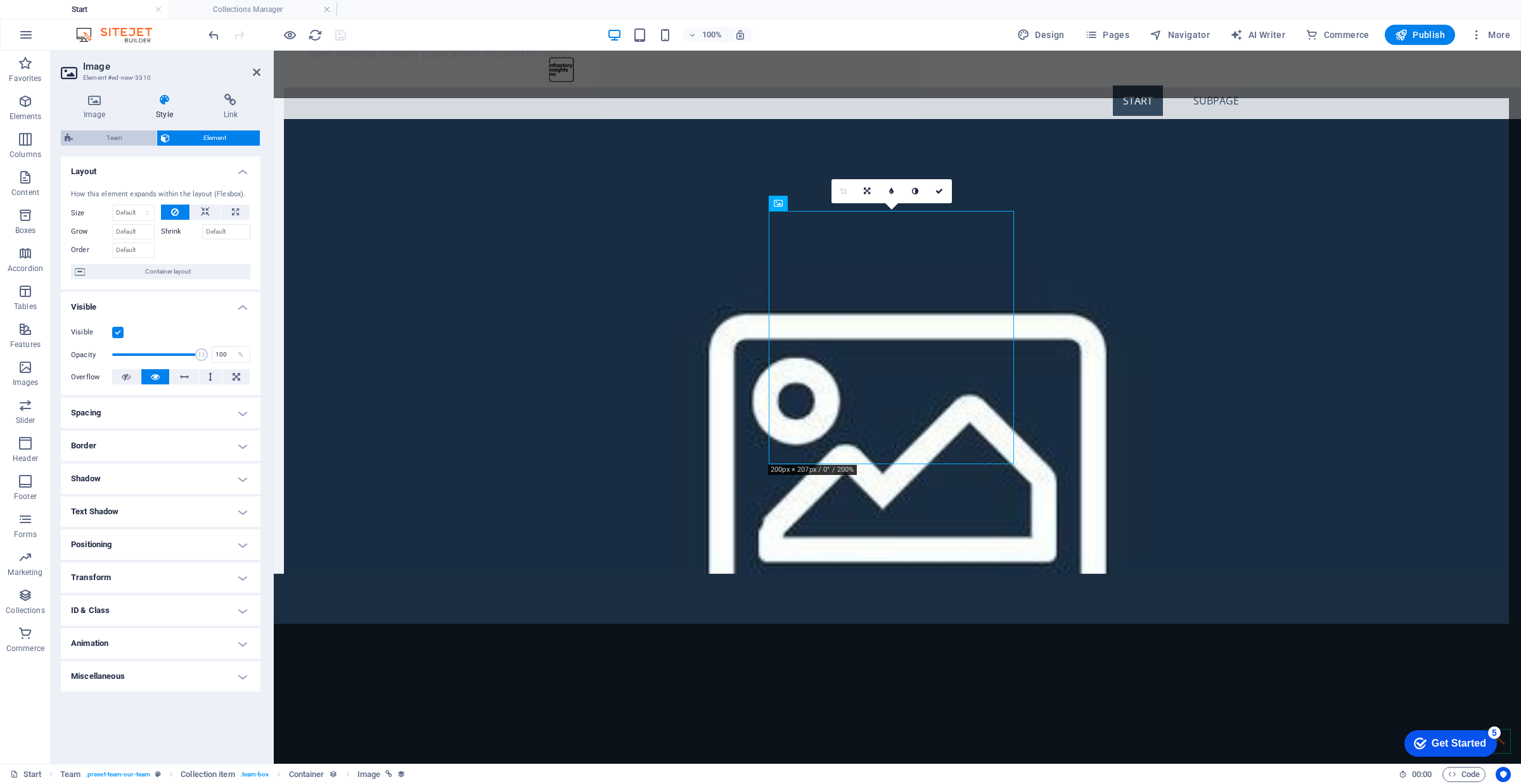
click at [121, 134] on span "Team" at bounding box center [115, 138] width 76 height 16
select select "rem"
select select "preset-team-our-team"
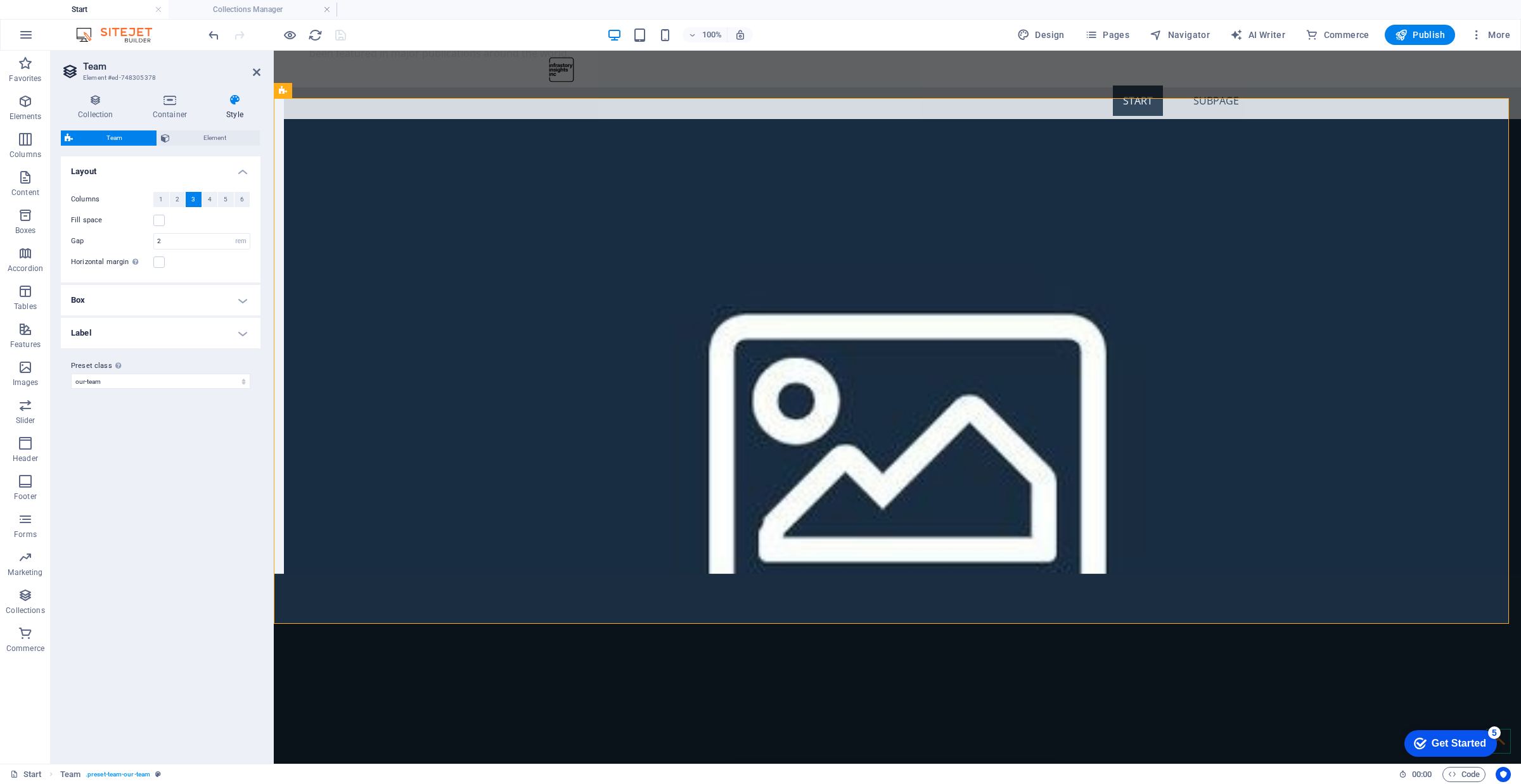
click at [135, 304] on h4 "Box" at bounding box center [160, 300] width 199 height 30
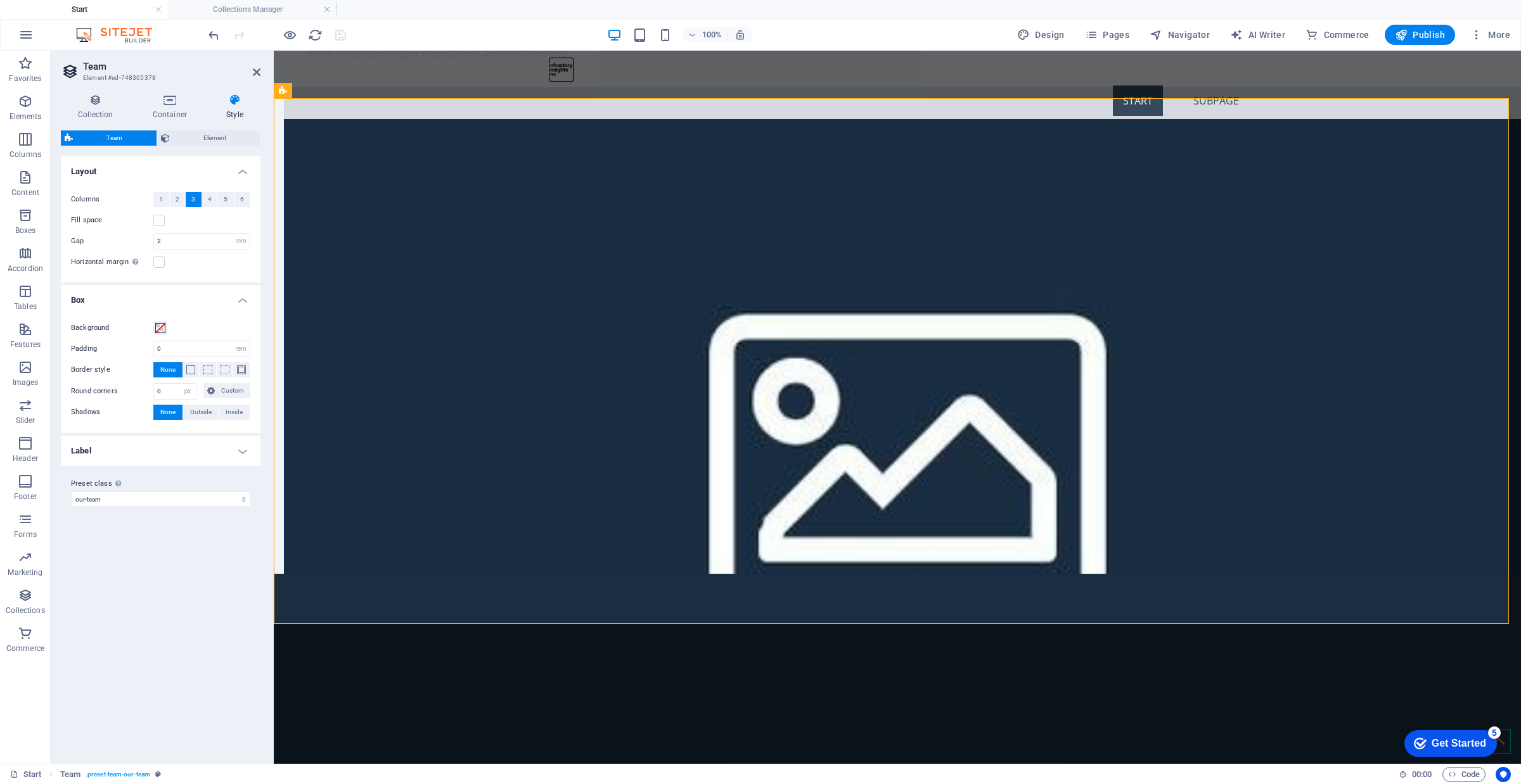
click at [134, 303] on h4 "Box" at bounding box center [160, 297] width 199 height 22
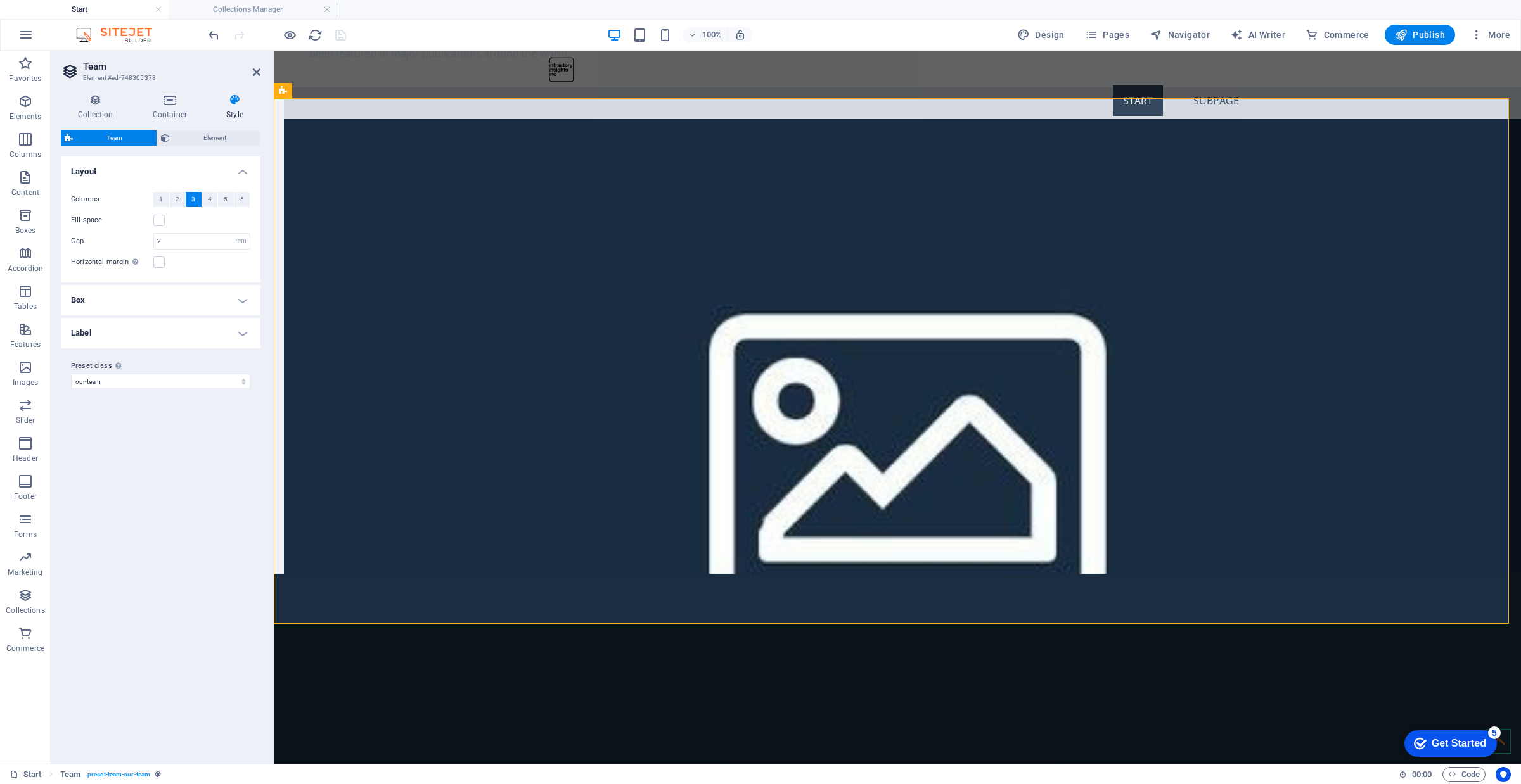
click at [141, 331] on h4 "Label" at bounding box center [160, 333] width 199 height 30
click at [141, 331] on h4 "Label" at bounding box center [160, 329] width 199 height 22
click at [162, 115] on h4 "Container" at bounding box center [172, 107] width 73 height 27
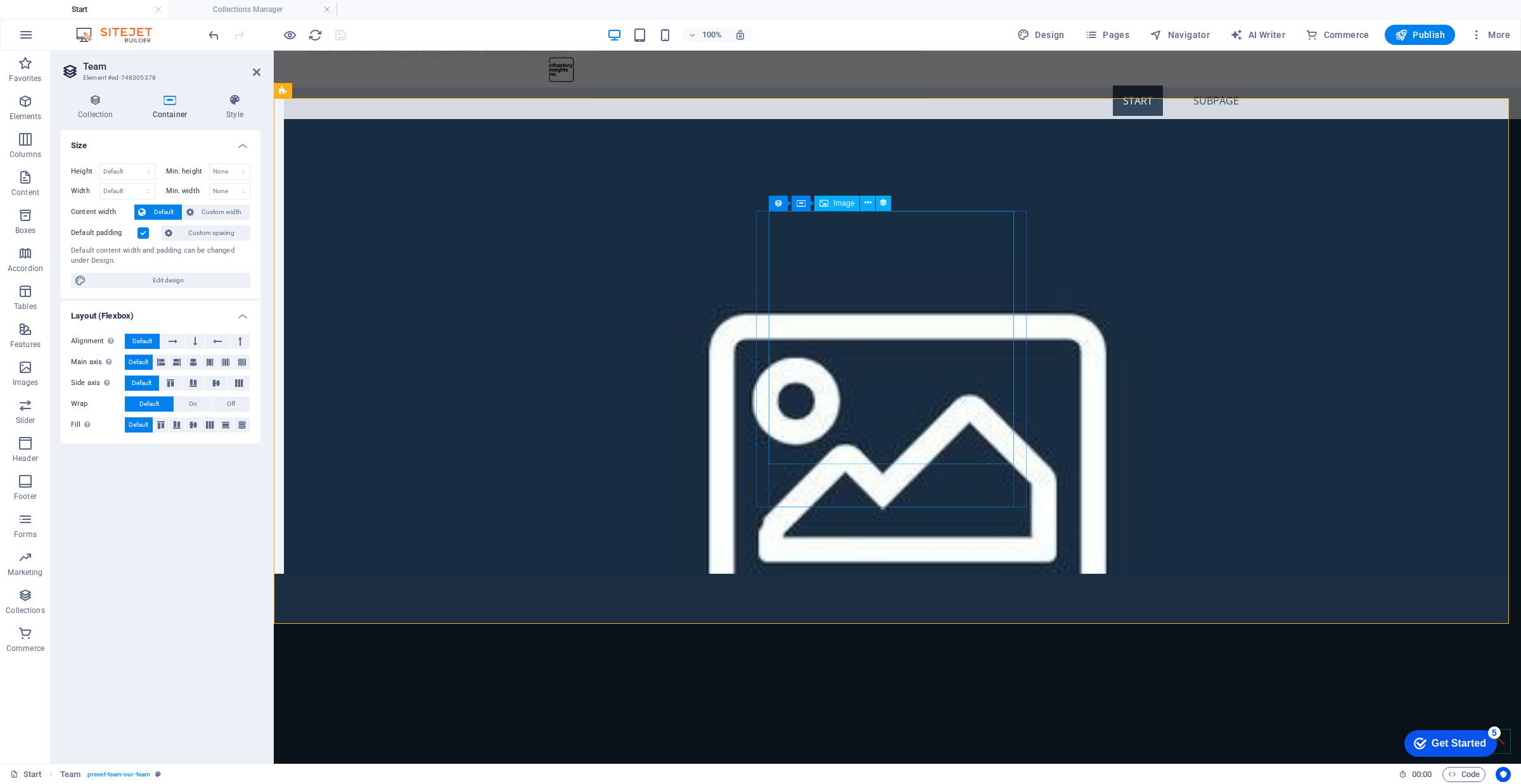
click at [858, 203] on div "Image" at bounding box center [837, 204] width 45 height 16
click at [865, 204] on icon at bounding box center [868, 203] width 7 height 13
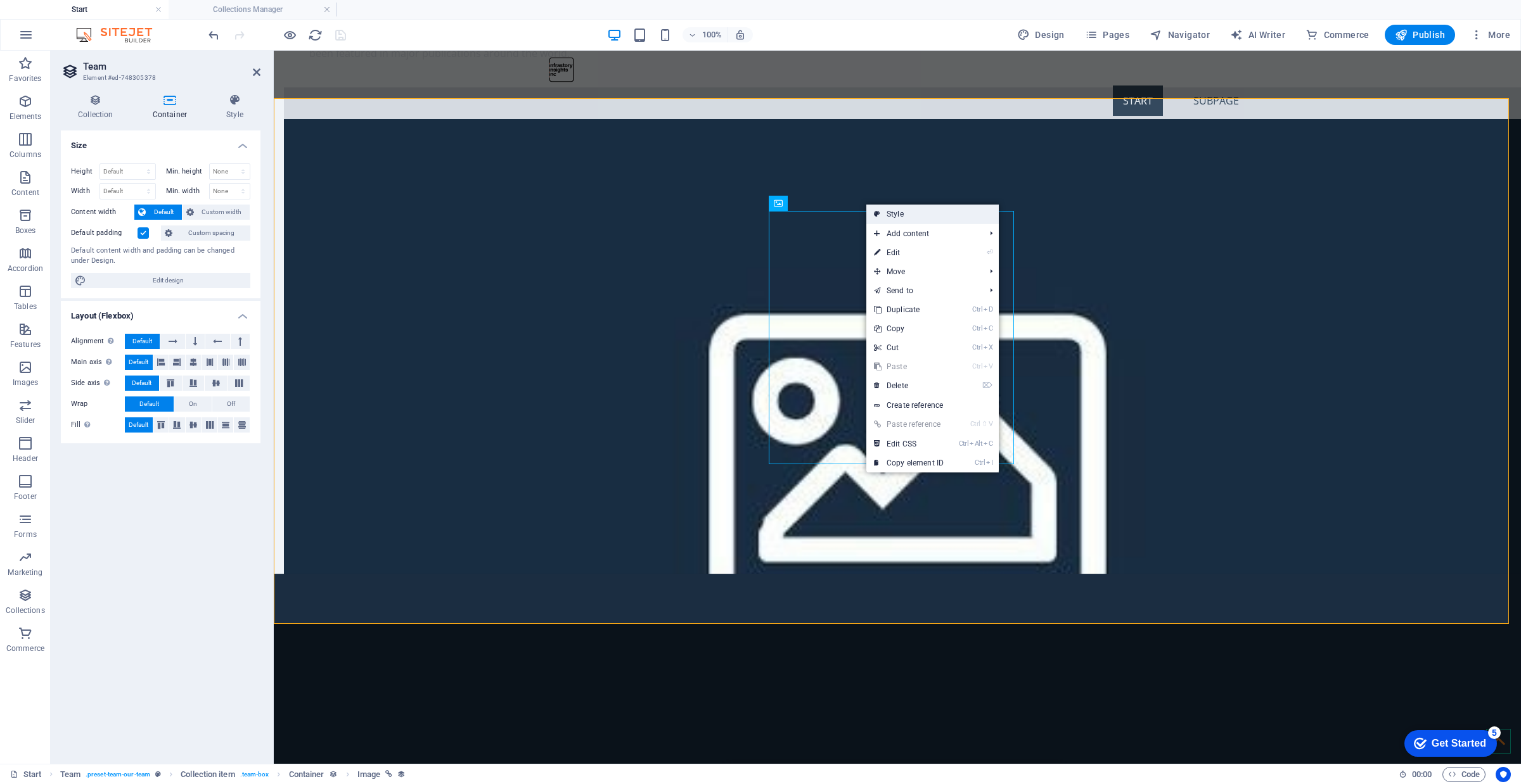
click at [885, 216] on link "Style" at bounding box center [933, 214] width 133 height 19
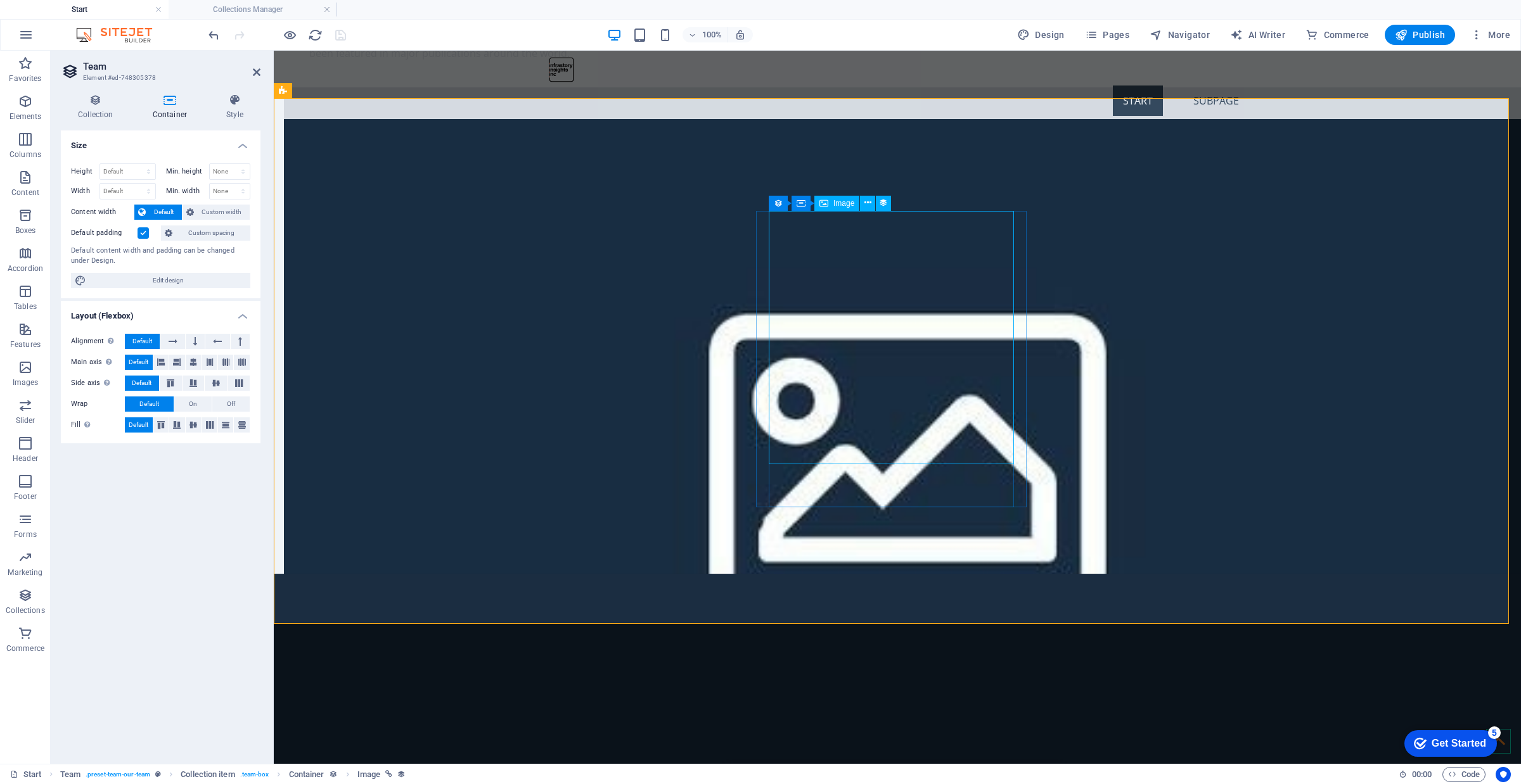
drag, startPoint x: 857, startPoint y: 276, endPoint x: 1080, endPoint y: 274, distance: 223.0
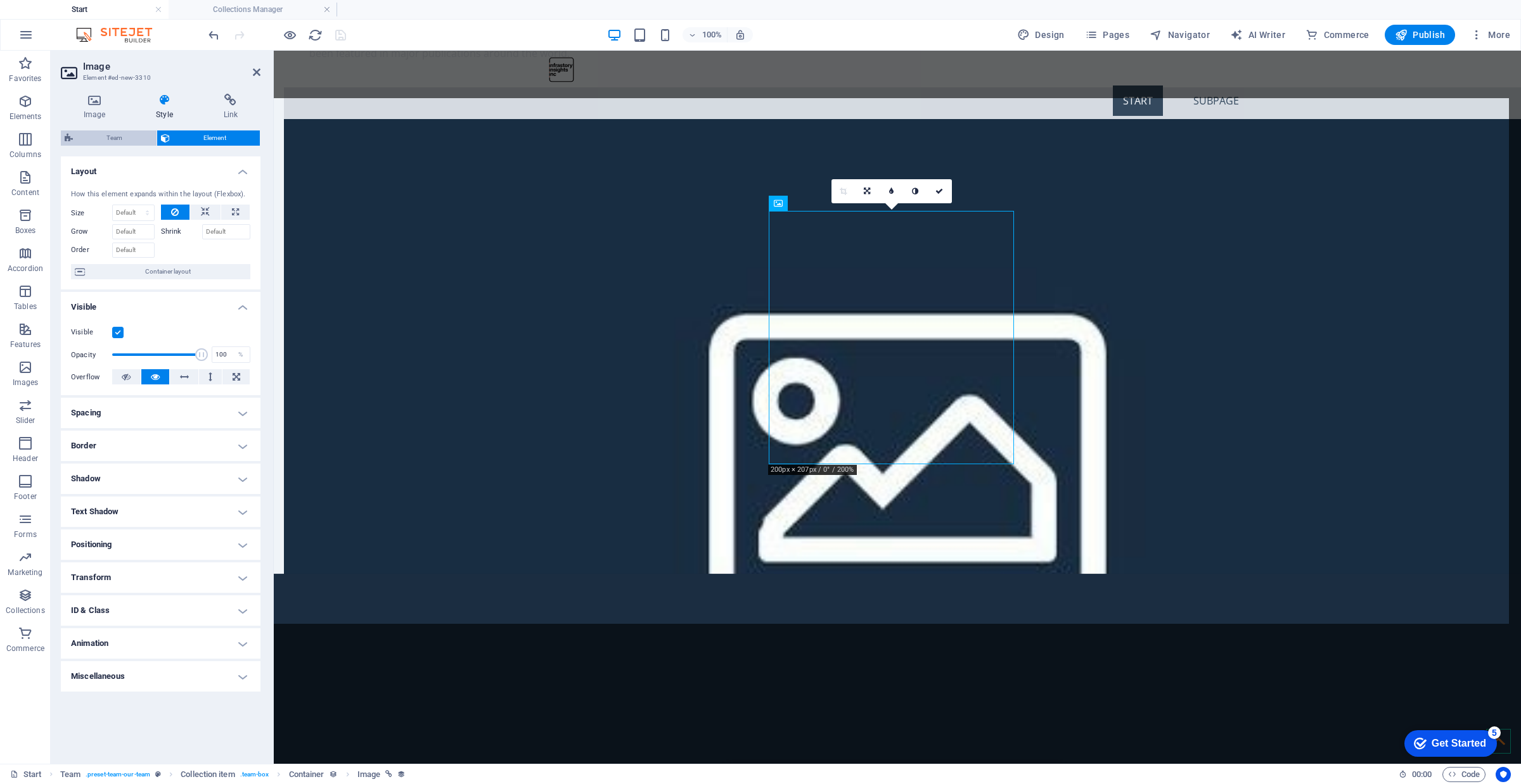
click at [127, 136] on span "Team" at bounding box center [115, 138] width 76 height 16
select select "rem"
select select "px"
select select "preset-team-our-team"
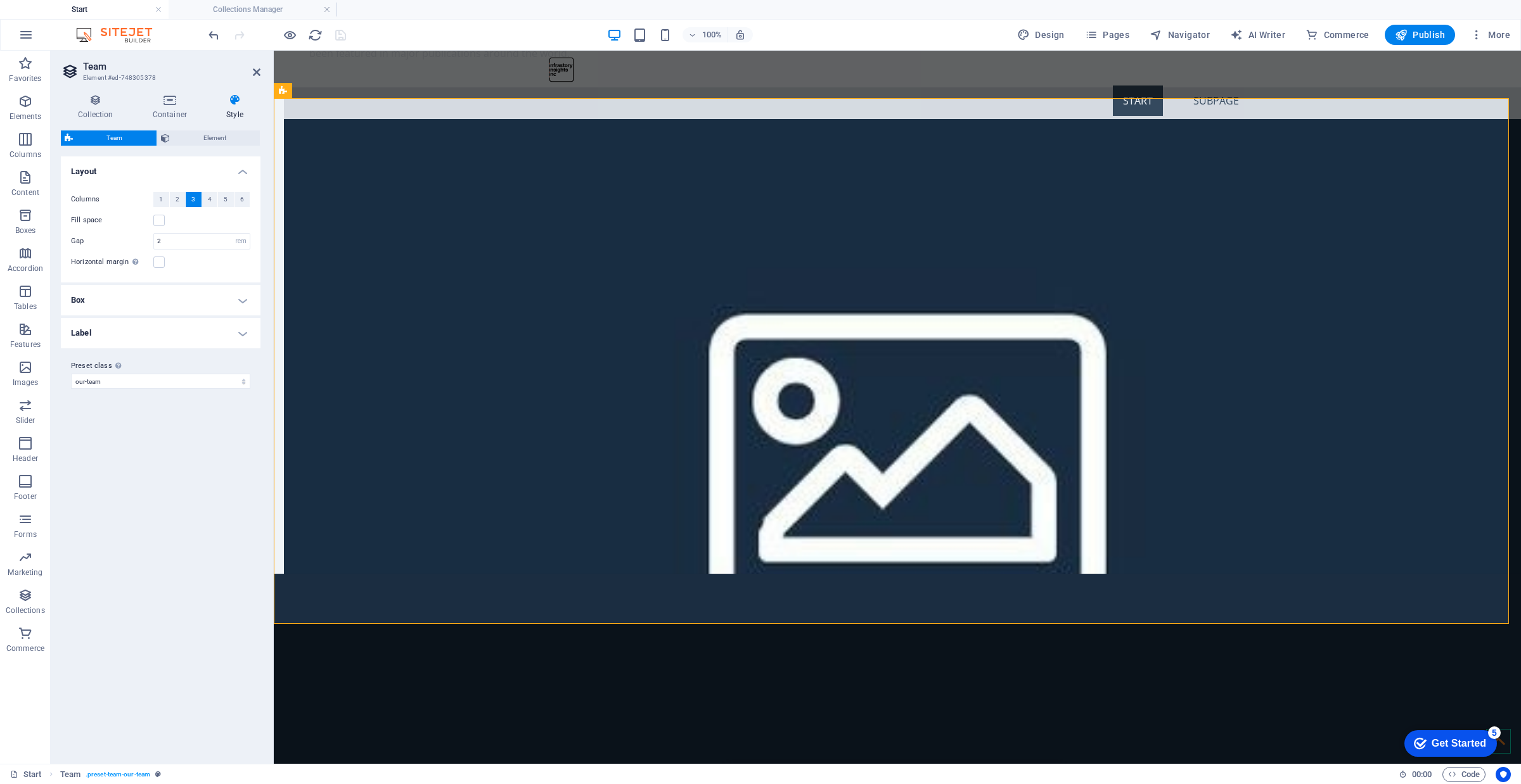
click at [199, 304] on h4 "Box" at bounding box center [160, 300] width 199 height 30
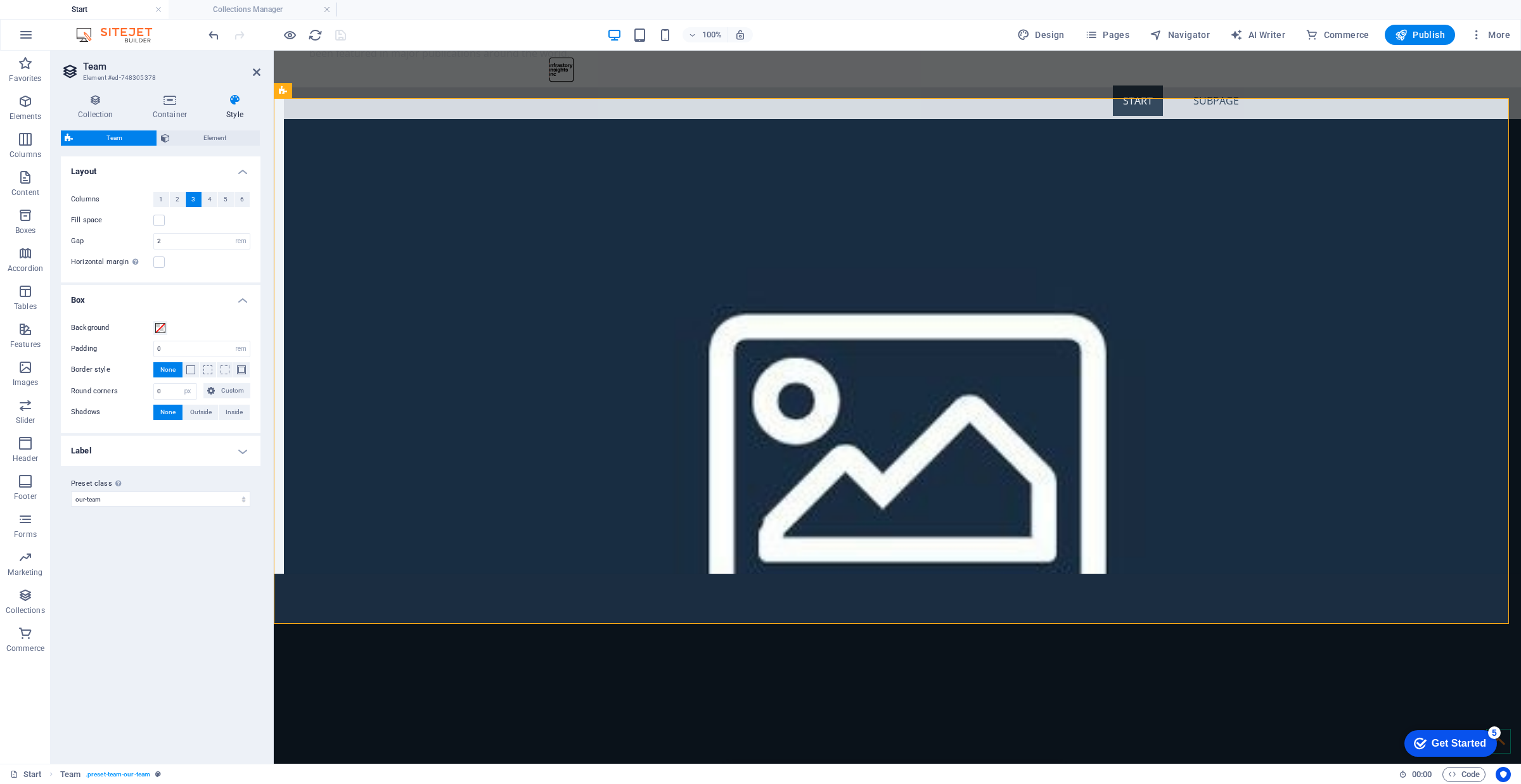
click at [202, 297] on h4 "Box" at bounding box center [160, 297] width 199 height 22
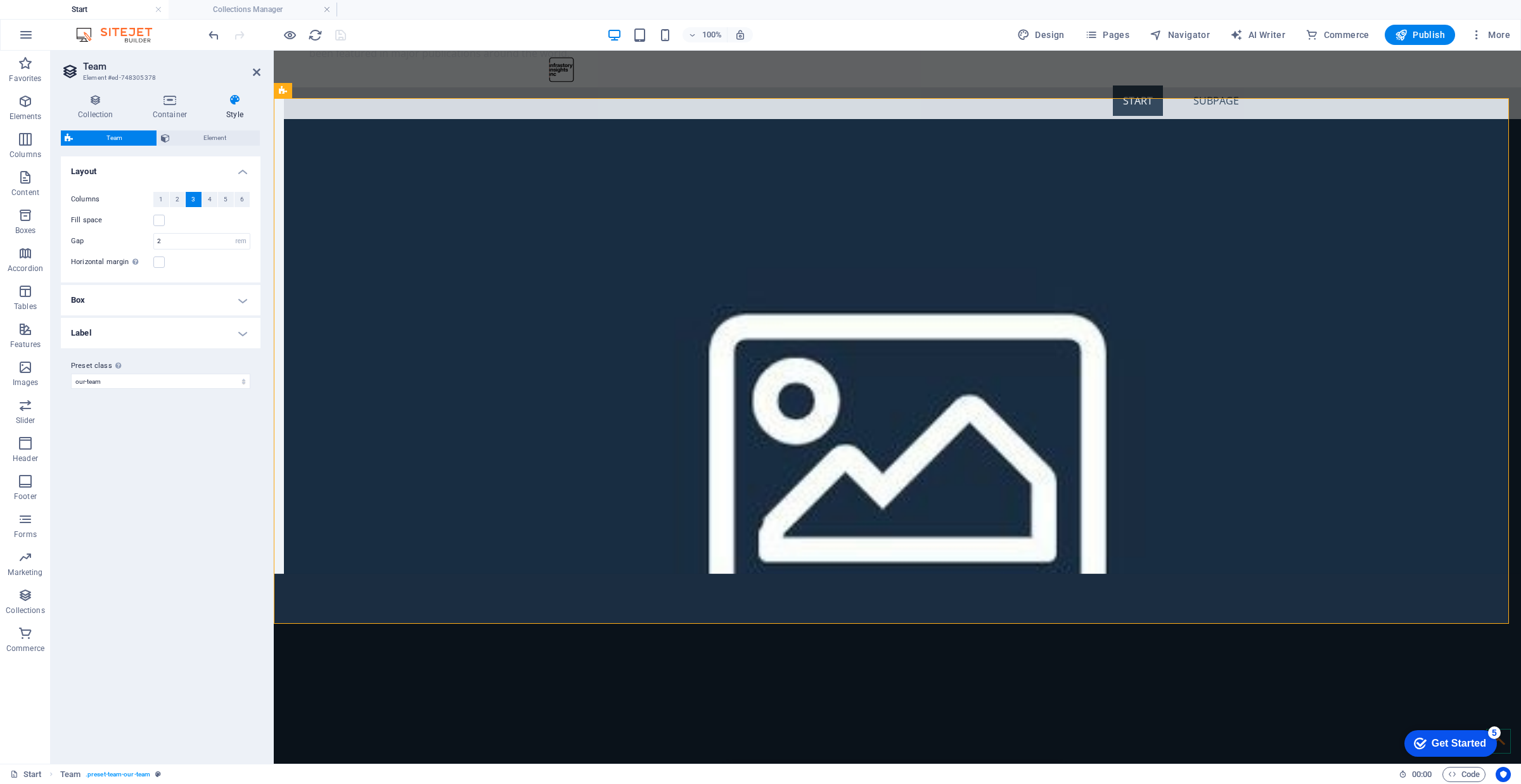
click at [206, 334] on h4 "Label" at bounding box center [160, 333] width 199 height 30
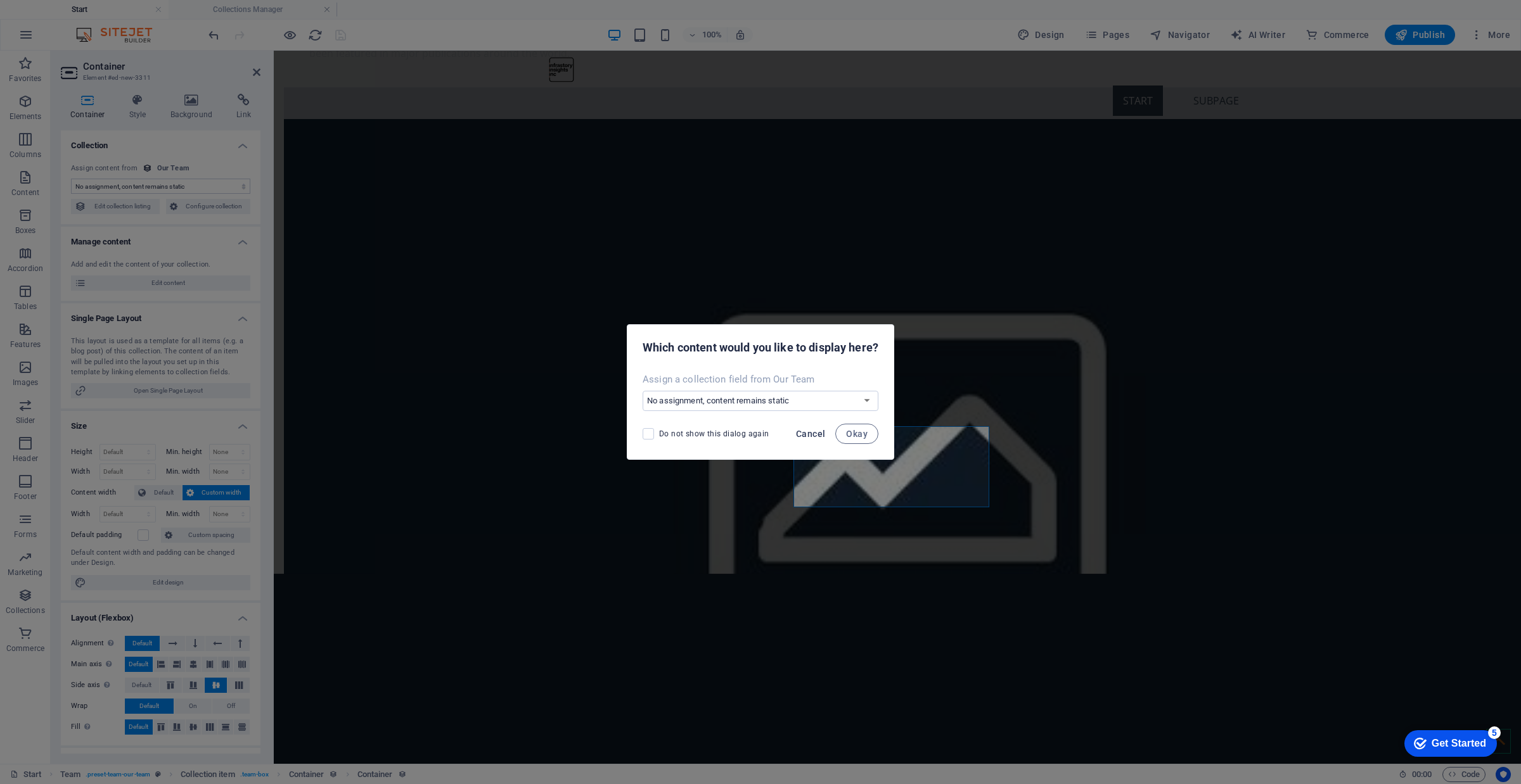
click at [822, 436] on span "Cancel" at bounding box center [811, 434] width 29 height 10
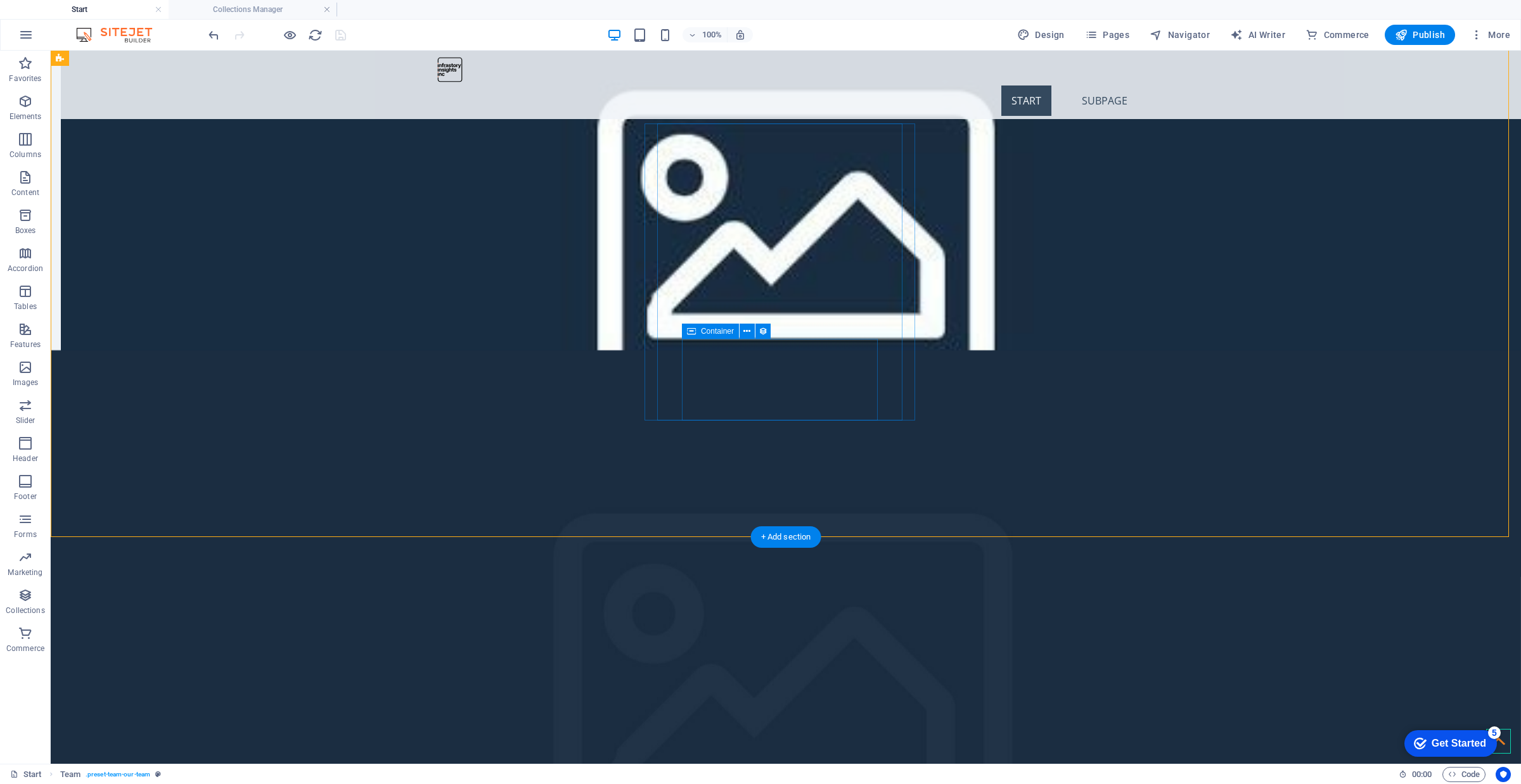
scroll to position [3950, 0]
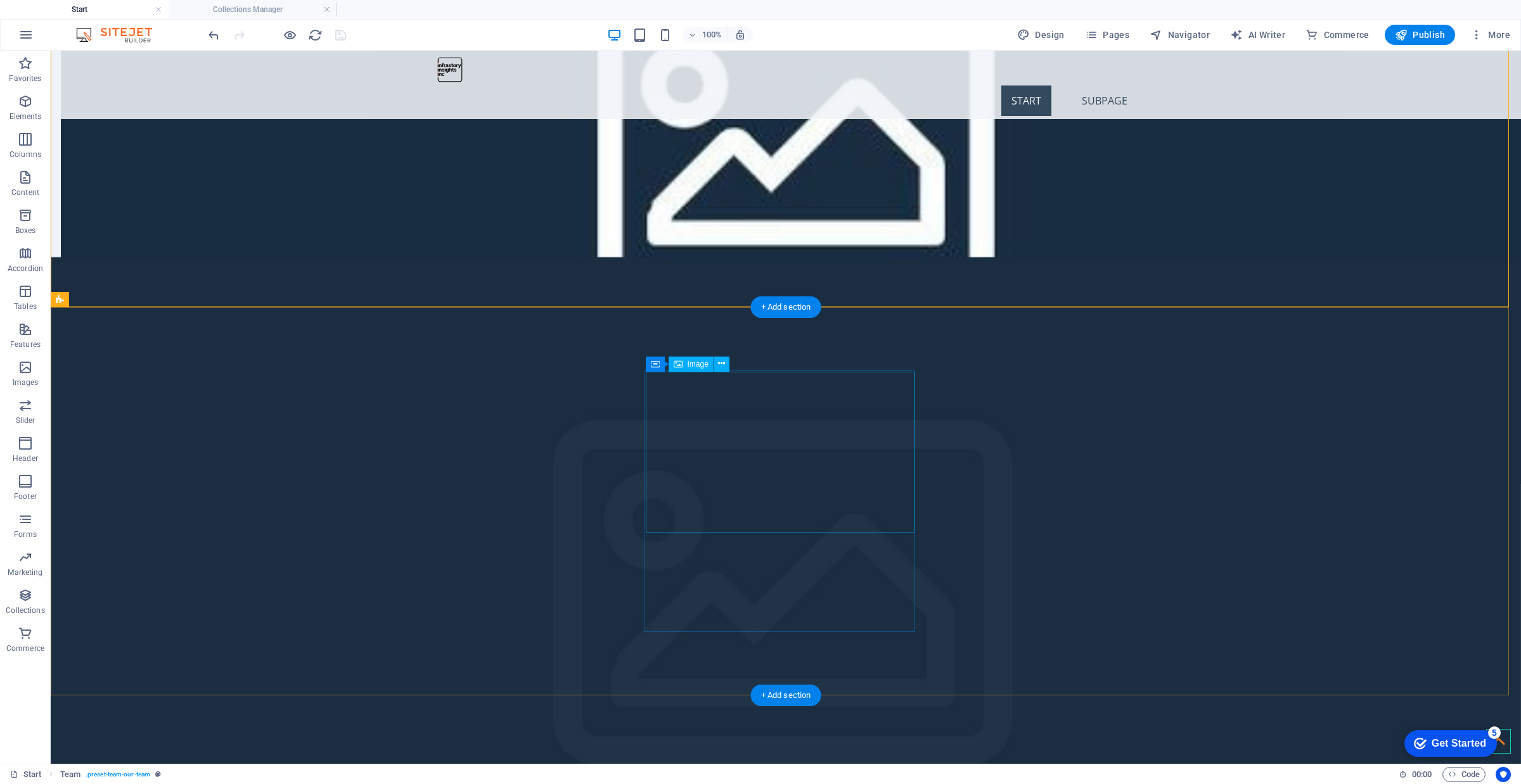
select select "%"
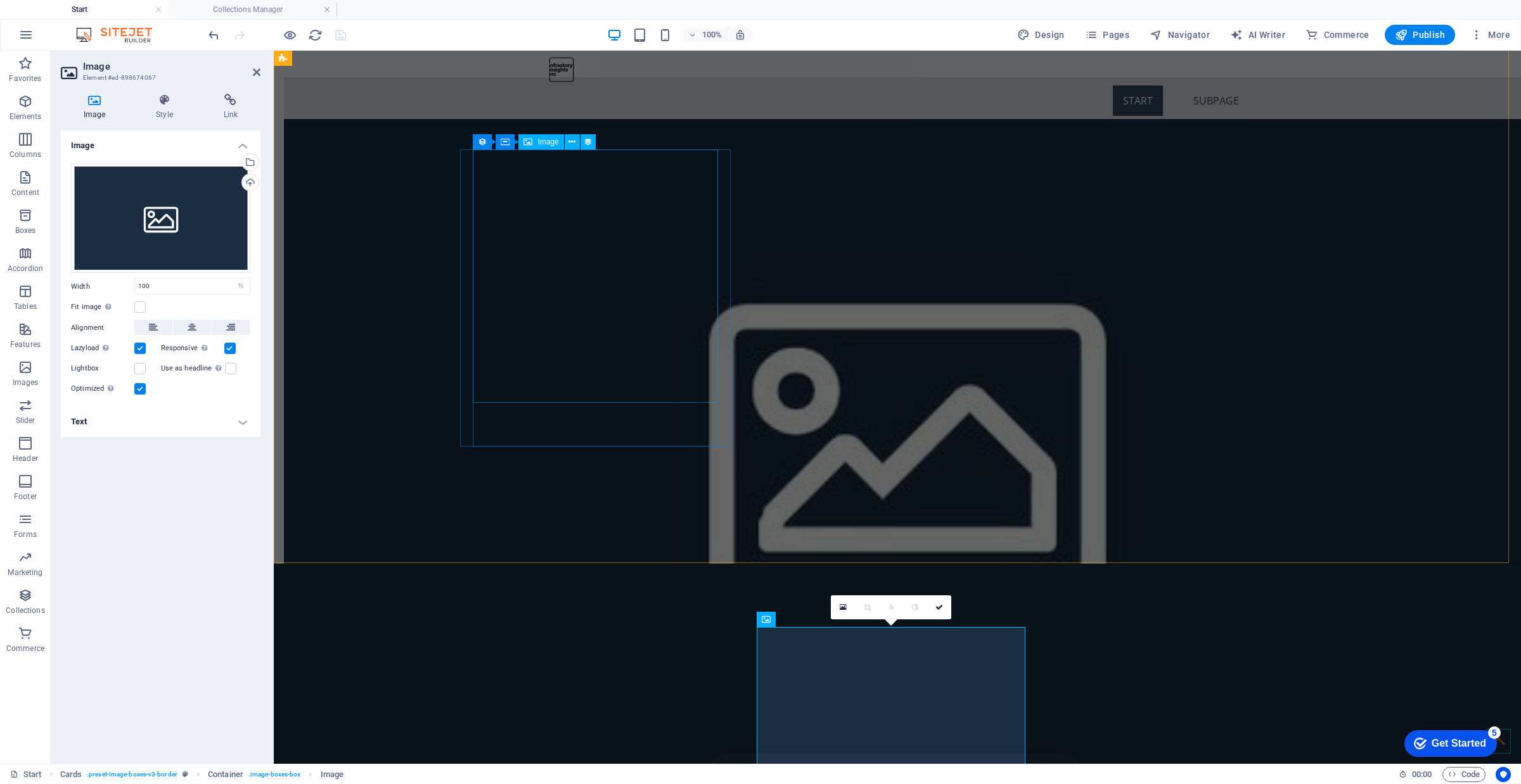
scroll to position [3634, 0]
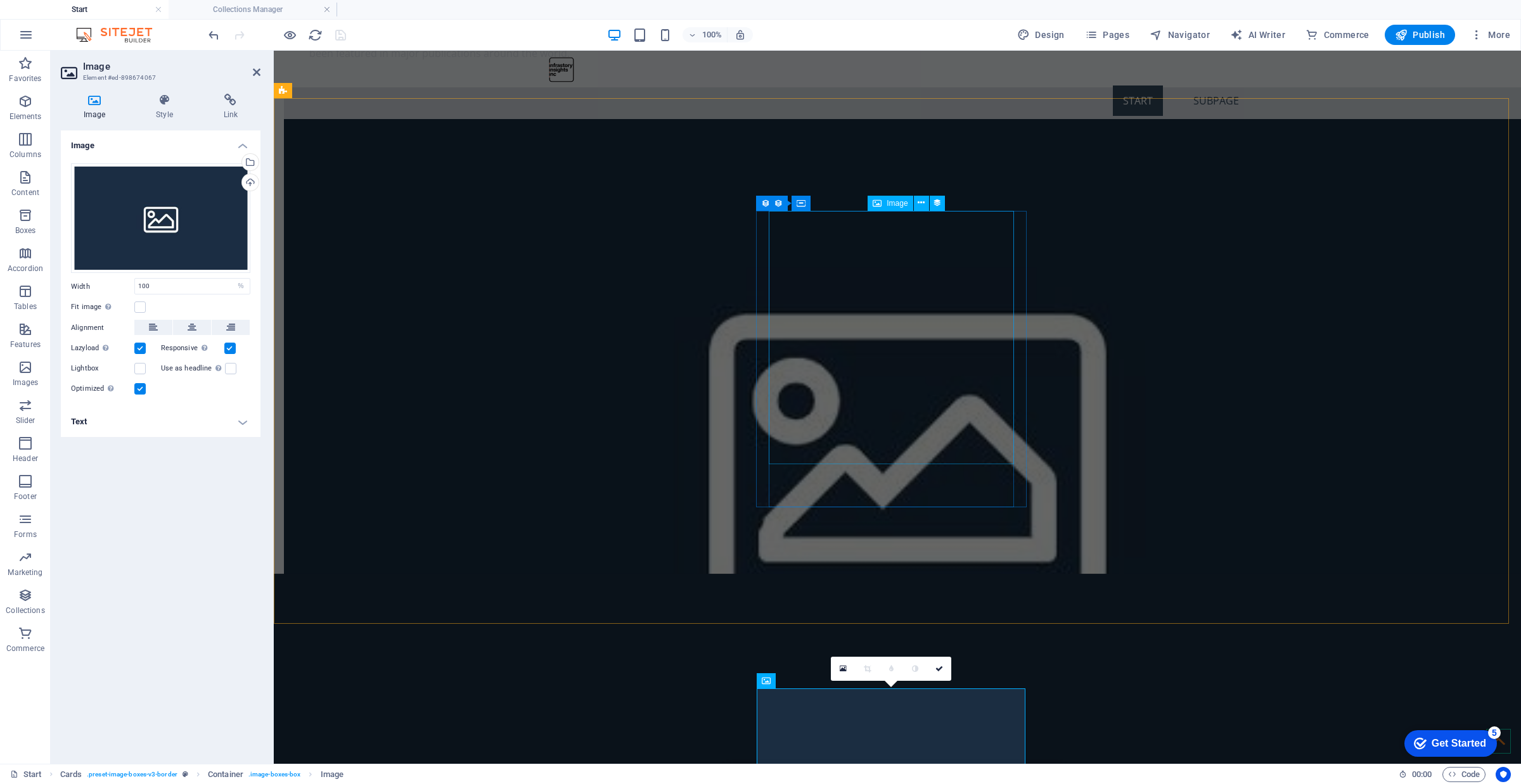
select select "image"
select select "px"
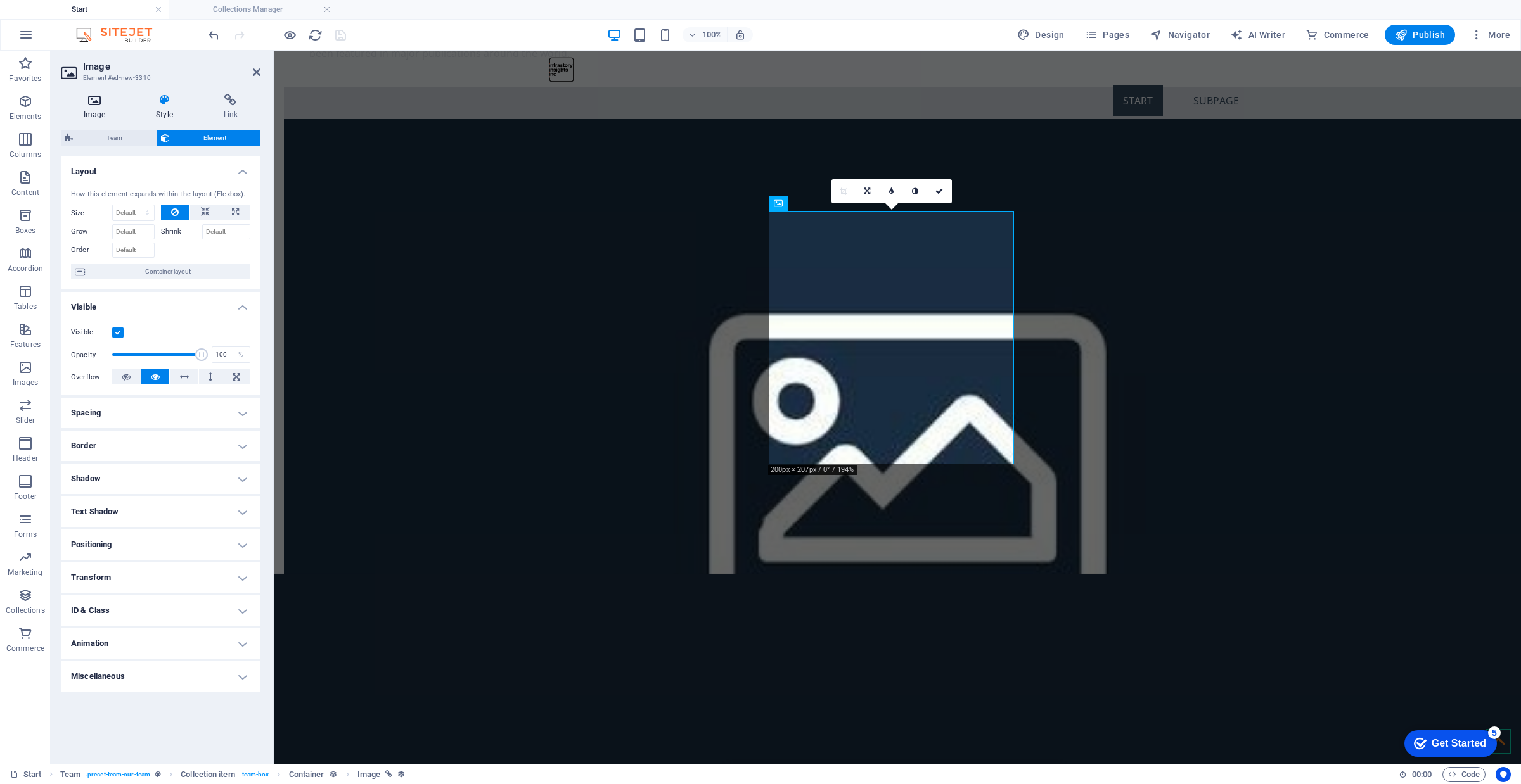
click at [85, 102] on icon at bounding box center [95, 100] width 67 height 13
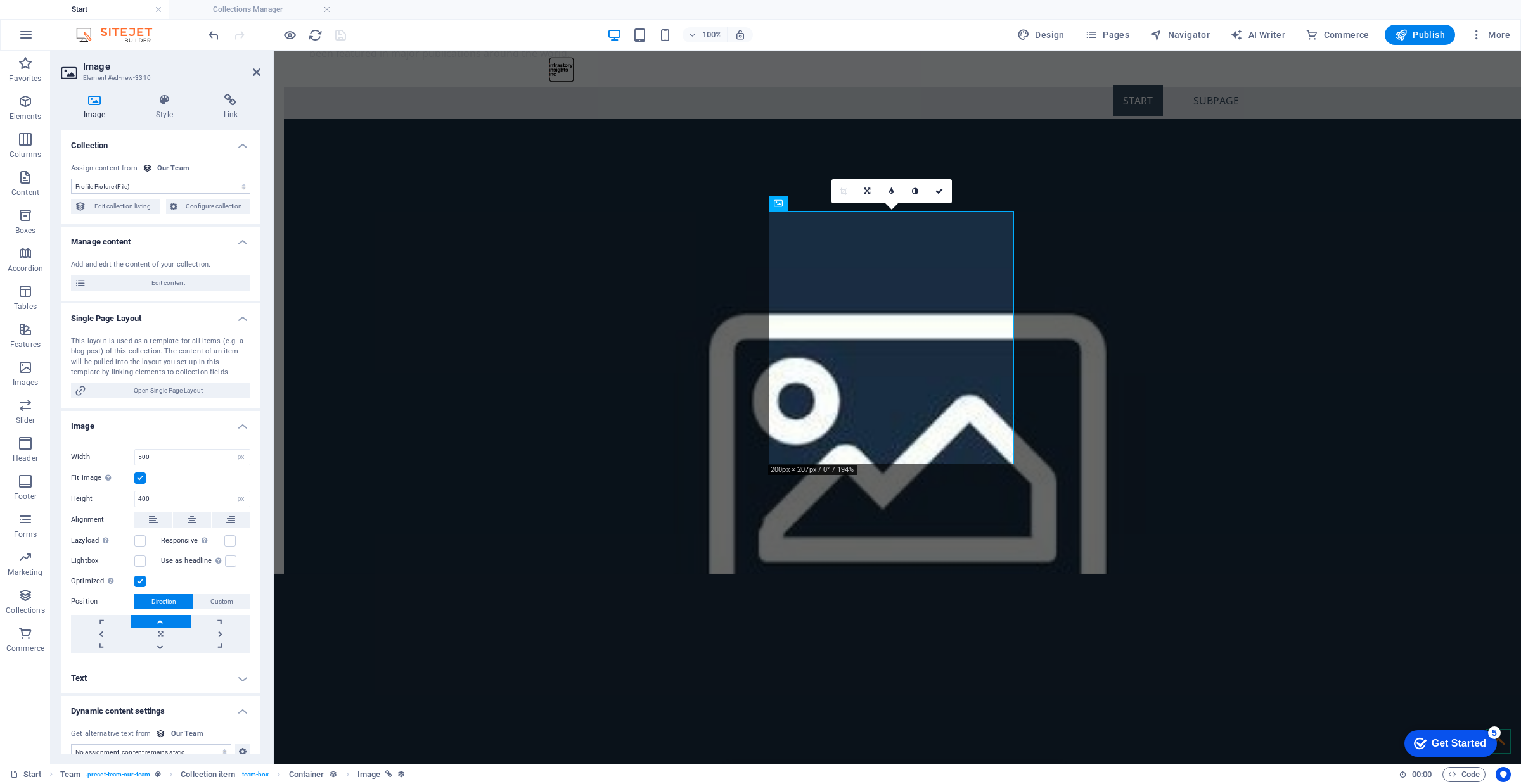
click at [165, 185] on select "No assignment, content remains static Created at (Date) Updated at (Date) Name …" at bounding box center [160, 186] width 179 height 16
select select "remainStatic"
click at [71, 179] on select "No assignment, content remains static Created at (Date) Updated at (Date) Name …" at bounding box center [160, 186] width 179 height 16
click at [142, 208] on span "Edit collection listing" at bounding box center [123, 207] width 66 height 16
select select "684e46cb056907998e07075e"
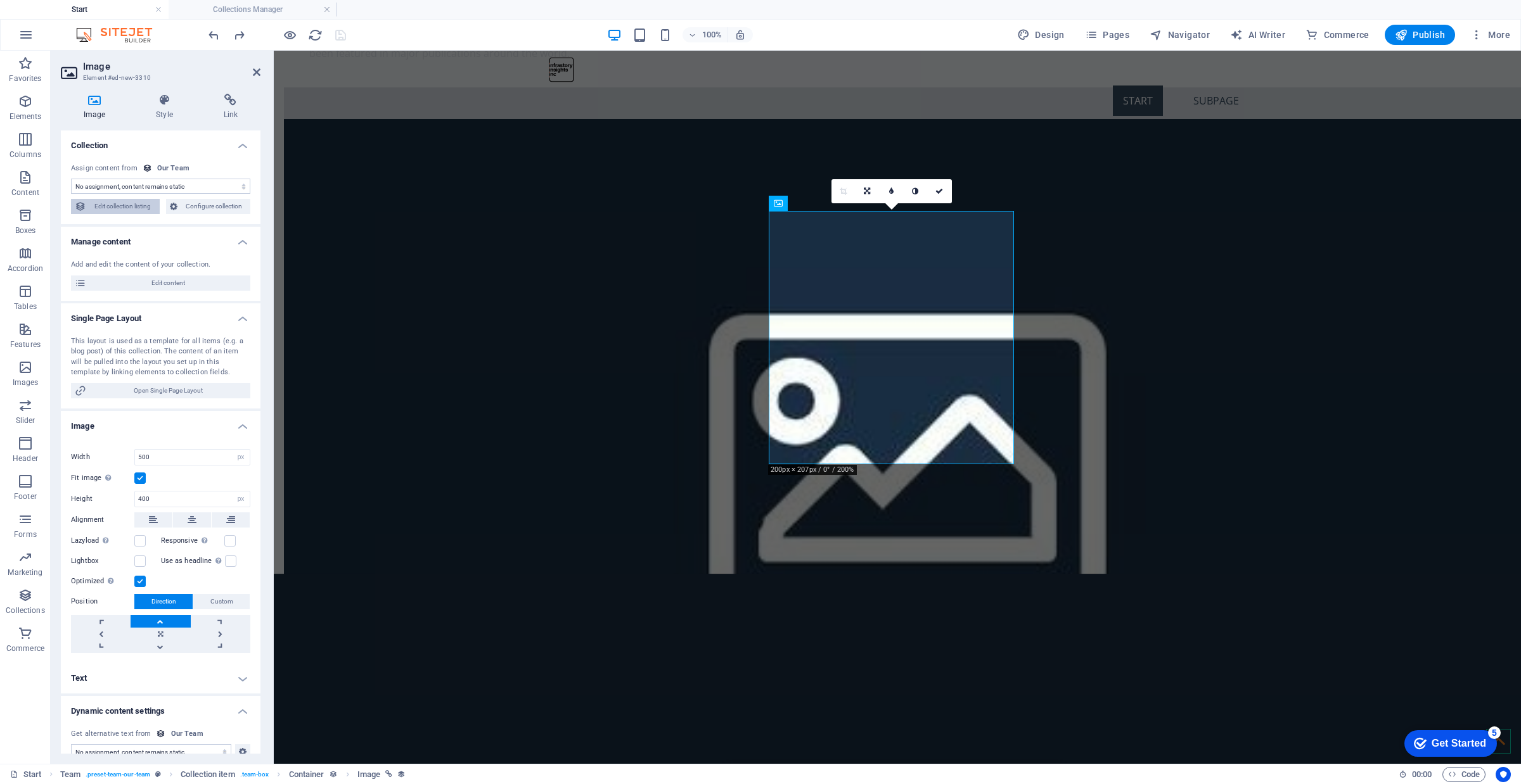
select select "createdAt_DESC"
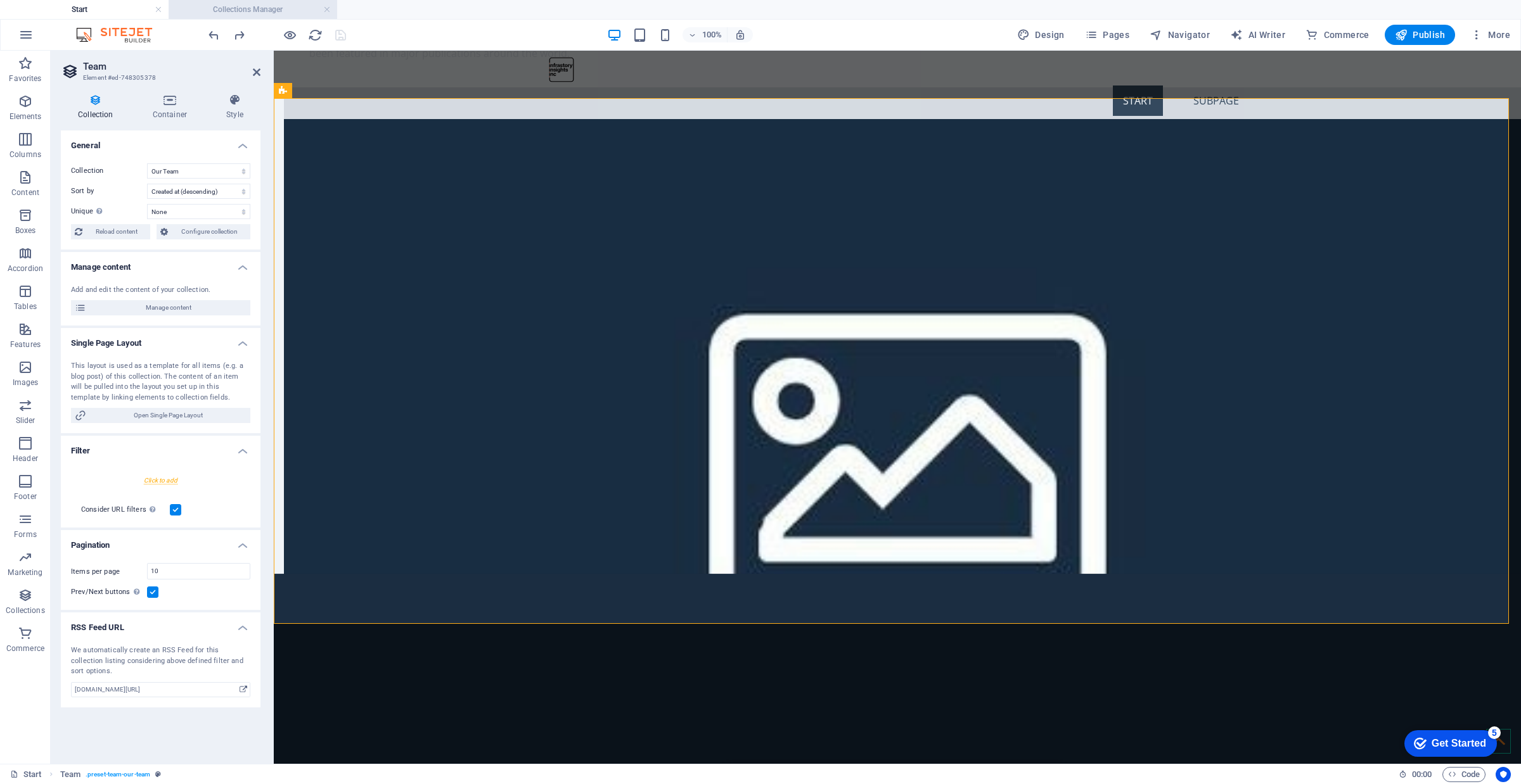
click at [249, 5] on h4 "Collections Manager" at bounding box center [252, 9] width 168 height 14
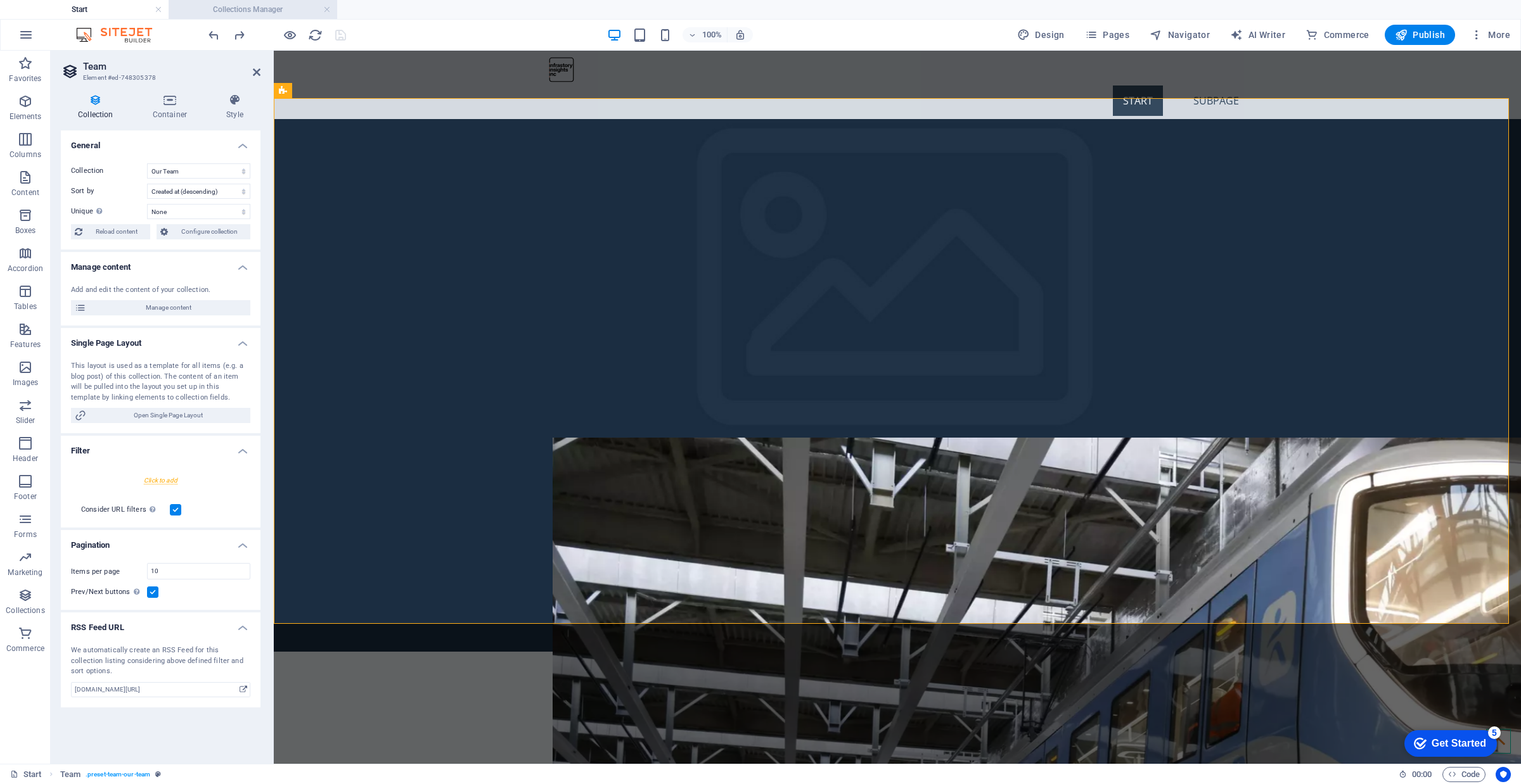
scroll to position [0, 0]
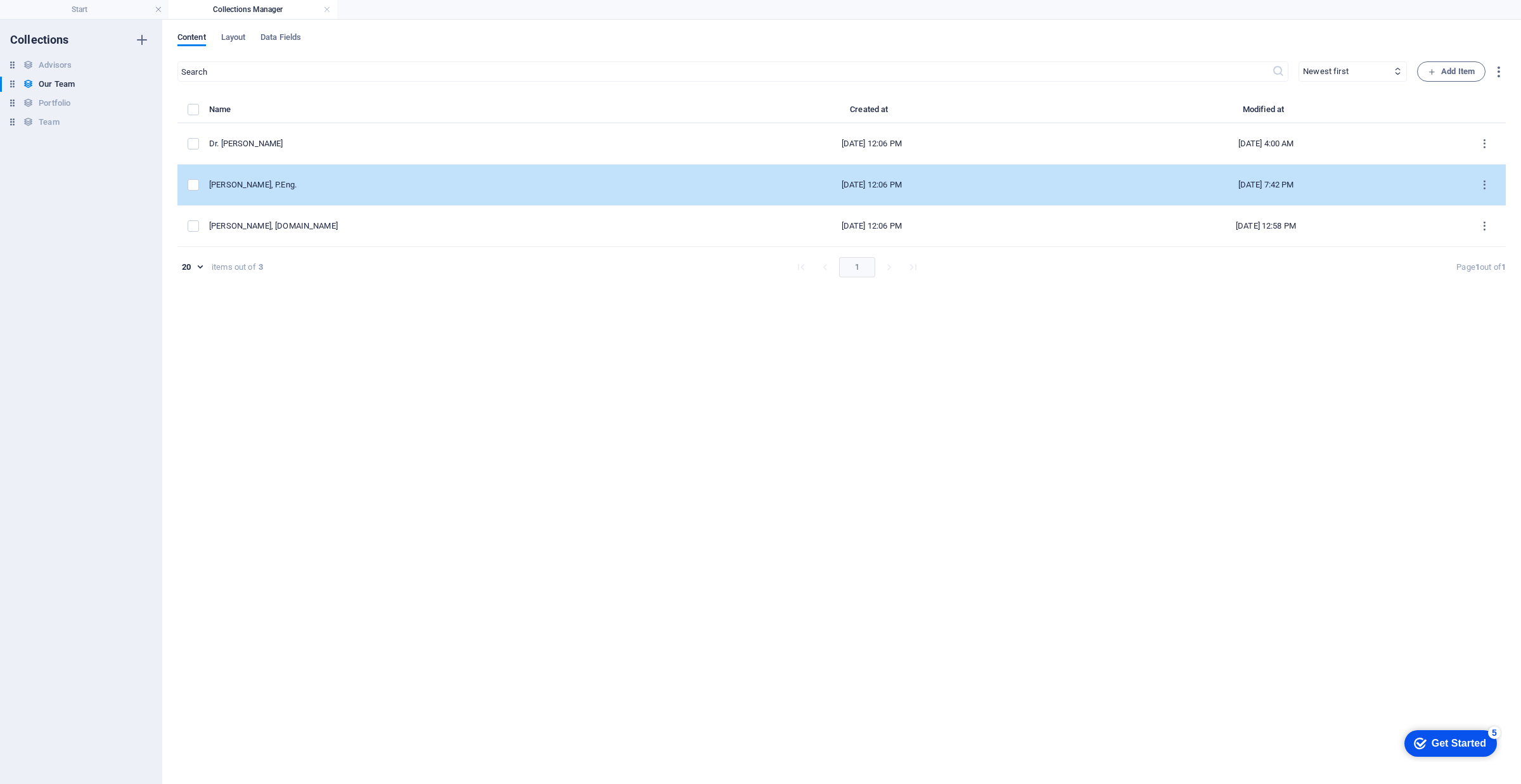
click at [306, 179] on td "[PERSON_NAME], P.Eng." at bounding box center [441, 185] width 465 height 41
click at [302, 195] on td "[PERSON_NAME], P.Eng." at bounding box center [441, 185] width 465 height 41
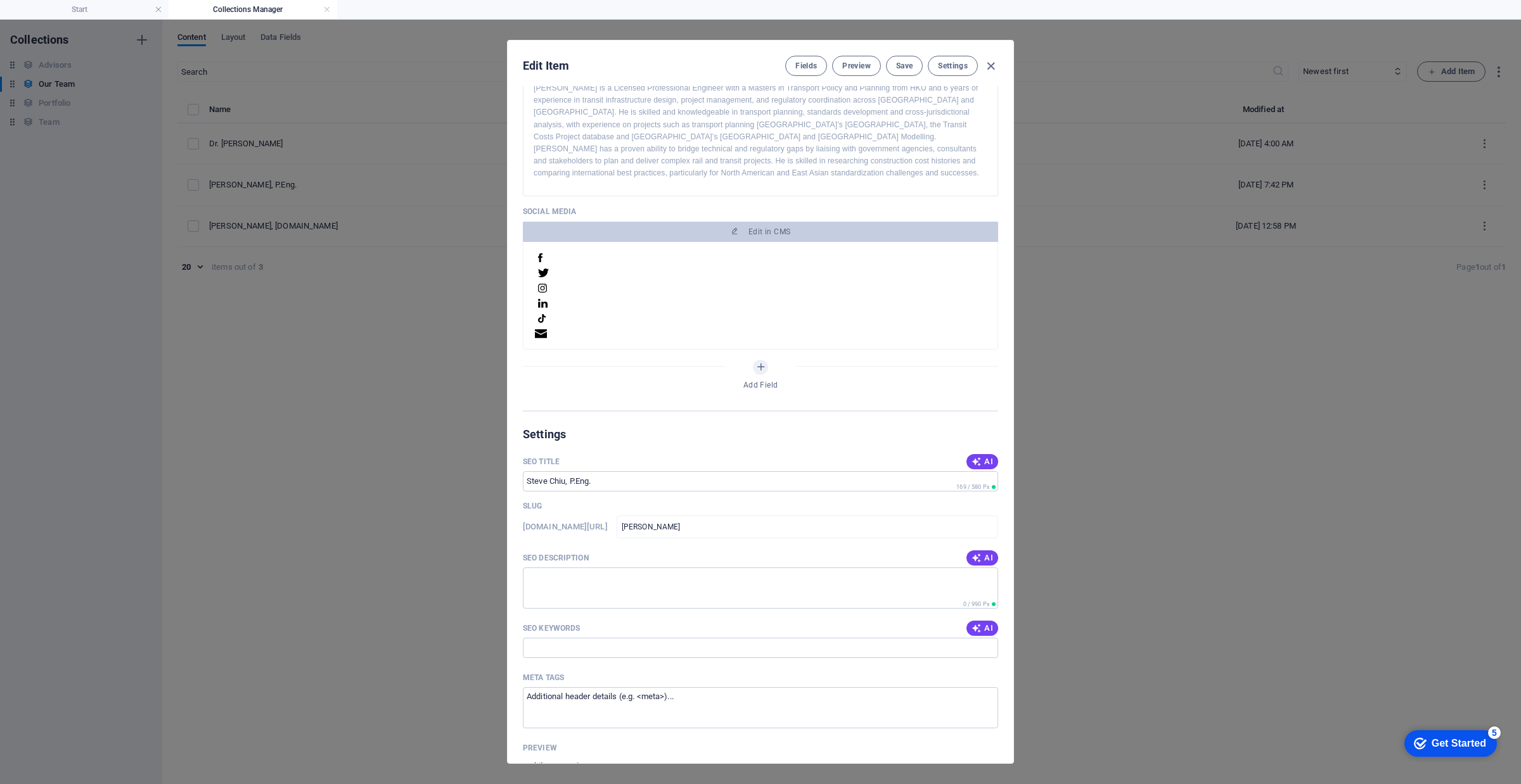
scroll to position [776, 0]
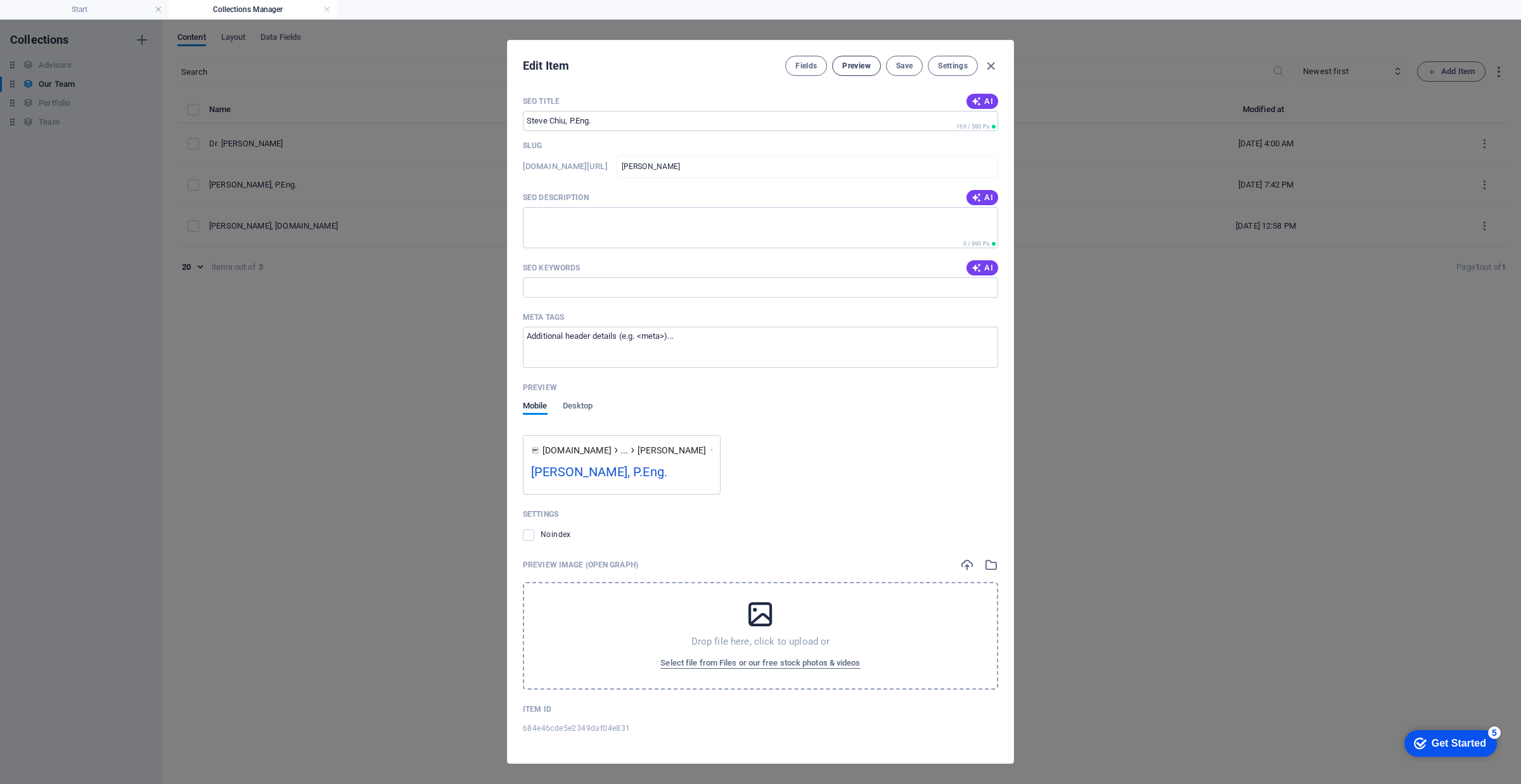
click at [845, 71] on span "Preview" at bounding box center [856, 66] width 28 height 10
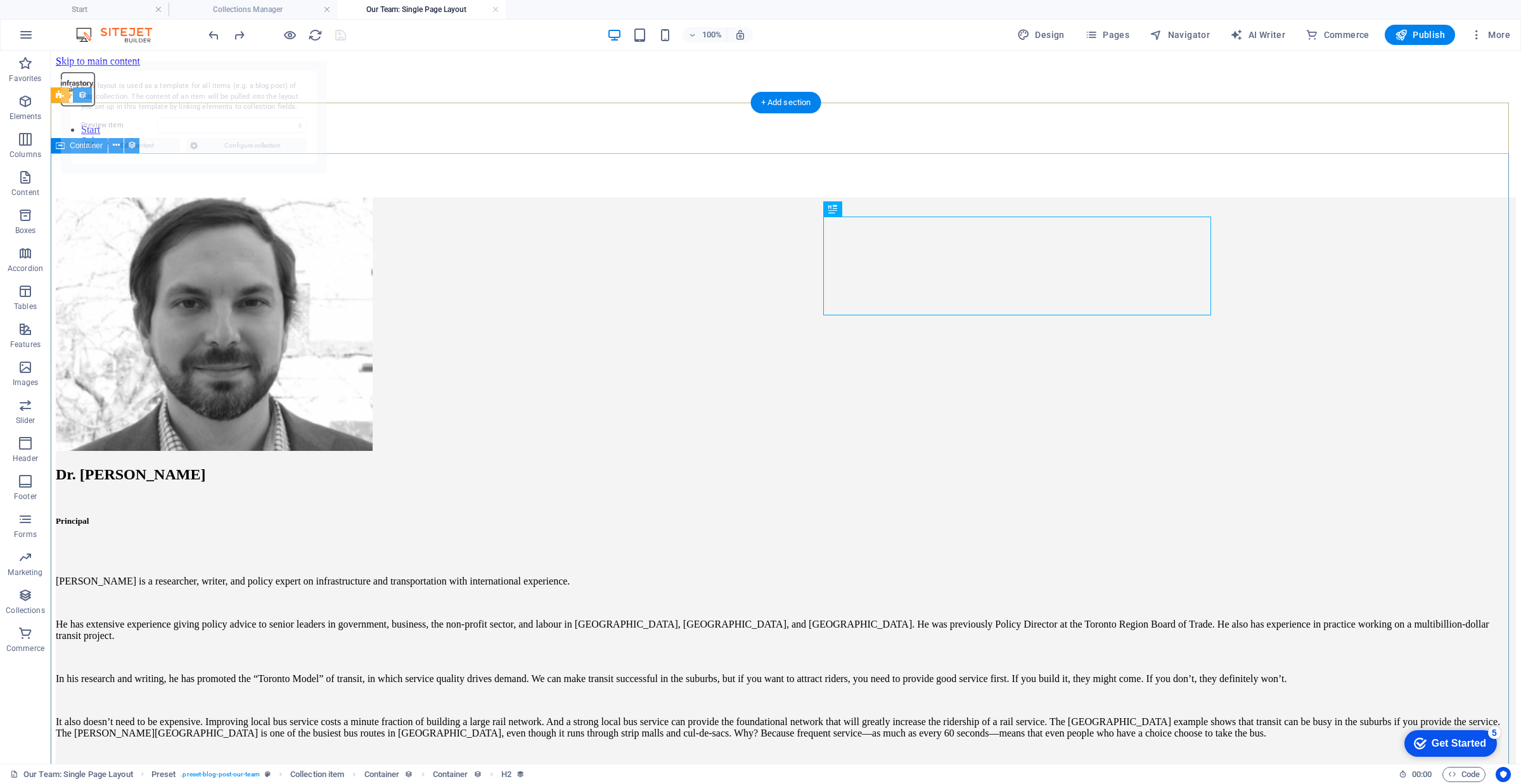
scroll to position [0, 0]
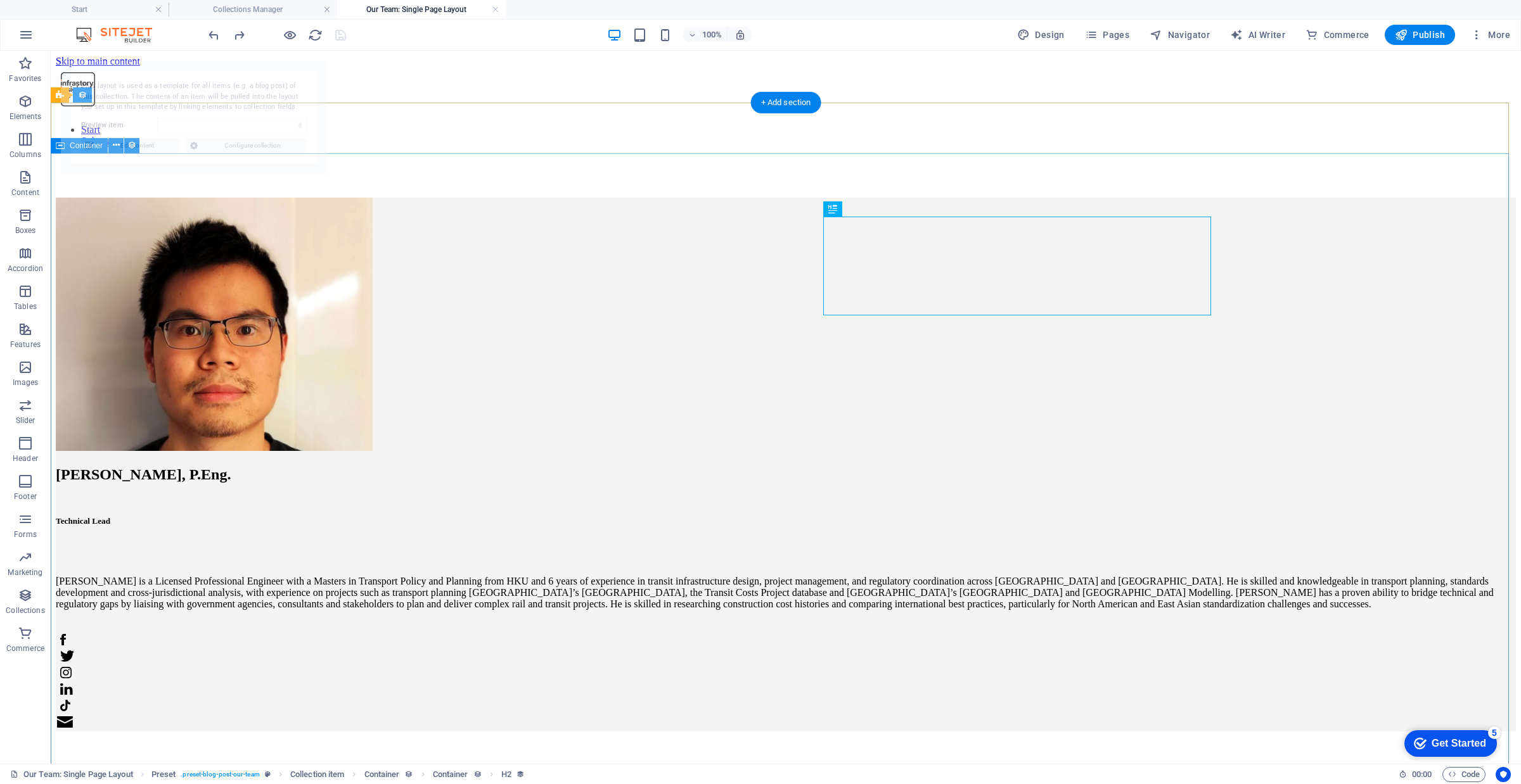
select select "684e46cde5e2349daf04e831"
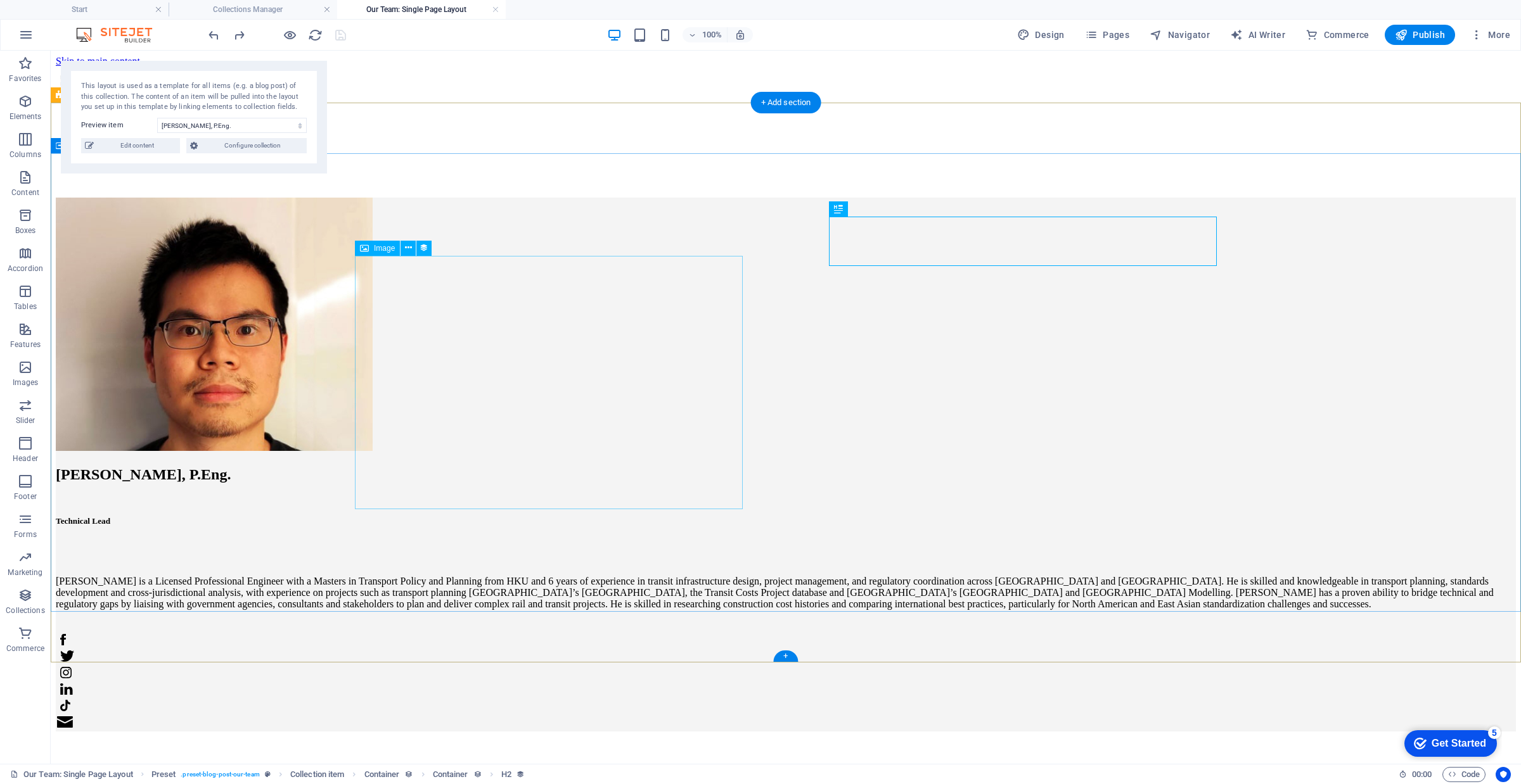
click at [477, 361] on figure at bounding box center [786, 325] width 1461 height 256
click at [854, 576] on div "[PERSON_NAME] is a Licensed Professional Engineer with a Masters in Transport P…" at bounding box center [786, 593] width 1461 height 34
click at [607, 350] on figure at bounding box center [786, 325] width 1461 height 256
click at [290, 13] on h4 "Collections Manager" at bounding box center [252, 9] width 168 height 14
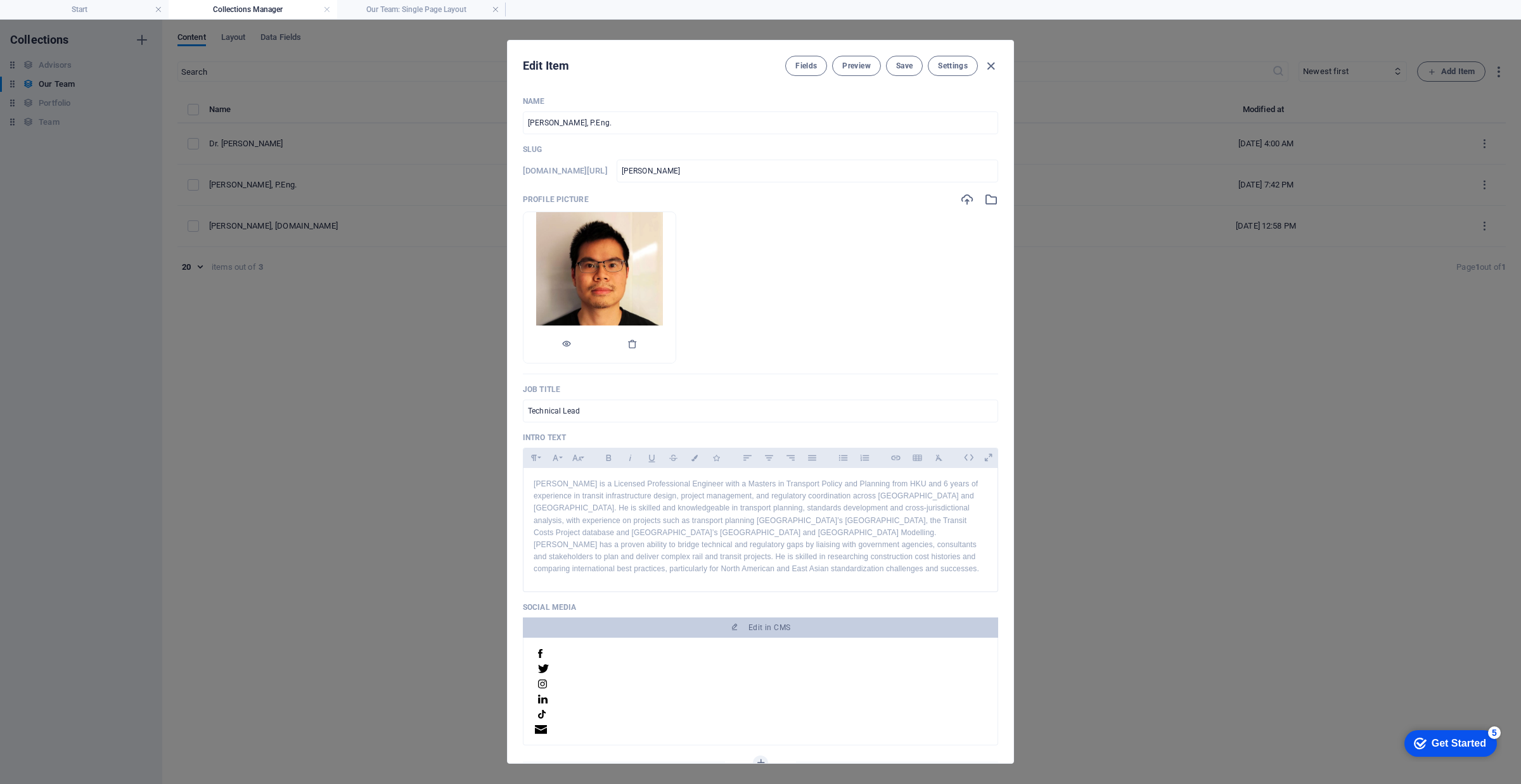
click at [657, 257] on img at bounding box center [600, 287] width 128 height 151
click at [676, 264] on li at bounding box center [600, 287] width 154 height 152
click at [572, 343] on icon "button" at bounding box center [567, 344] width 10 height 10
click at [964, 68] on span "Settings" at bounding box center [952, 66] width 30 height 10
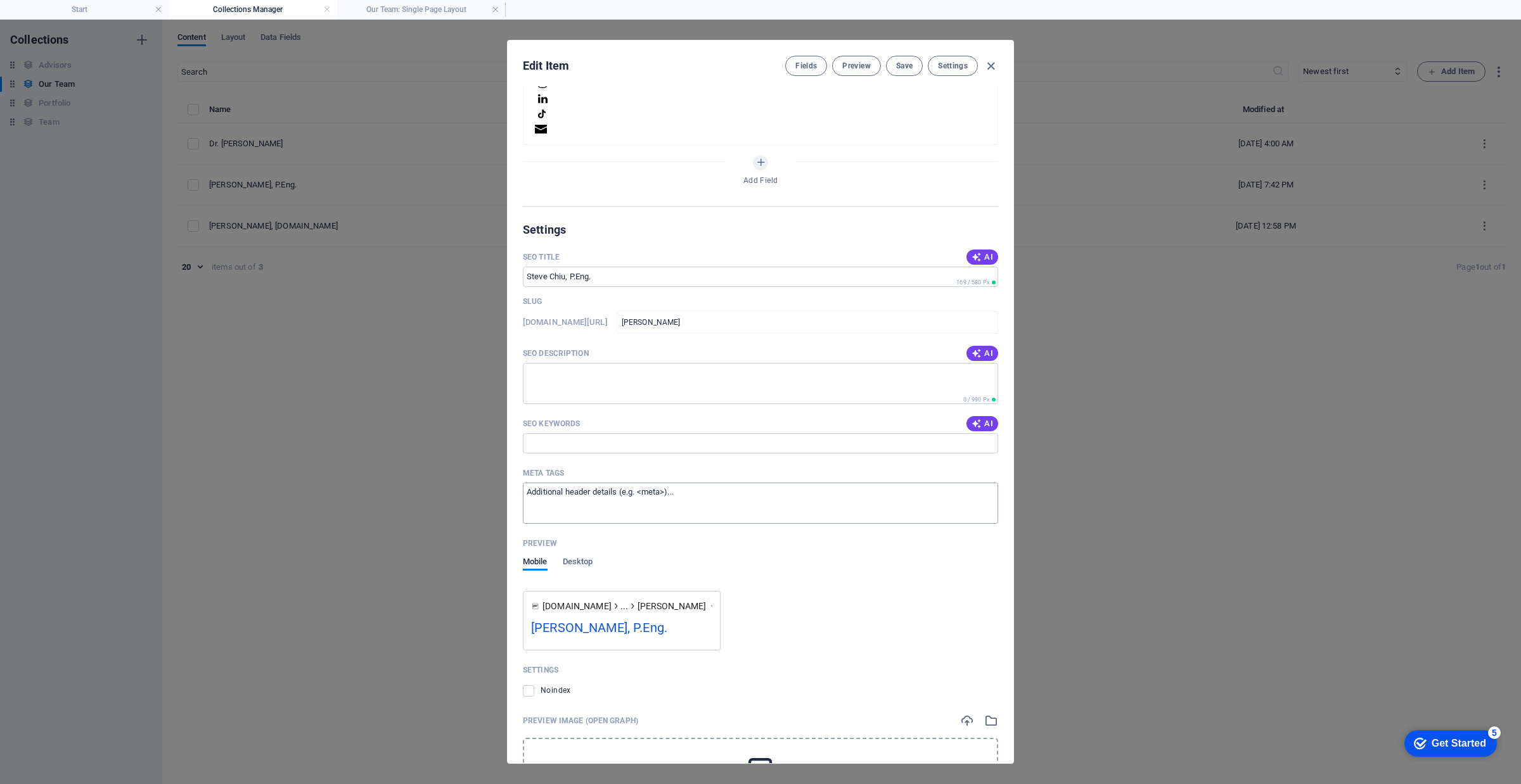
scroll to position [597, 0]
click at [1100, 304] on div "Edit Item Fields Preview Save Settings Name [PERSON_NAME]Eng. ​ Slug [DOMAIN_NA…" at bounding box center [760, 402] width 1521 height 765
type input "[PERSON_NAME]"
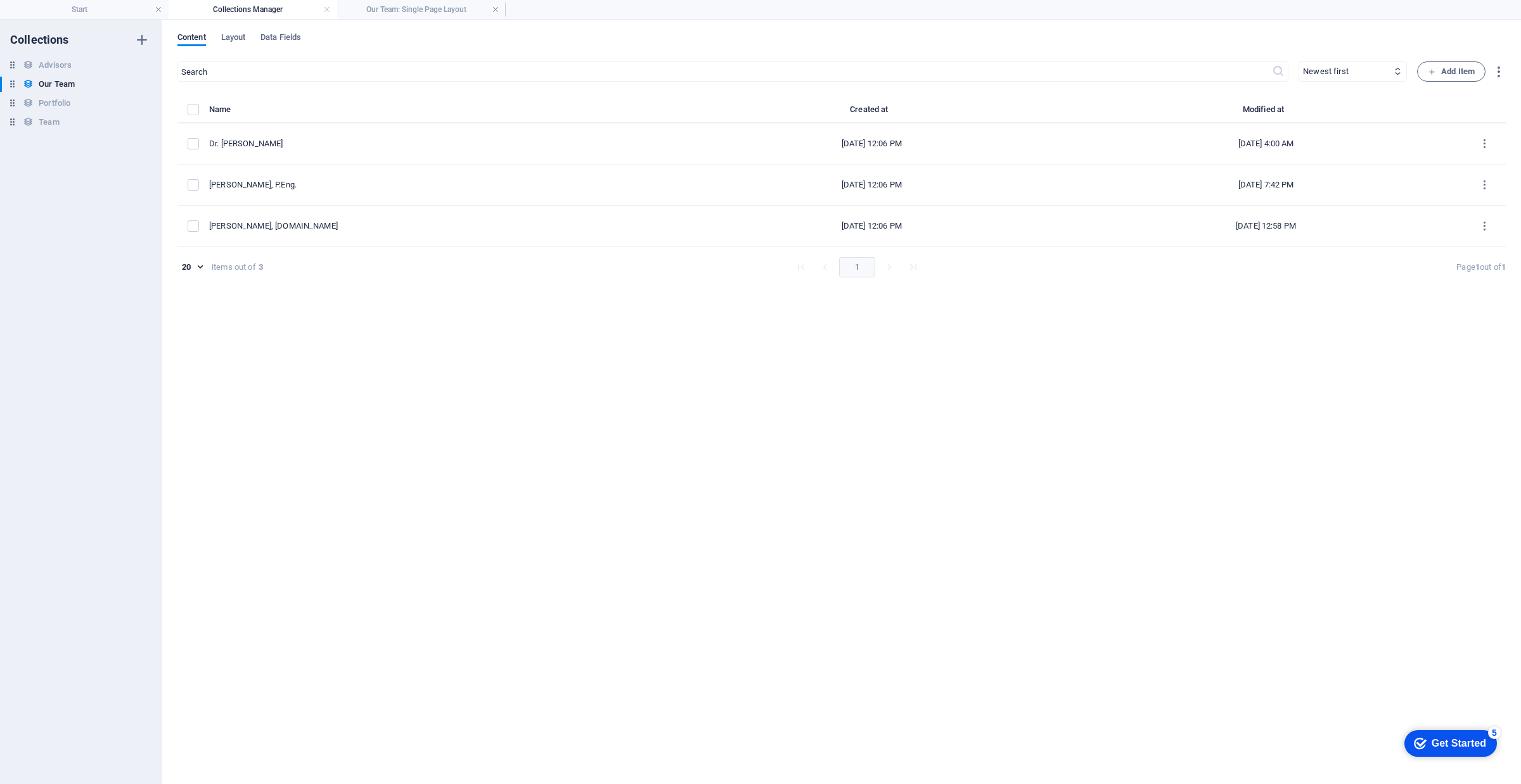
scroll to position [546, 0]
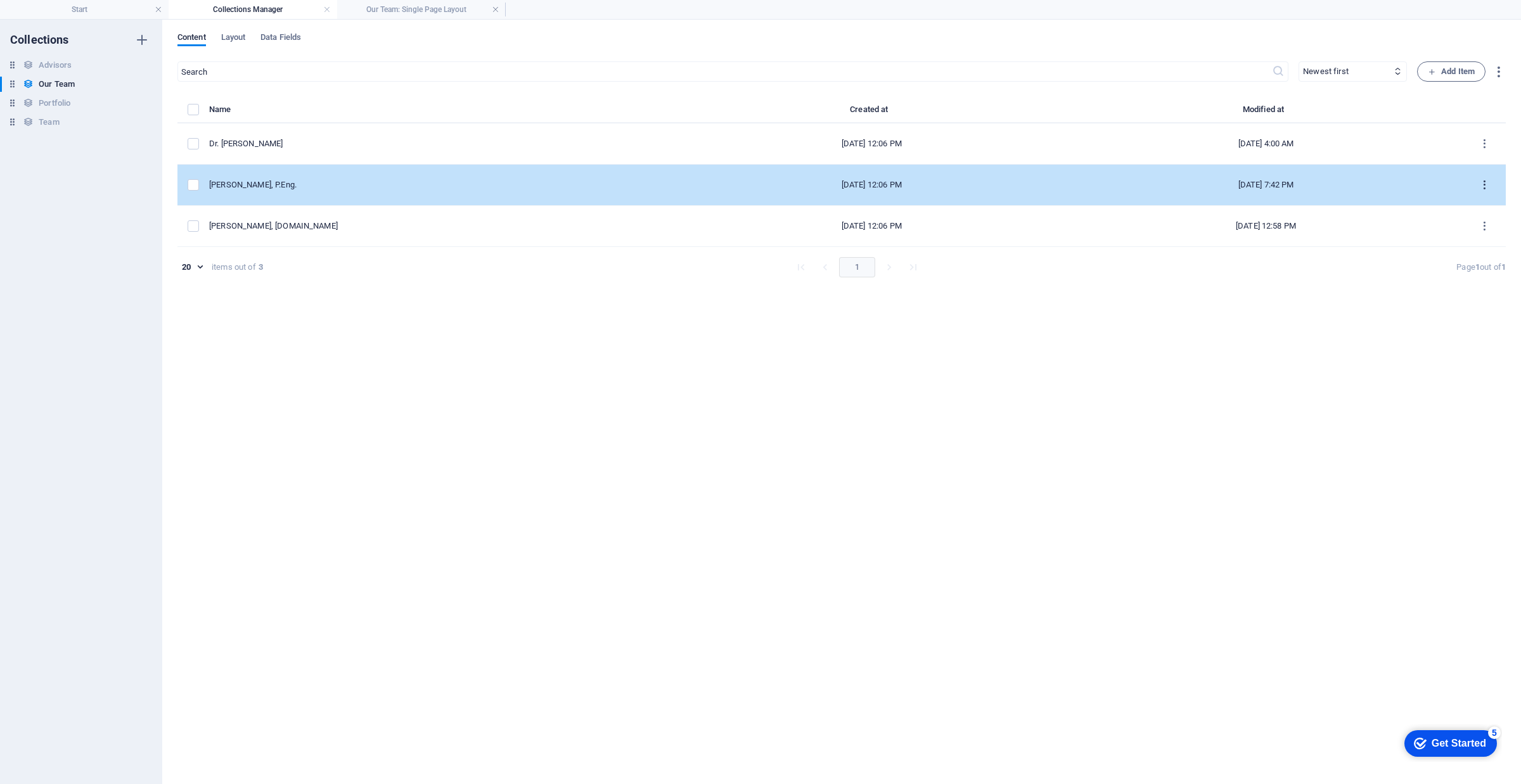
click at [1489, 191] on icon "items list" at bounding box center [1485, 185] width 12 height 12
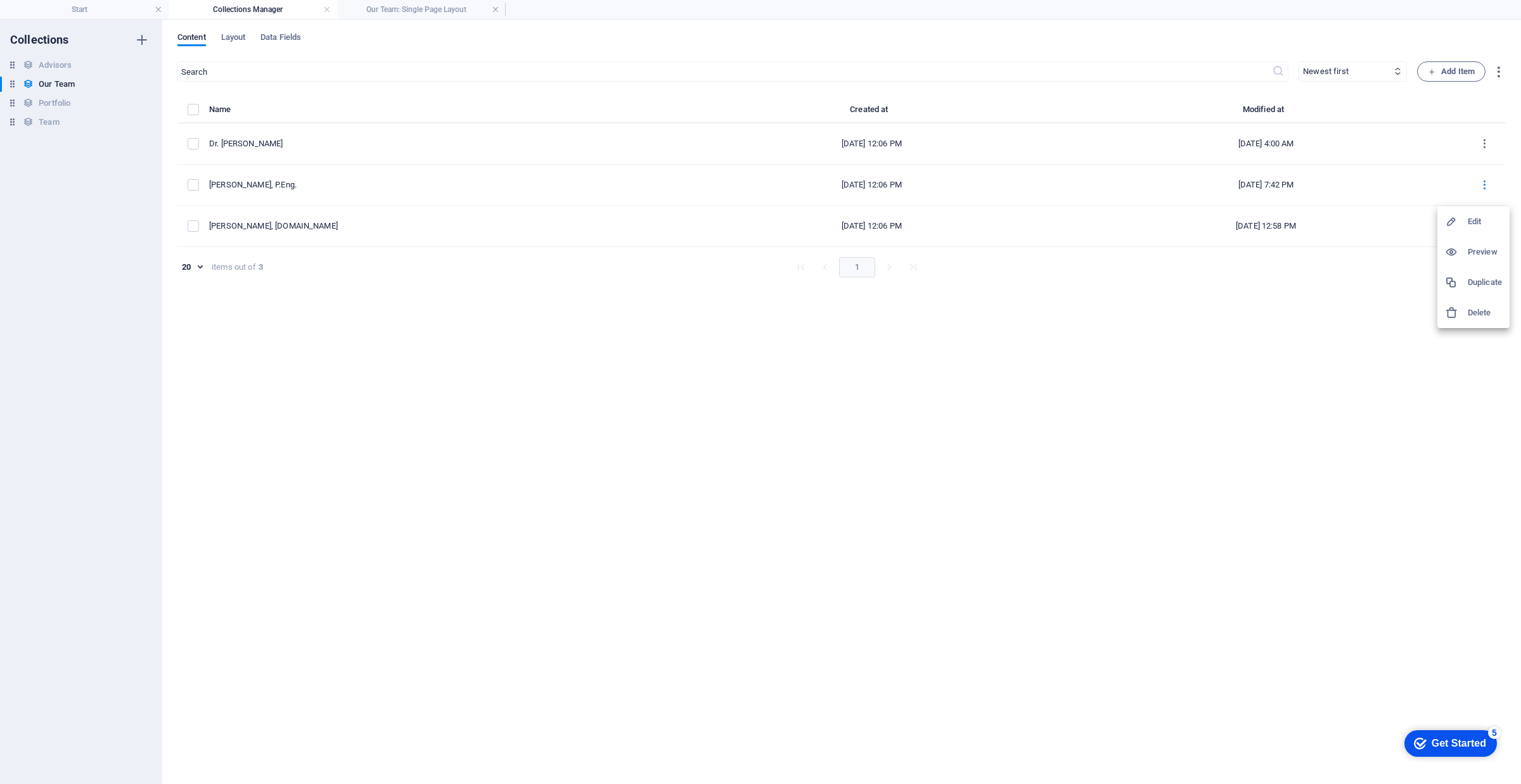
click at [1463, 257] on div at bounding box center [1456, 252] width 22 height 13
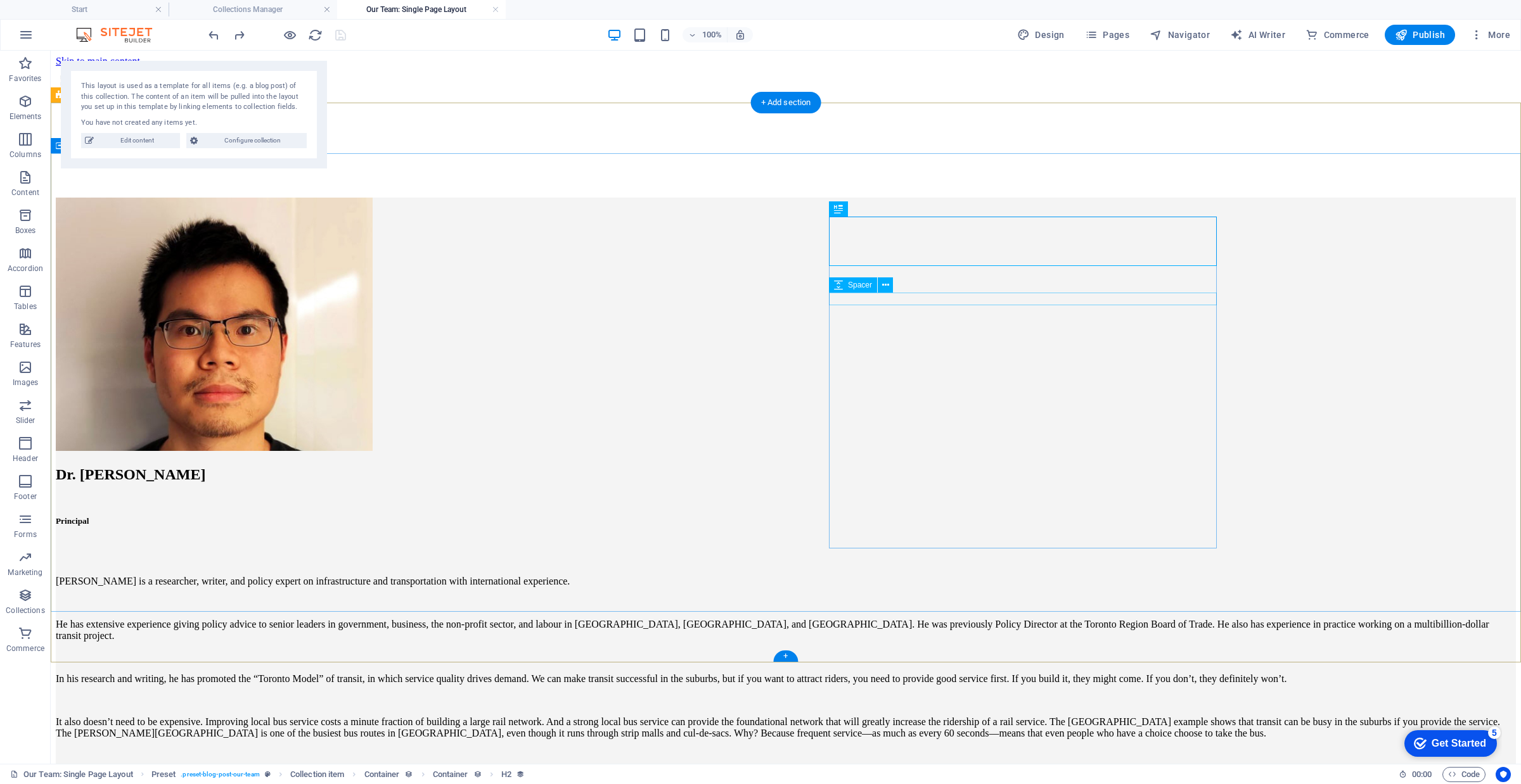
scroll to position [0, 0]
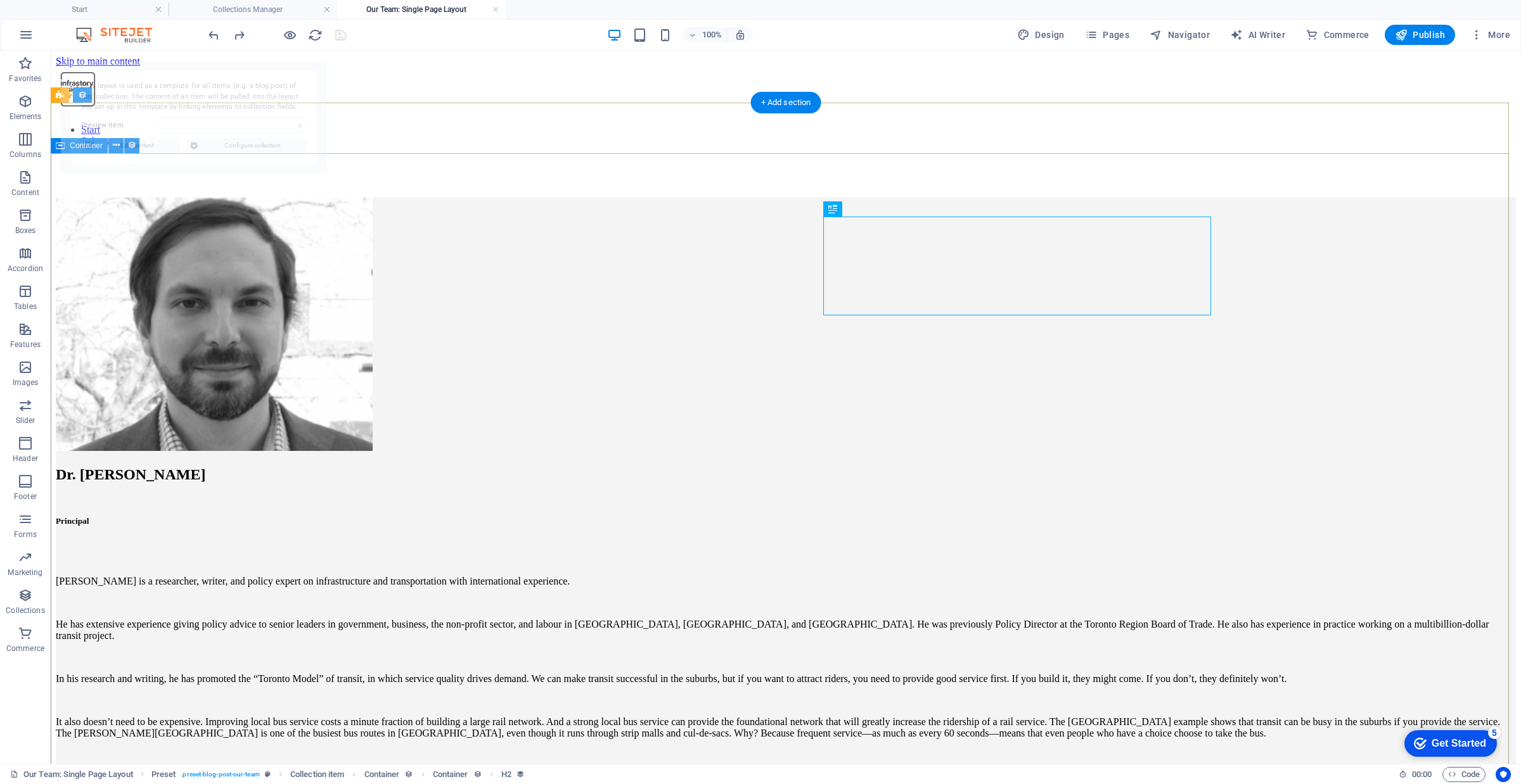
select select "684e46cde5e2349daf04e831"
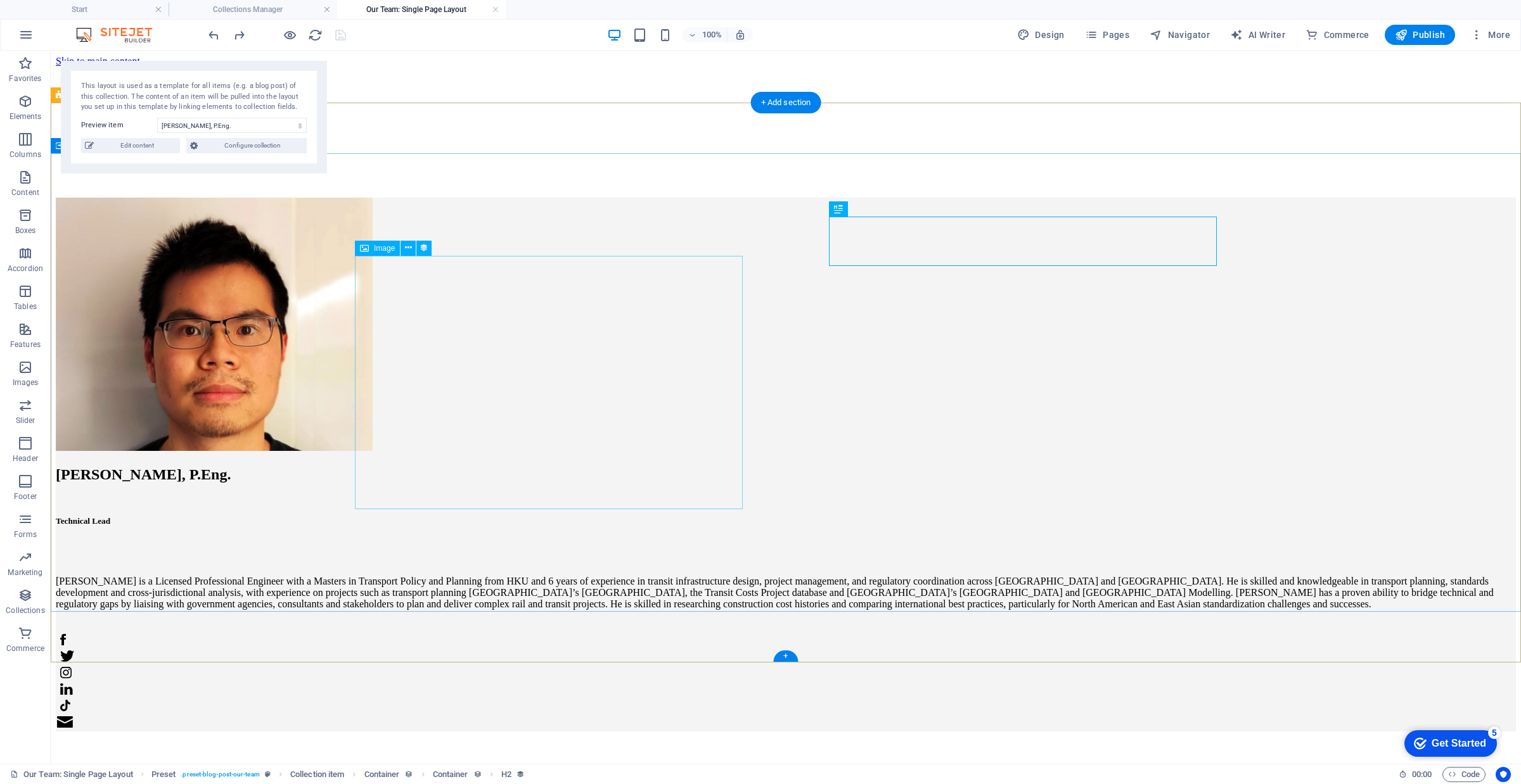
click at [413, 292] on figure at bounding box center [786, 325] width 1461 height 256
select select "image"
select select "px"
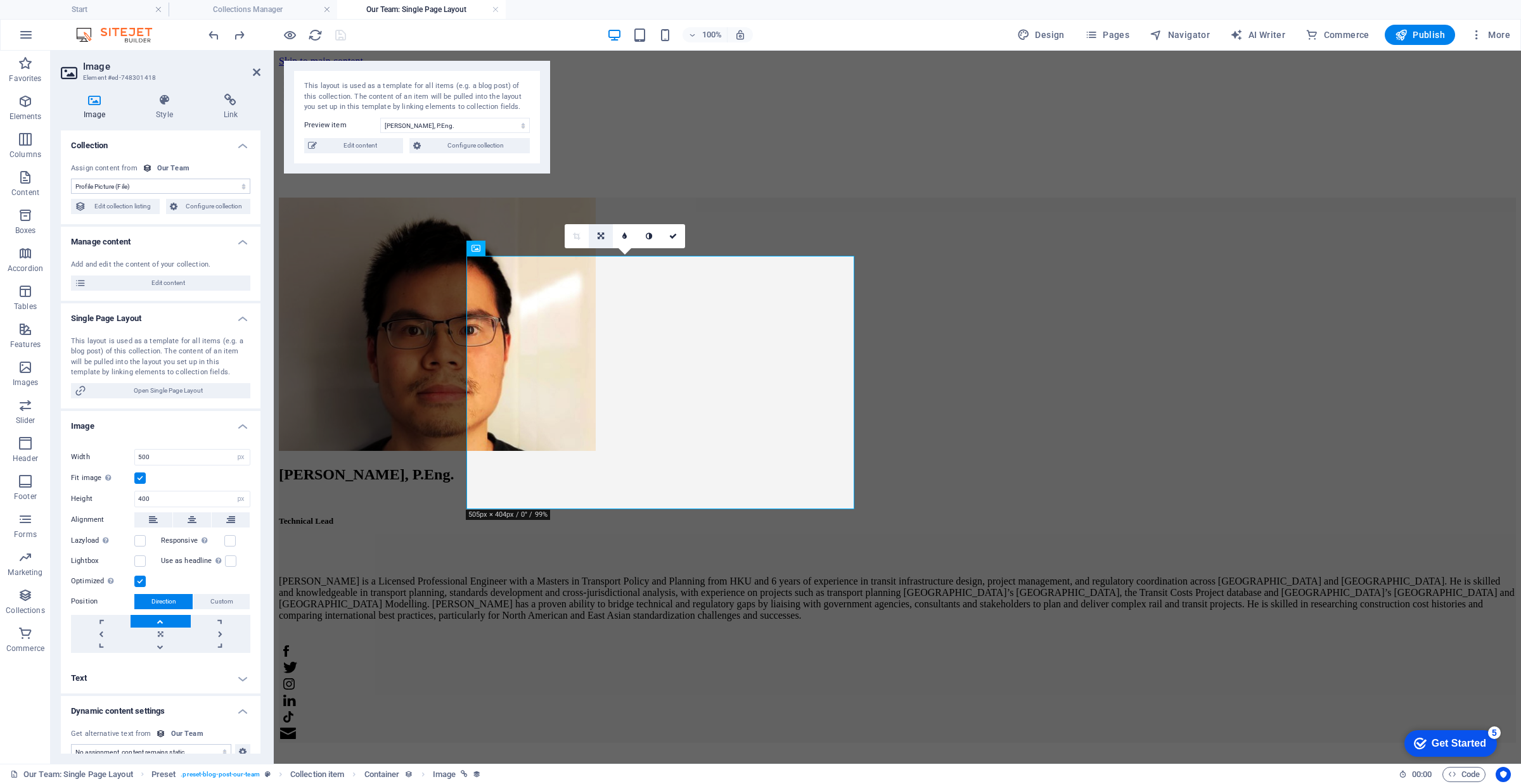
click at [594, 235] on link at bounding box center [600, 236] width 24 height 24
click at [619, 235] on link at bounding box center [625, 236] width 24 height 24
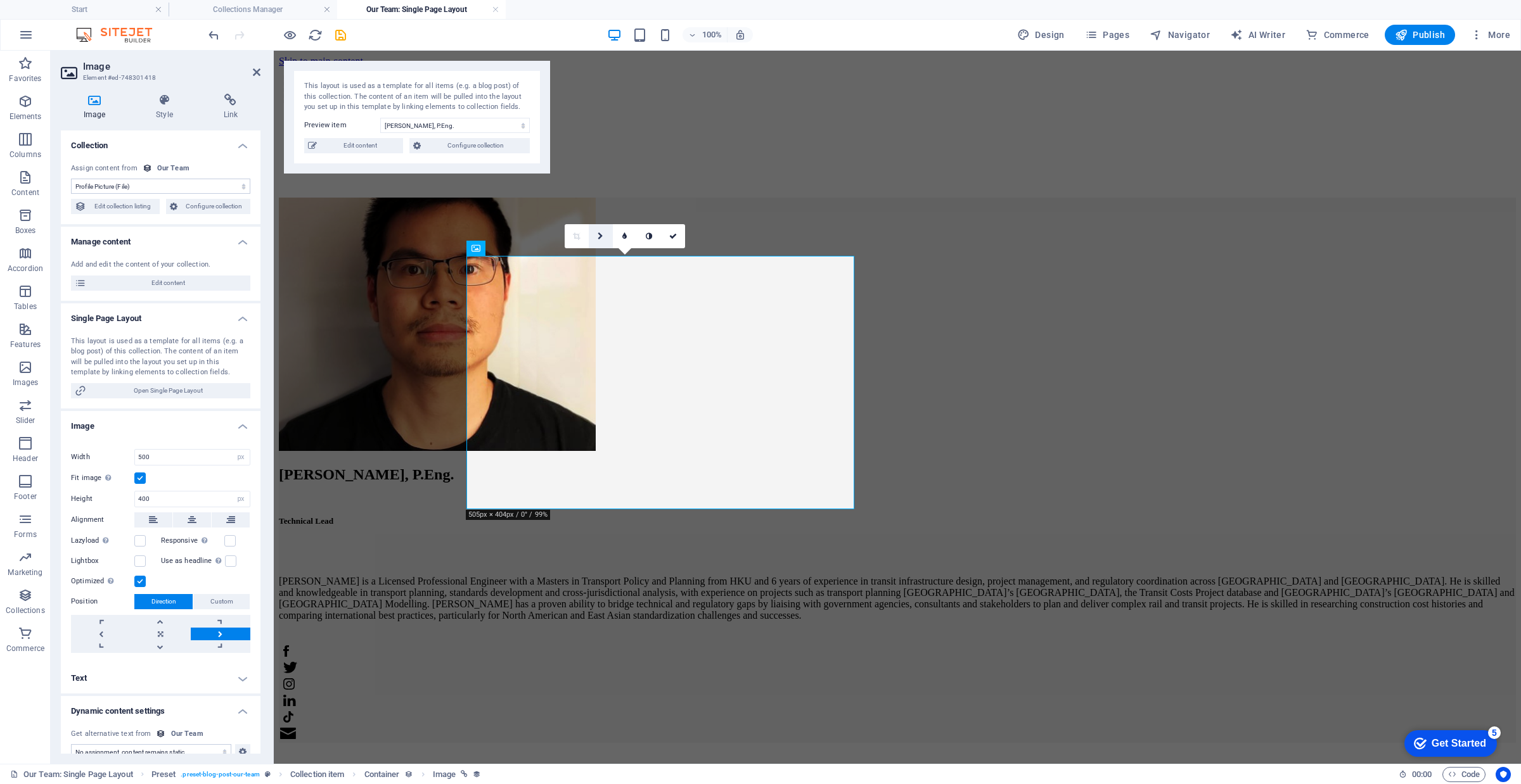
click at [598, 235] on icon at bounding box center [600, 236] width 6 height 8
click at [603, 213] on icon at bounding box center [600, 212] width 8 height 8
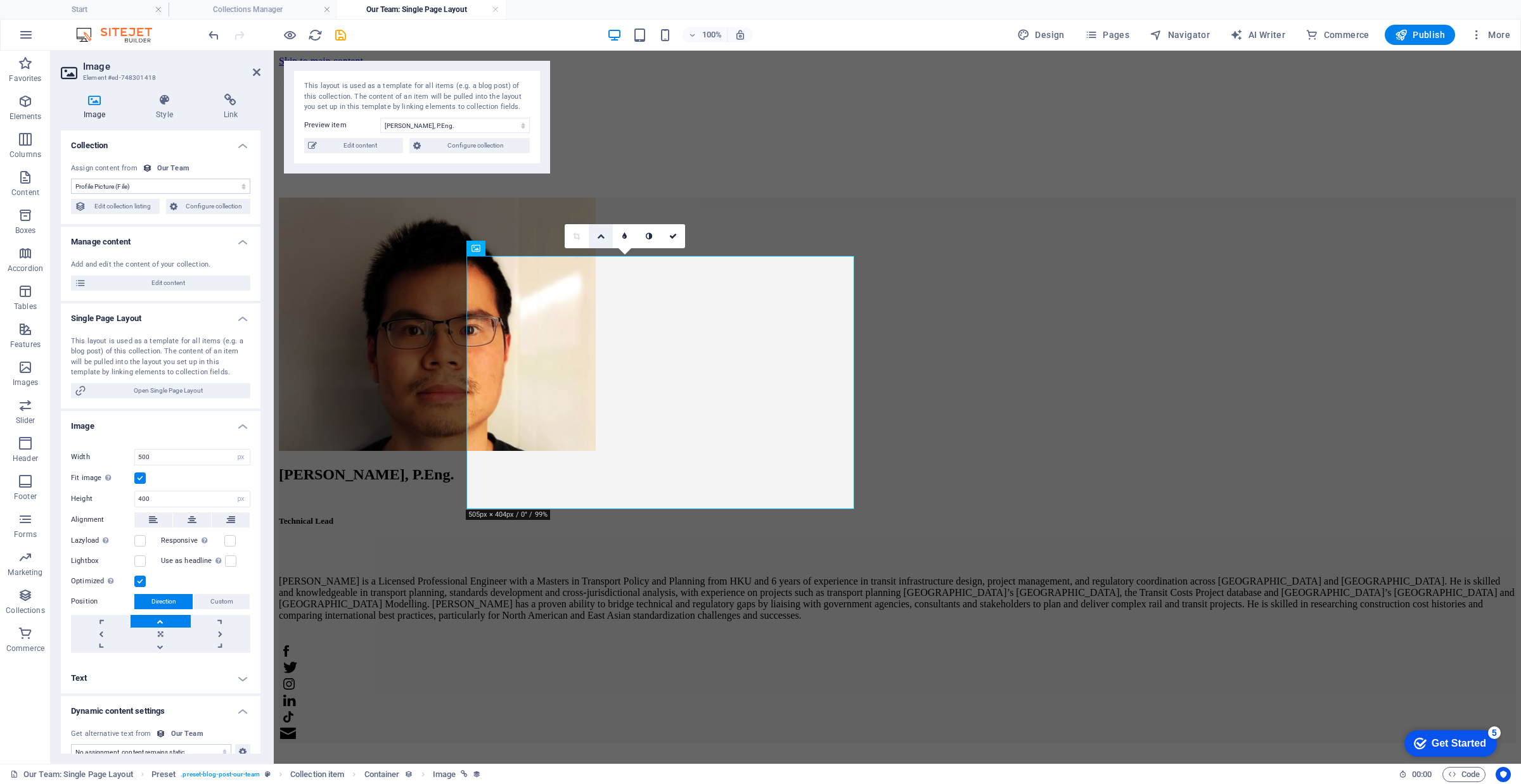
click at [599, 245] on link at bounding box center [600, 236] width 24 height 24
click at [594, 240] on link at bounding box center [600, 236] width 24 height 24
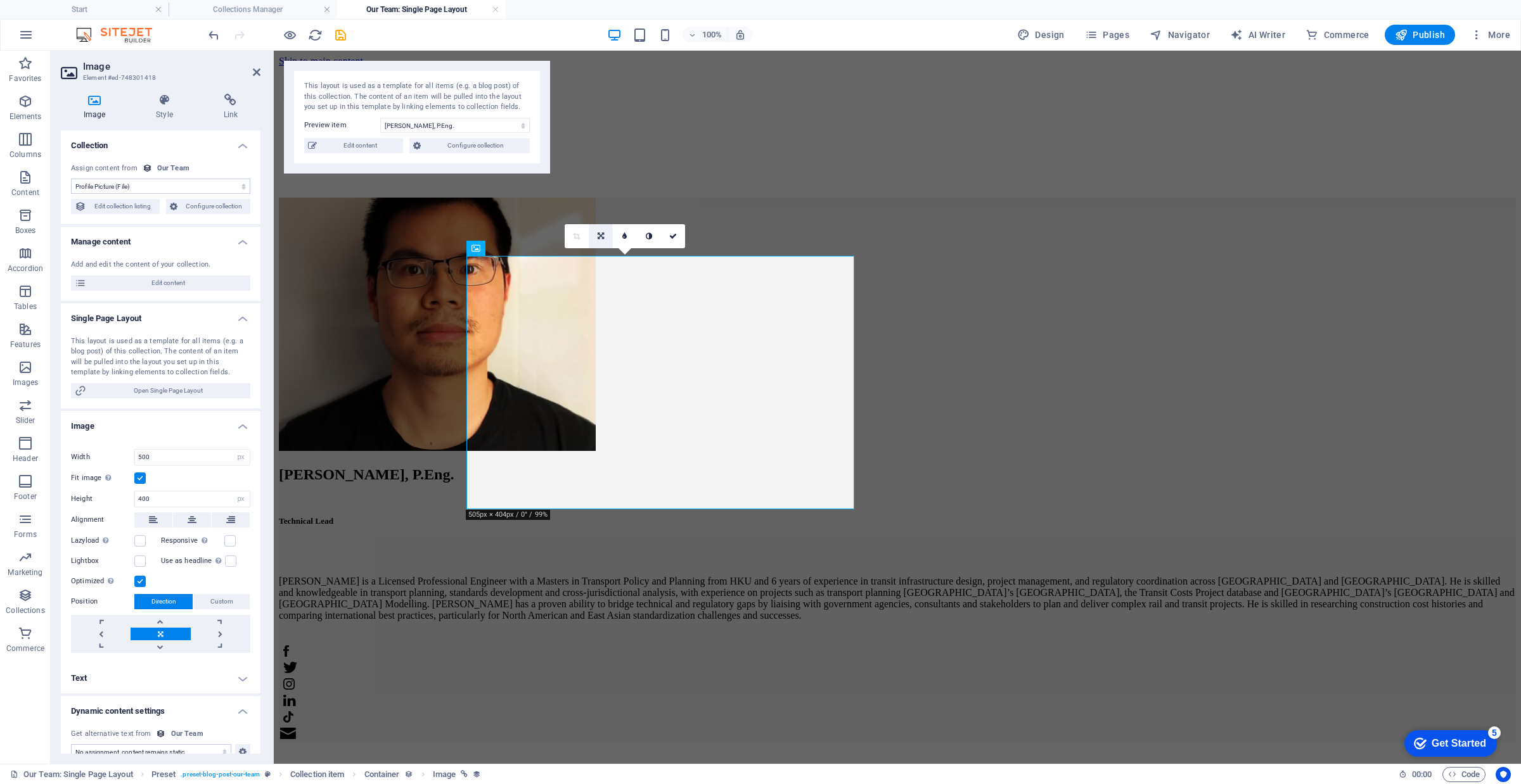
click at [606, 241] on link at bounding box center [600, 236] width 24 height 24
click at [625, 237] on icon at bounding box center [625, 236] width 6 height 8
click at [167, 637] on link at bounding box center [160, 634] width 60 height 13
click at [198, 522] on button at bounding box center [192, 520] width 38 height 16
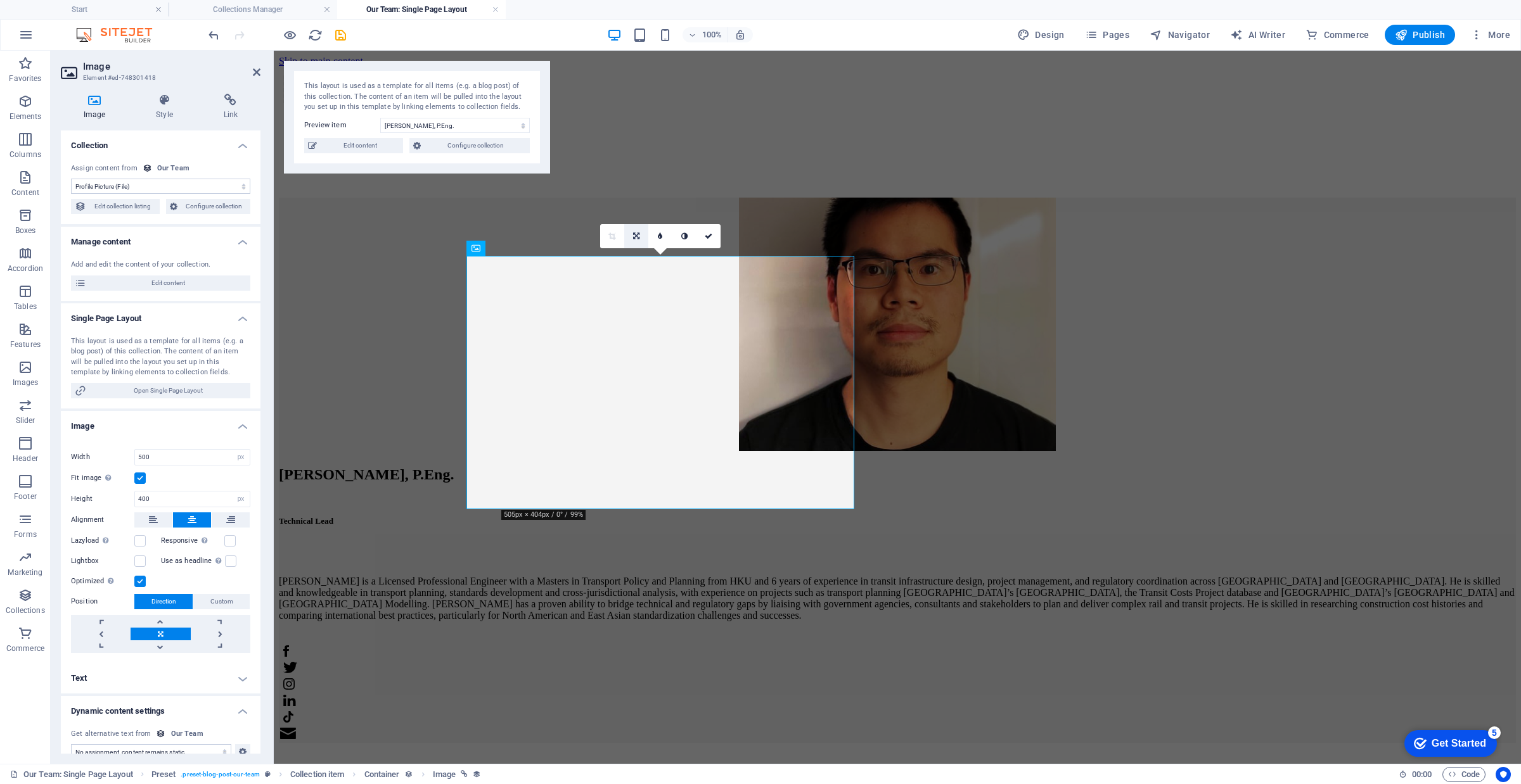
click at [634, 236] on icon at bounding box center [636, 236] width 6 height 8
click at [641, 208] on link at bounding box center [637, 212] width 24 height 24
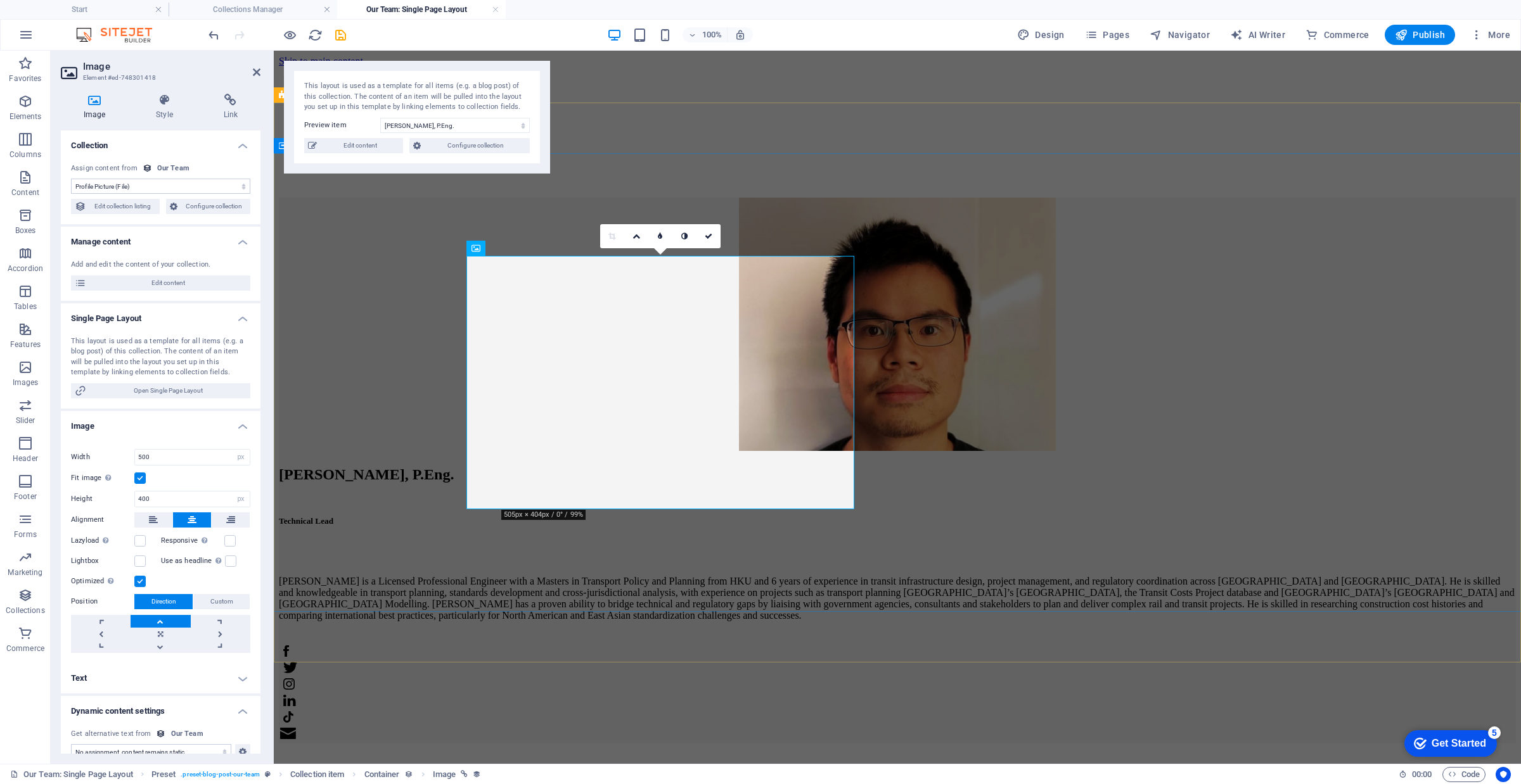
click at [704, 549] on div "[PERSON_NAME], P.Eng. Technical Lead [PERSON_NAME] is a Licensed Professional E…" at bounding box center [897, 470] width 1237 height 546
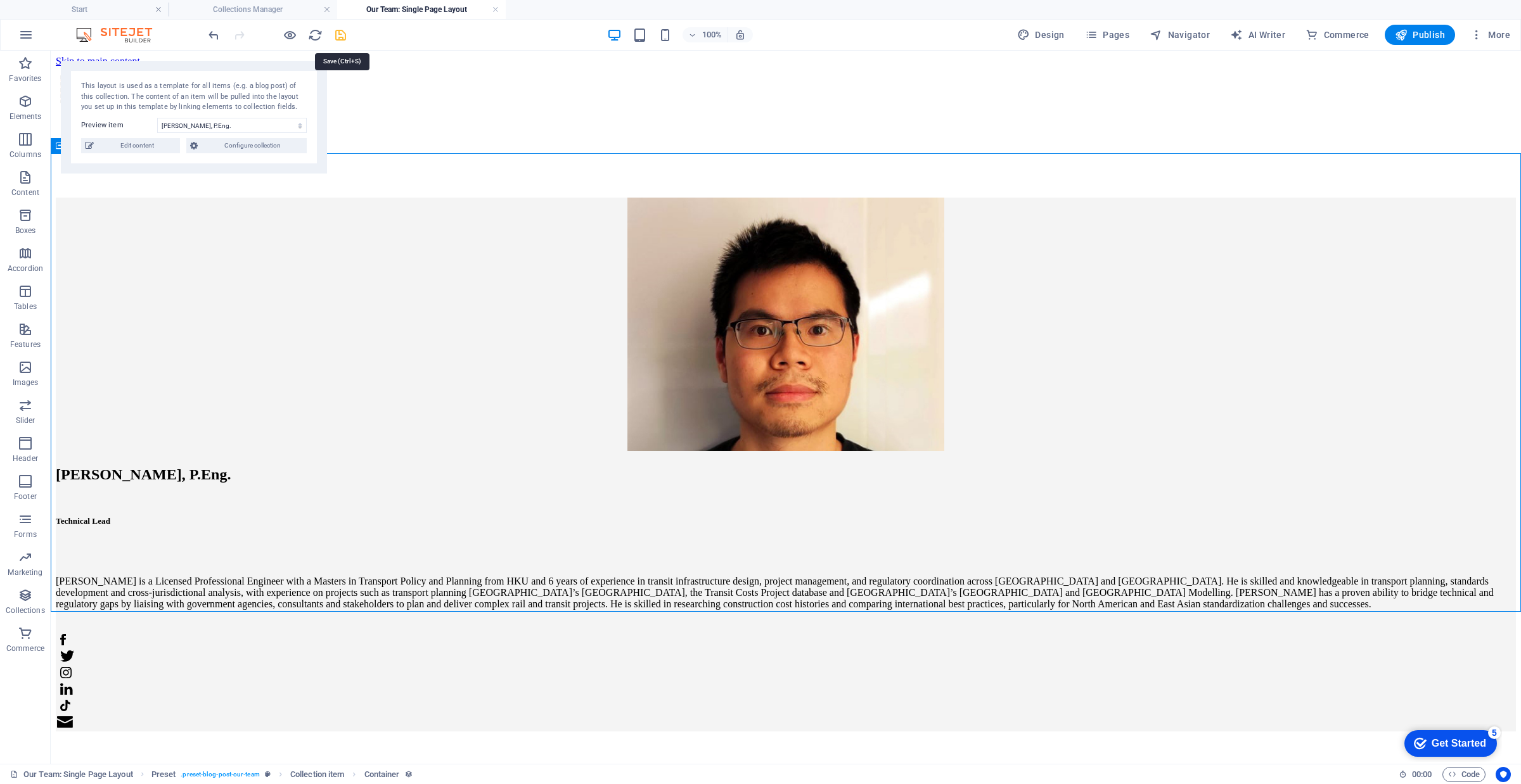
click at [341, 40] on icon "save" at bounding box center [340, 34] width 15 height 15
click at [495, 9] on link at bounding box center [495, 9] width 8 height 12
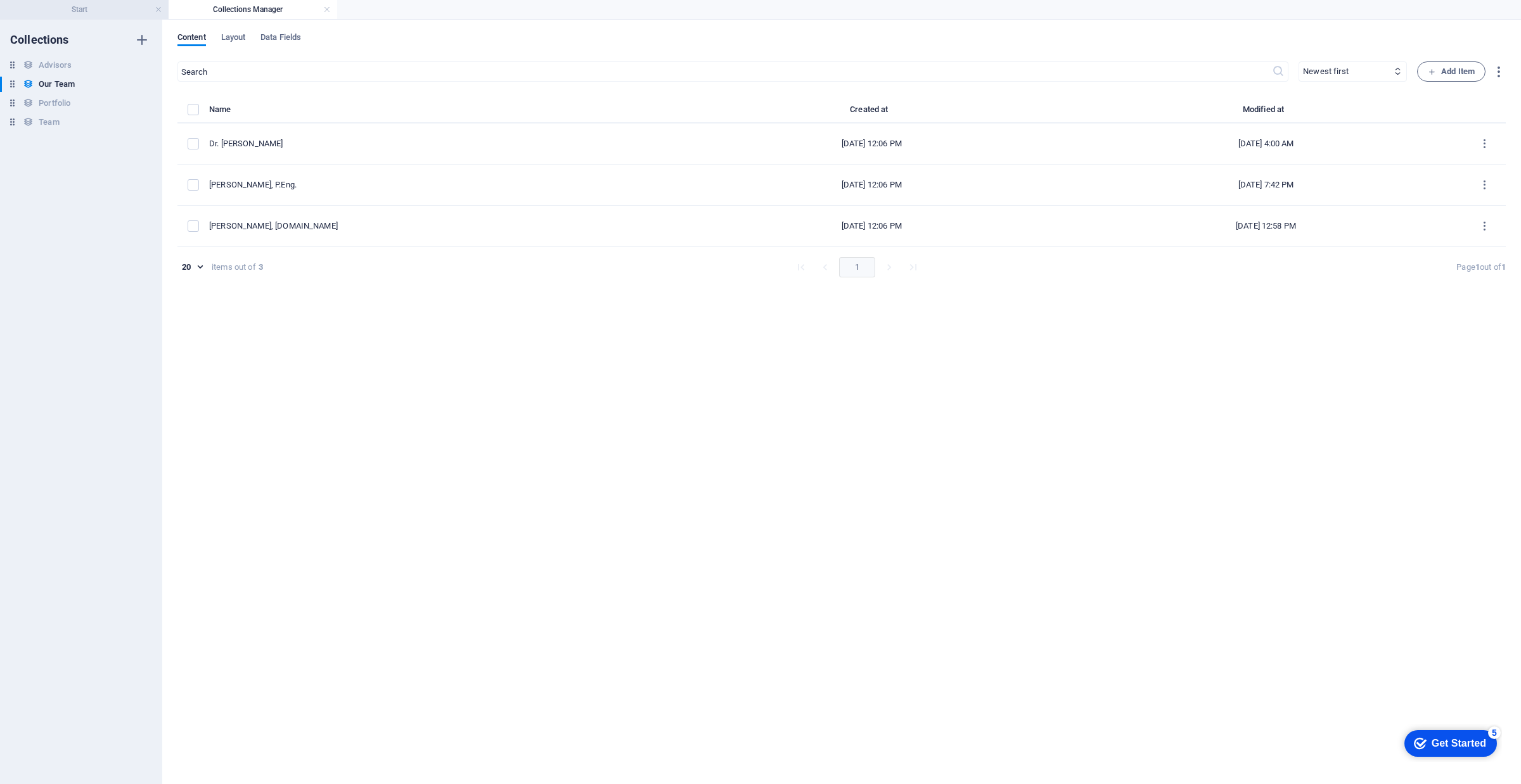
click at [119, 8] on h4 "Start" at bounding box center [84, 9] width 168 height 14
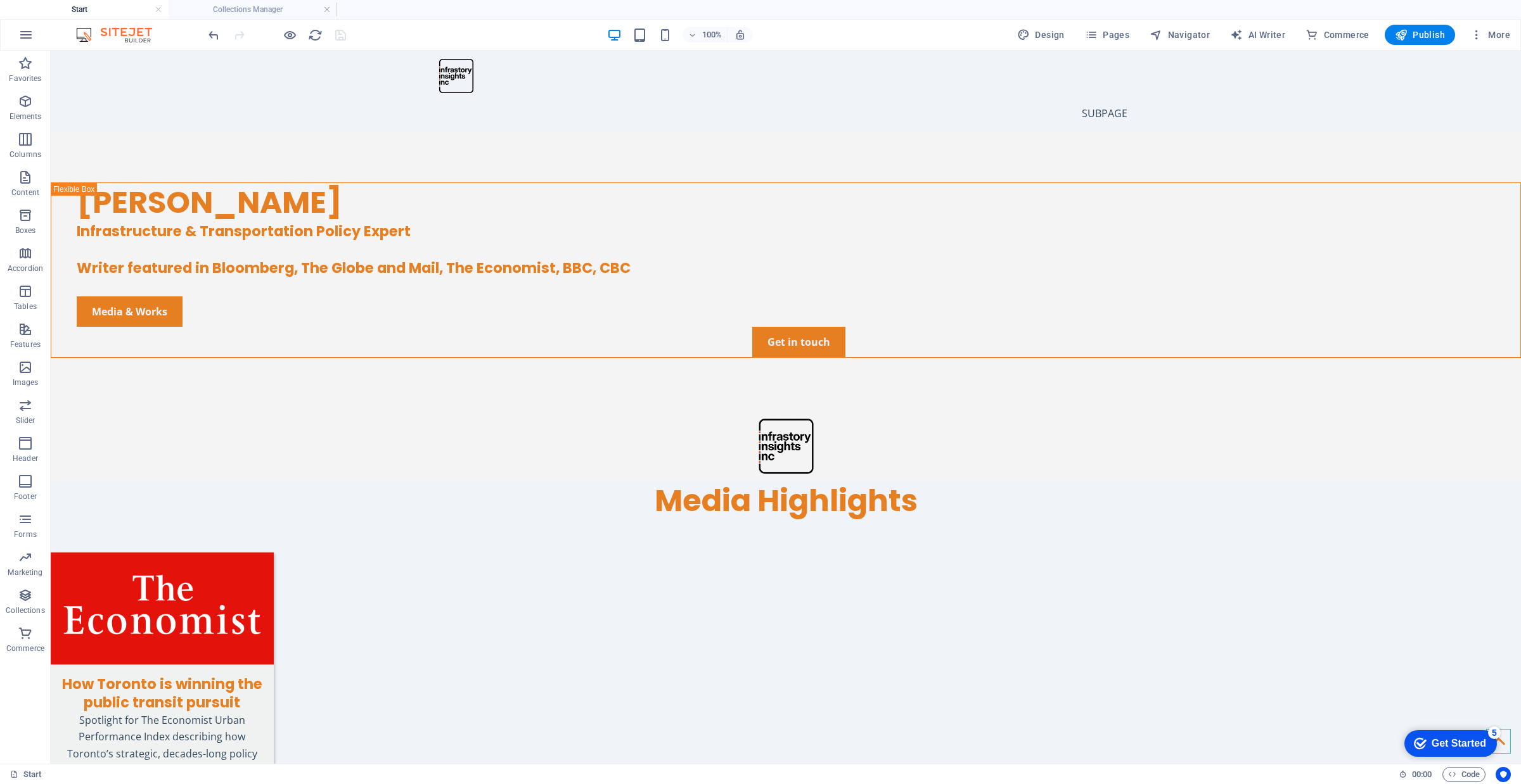
scroll to position [3634, 0]
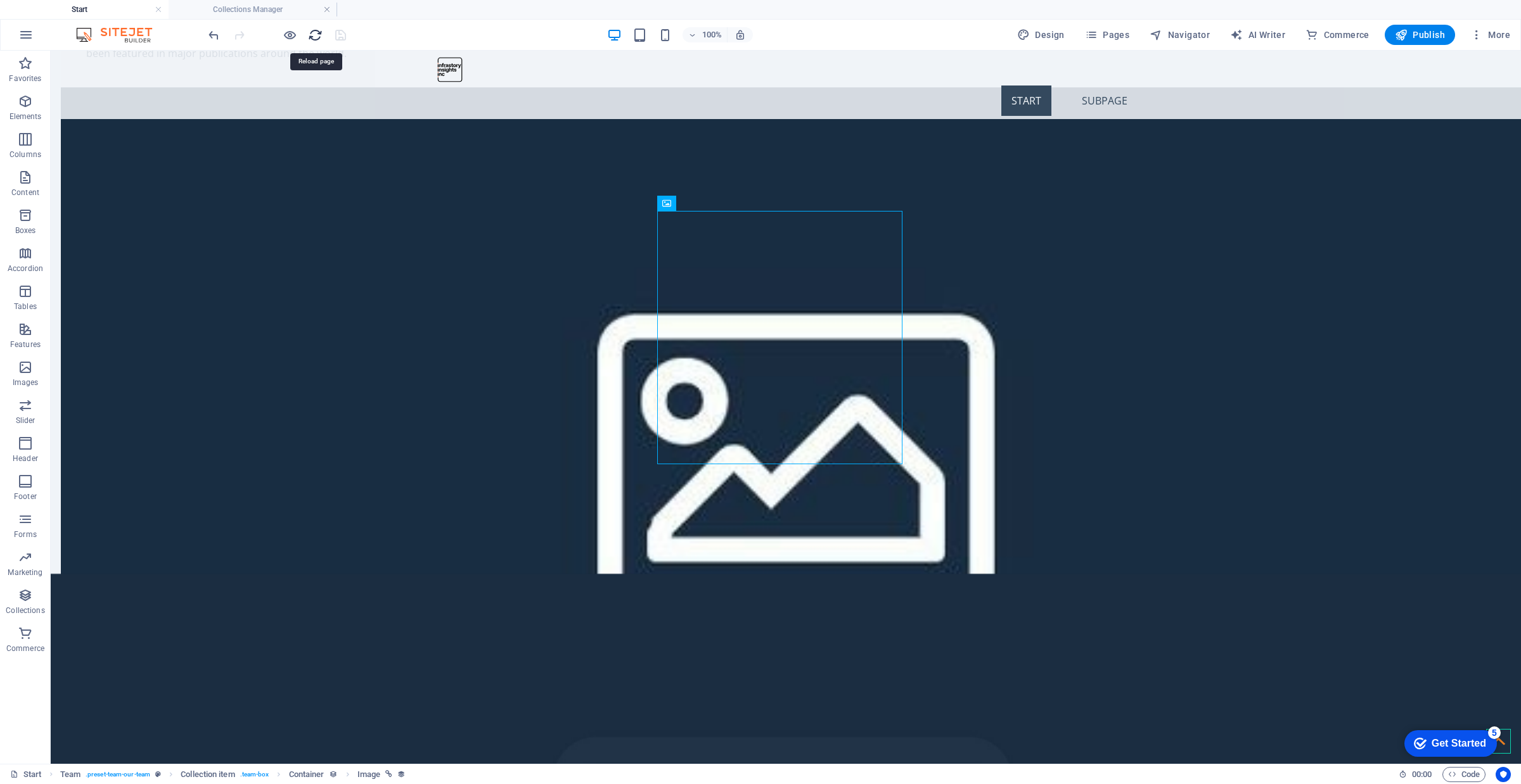
click at [315, 34] on icon "reload" at bounding box center [315, 34] width 15 height 15
click at [102, 217] on icon at bounding box center [103, 220] width 7 height 13
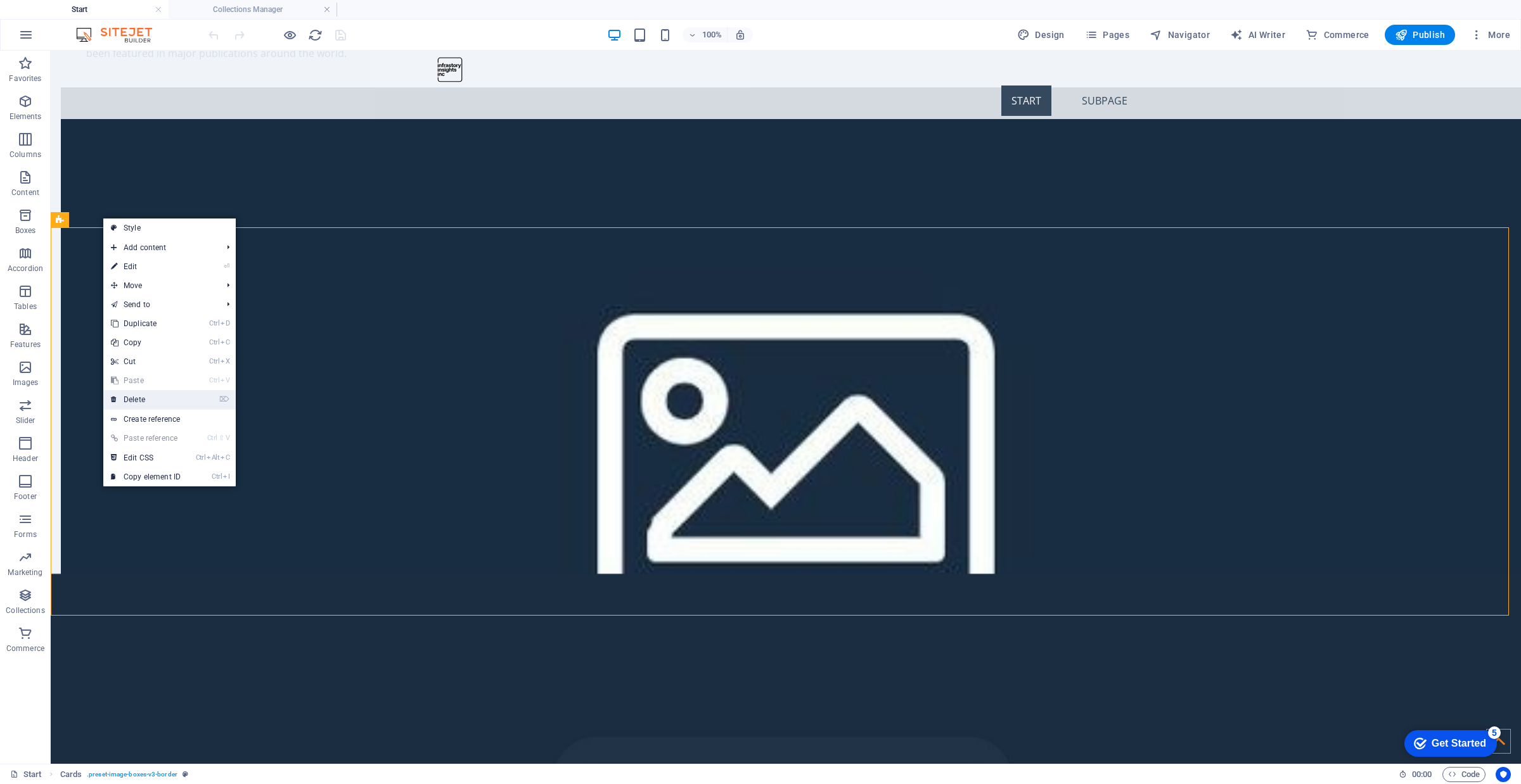
click at [155, 400] on link "⌦ Delete" at bounding box center [146, 400] width 85 height 19
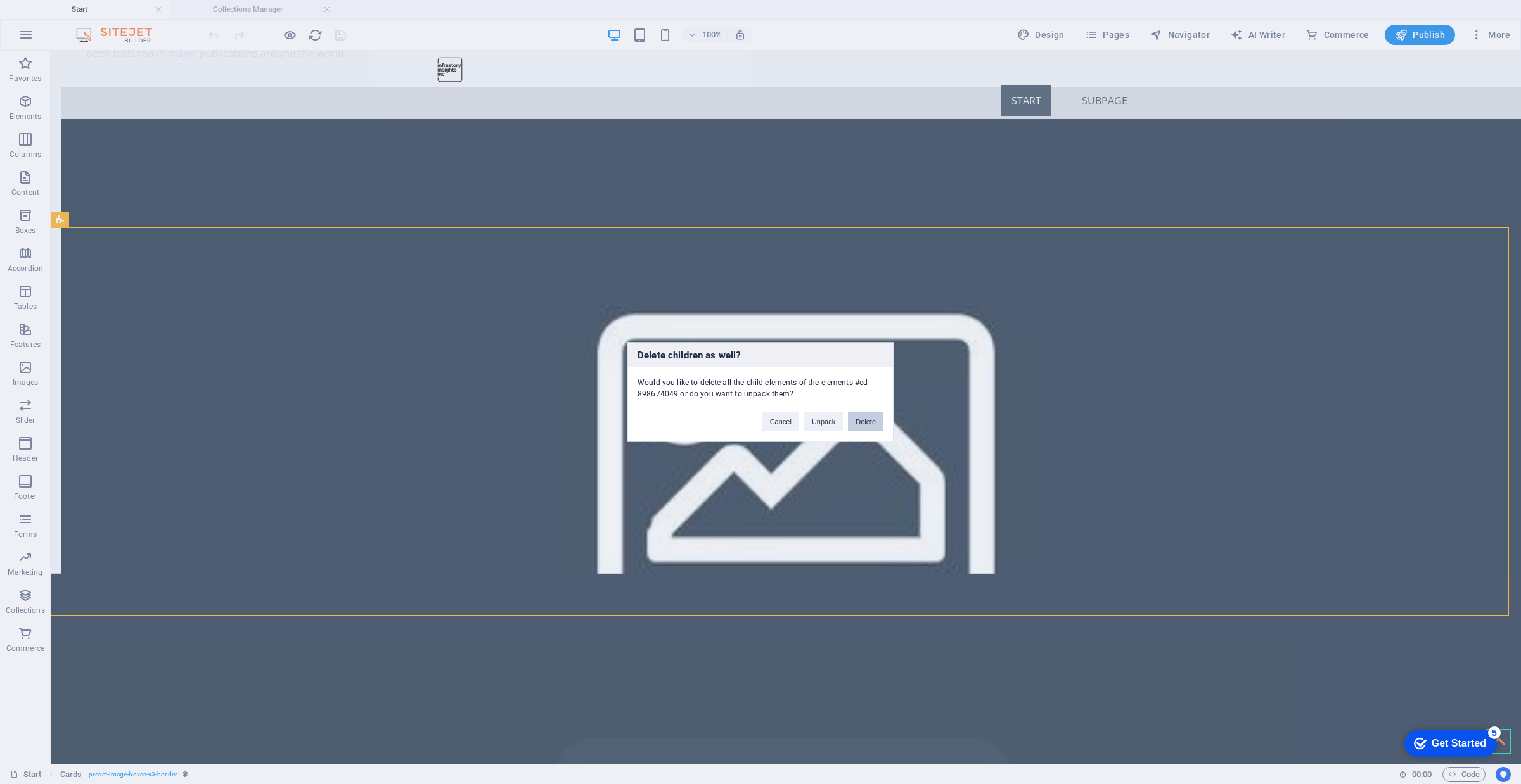
click at [859, 422] on button "Delete" at bounding box center [865, 422] width 35 height 19
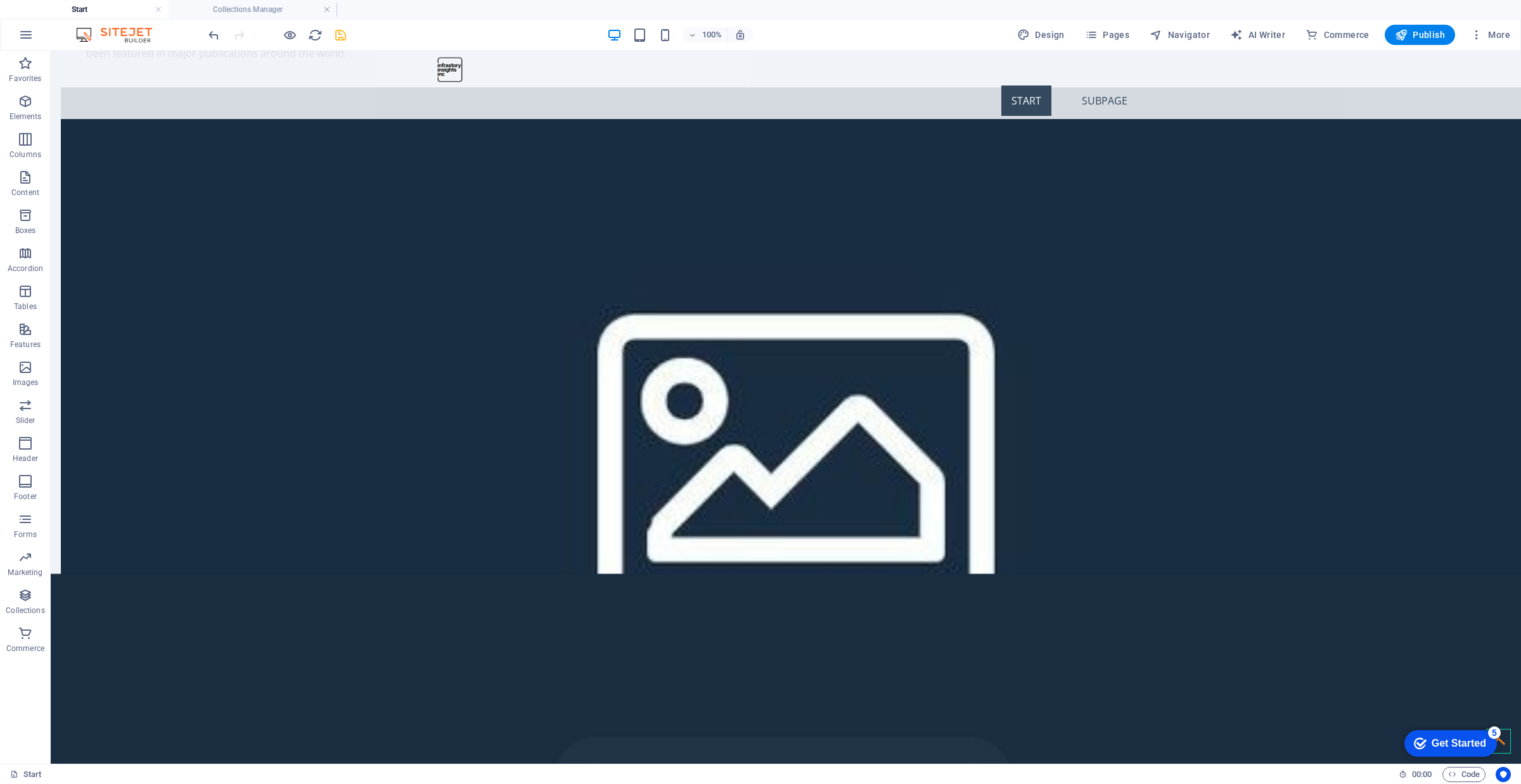
click at [340, 37] on icon "save" at bounding box center [340, 34] width 15 height 15
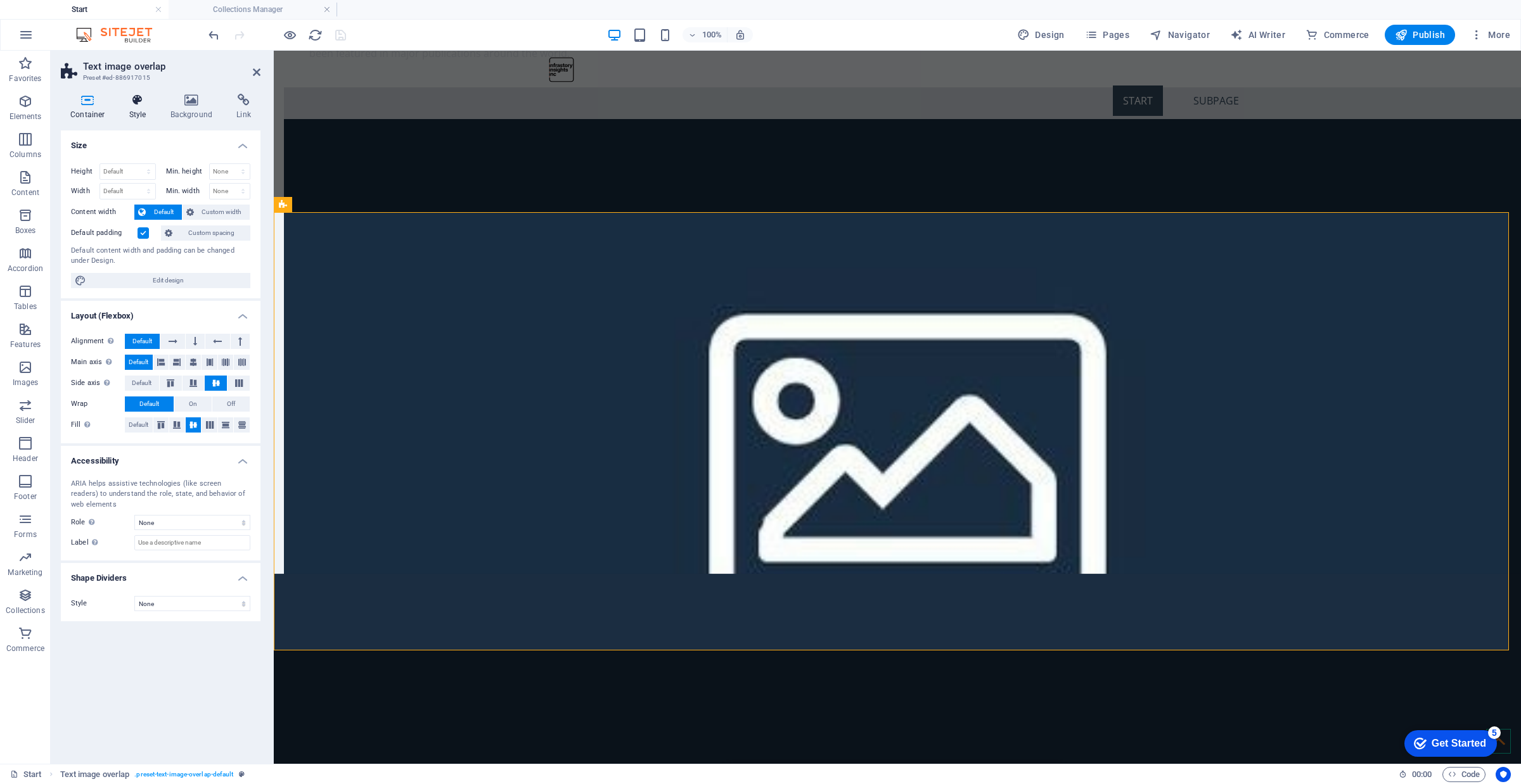
click at [140, 105] on icon at bounding box center [138, 100] width 36 height 13
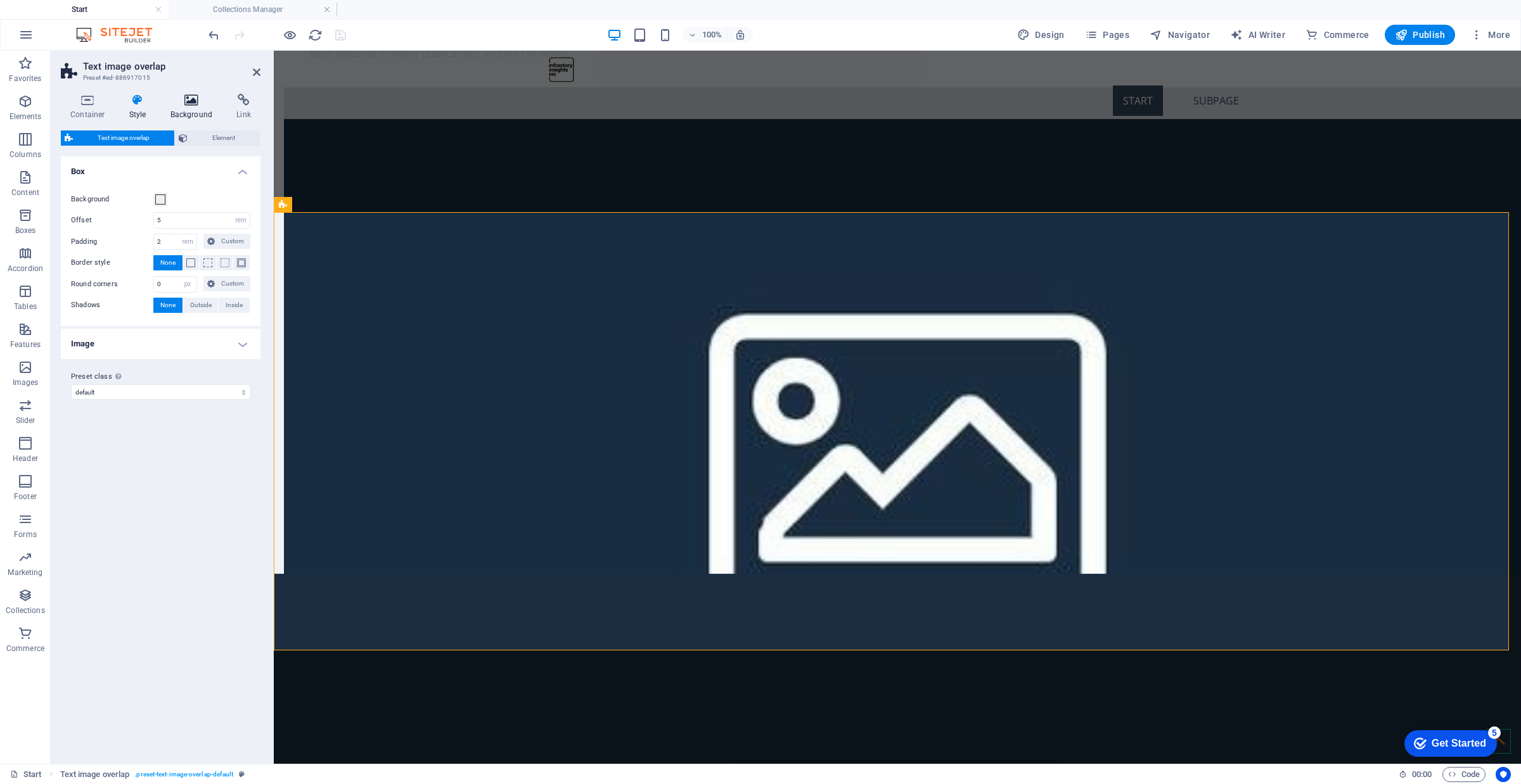
click at [185, 106] on icon at bounding box center [192, 100] width 61 height 13
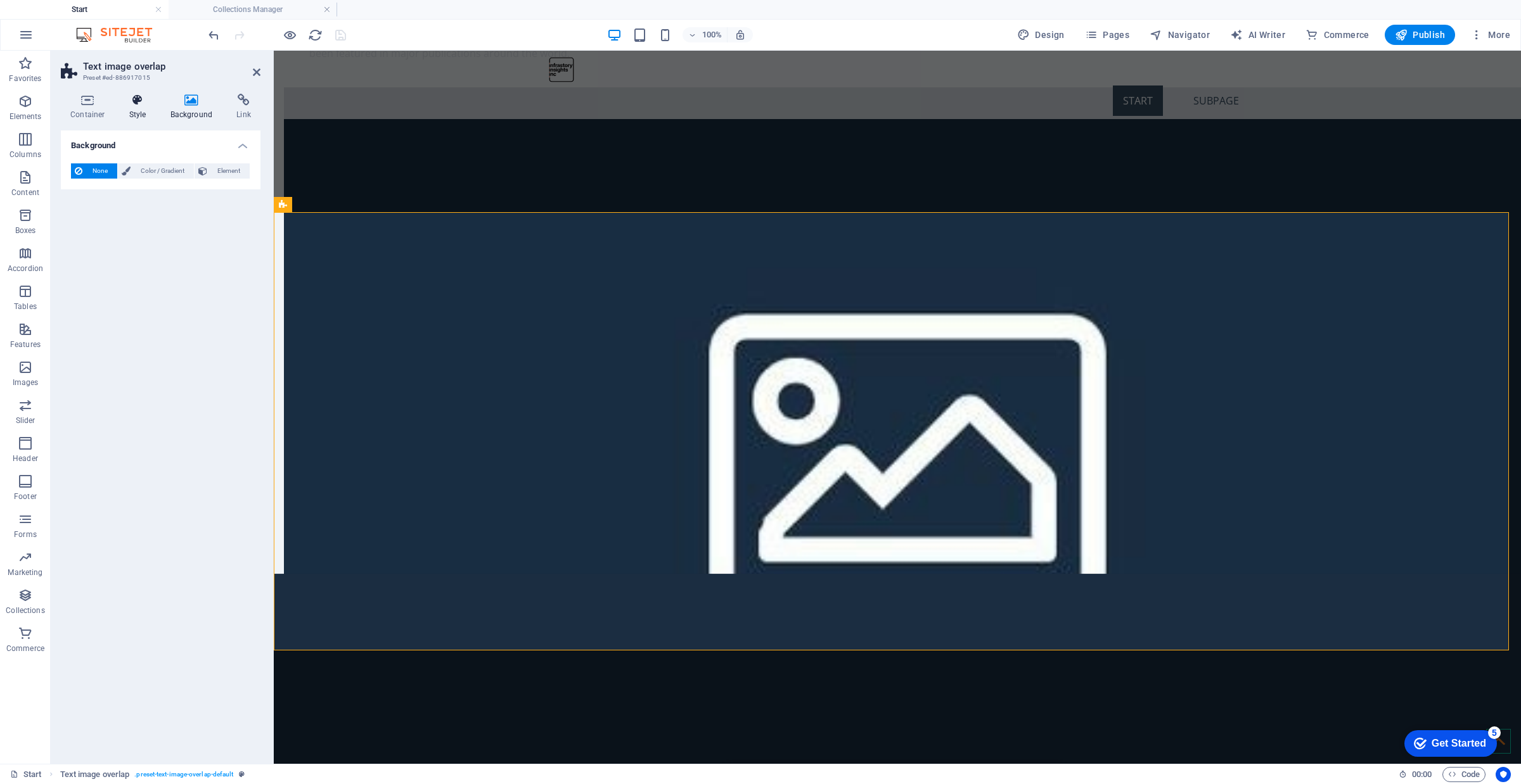
click at [156, 106] on h4 "Style" at bounding box center [141, 107] width 41 height 27
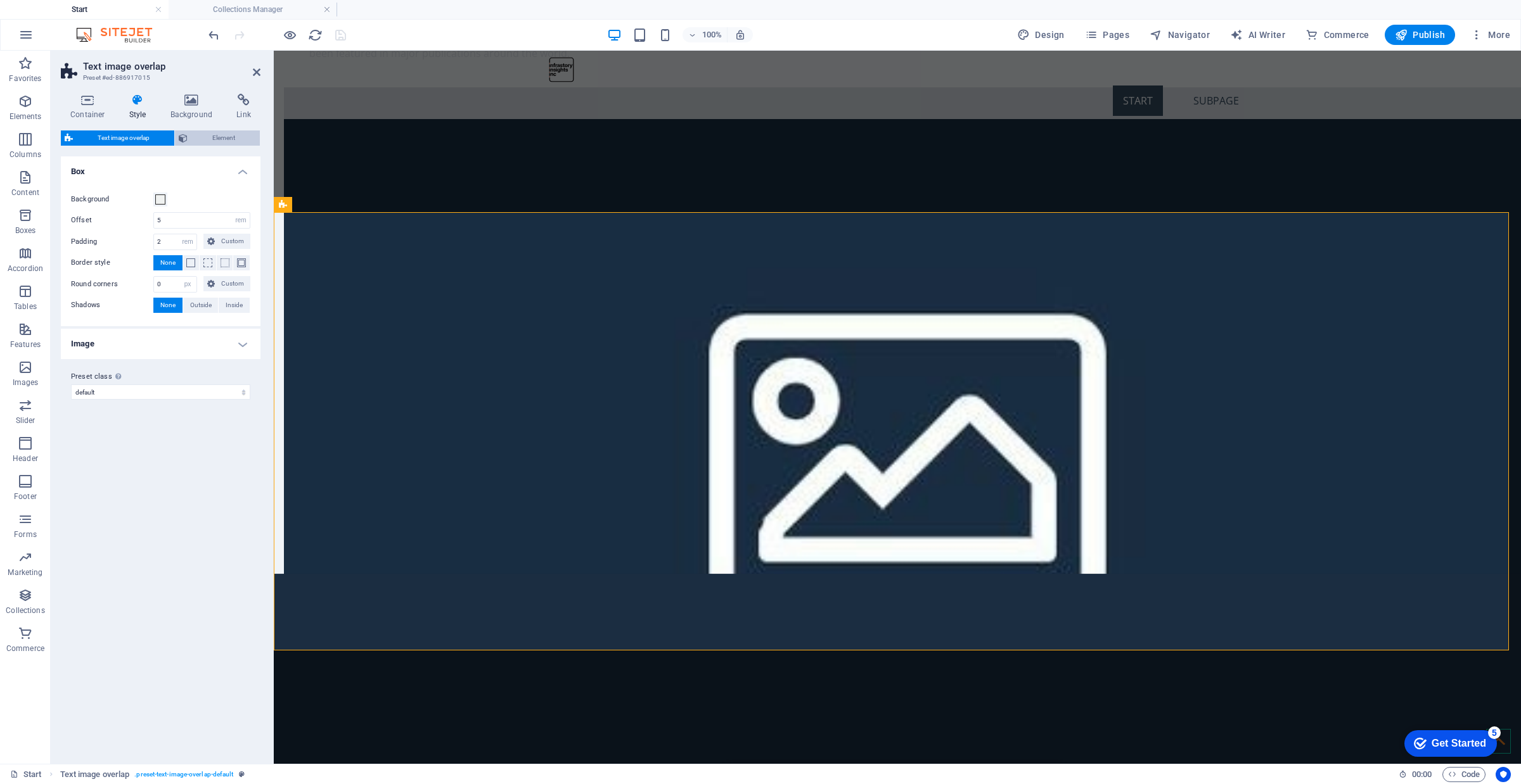
click at [213, 141] on span "Element" at bounding box center [223, 138] width 65 height 16
